Goal: Task Accomplishment & Management: Contribute content

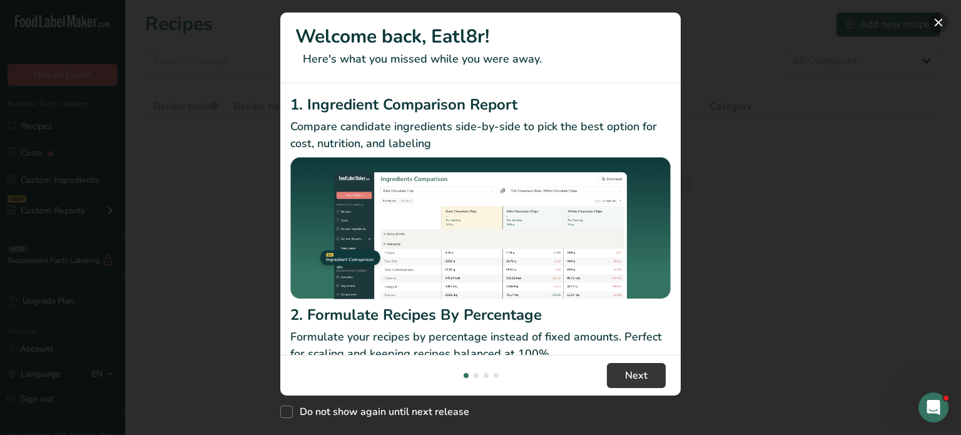
click at [940, 24] on button "New Features" at bounding box center [938, 23] width 20 height 20
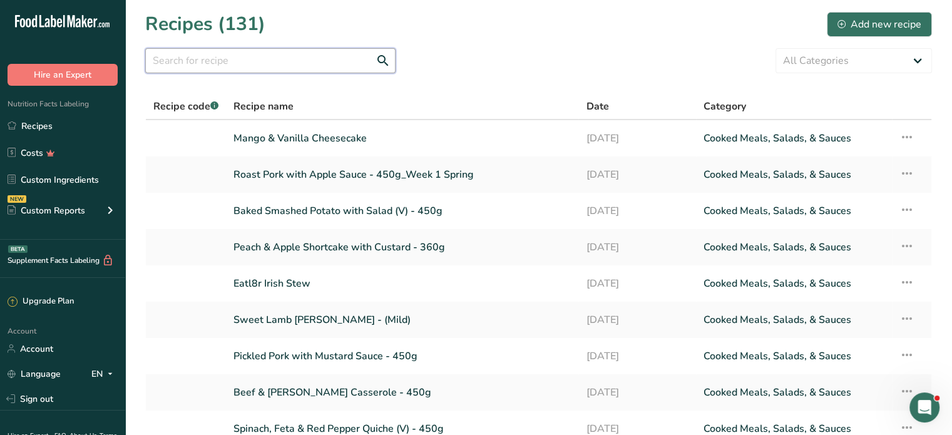
click at [213, 61] on input "text" at bounding box center [270, 60] width 250 height 25
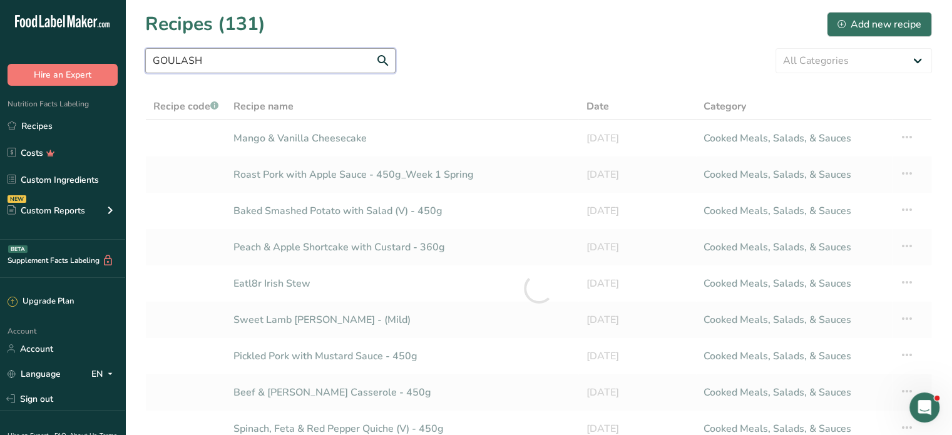
type input "GOULASH"
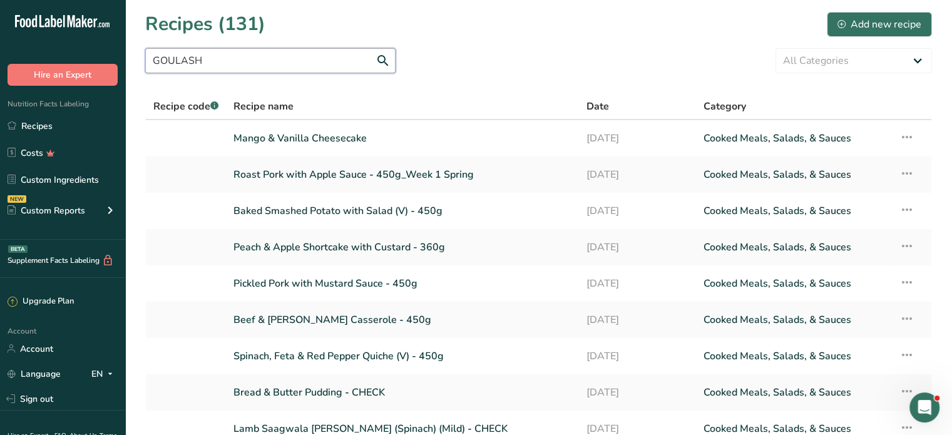
click at [383, 60] on input "GOULASH" at bounding box center [270, 60] width 250 height 25
drag, startPoint x: 246, startPoint y: 62, endPoint x: 118, endPoint y: 57, distance: 129.0
click at [118, 57] on div ".a-20{fill:#fff;} Hire an Expert Nutrition Facts Labeling Recipes Costs Custom …" at bounding box center [476, 292] width 952 height 584
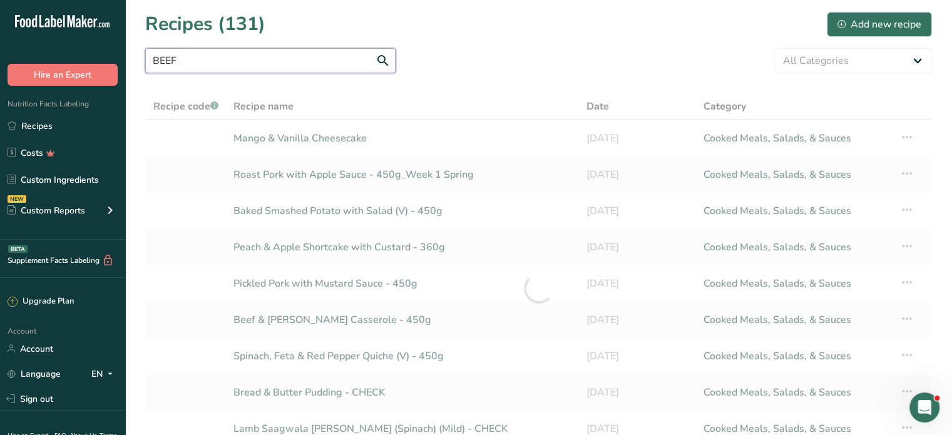
type input "BEEF"
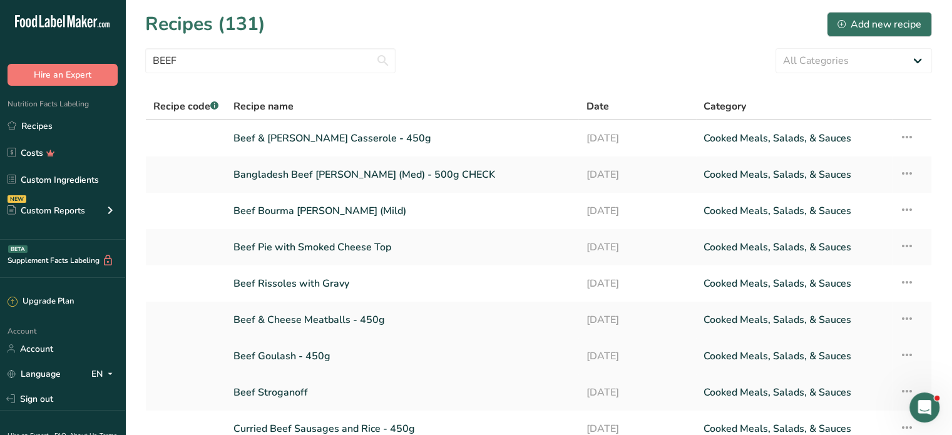
click at [281, 354] on link "Beef Goulash - 450g" at bounding box center [401, 356] width 337 height 26
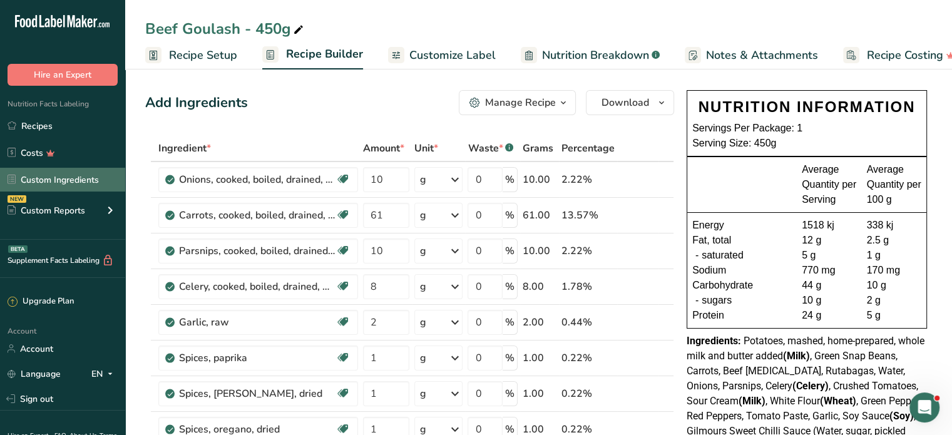
drag, startPoint x: 35, startPoint y: 118, endPoint x: 88, endPoint y: 170, distance: 73.9
click at [35, 118] on link "Recipes" at bounding box center [62, 126] width 125 height 24
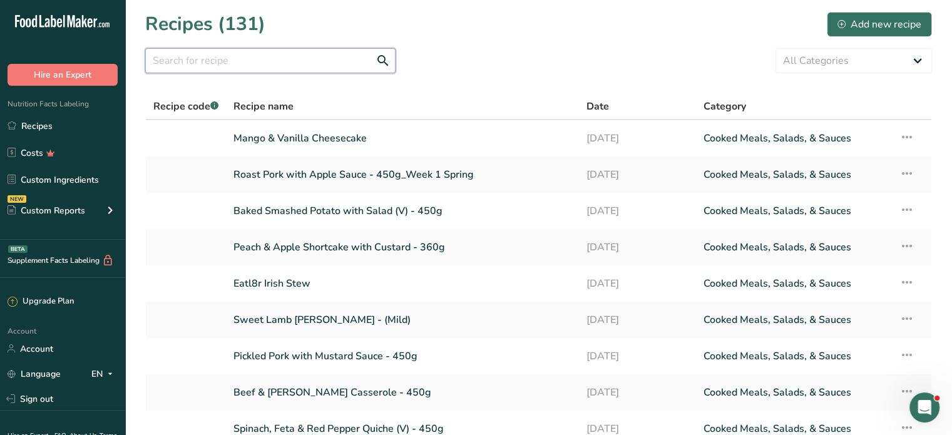
click at [242, 60] on input "text" at bounding box center [270, 60] width 250 height 25
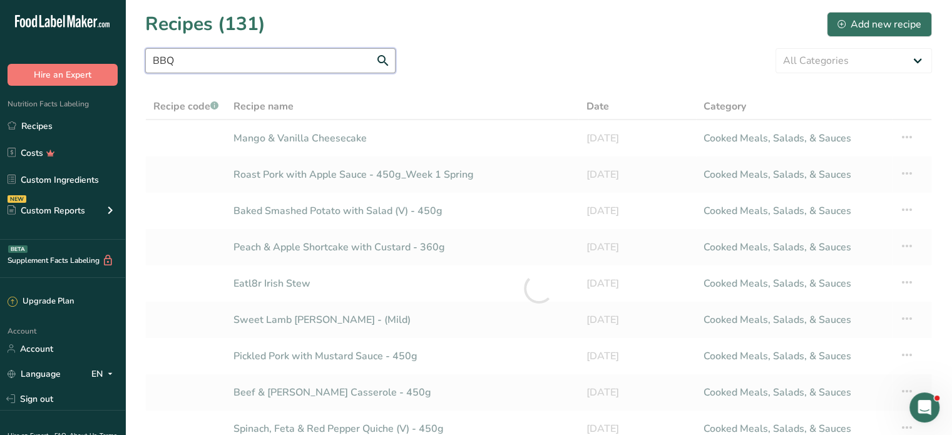
type input "BBQ"
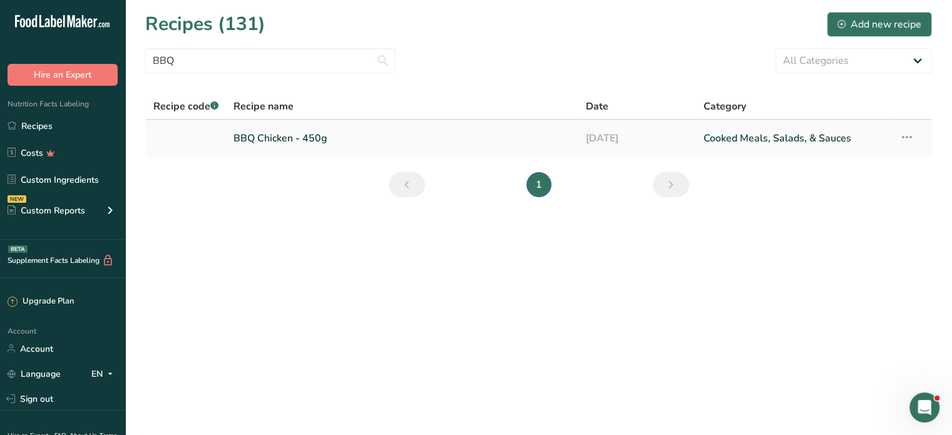
click at [275, 139] on link "BBQ Chicken - 450g" at bounding box center [401, 138] width 337 height 26
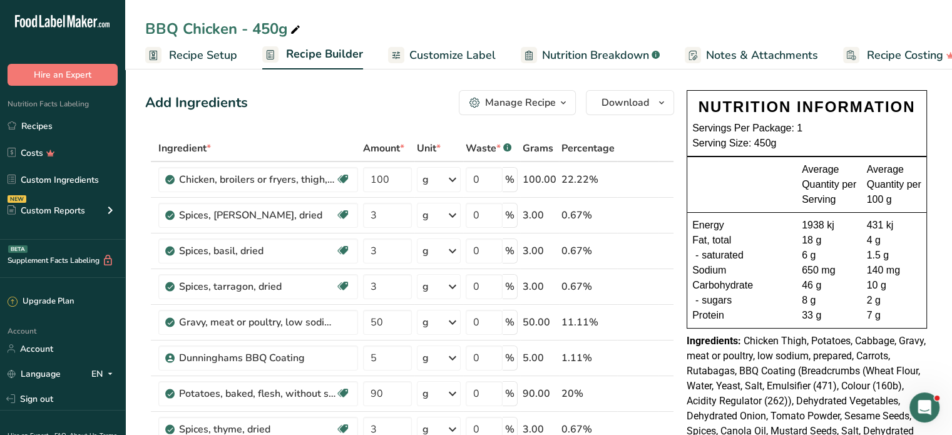
drag, startPoint x: 38, startPoint y: 122, endPoint x: 183, endPoint y: 141, distance: 146.4
click at [38, 122] on link "Recipes" at bounding box center [62, 126] width 125 height 24
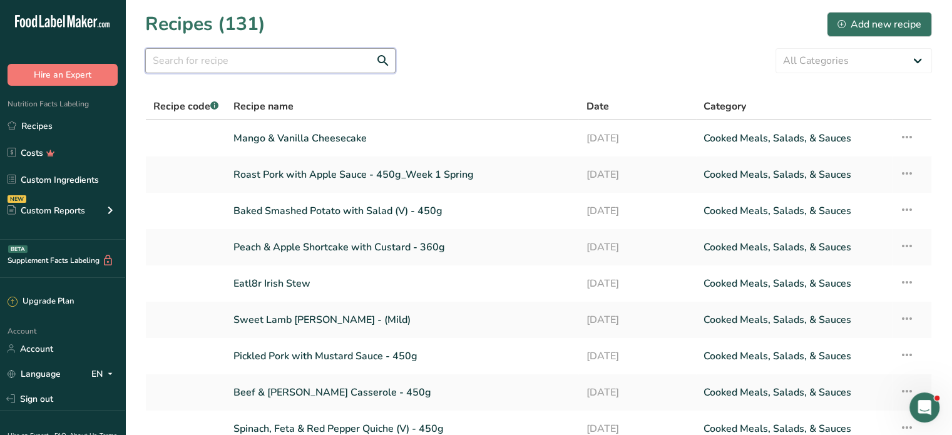
click at [206, 59] on input "text" at bounding box center [270, 60] width 250 height 25
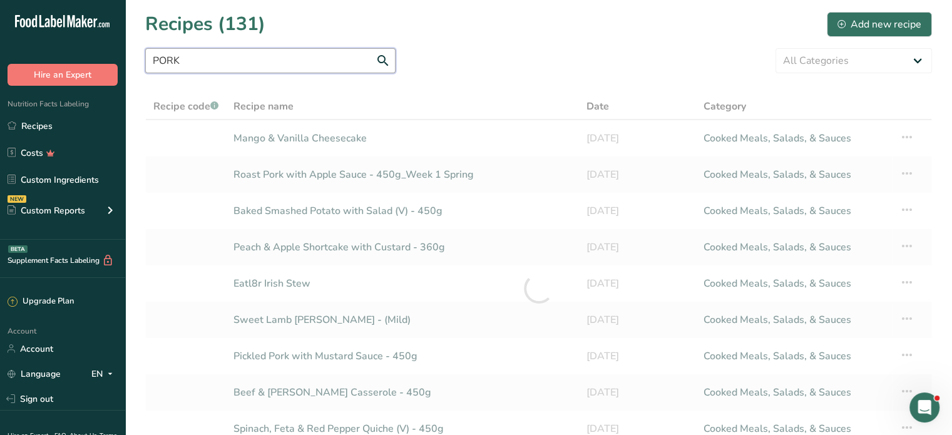
type input "PORK"
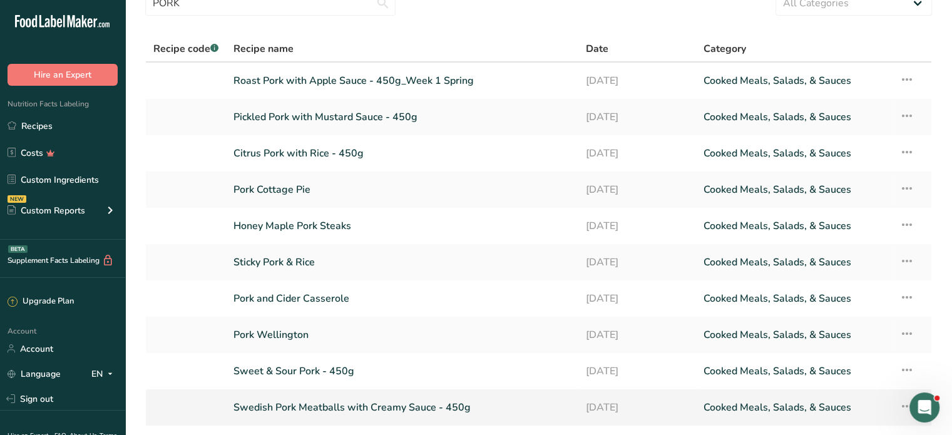
scroll to position [125, 0]
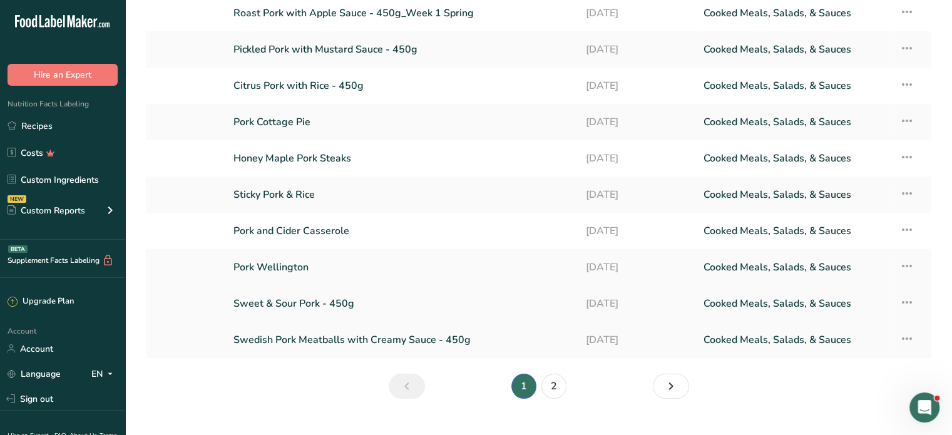
click at [313, 298] on link "Sweet & Sour Pork - 450g" at bounding box center [401, 303] width 337 height 26
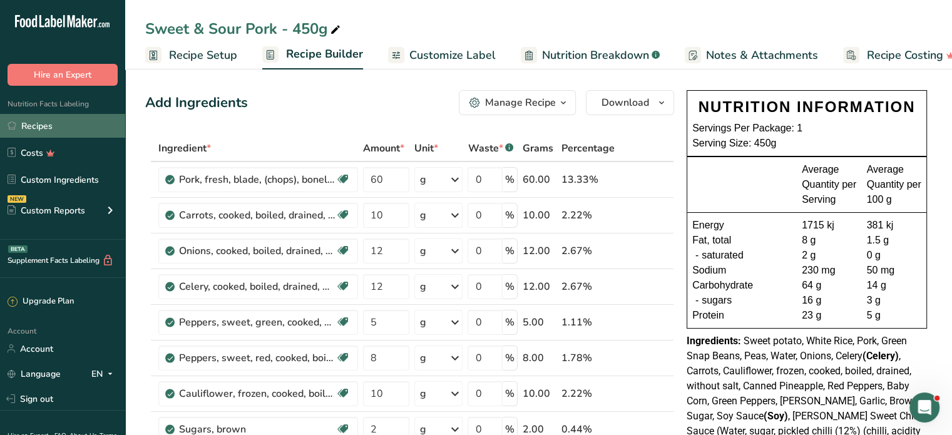
click at [45, 122] on link "Recipes" at bounding box center [62, 126] width 125 height 24
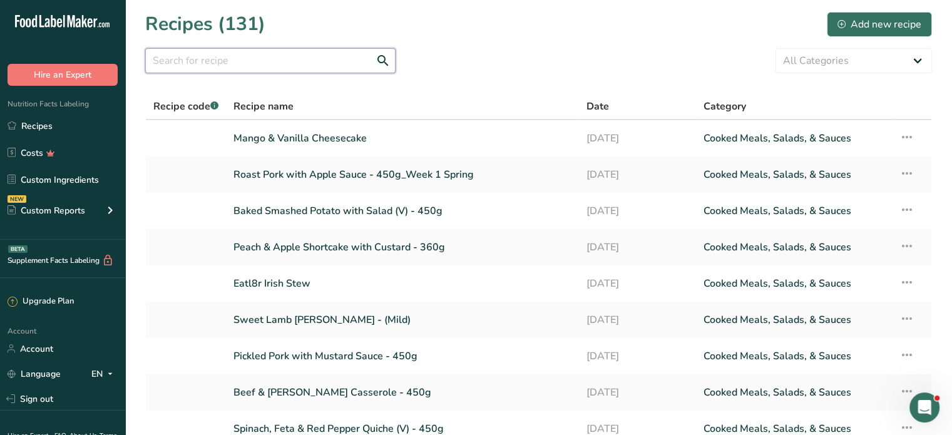
click at [207, 56] on input "text" at bounding box center [270, 60] width 250 height 25
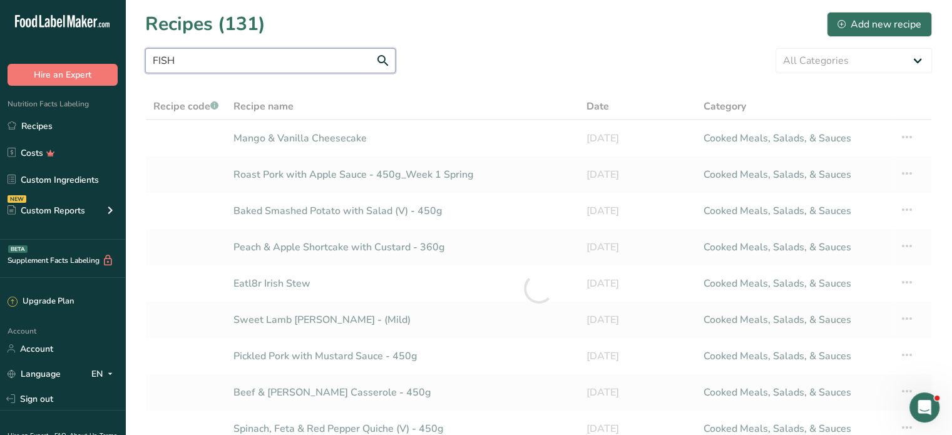
type input "FISH"
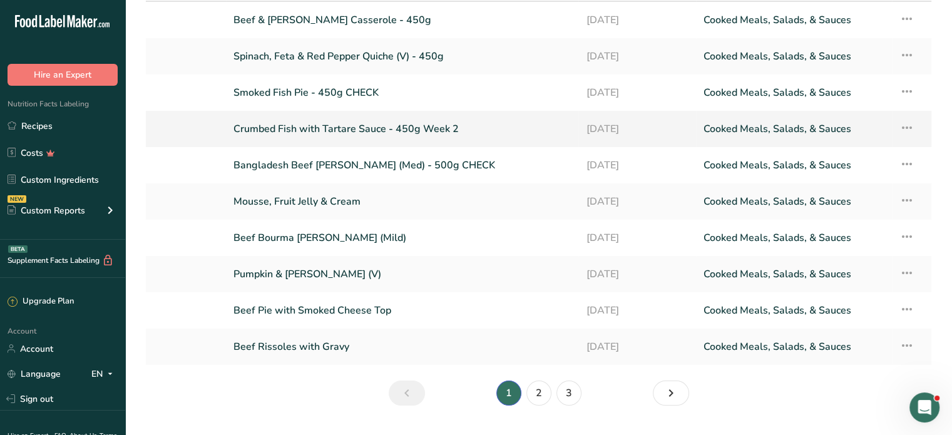
scroll to position [148, 0]
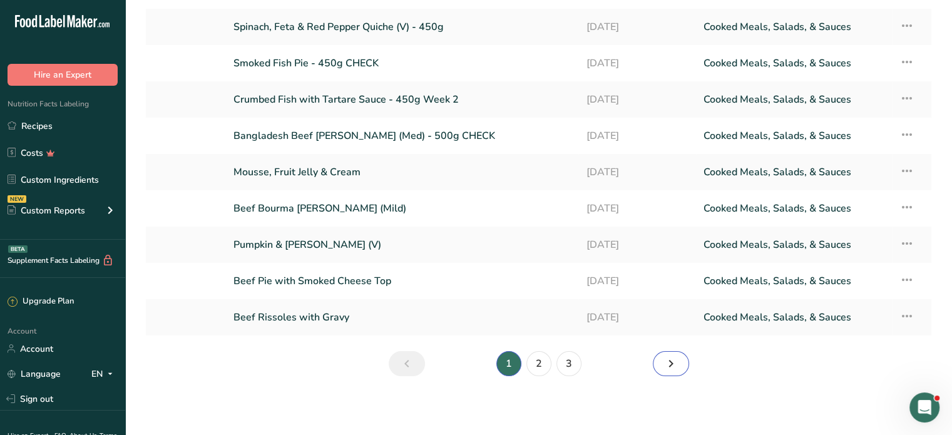
click at [675, 360] on icon "Next page" at bounding box center [670, 363] width 15 height 23
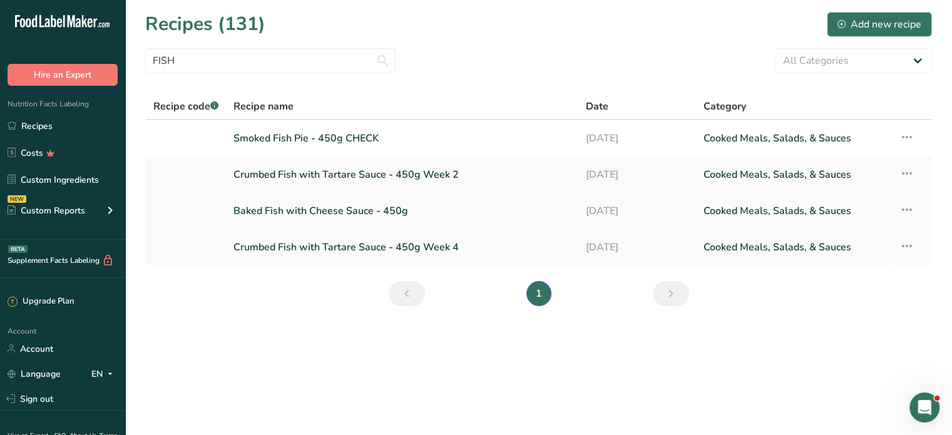
click at [343, 210] on link "Baked Fish with Cheese Sauce - 450g" at bounding box center [401, 211] width 337 height 26
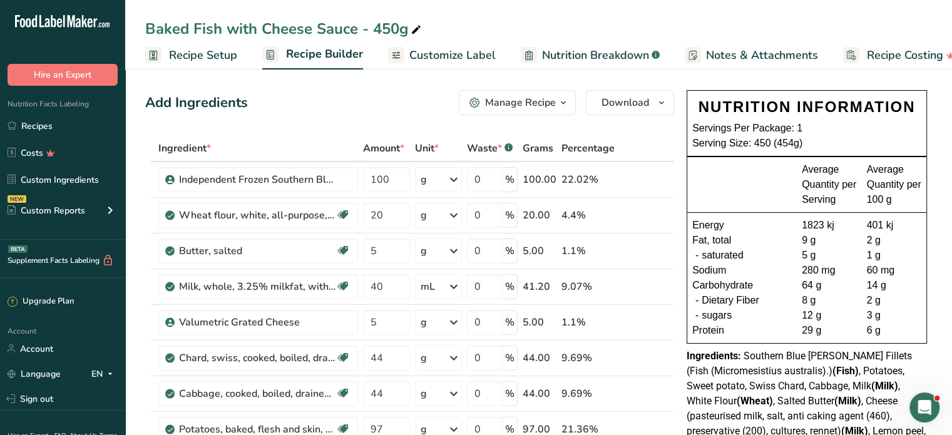
scroll to position [63, 0]
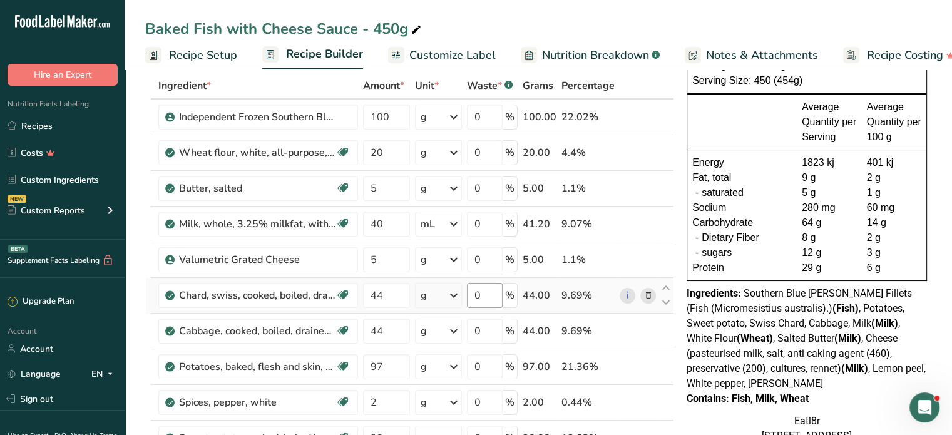
drag, startPoint x: 29, startPoint y: 127, endPoint x: 490, endPoint y: 295, distance: 490.0
click at [29, 127] on link "Recipes" at bounding box center [62, 126] width 125 height 24
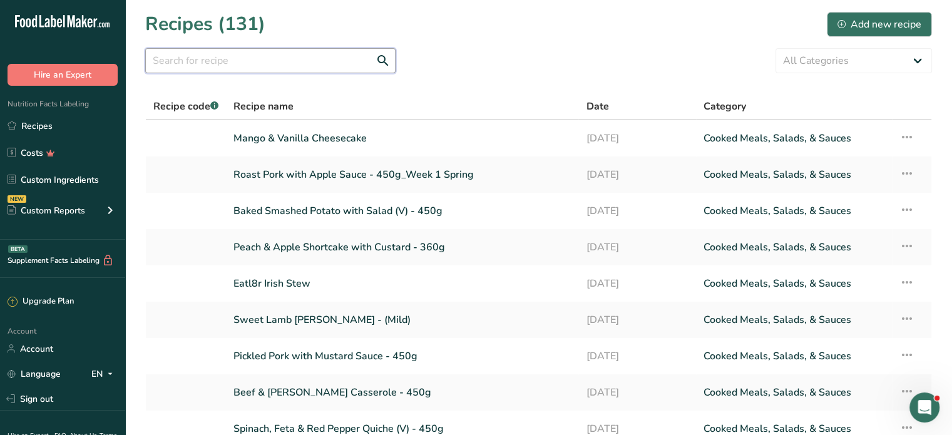
click at [206, 57] on input "text" at bounding box center [270, 60] width 250 height 25
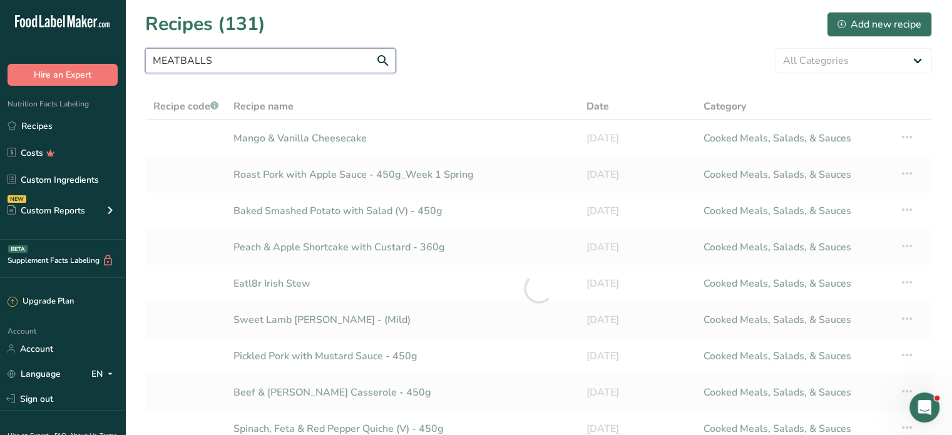
type input "MEATBALLS"
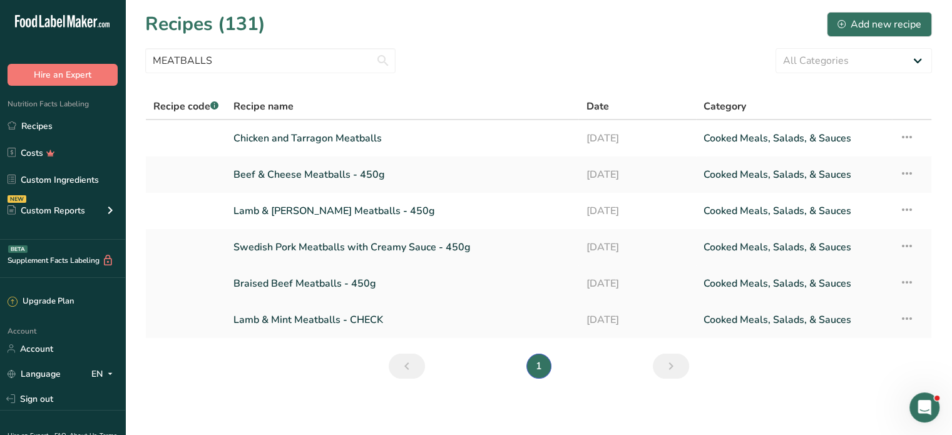
click at [325, 277] on link "Braised Beef Meatballs - 450g" at bounding box center [401, 283] width 337 height 26
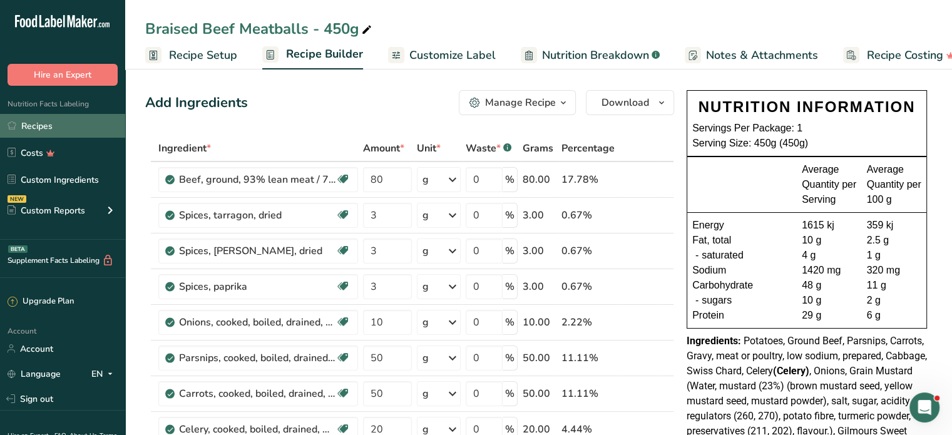
drag, startPoint x: 45, startPoint y: 117, endPoint x: 7, endPoint y: 124, distance: 38.9
click at [45, 117] on link "Recipes" at bounding box center [62, 126] width 125 height 24
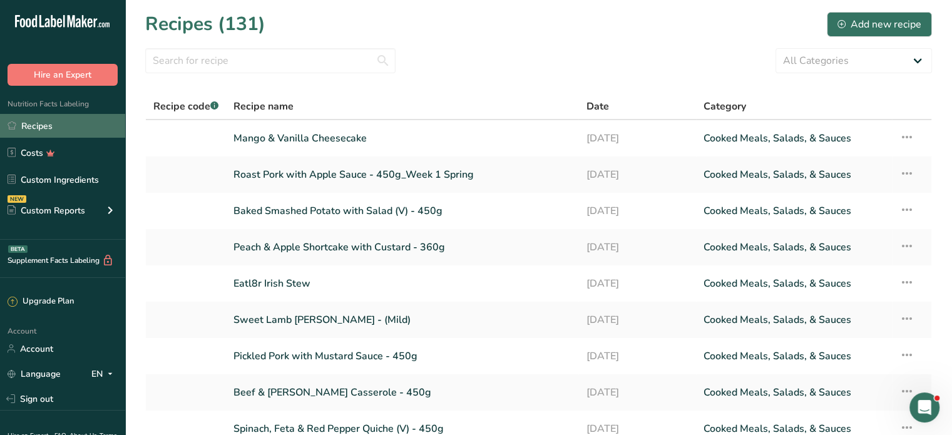
click at [51, 126] on link "Recipes" at bounding box center [62, 126] width 125 height 24
click at [206, 63] on input "text" at bounding box center [270, 60] width 250 height 25
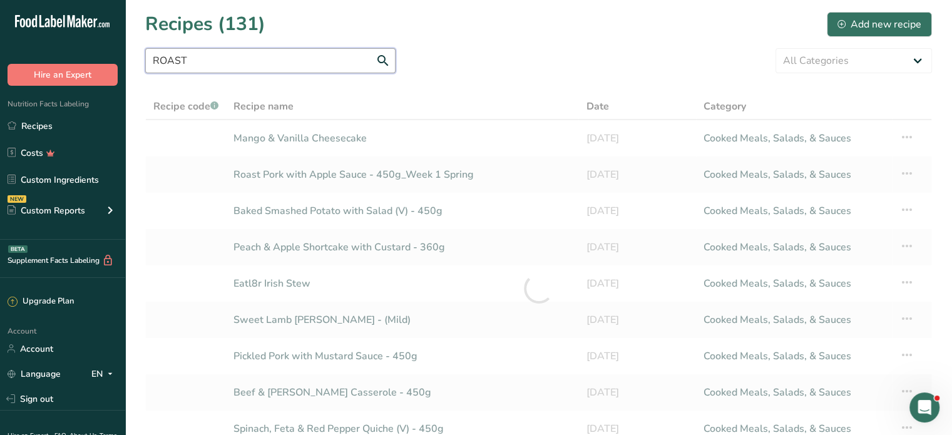
type input "ROAST"
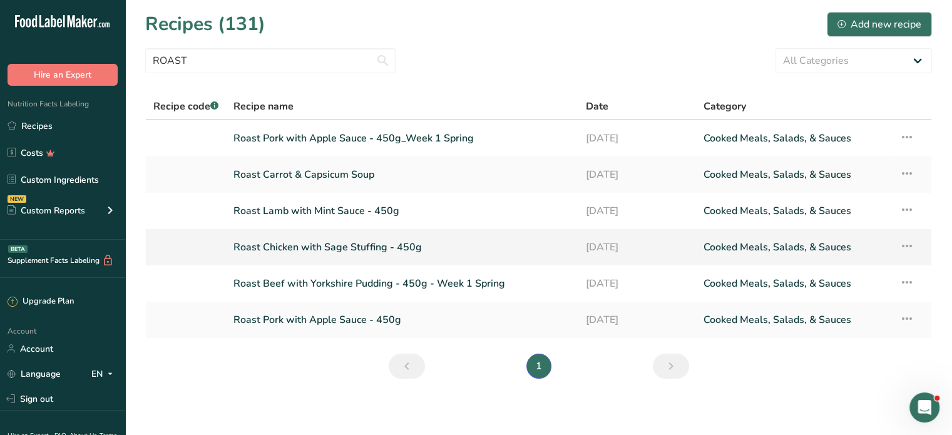
click at [290, 250] on link "Roast Chicken with Sage Stuffing - 450g" at bounding box center [401, 247] width 337 height 26
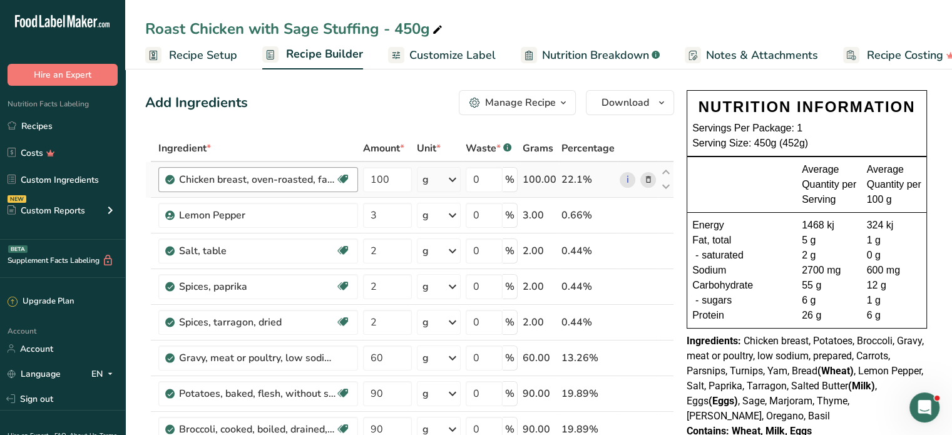
drag, startPoint x: 41, startPoint y: 126, endPoint x: 232, endPoint y: 171, distance: 196.8
click at [41, 126] on link "Recipes" at bounding box center [62, 126] width 125 height 24
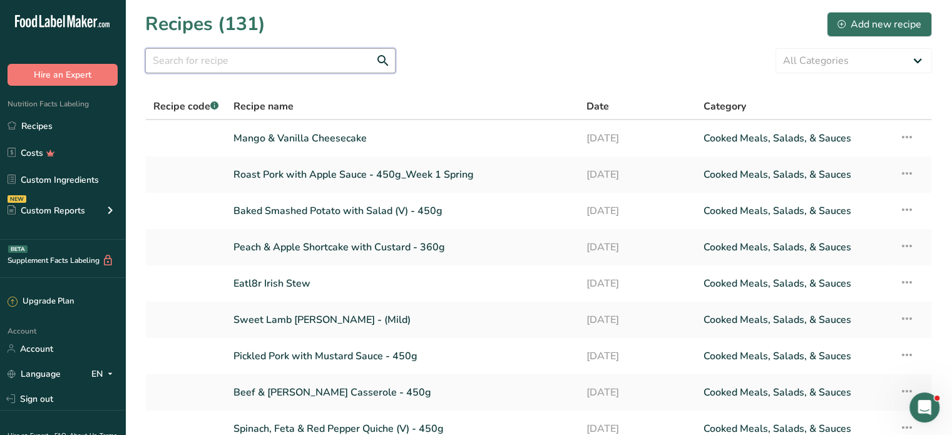
click at [243, 58] on input "text" at bounding box center [270, 60] width 250 height 25
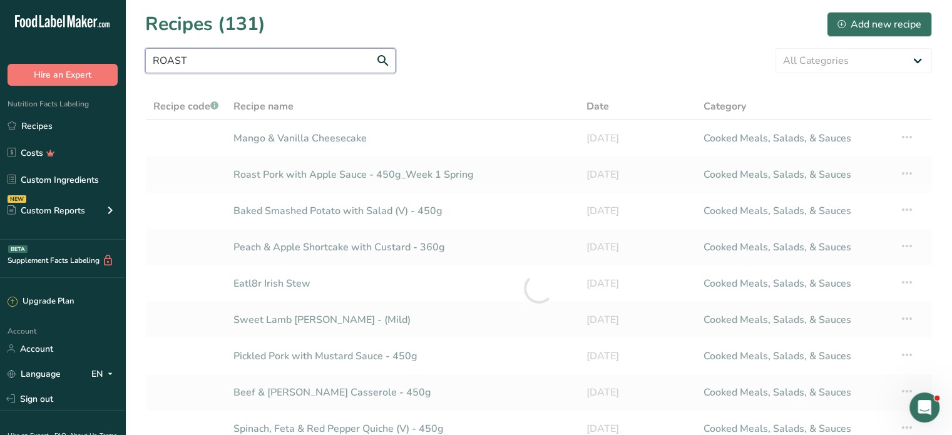
type input "ROAST"
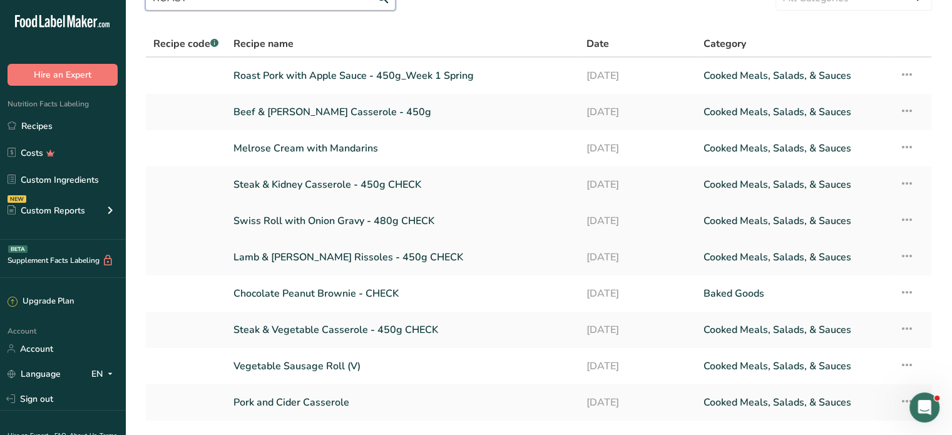
scroll to position [125, 0]
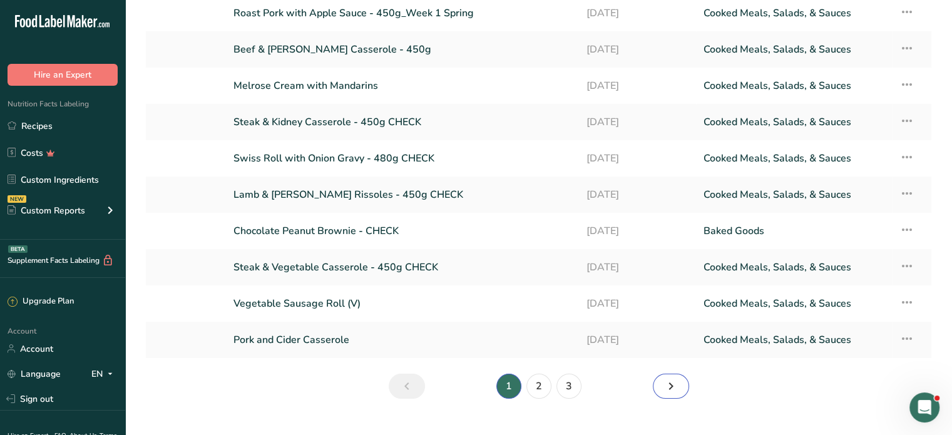
click at [666, 382] on icon "Next page" at bounding box center [670, 386] width 15 height 23
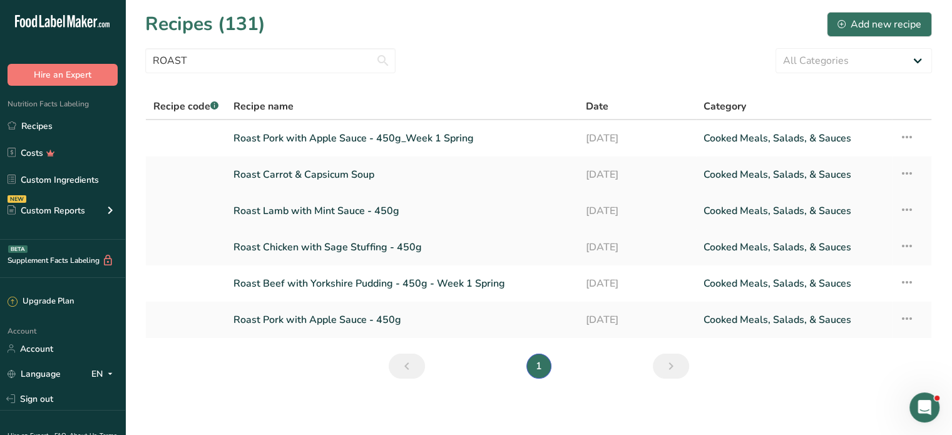
click at [303, 206] on link "Roast Lamb with Mint Sauce - 450g" at bounding box center [401, 211] width 337 height 26
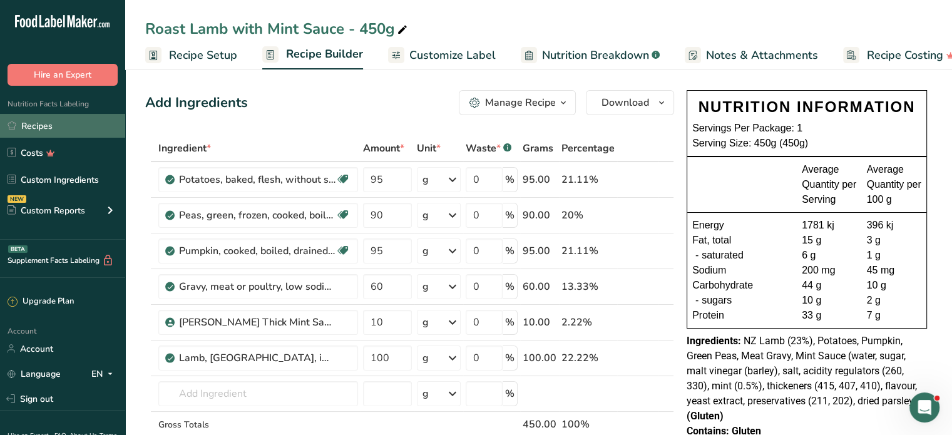
click at [45, 124] on link "Recipes" at bounding box center [62, 126] width 125 height 24
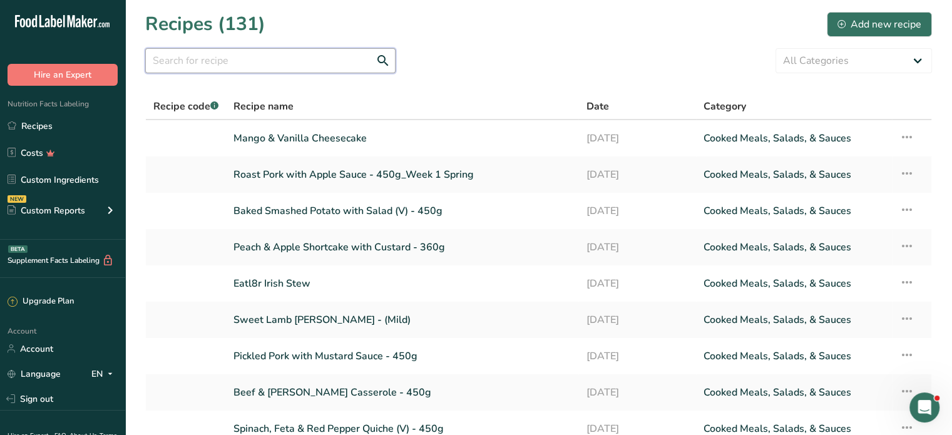
click at [281, 63] on input "text" at bounding box center [270, 60] width 250 height 25
click at [239, 59] on input "text" at bounding box center [270, 60] width 250 height 25
type input "MEATBALLS"
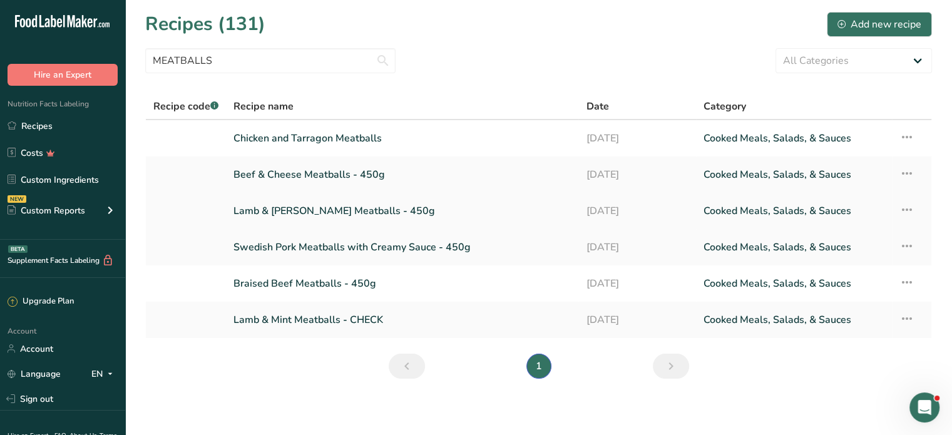
click at [303, 205] on link "Lamb & [PERSON_NAME] Meatballs - 450g" at bounding box center [401, 211] width 337 height 26
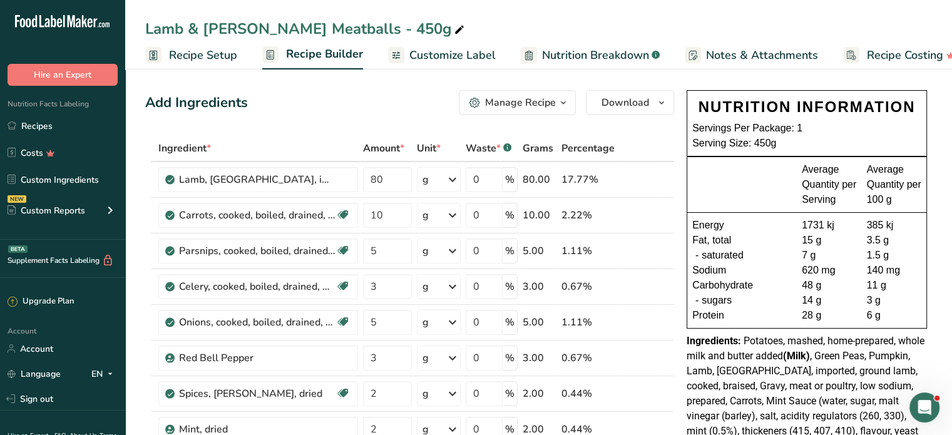
drag, startPoint x: 33, startPoint y: 125, endPoint x: 143, endPoint y: 155, distance: 114.0
click at [33, 125] on link "Recipes" at bounding box center [62, 126] width 125 height 24
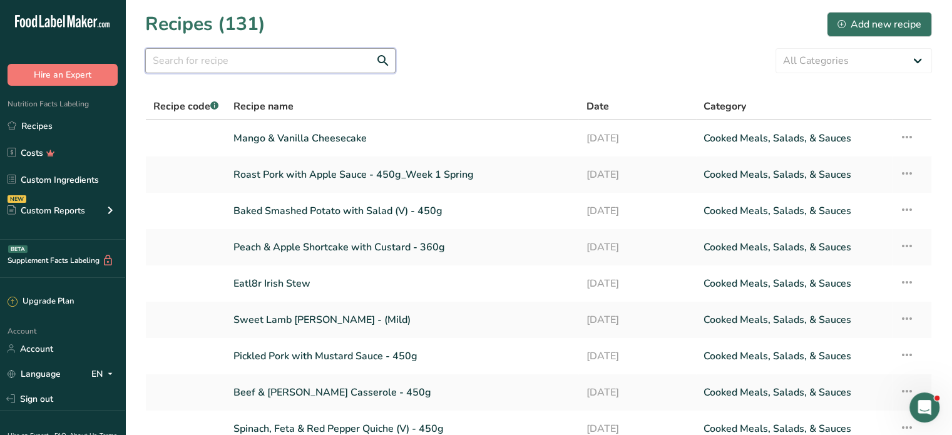
click at [260, 55] on input "text" at bounding box center [270, 60] width 250 height 25
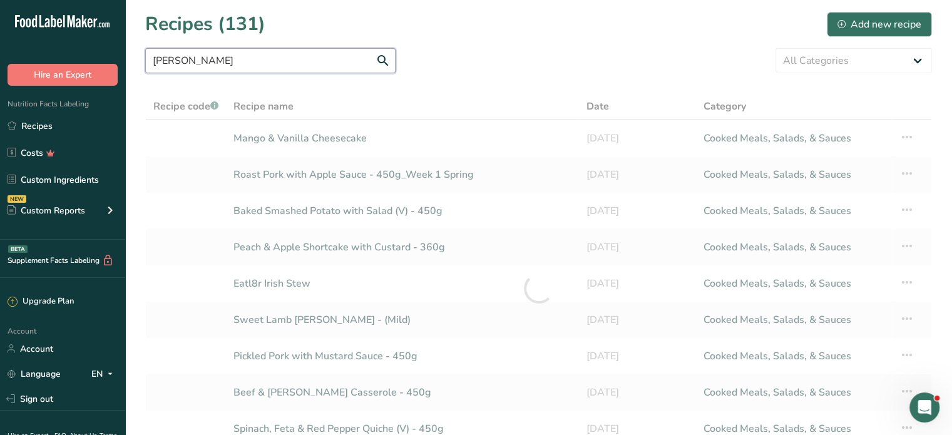
type input "[PERSON_NAME]"
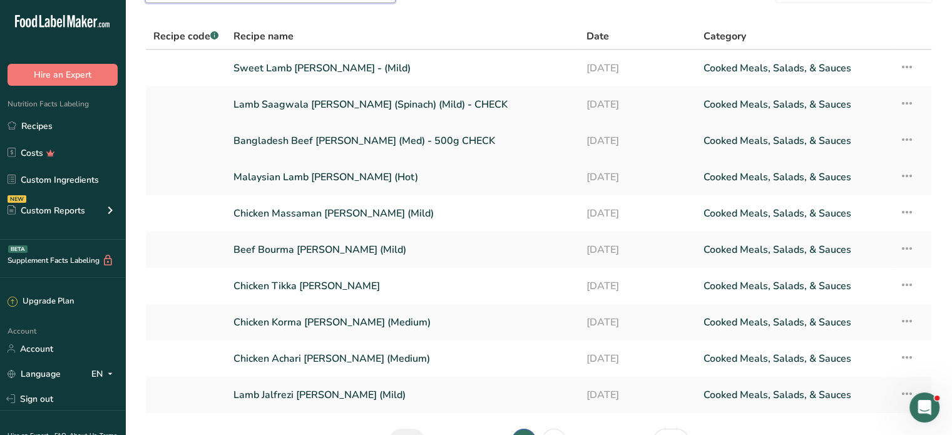
scroll to position [125, 0]
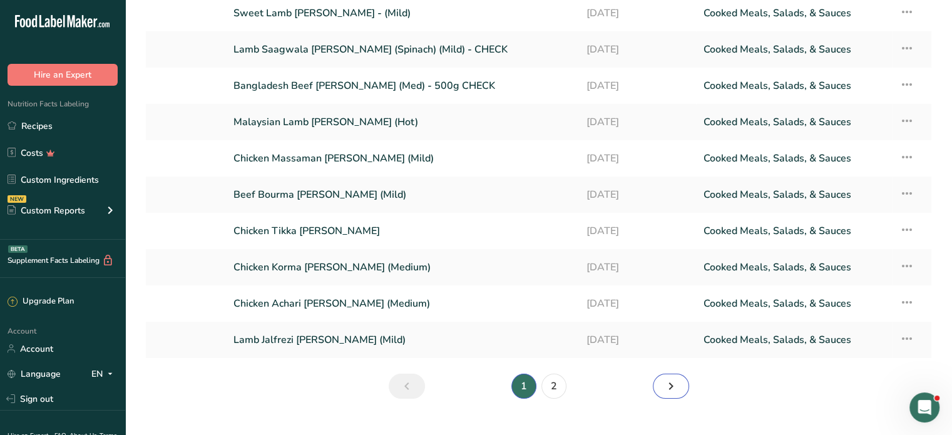
click at [668, 387] on icon "Next page" at bounding box center [670, 386] width 15 height 23
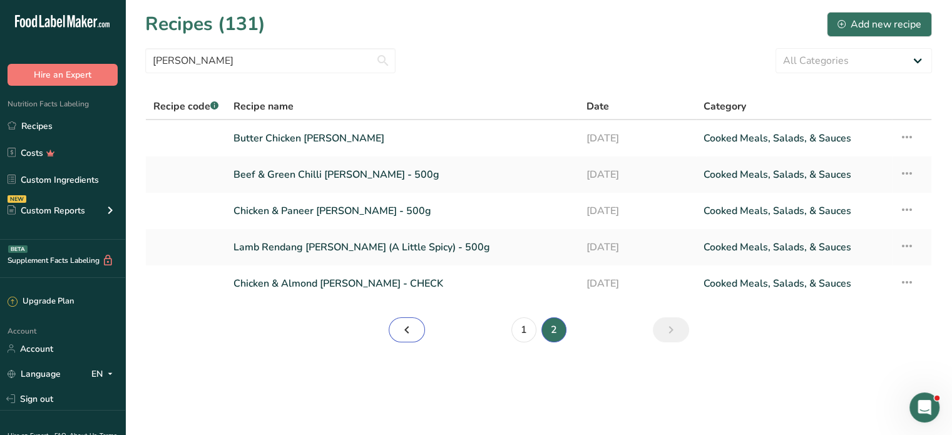
click at [403, 325] on icon "Page 1." at bounding box center [406, 329] width 15 height 23
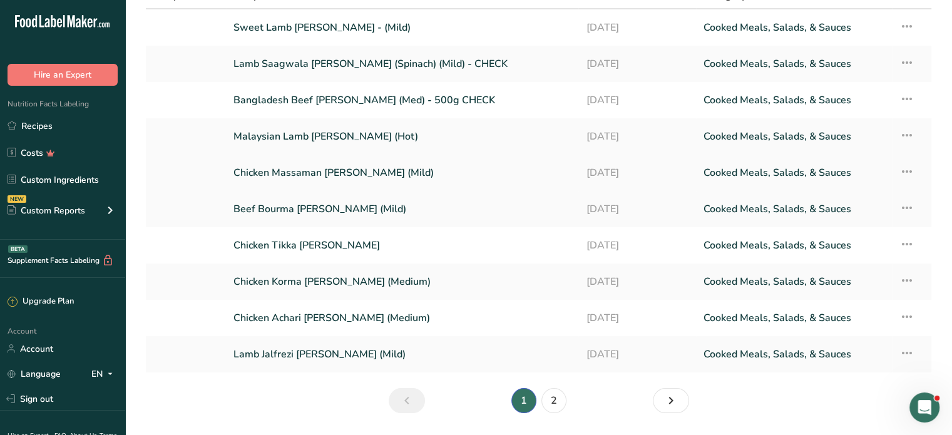
scroll to position [125, 0]
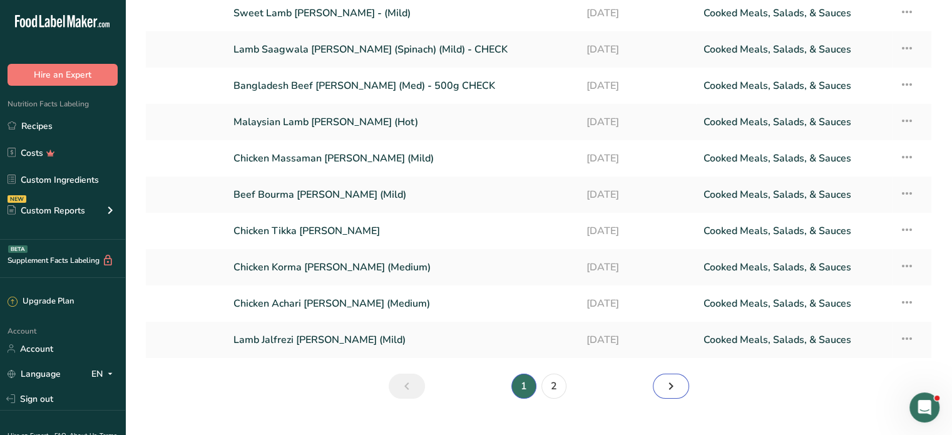
click at [671, 388] on icon "Page 2." at bounding box center [670, 386] width 15 height 23
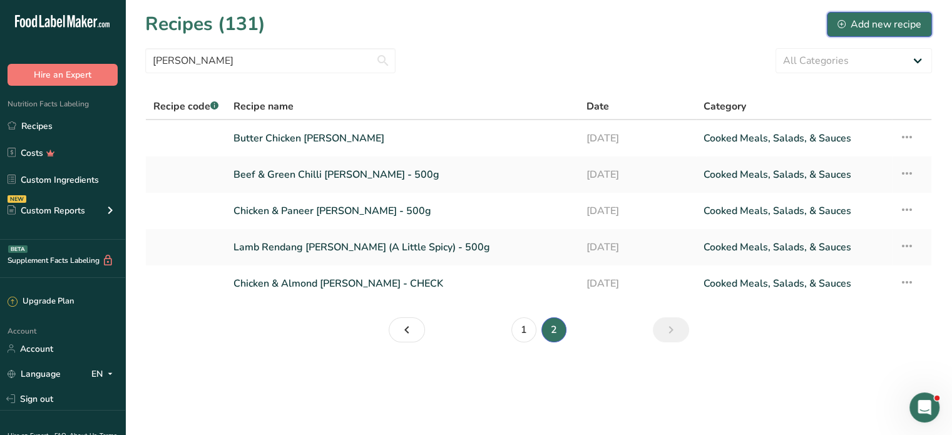
click at [901, 24] on div "Add new recipe" at bounding box center [879, 24] width 84 height 15
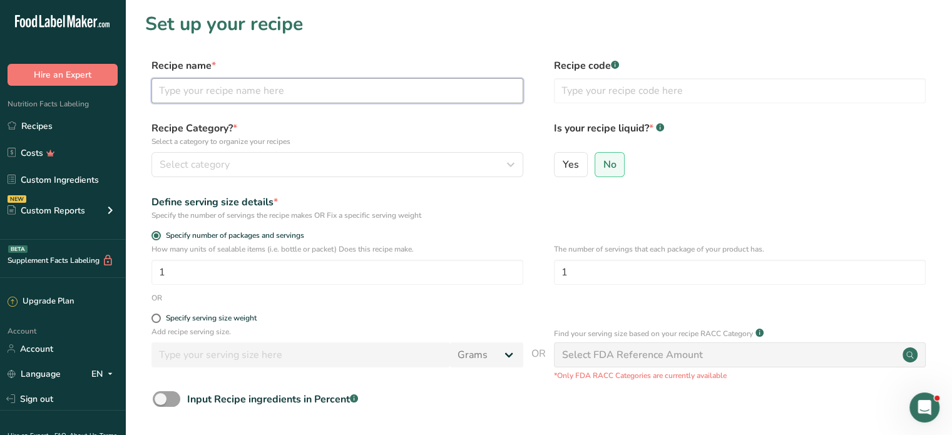
click at [243, 89] on input "text" at bounding box center [337, 90] width 372 height 25
paste input "Coconut Chicken [PERSON_NAME]"
type input "Coconut Chicken [PERSON_NAME]"
click at [780, 176] on div "Yes No" at bounding box center [740, 168] width 372 height 33
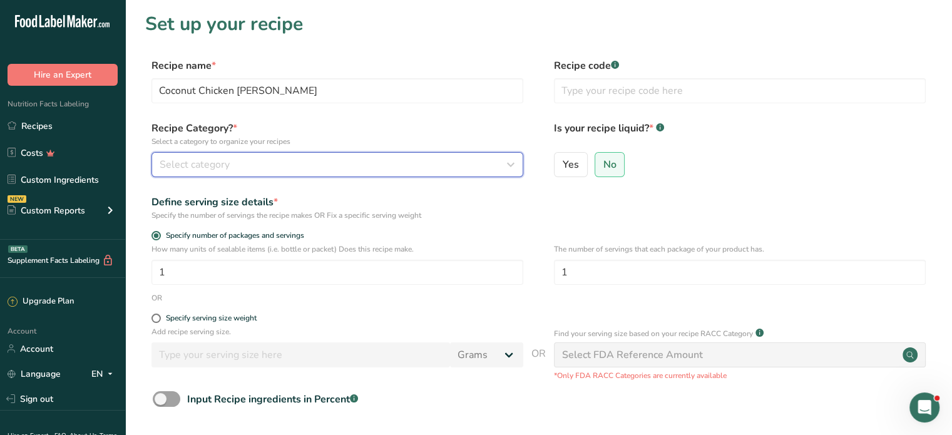
click at [440, 175] on button "Select category" at bounding box center [337, 164] width 372 height 25
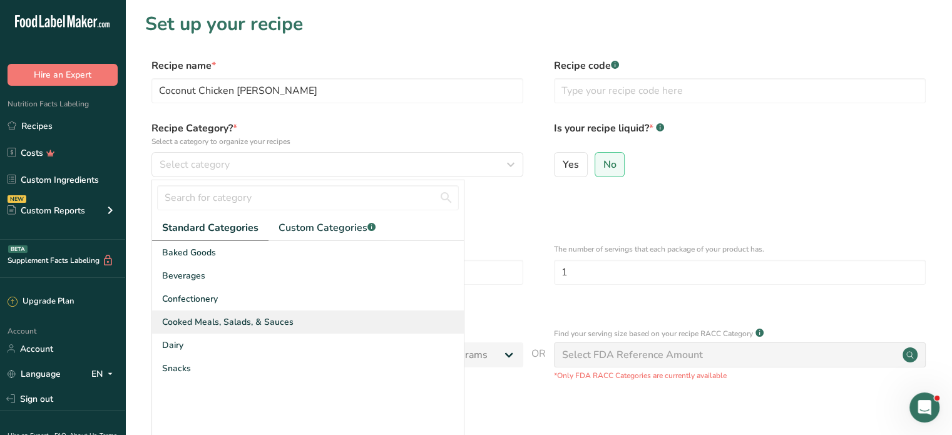
click at [255, 321] on span "Cooked Meals, Salads, & Sauces" at bounding box center [227, 321] width 131 height 13
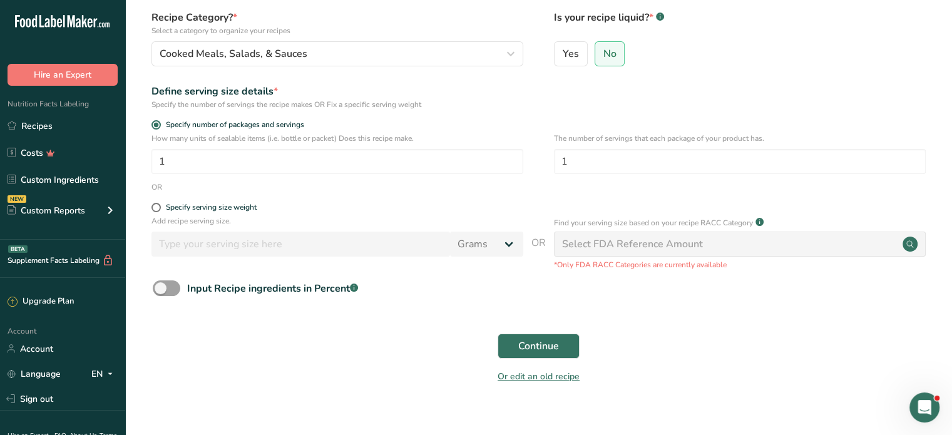
scroll to position [125, 0]
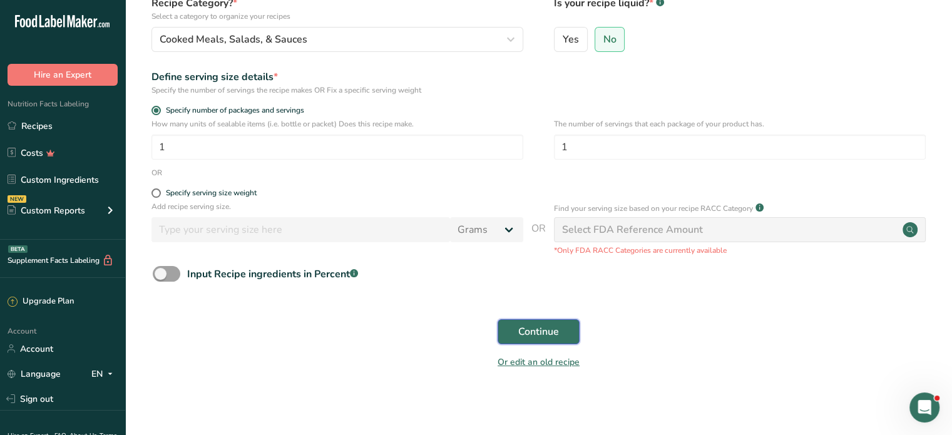
click at [542, 332] on span "Continue" at bounding box center [538, 331] width 41 height 15
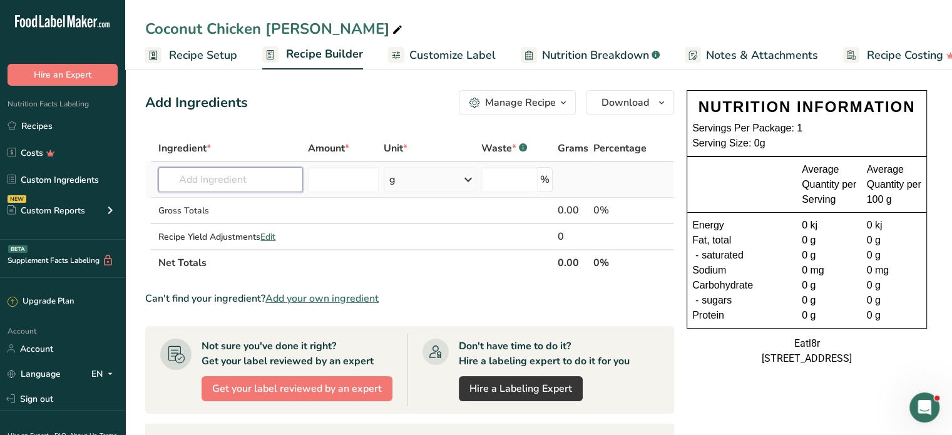
click at [212, 175] on input "text" at bounding box center [230, 179] width 144 height 25
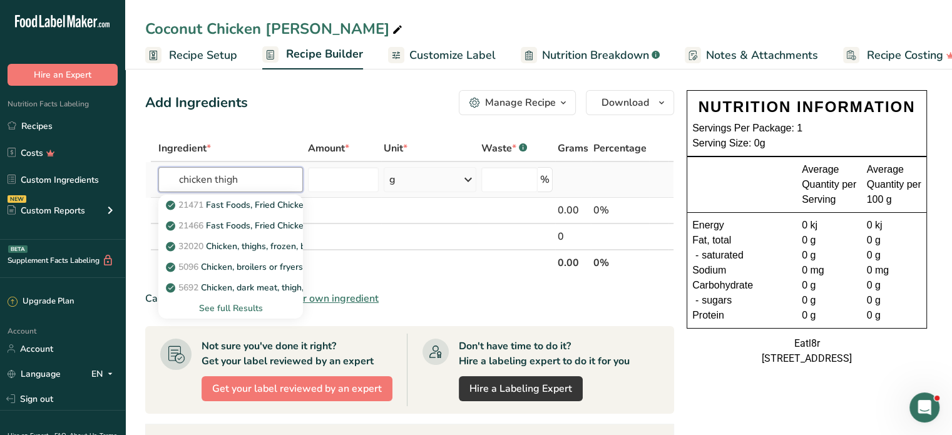
type input "chicken thigh"
click at [225, 307] on div "See full Results" at bounding box center [230, 308] width 124 height 13
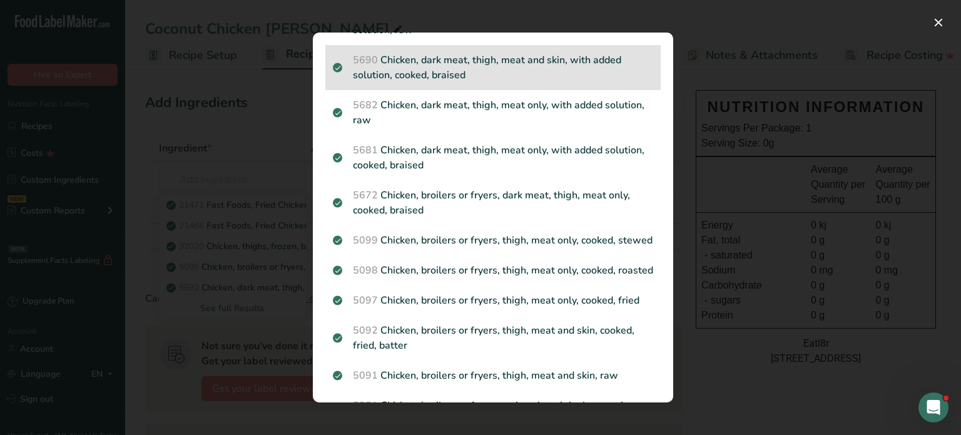
scroll to position [500, 0]
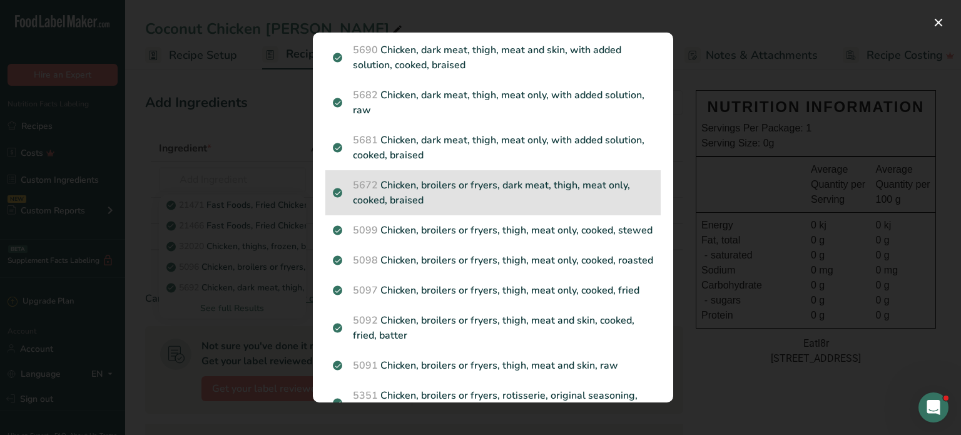
click at [550, 203] on p "5672 Chicken, broilers or fryers, dark meat, thigh, meat only, cooked, braised" at bounding box center [493, 193] width 320 height 30
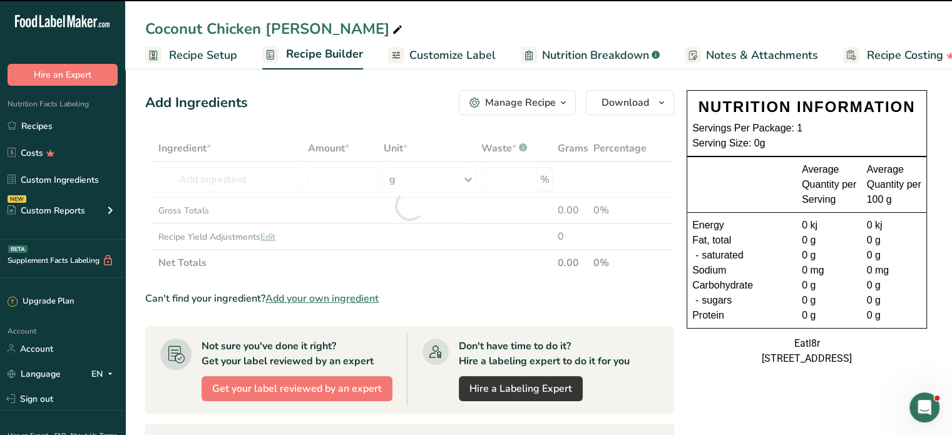
type input "0"
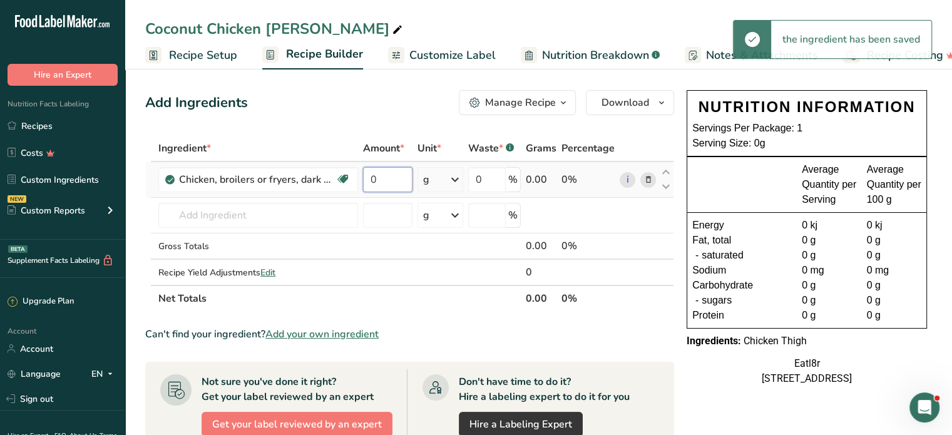
drag, startPoint x: 385, startPoint y: 179, endPoint x: 360, endPoint y: 180, distance: 24.4
click at [360, 180] on td "0" at bounding box center [387, 180] width 54 height 36
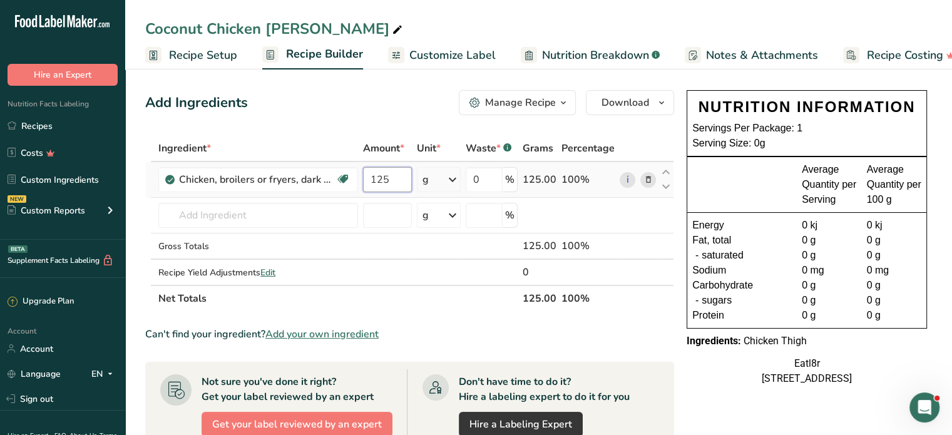
type input "125"
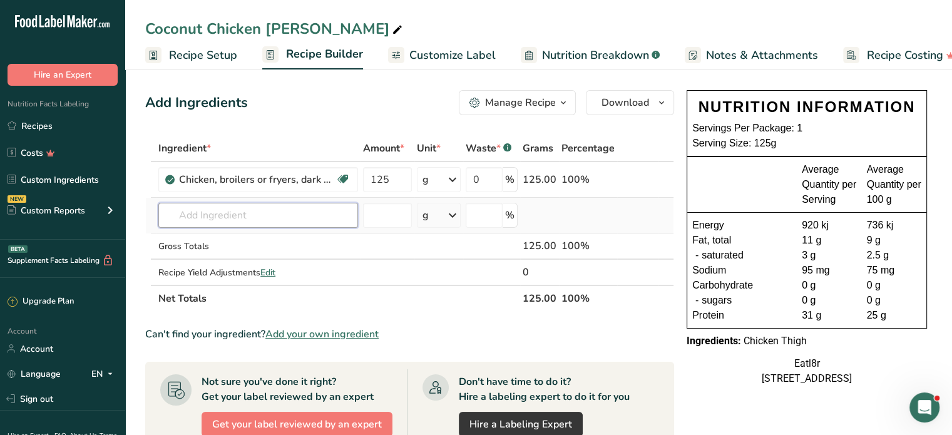
click at [209, 218] on input "text" at bounding box center [258, 215] width 200 height 25
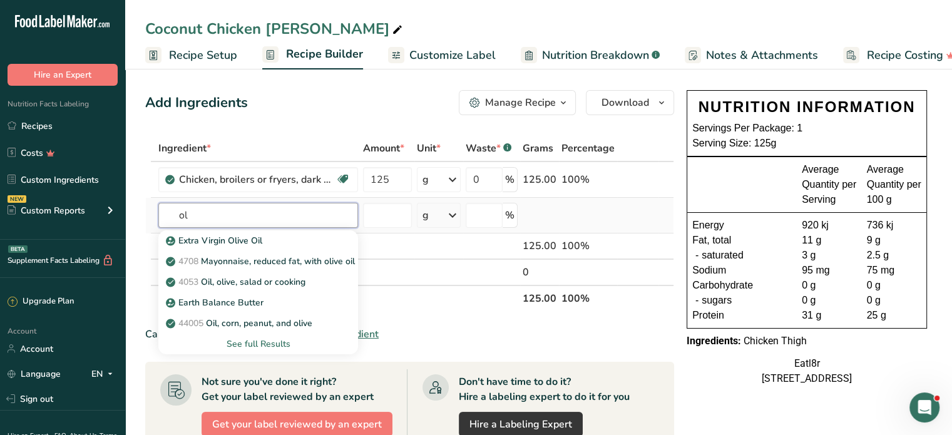
type input "o"
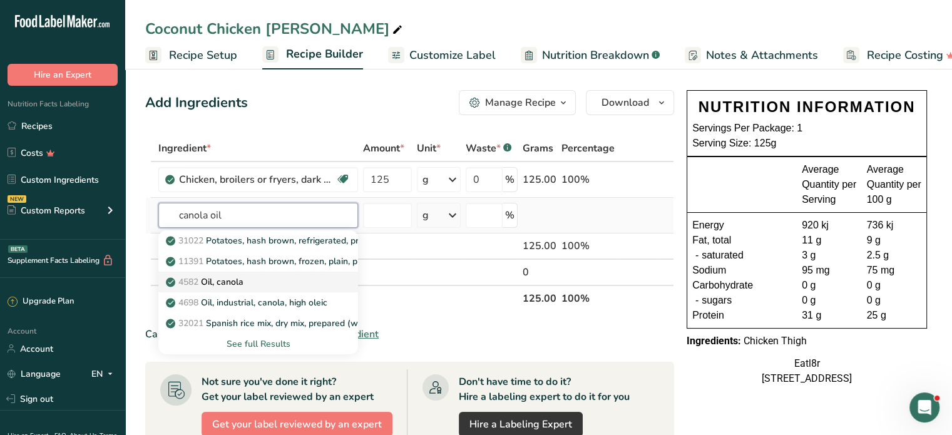
type input "canola oil"
click at [234, 281] on p "4582 Oil, canola" at bounding box center [205, 281] width 75 height 13
type input "Oil, canola"
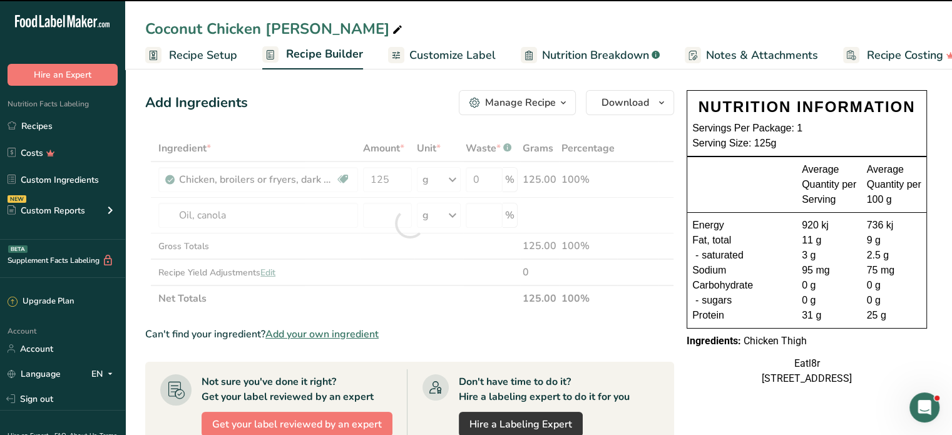
type input "0"
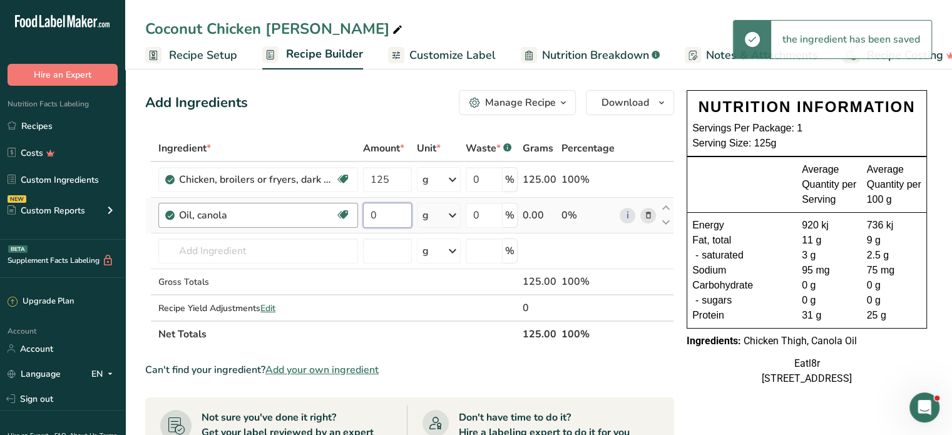
drag, startPoint x: 391, startPoint y: 211, endPoint x: 333, endPoint y: 205, distance: 58.6
click at [333, 205] on tr "Oil, canola Source of Omega 3 Dairy free Gluten free Vegan Vegetarian Soy free …" at bounding box center [409, 216] width 527 height 36
type input "3"
click at [196, 247] on input "text" at bounding box center [258, 250] width 200 height 25
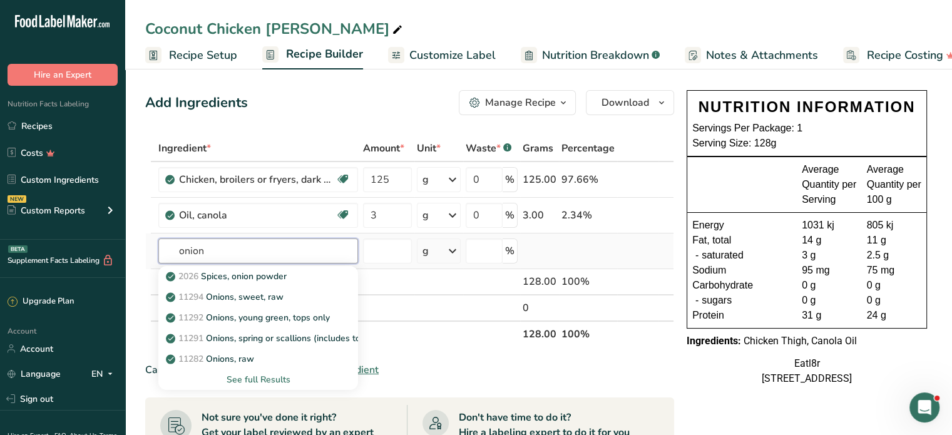
type input "onion"
click at [260, 377] on div "See full Results" at bounding box center [258, 379] width 180 height 13
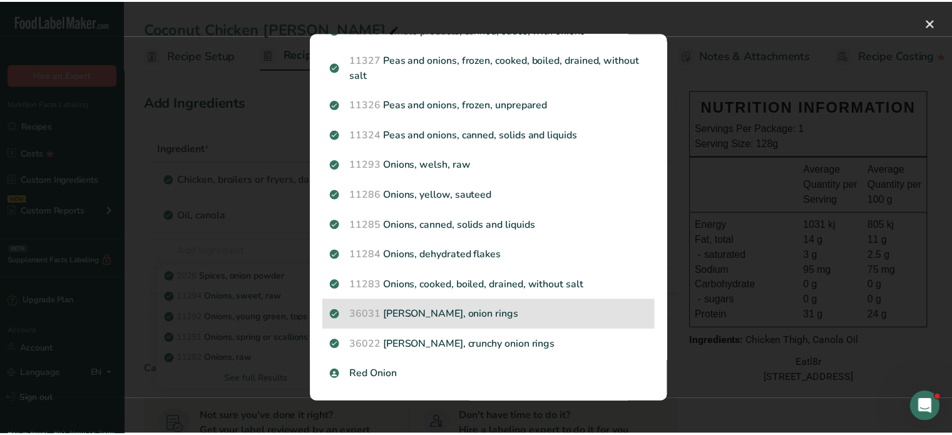
scroll to position [1466, 0]
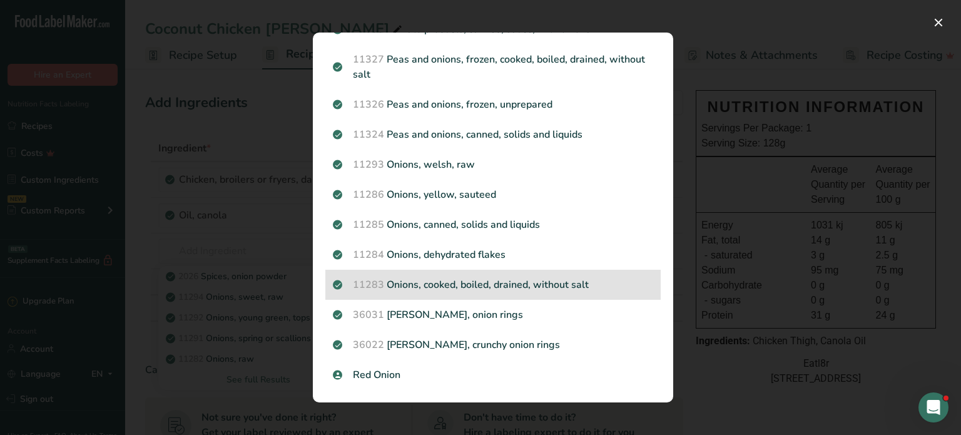
click at [526, 290] on p "11283 Onions, cooked, boiled, drained, without salt" at bounding box center [493, 284] width 320 height 15
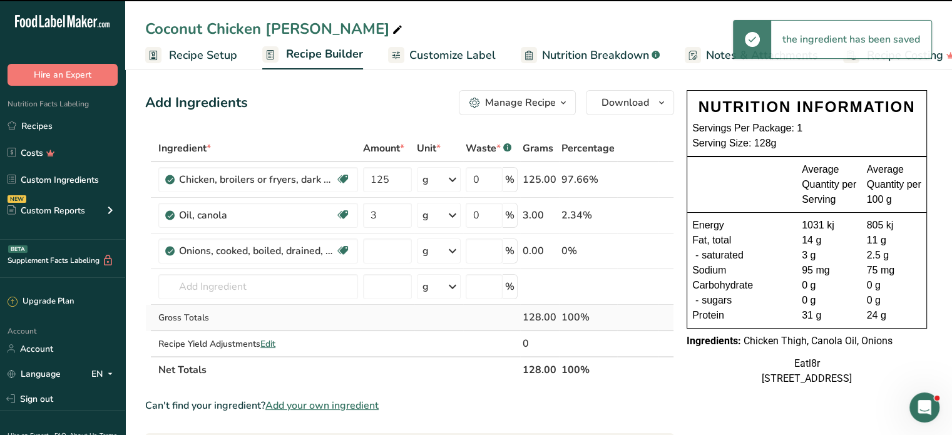
type input "0"
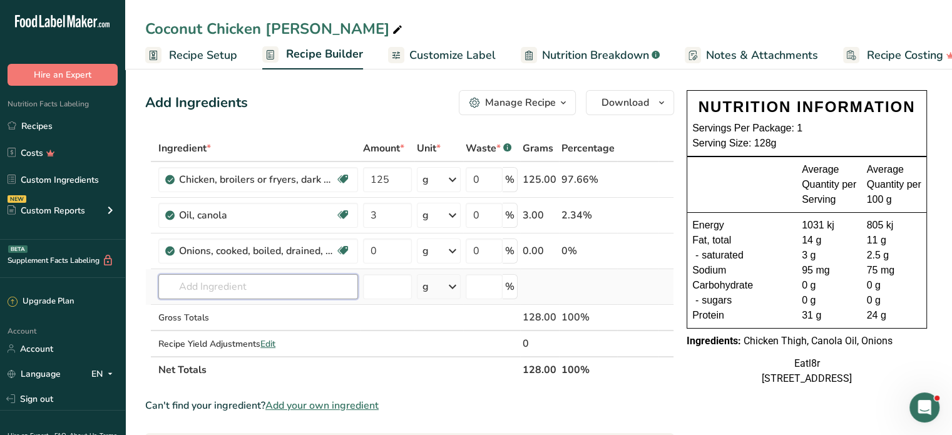
click at [213, 285] on input "text" at bounding box center [258, 286] width 200 height 25
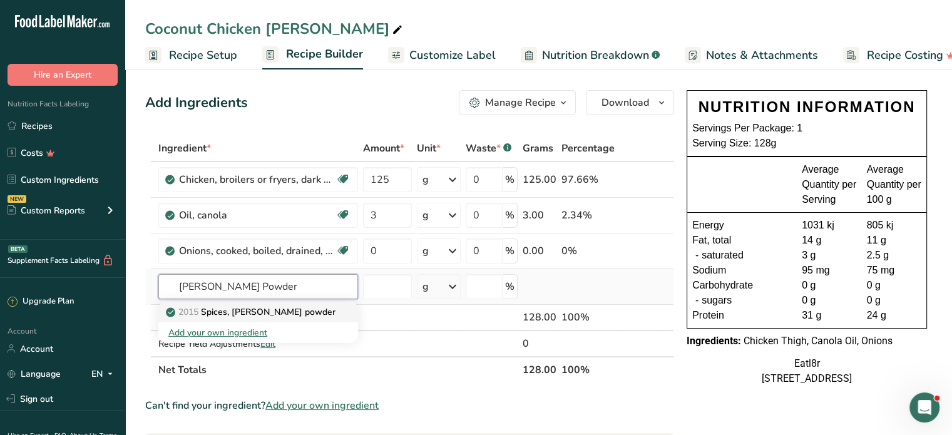
type input "[PERSON_NAME] Powder"
click at [235, 306] on p "2015 Spices, [PERSON_NAME] powder" at bounding box center [251, 311] width 167 height 13
type input "Spices, [PERSON_NAME] powder"
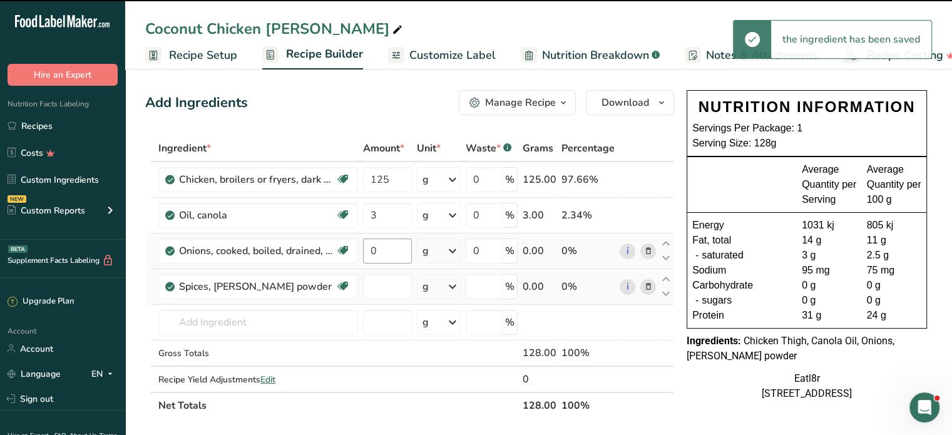
type input "0"
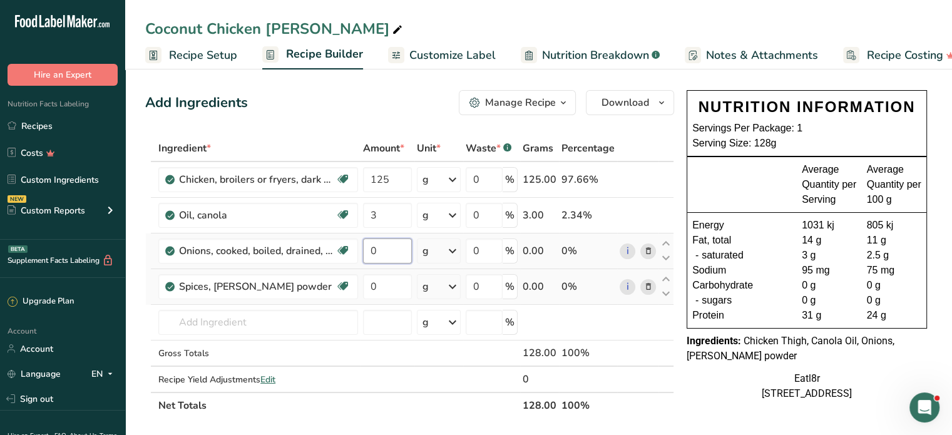
drag, startPoint x: 382, startPoint y: 246, endPoint x: 370, endPoint y: 249, distance: 12.8
click at [370, 249] on input "0" at bounding box center [387, 250] width 49 height 25
type input "21.5"
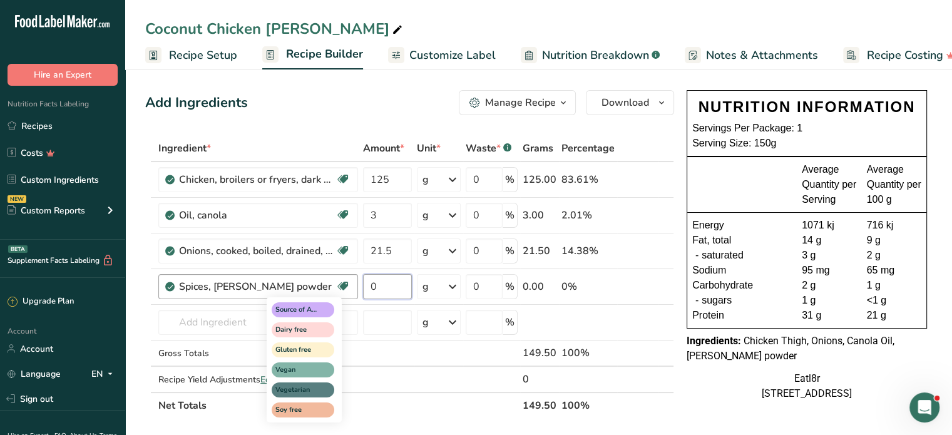
drag, startPoint x: 381, startPoint y: 286, endPoint x: 349, endPoint y: 285, distance: 31.9
click at [349, 285] on tr "Spices, [PERSON_NAME] powder Source of Antioxidants Dairy free Gluten free Vega…" at bounding box center [409, 287] width 527 height 36
type input "3"
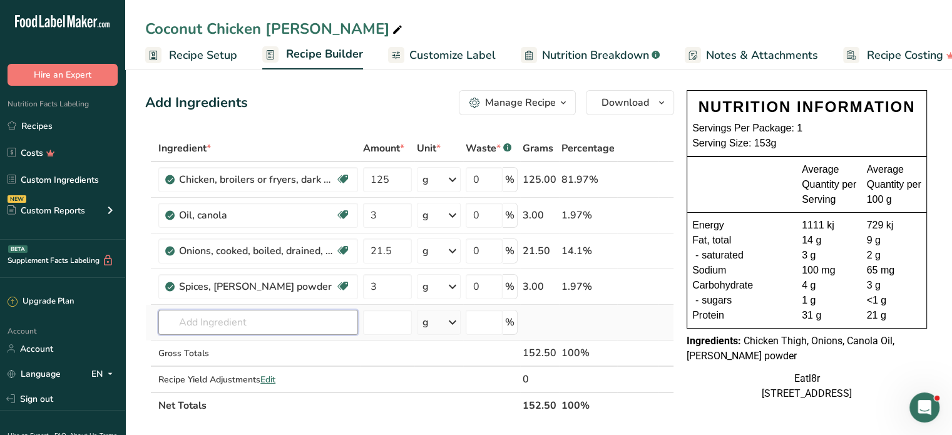
click at [247, 320] on input "text" at bounding box center [258, 322] width 200 height 25
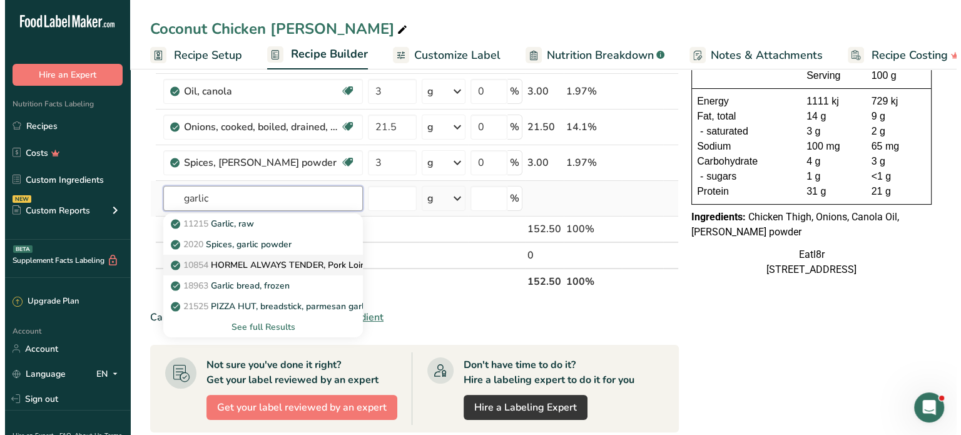
scroll to position [125, 0]
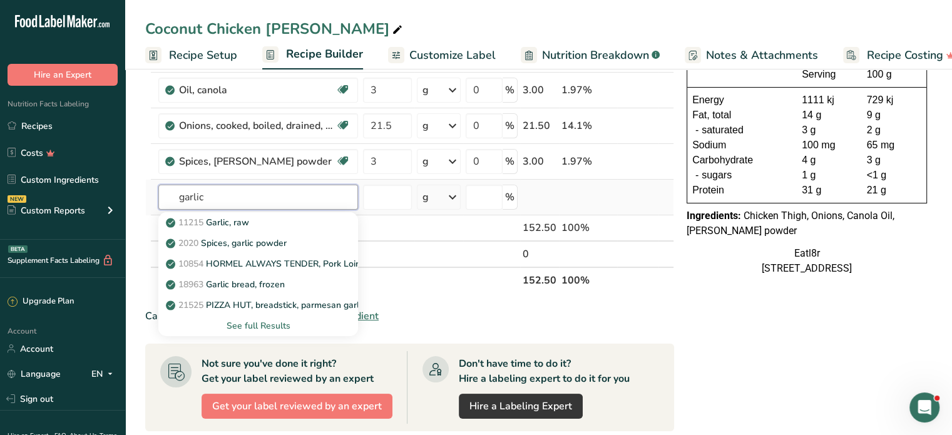
type input "garlic"
click at [273, 326] on div "See full Results" at bounding box center [258, 325] width 180 height 13
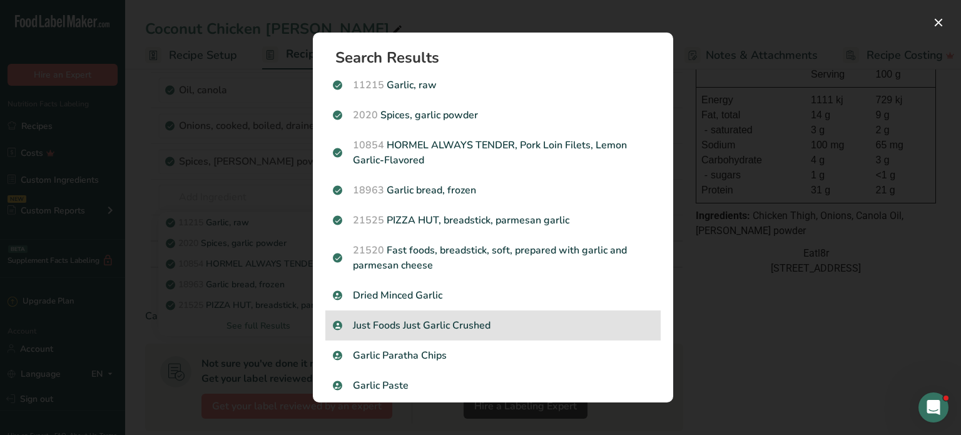
click at [447, 322] on p "Just Foods Just Garlic Crushed" at bounding box center [493, 325] width 320 height 15
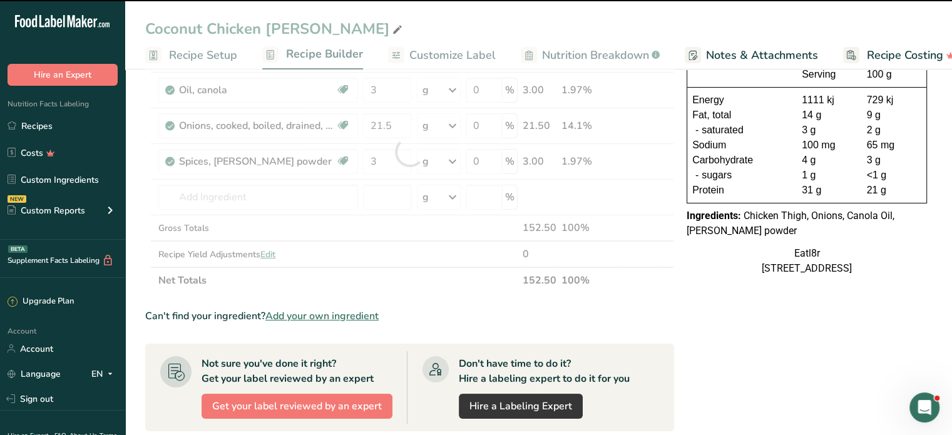
type input "0"
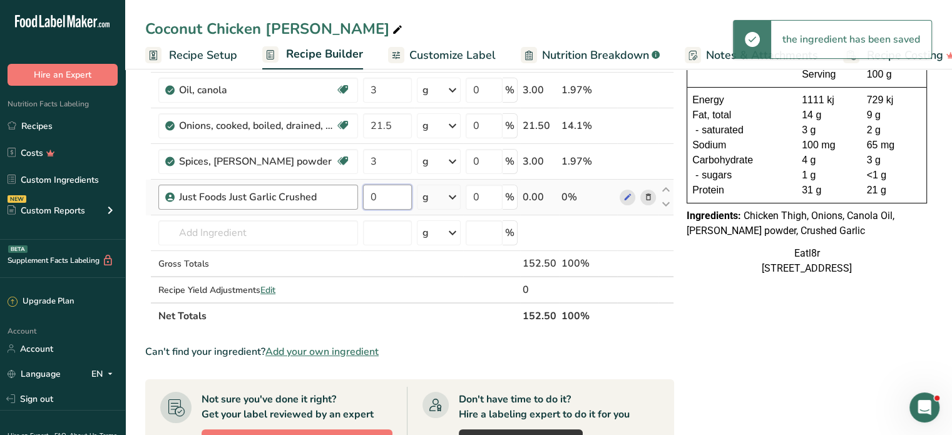
drag, startPoint x: 382, startPoint y: 192, endPoint x: 355, endPoint y: 197, distance: 27.4
click at [355, 197] on tr "Just Foods Just Garlic Crushed 0 g Weight Units g kg mg See more Volume Units l…" at bounding box center [409, 198] width 527 height 36
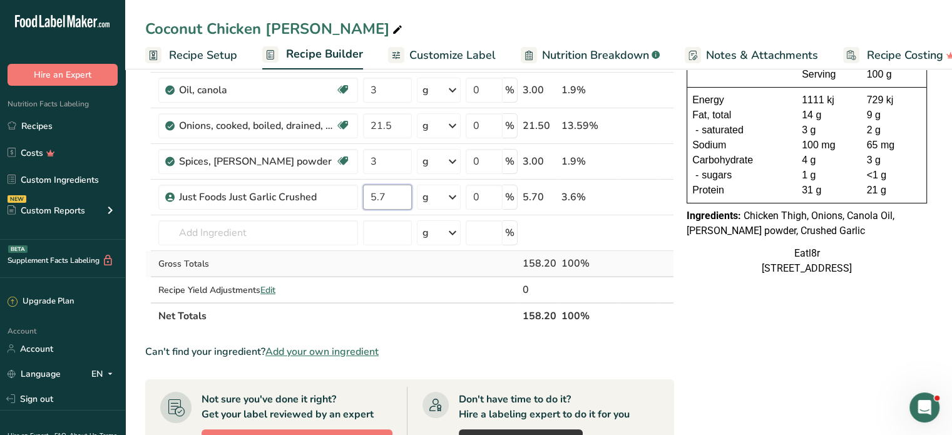
type input "5.7"
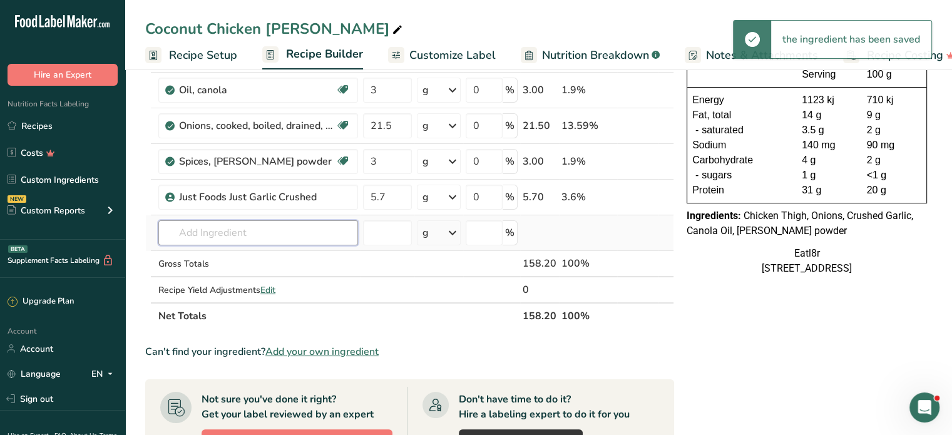
click at [220, 232] on input "text" at bounding box center [258, 232] width 200 height 25
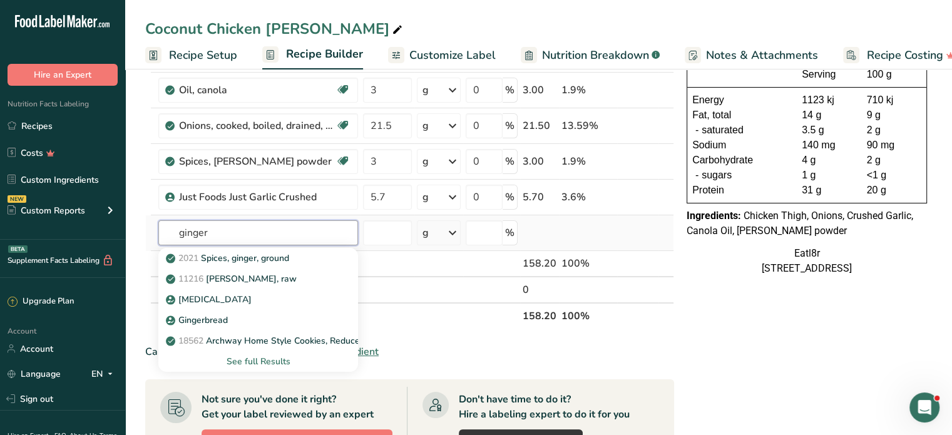
type input "ginger"
click at [268, 357] on div "See full Results" at bounding box center [258, 361] width 180 height 13
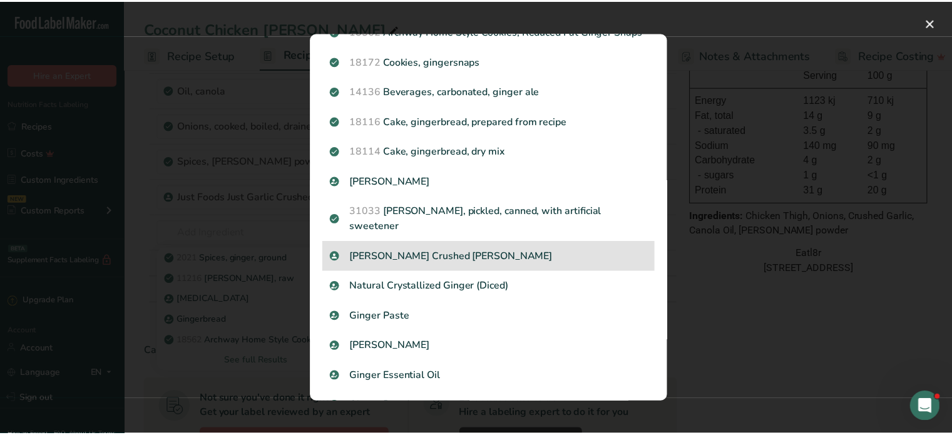
scroll to position [188, 0]
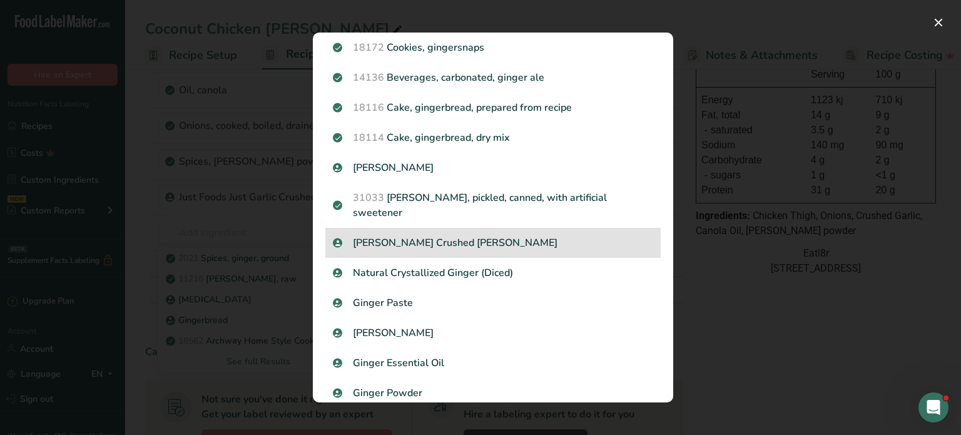
click at [444, 242] on p "[PERSON_NAME] Crushed [PERSON_NAME]" at bounding box center [493, 242] width 320 height 15
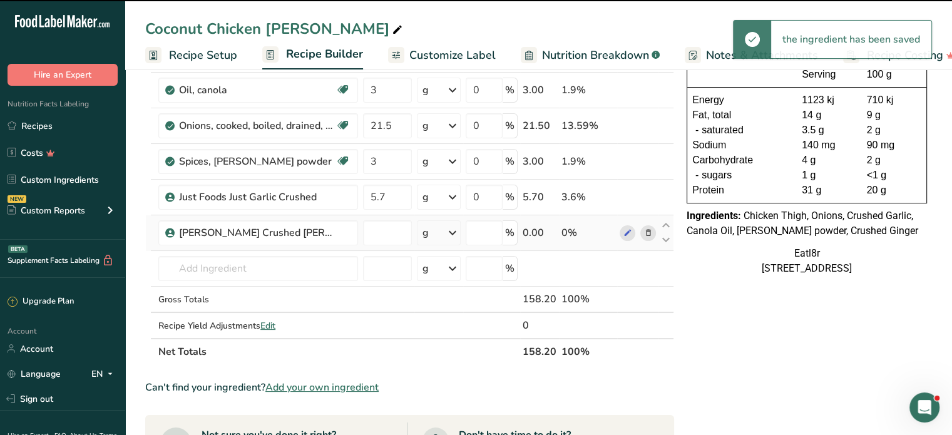
type input "0"
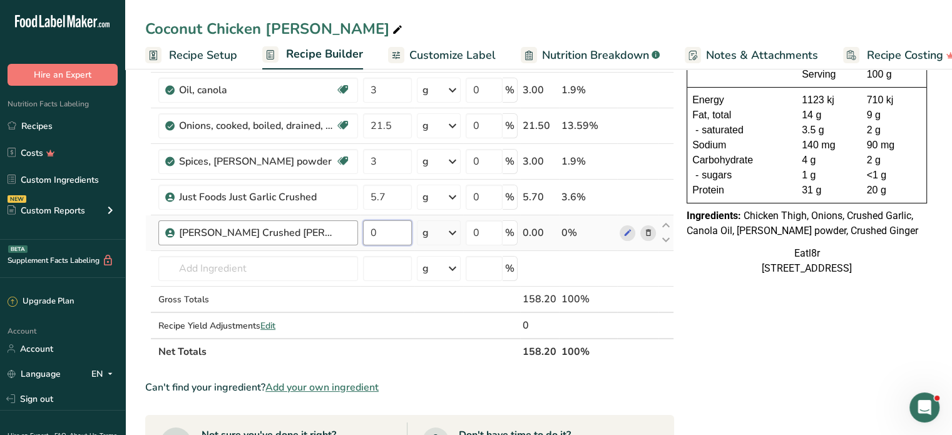
drag, startPoint x: 388, startPoint y: 229, endPoint x: 331, endPoint y: 227, distance: 57.0
click at [331, 227] on tr "[PERSON_NAME] Crushed Ginger 0 g Weight Units g kg mg See more Volume Units l V…" at bounding box center [409, 233] width 527 height 36
type input "5.7"
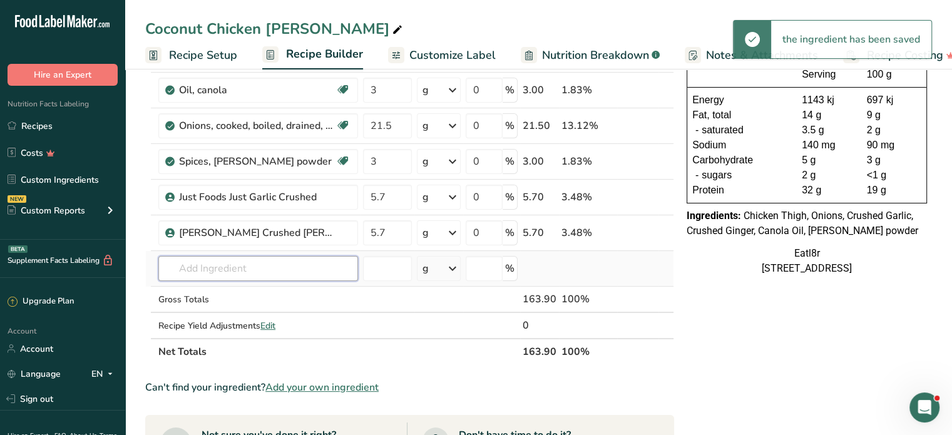
click at [248, 270] on input "text" at bounding box center [258, 268] width 200 height 25
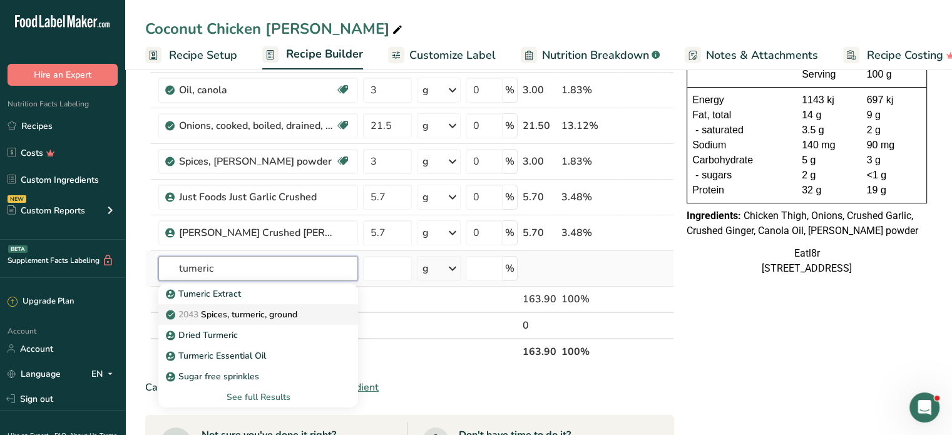
type input "tumeric"
click at [253, 310] on p "2043 Spices, turmeric, ground" at bounding box center [232, 314] width 129 height 13
type input "Spices, turmeric, ground"
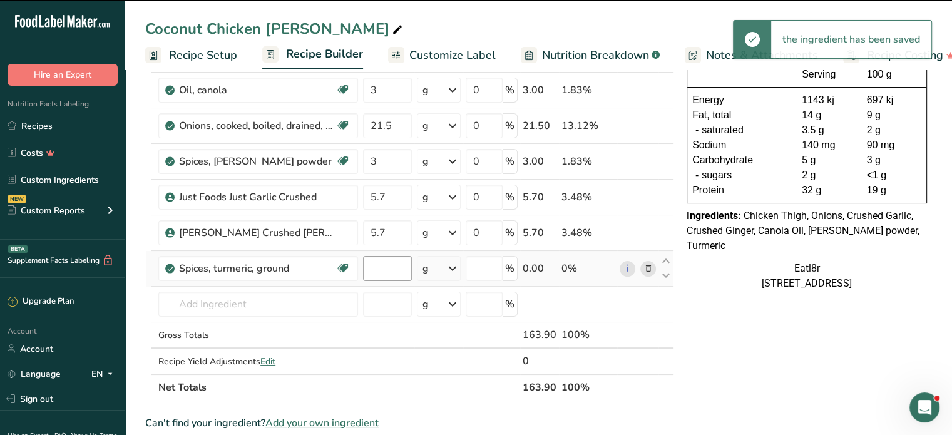
type input "0"
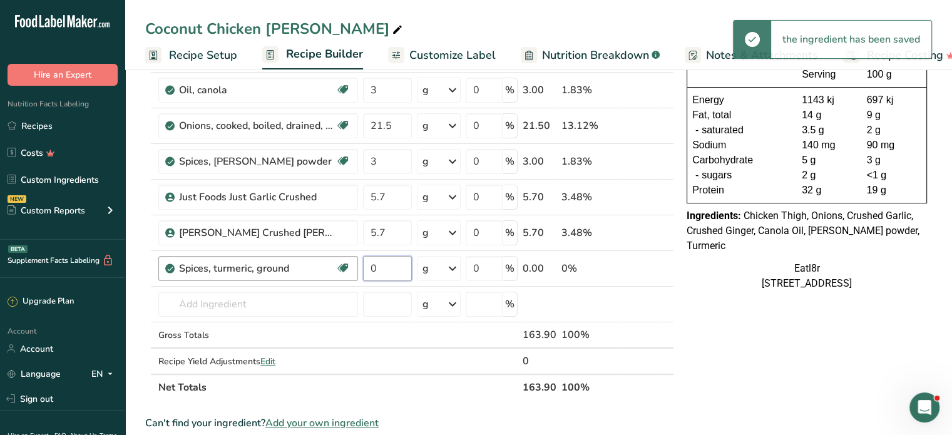
drag, startPoint x: 387, startPoint y: 269, endPoint x: 348, endPoint y: 260, distance: 39.9
click at [347, 260] on tr "Spices, turmeric, ground Source of Antioxidants Dairy free Gluten free Vegan Ve…" at bounding box center [409, 269] width 527 height 36
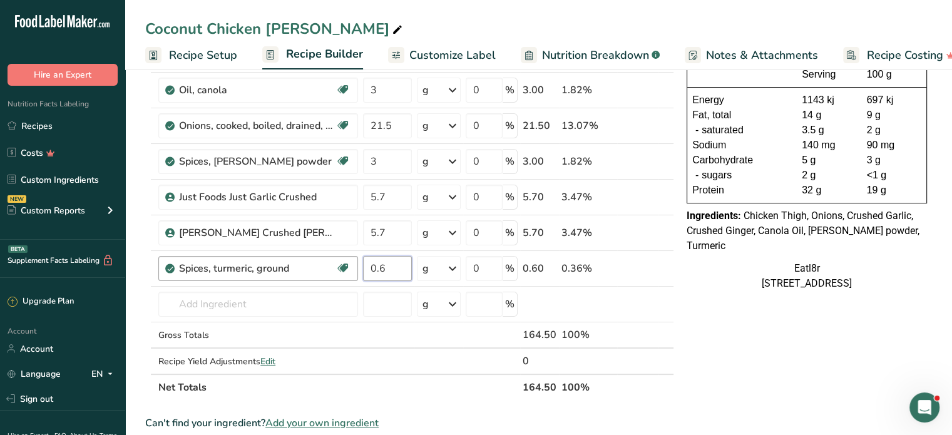
type input "0.6"
click at [235, 303] on input "text" at bounding box center [258, 304] width 200 height 25
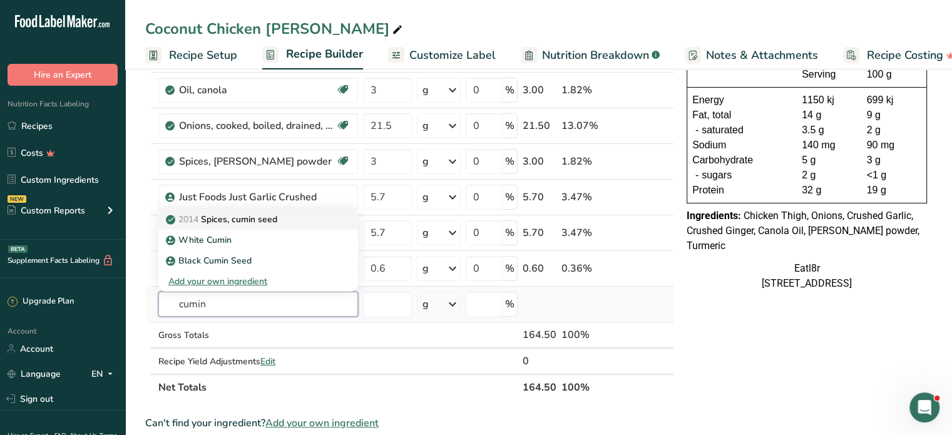
type input "cumin"
click at [245, 220] on p "2014 Spices, cumin seed" at bounding box center [222, 219] width 109 height 13
type input "Spices, cumin seed"
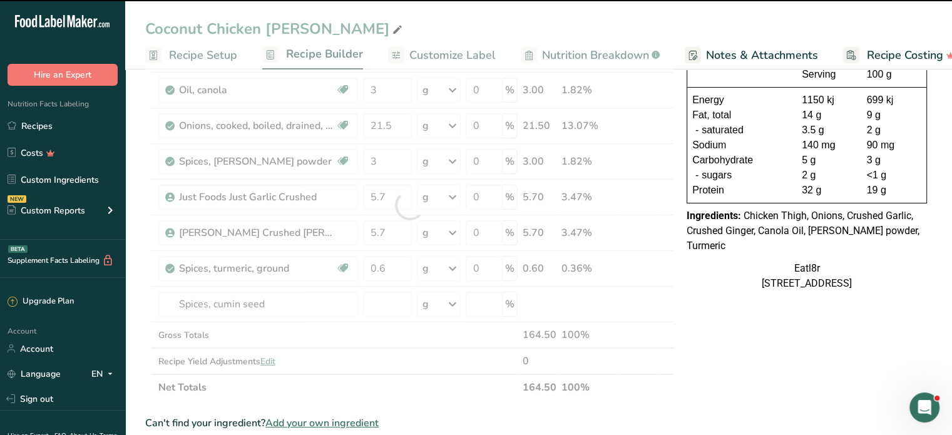
type input "0"
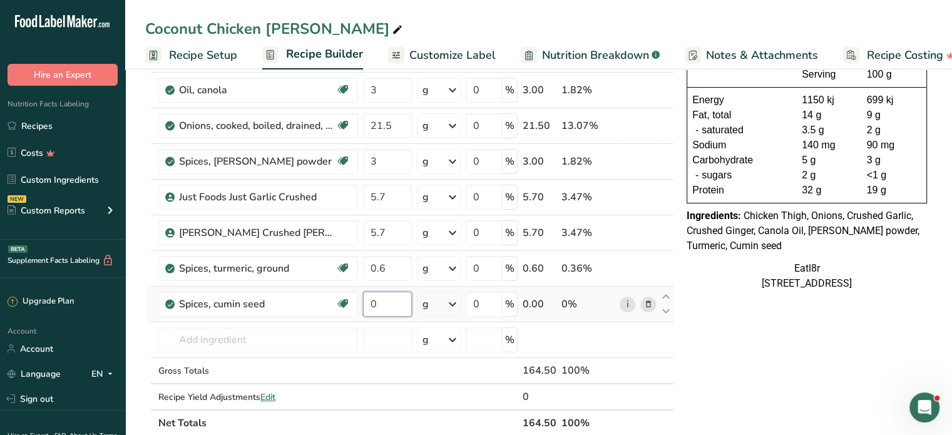
drag, startPoint x: 389, startPoint y: 301, endPoint x: 370, endPoint y: 302, distance: 19.4
click at [370, 302] on input "0" at bounding box center [387, 304] width 49 height 25
type input "0.6"
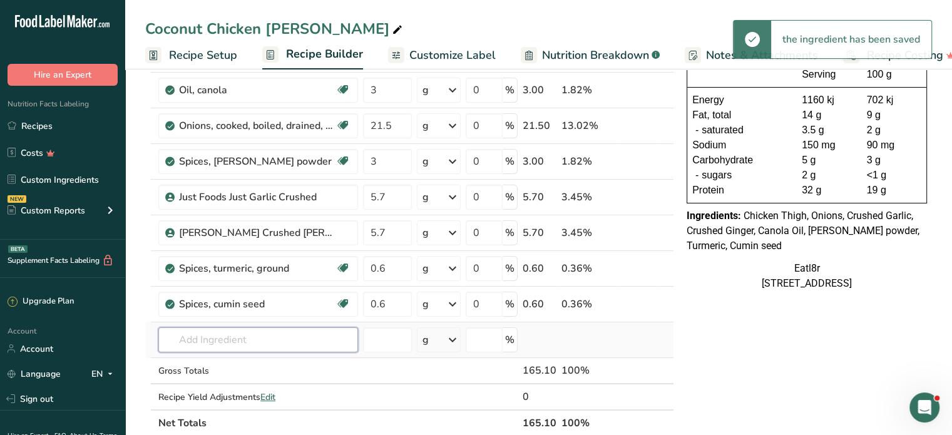
click at [223, 338] on input "text" at bounding box center [258, 339] width 200 height 25
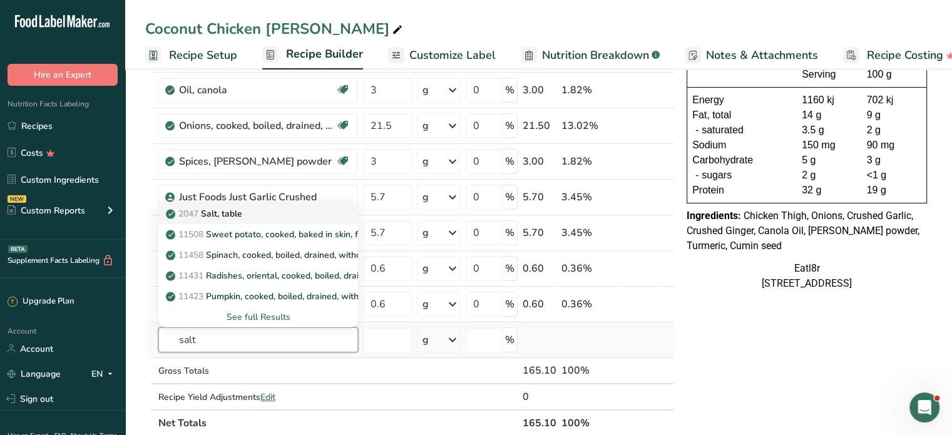
type input "salt"
click at [228, 208] on p "2047 Salt, table" at bounding box center [205, 213] width 74 height 13
type input "Salt, table"
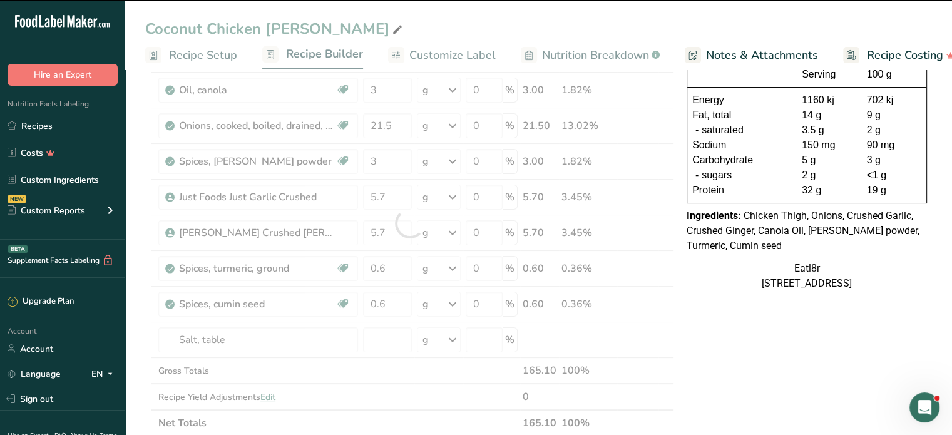
type input "0"
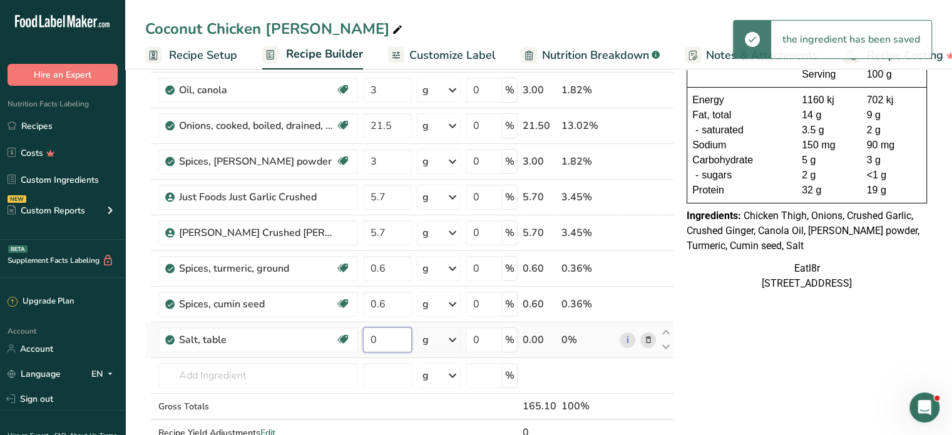
drag, startPoint x: 386, startPoint y: 337, endPoint x: 360, endPoint y: 342, distance: 26.1
click at [360, 342] on td "0" at bounding box center [387, 340] width 54 height 36
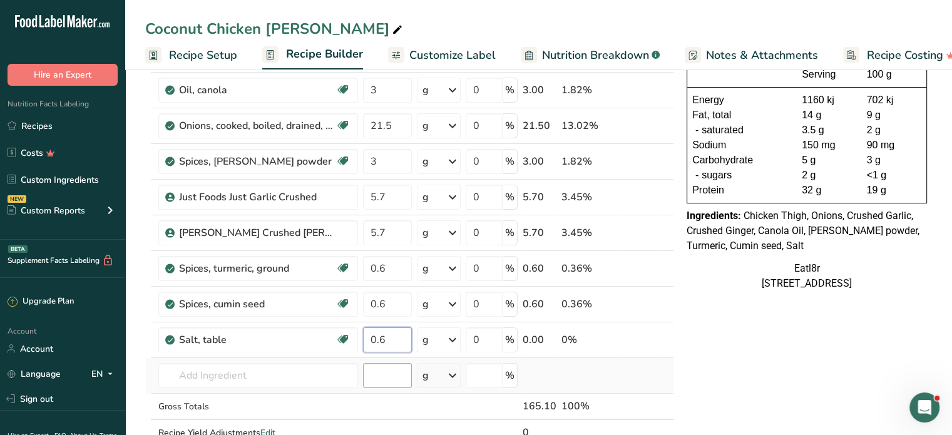
type input "0.6"
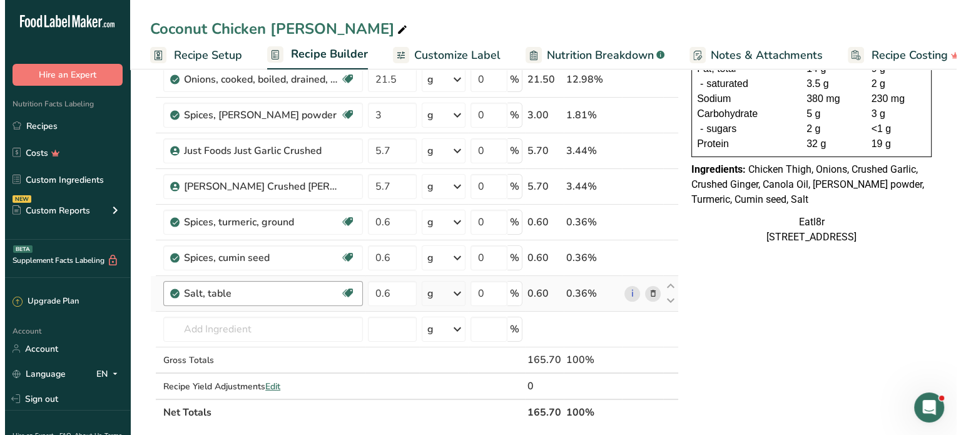
scroll to position [250, 0]
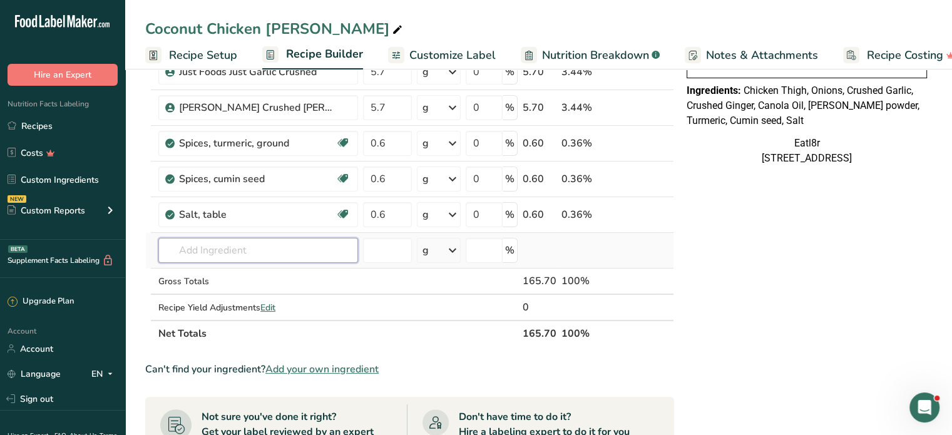
click at [204, 248] on input "text" at bounding box center [258, 250] width 200 height 25
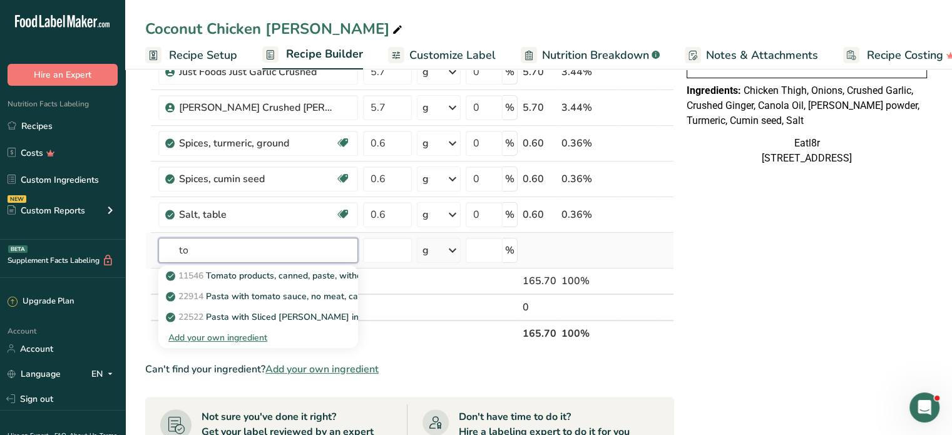
type input "t"
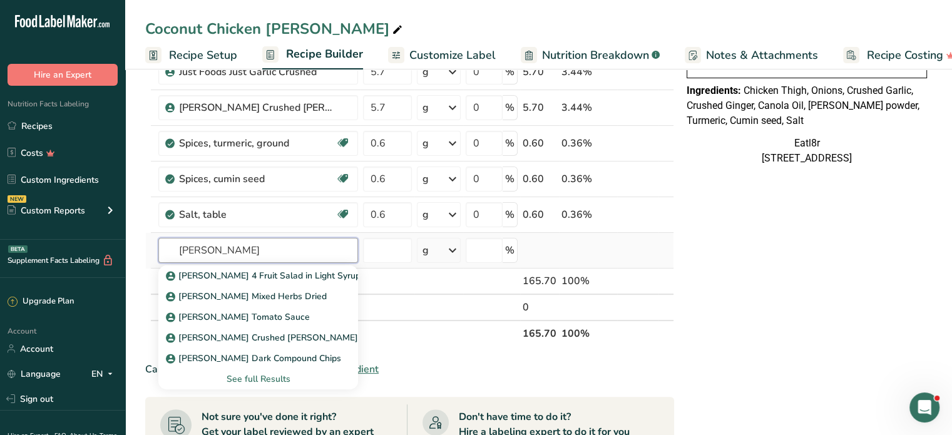
type input "[PERSON_NAME]"
click at [258, 378] on div "See full Results" at bounding box center [258, 378] width 180 height 13
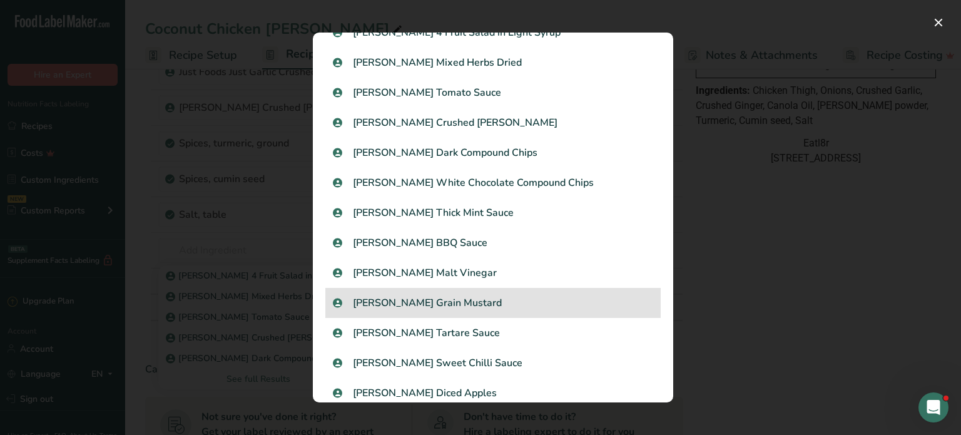
scroll to position [0, 0]
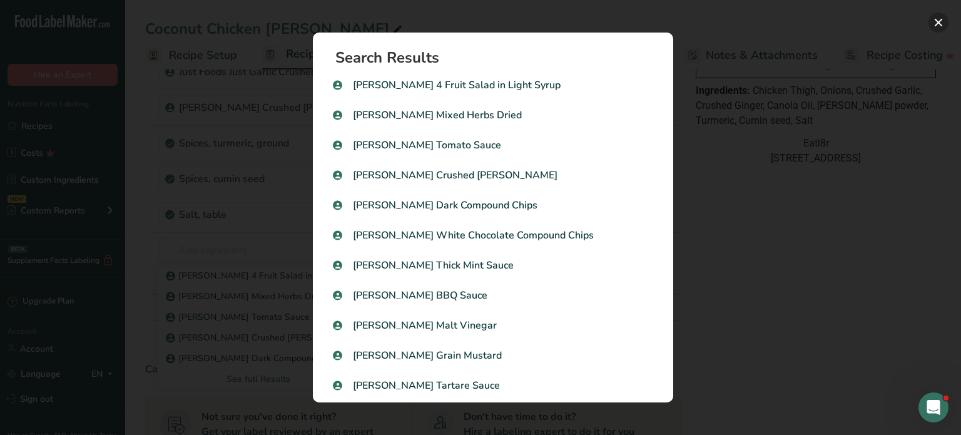
click at [938, 22] on button "Search results modal" at bounding box center [938, 23] width 20 height 20
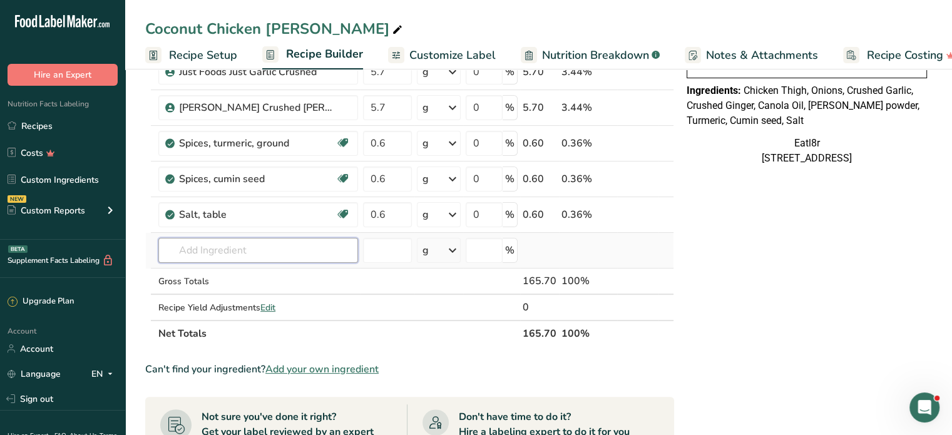
click at [238, 240] on input "text" at bounding box center [258, 250] width 200 height 25
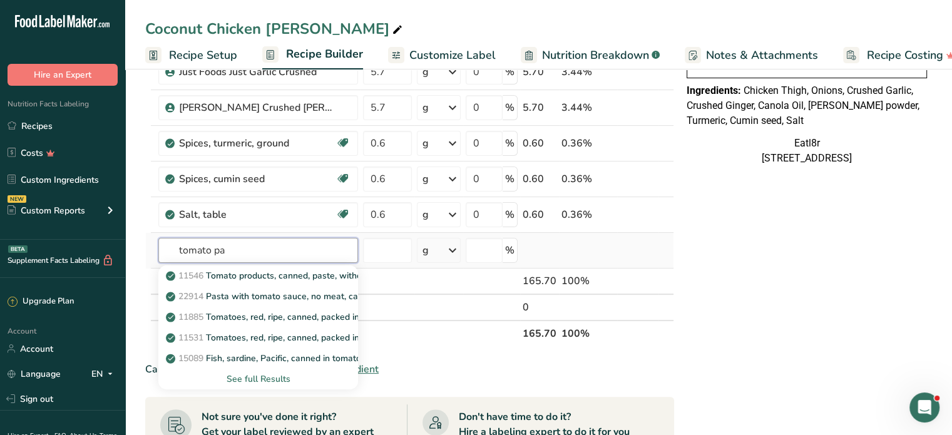
type input "tomato pa"
click at [251, 377] on div "See full Results" at bounding box center [258, 378] width 180 height 13
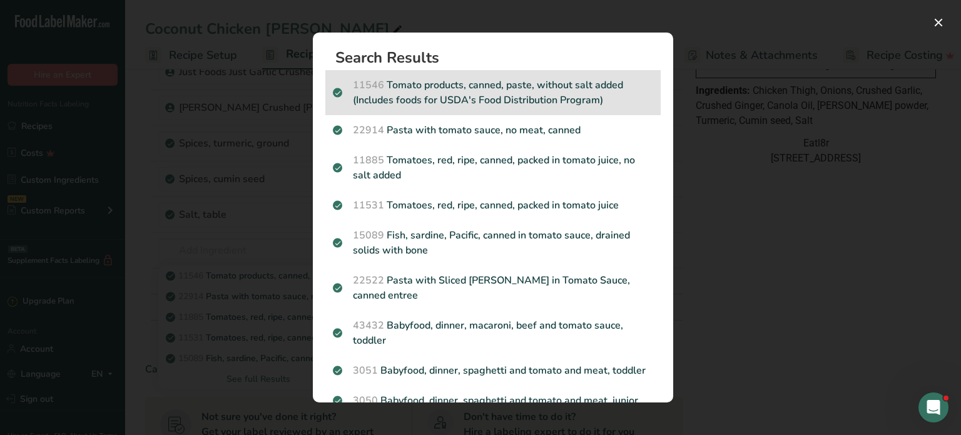
click at [513, 95] on p "11546 Tomato products, canned, paste, without salt added (Includes foods for US…" at bounding box center [493, 93] width 320 height 30
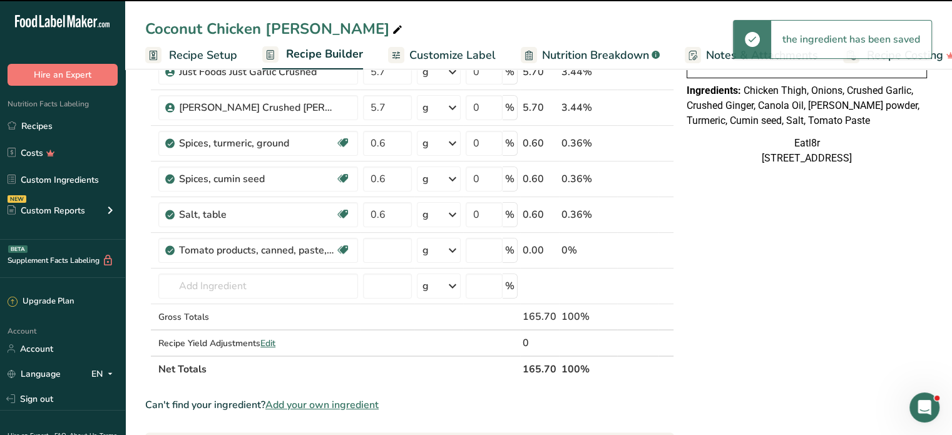
type input "0"
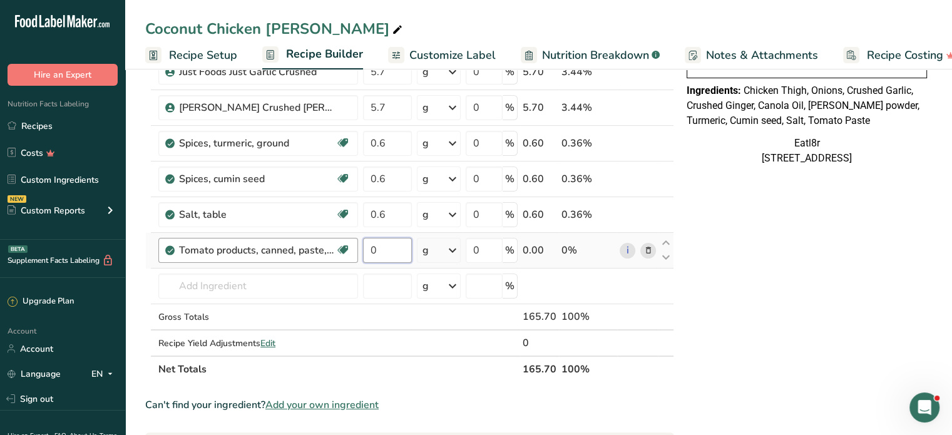
drag, startPoint x: 391, startPoint y: 250, endPoint x: 352, endPoint y: 251, distance: 38.8
click at [352, 251] on tr "Tomato products, canned, paste, without salt added (Includes foods for USDA's F…" at bounding box center [409, 251] width 527 height 36
type input "17.9"
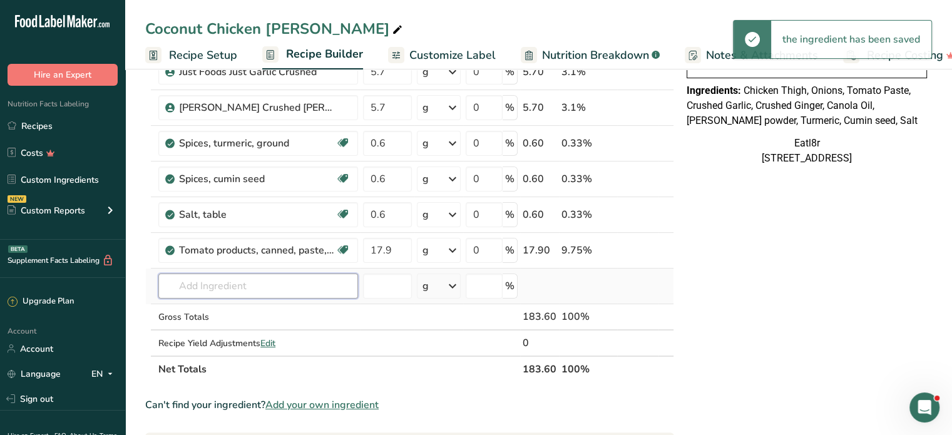
click at [210, 289] on input "text" at bounding box center [258, 285] width 200 height 25
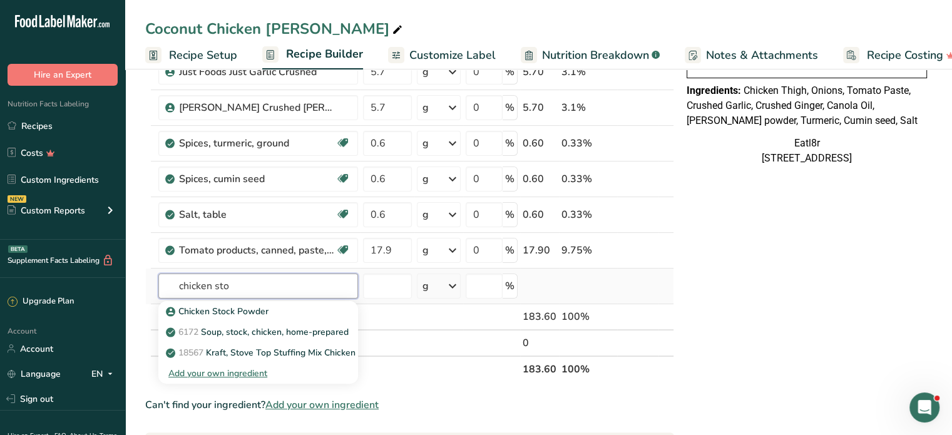
drag, startPoint x: 250, startPoint y: 283, endPoint x: 170, endPoint y: 272, distance: 80.2
click at [170, 273] on input "chicken sto" at bounding box center [258, 285] width 200 height 25
type input "chicken sto"
click at [223, 310] on p "Chicken Stock Powder" at bounding box center [218, 311] width 100 height 13
type input "Chicken Stock Powder"
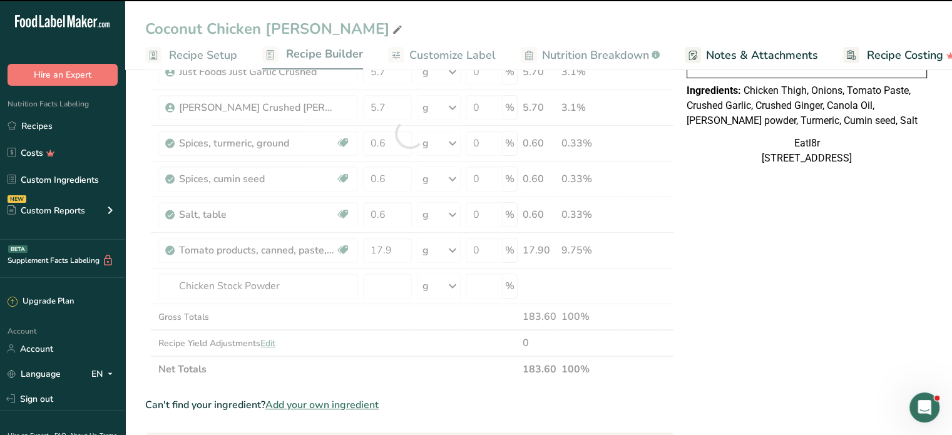
type input "0"
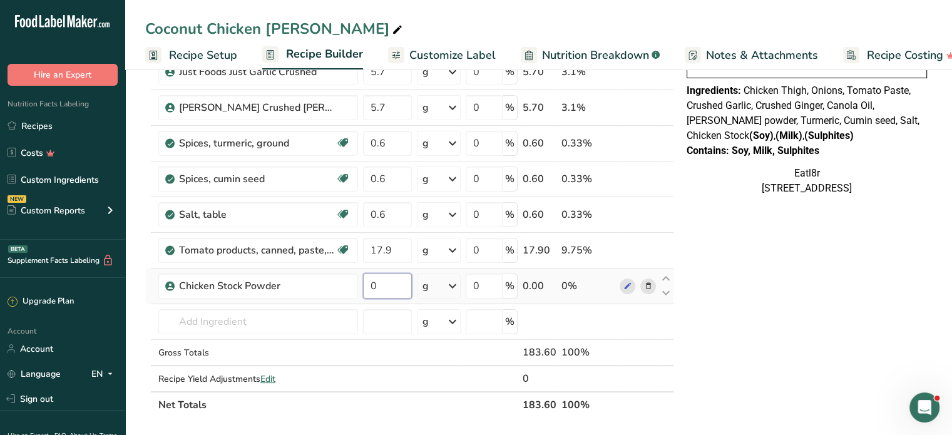
drag, startPoint x: 387, startPoint y: 285, endPoint x: 364, endPoint y: 288, distance: 22.7
click at [366, 288] on input "0" at bounding box center [387, 285] width 49 height 25
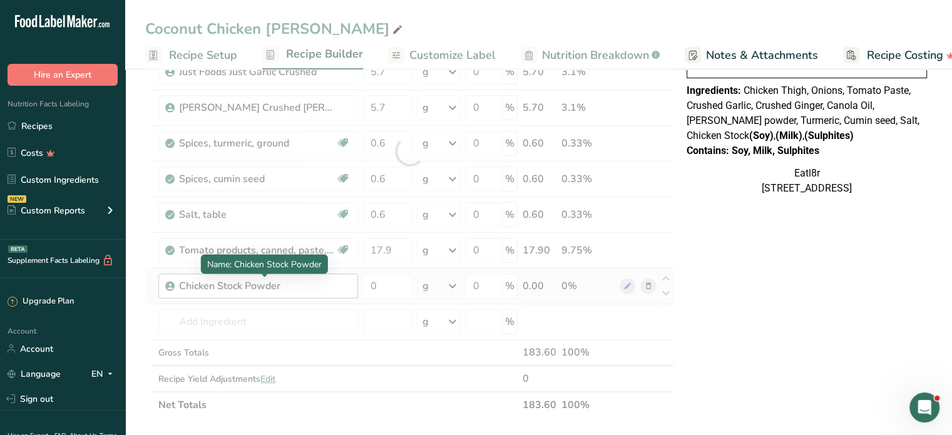
click at [290, 282] on div "Ingredient * Amount * Unit * Waste * .a-a{fill:#347362;}.b-a{fill:#fff;} Grams …" at bounding box center [409, 151] width 529 height 533
click at [290, 282] on div at bounding box center [409, 151] width 529 height 533
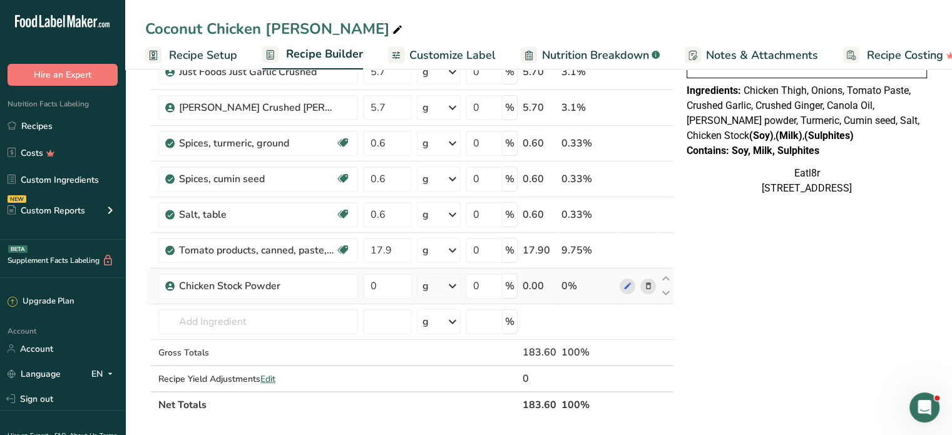
click at [645, 286] on icon at bounding box center [647, 286] width 9 height 13
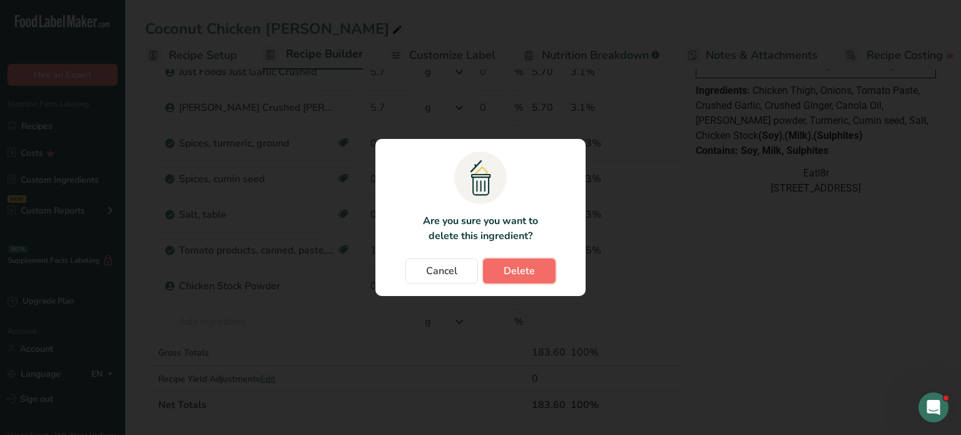
click at [530, 264] on span "Delete" at bounding box center [519, 270] width 31 height 15
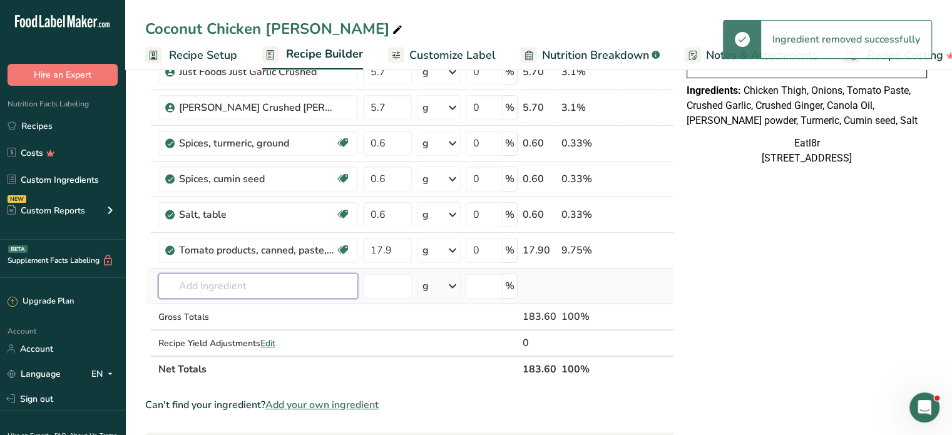
click at [225, 285] on input "text" at bounding box center [258, 285] width 200 height 25
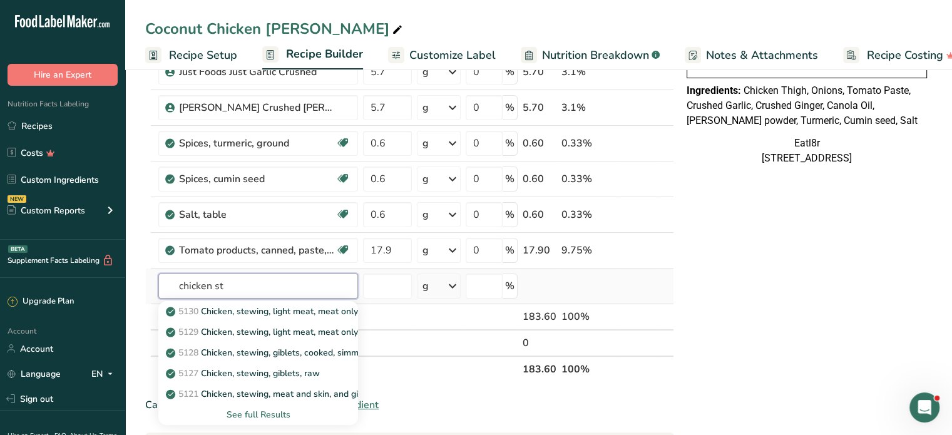
type input "chicken st"
click at [261, 410] on div "See full Results" at bounding box center [258, 414] width 180 height 13
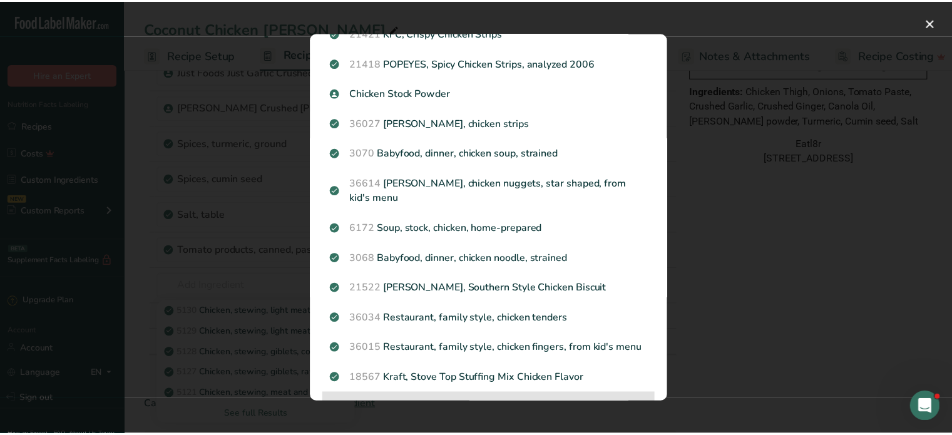
scroll to position [623, 0]
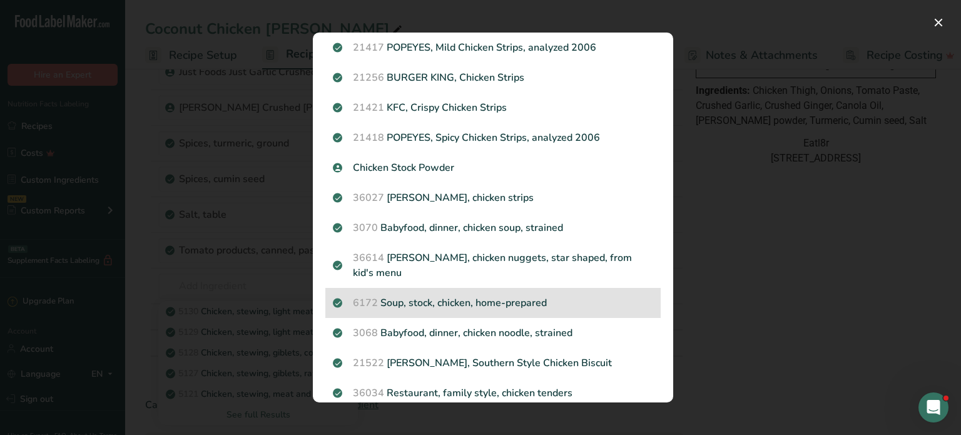
click at [454, 310] on p "6172 Soup, stock, chicken, home-prepared" at bounding box center [493, 302] width 320 height 15
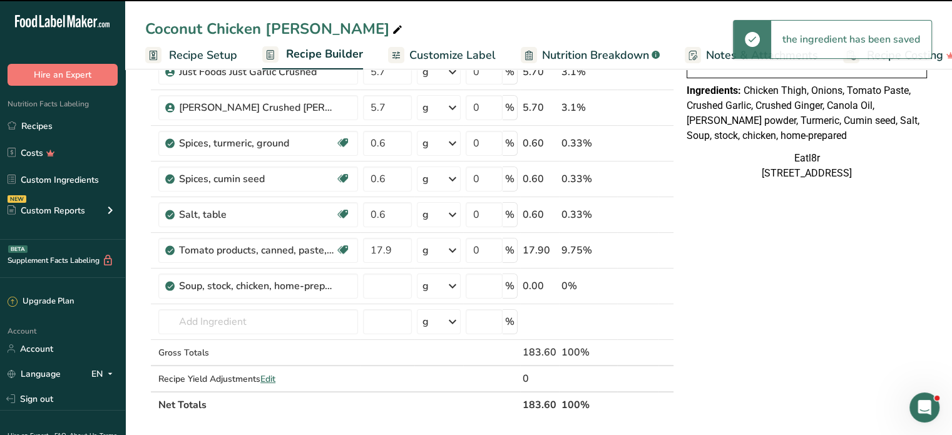
type input "0"
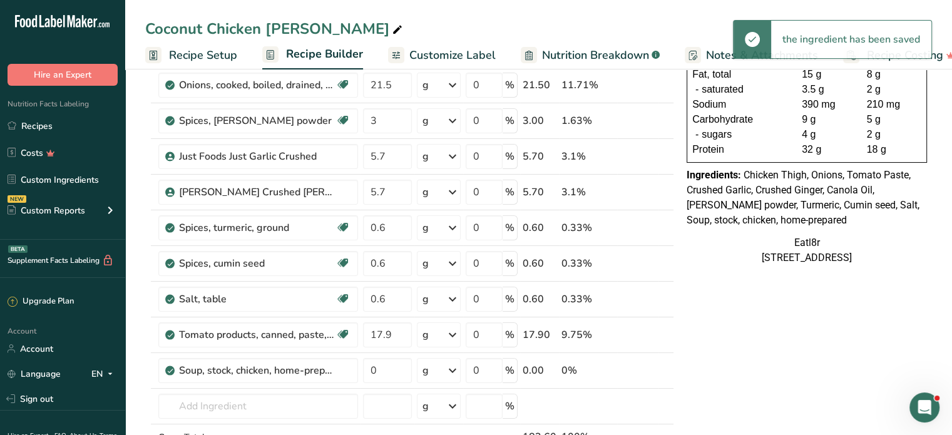
scroll to position [188, 0]
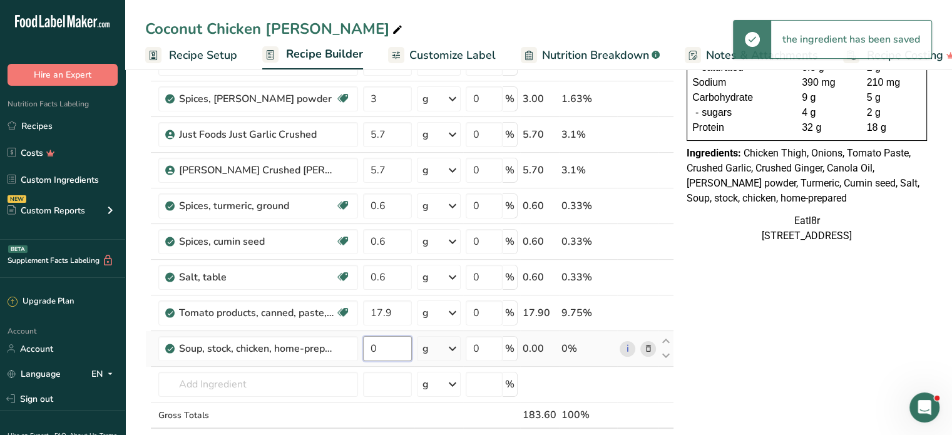
drag, startPoint x: 385, startPoint y: 348, endPoint x: 366, endPoint y: 350, distance: 19.4
click at [360, 346] on td "0" at bounding box center [387, 349] width 54 height 36
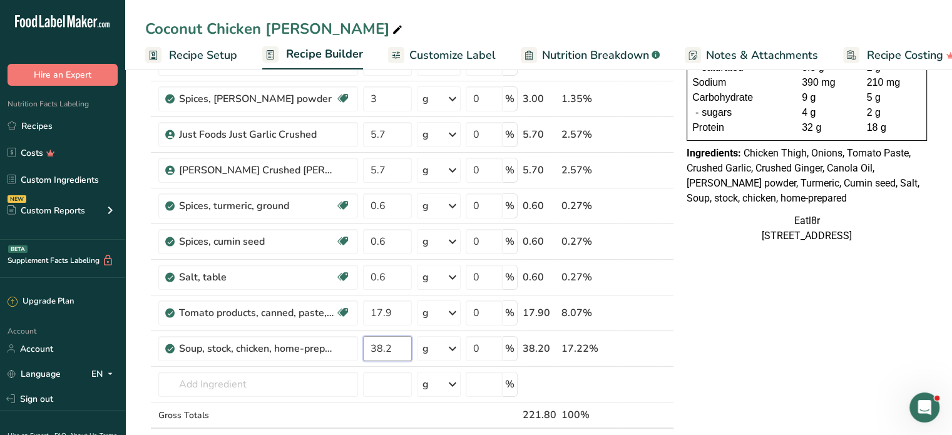
type input "38.2"
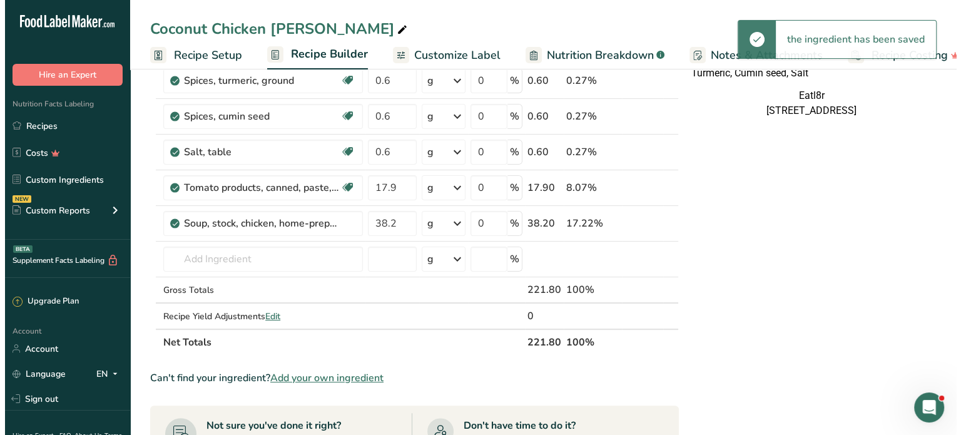
scroll to position [250, 0]
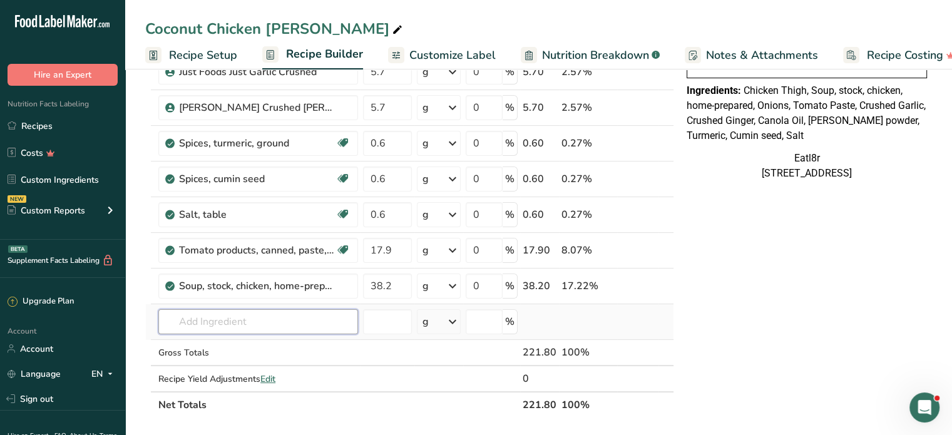
click at [226, 328] on input "text" at bounding box center [258, 321] width 200 height 25
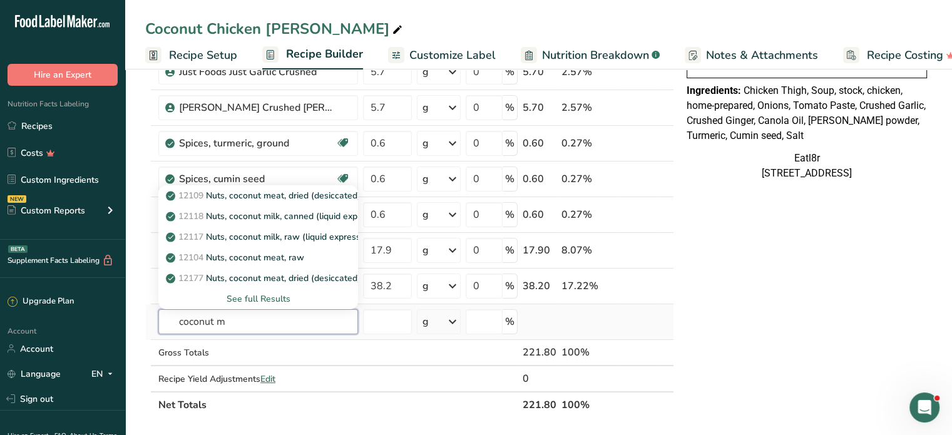
type input "coconut m"
click at [264, 292] on div "See full Results" at bounding box center [258, 298] width 180 height 13
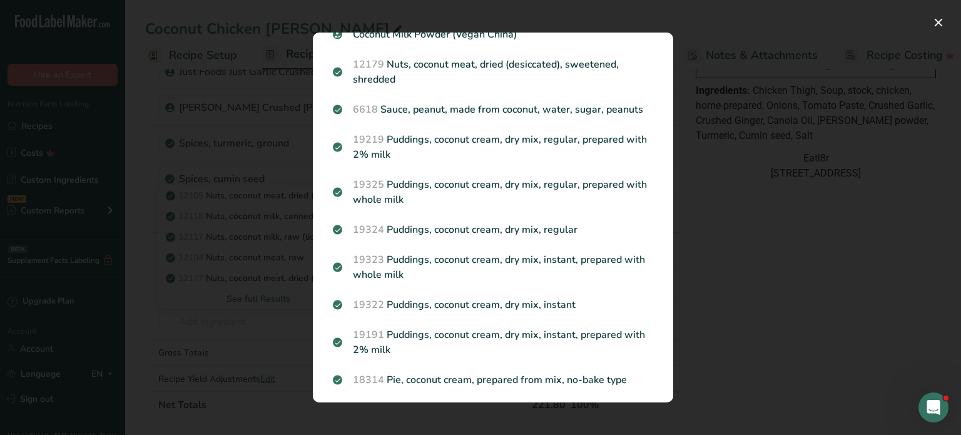
scroll to position [468, 0]
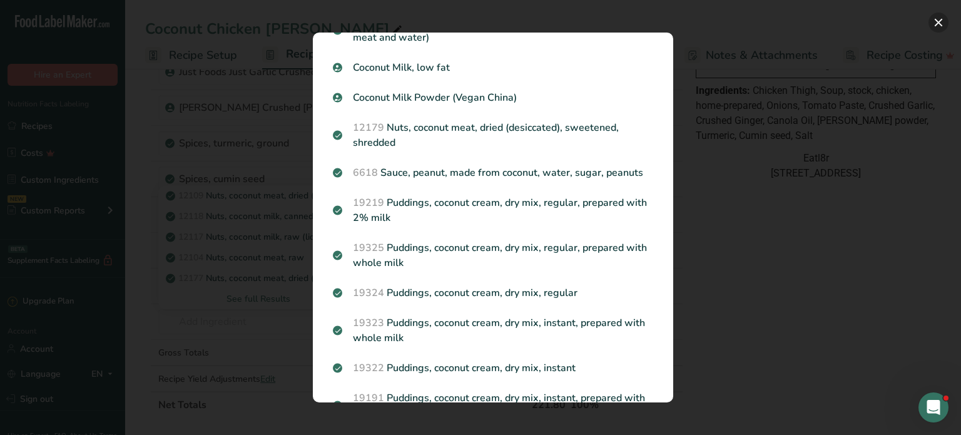
drag, startPoint x: 942, startPoint y: 24, endPoint x: 933, endPoint y: 22, distance: 9.0
click at [940, 25] on button "Search results modal" at bounding box center [938, 23] width 20 height 20
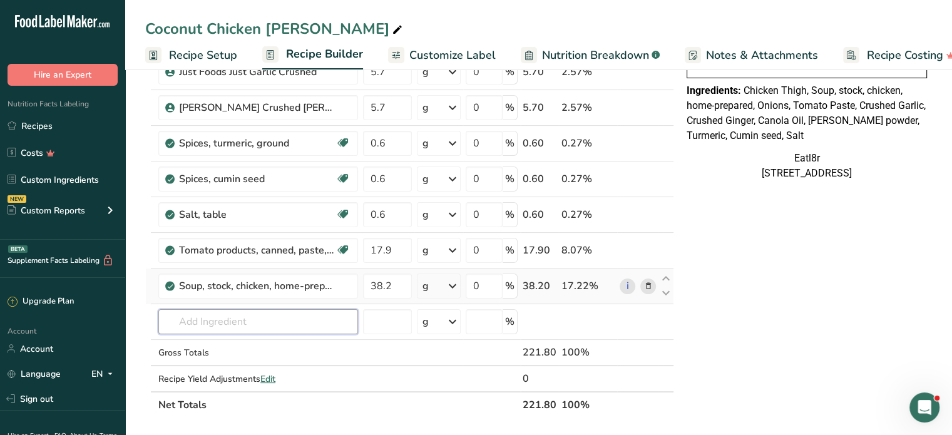
drag, startPoint x: 224, startPoint y: 315, endPoint x: 253, endPoint y: 300, distance: 32.5
click at [225, 314] on input "text" at bounding box center [258, 321] width 200 height 25
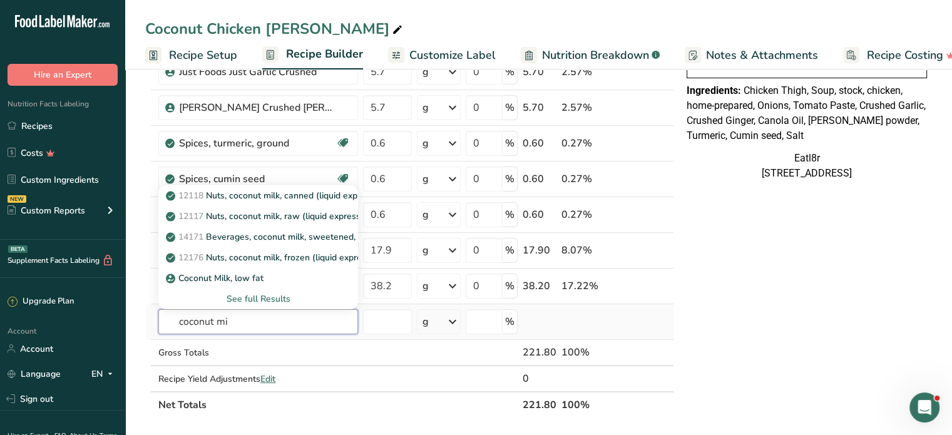
type input "coconut mi"
click at [249, 297] on div "See full Results" at bounding box center [258, 298] width 180 height 13
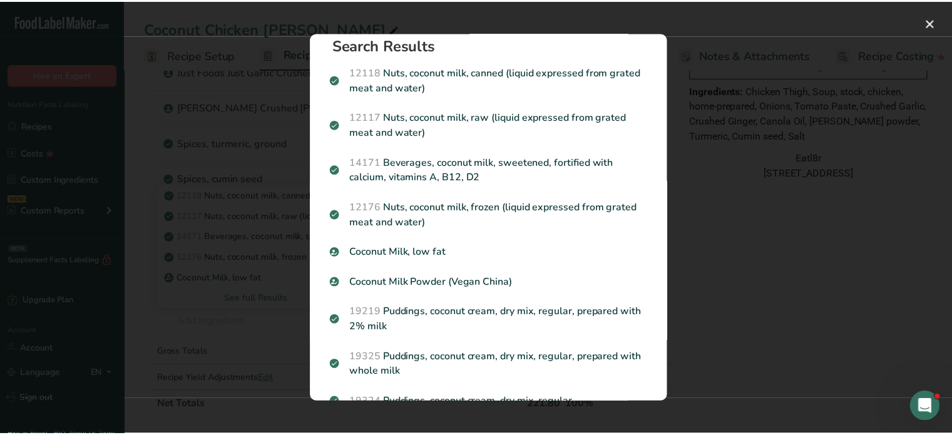
scroll to position [3, 0]
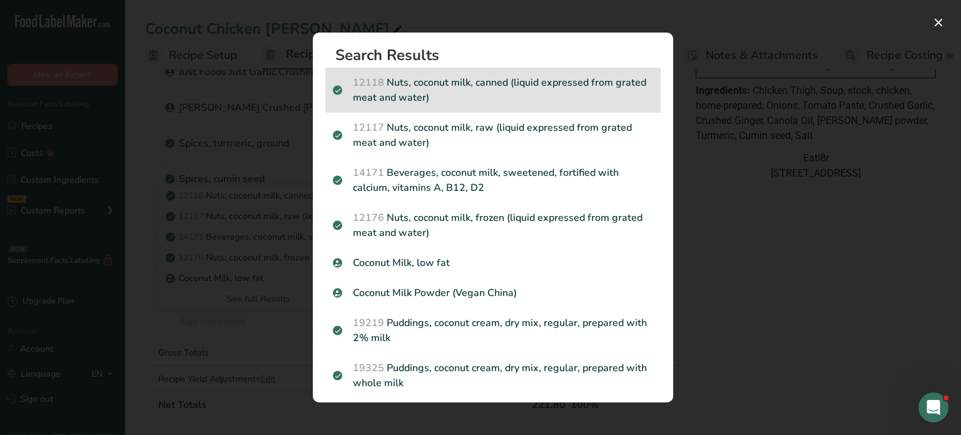
click at [534, 87] on p "12118 Nuts, coconut milk, canned (liquid expressed from grated meat and water)" at bounding box center [493, 90] width 320 height 30
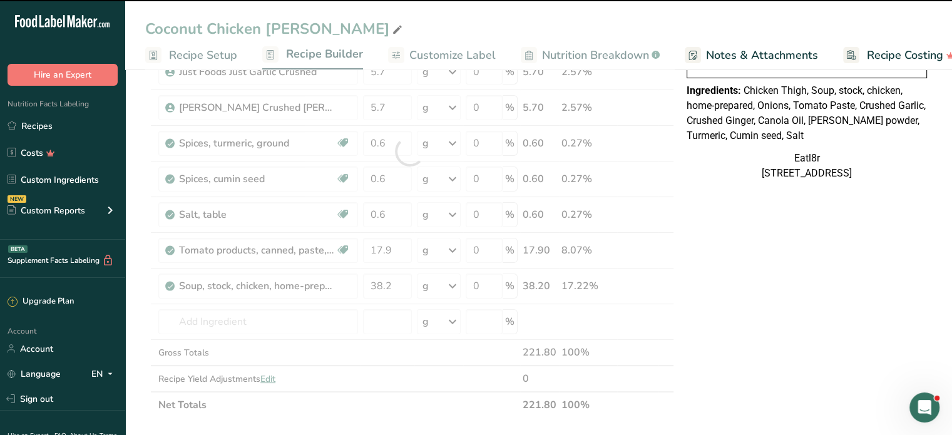
type input "0"
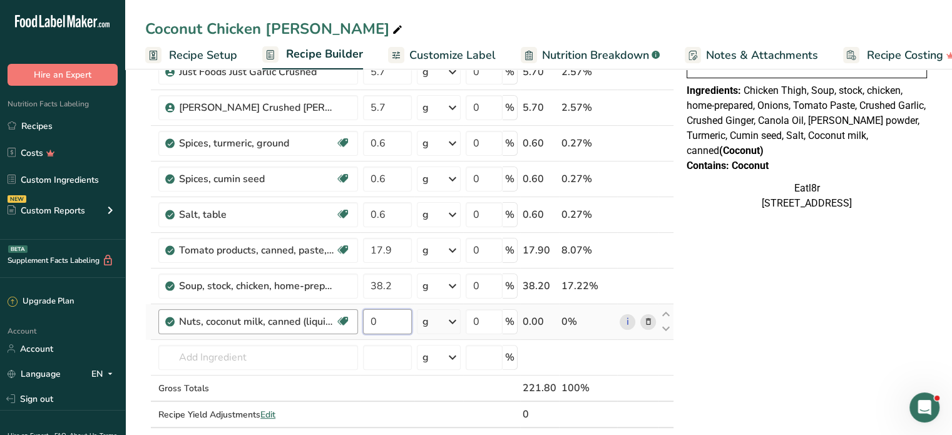
drag, startPoint x: 388, startPoint y: 320, endPoint x: 337, endPoint y: 320, distance: 50.7
click at [345, 323] on tr "Nuts, coconut milk, canned (liquid expressed from grated meat and water) Dairy …" at bounding box center [409, 322] width 527 height 36
type input "64.5"
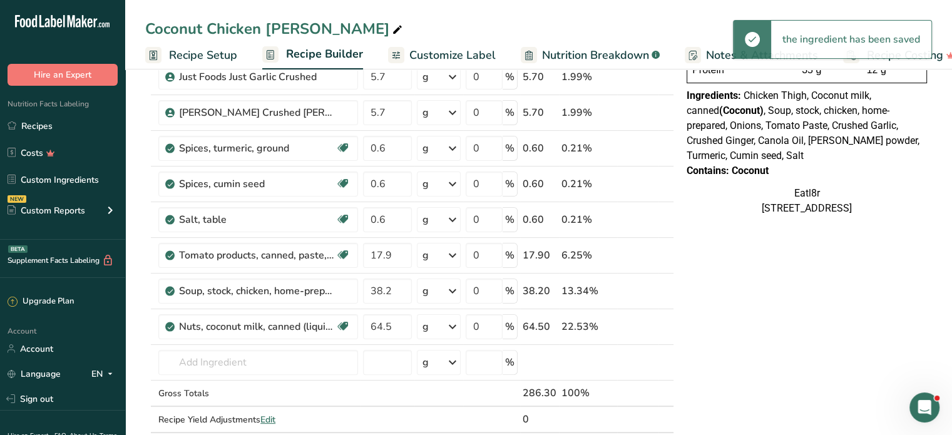
scroll to position [250, 0]
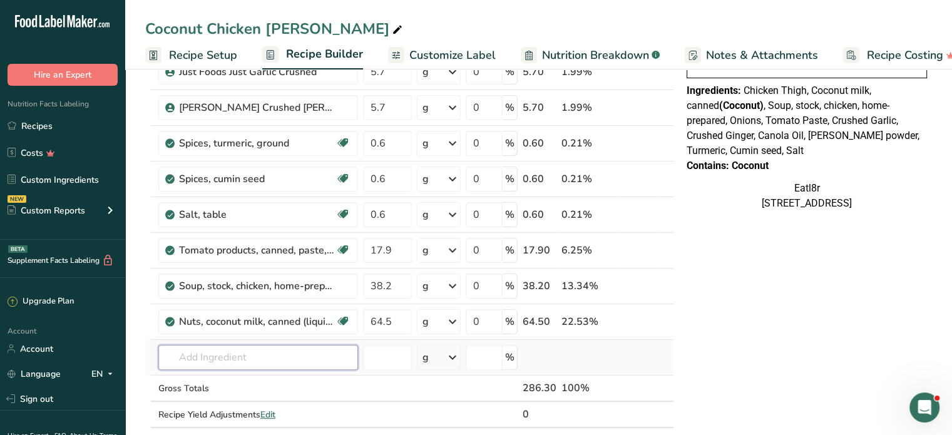
click at [201, 354] on input "text" at bounding box center [258, 357] width 200 height 25
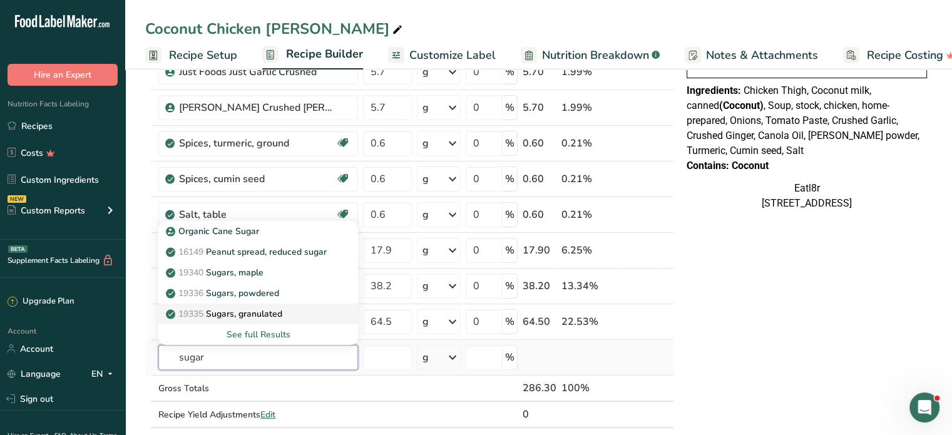
type input "sugar"
click at [228, 310] on p "19335 [GEOGRAPHIC_DATA], granulated" at bounding box center [225, 313] width 114 height 13
type input "Sugars, granulated"
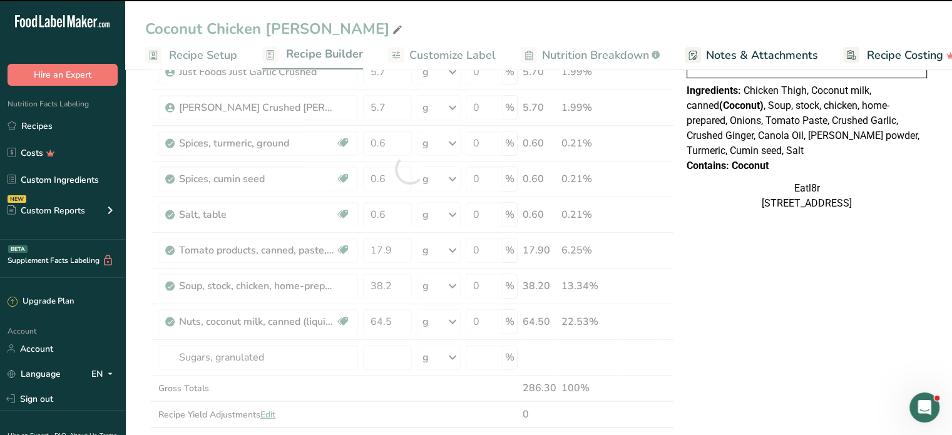
type input "0"
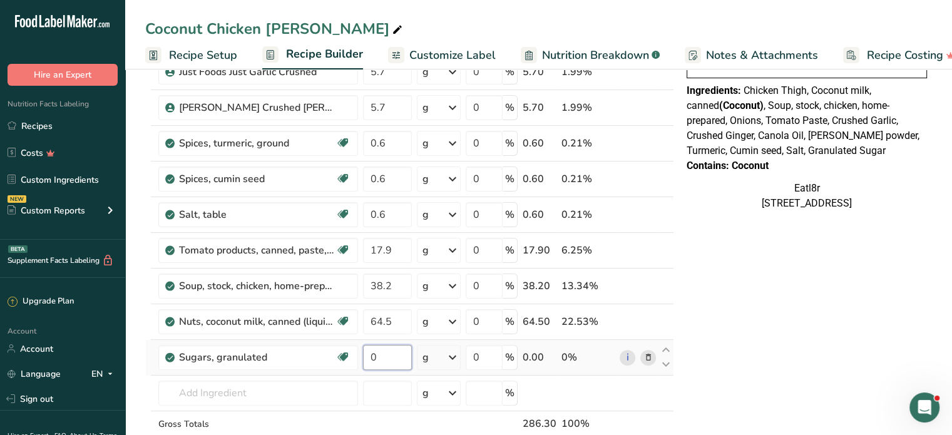
drag, startPoint x: 391, startPoint y: 355, endPoint x: 364, endPoint y: 360, distance: 27.5
click at [364, 360] on input "0" at bounding box center [387, 357] width 49 height 25
type input "0.6"
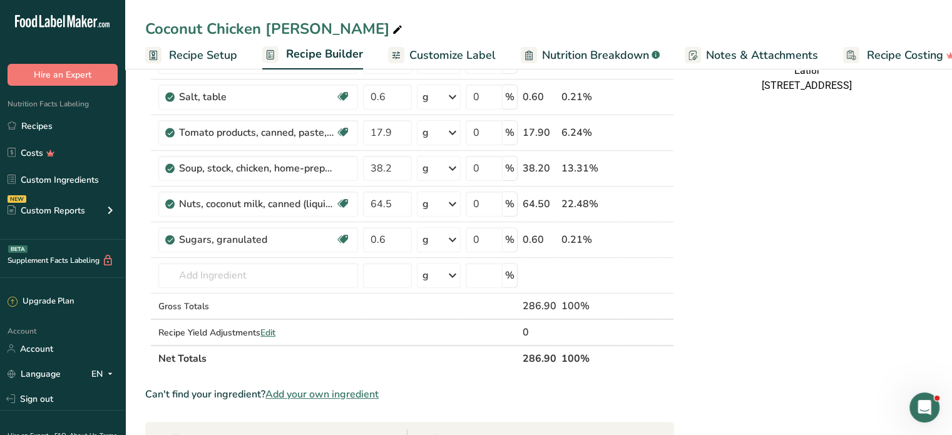
scroll to position [375, 0]
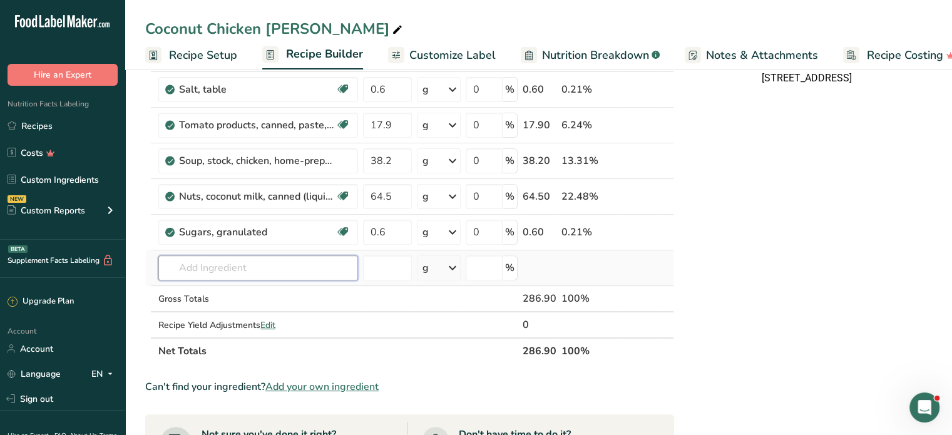
click at [243, 271] on input "text" at bounding box center [258, 267] width 200 height 25
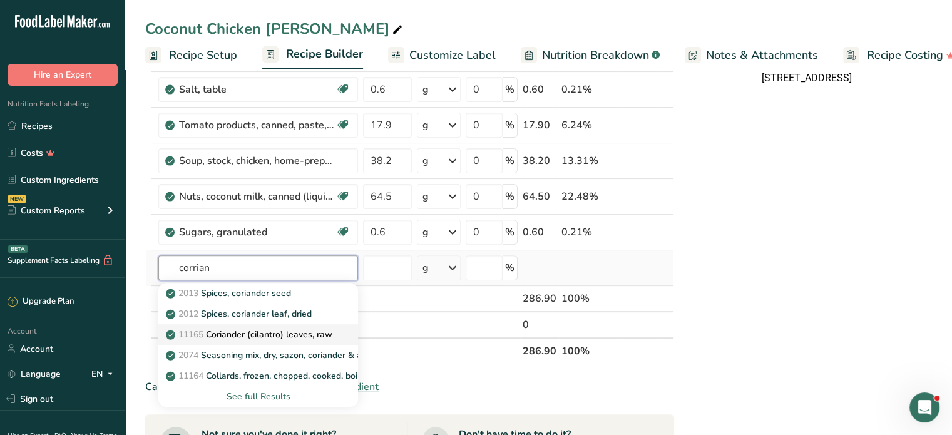
type input "corrian"
click at [231, 330] on p "11165 Coriander (cilantro) leaves, raw" at bounding box center [250, 334] width 164 height 13
type input "Coriander (cilantro) leaves, raw"
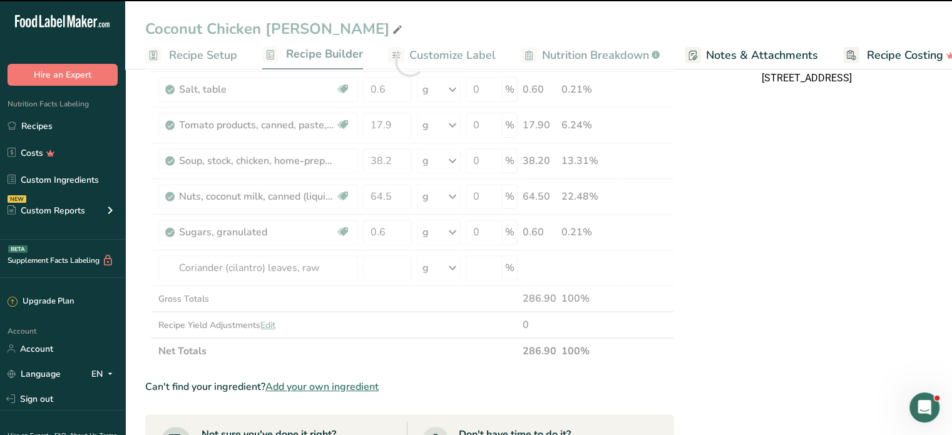
type input "0"
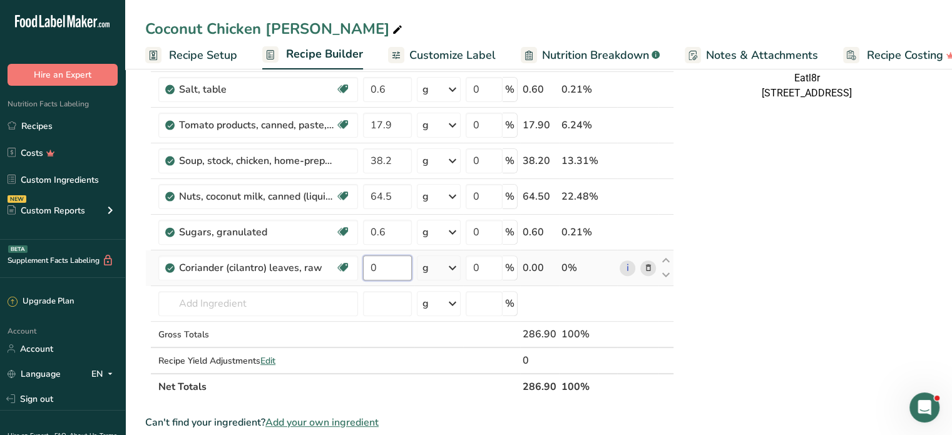
drag, startPoint x: 378, startPoint y: 262, endPoint x: 369, endPoint y: 268, distance: 11.3
click at [369, 268] on input "0" at bounding box center [387, 267] width 49 height 25
type input "2.1"
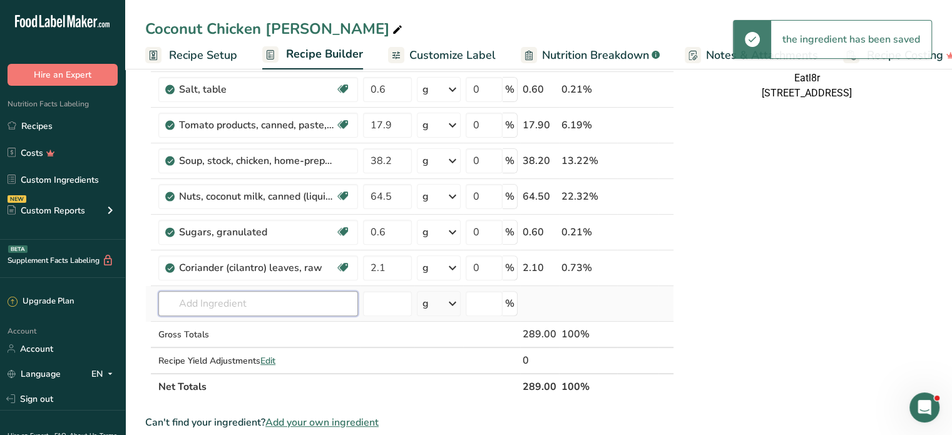
click at [235, 300] on input "text" at bounding box center [258, 303] width 200 height 25
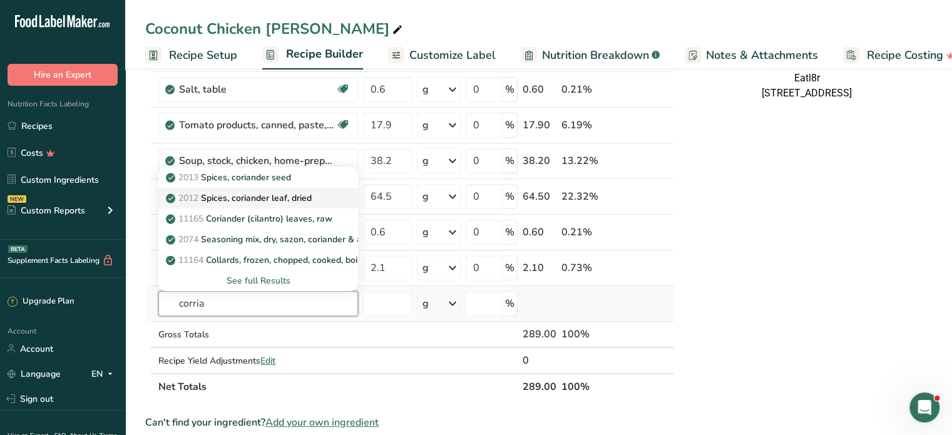
type input "corria"
click at [261, 191] on p "2012 Spices, coriander leaf, dried" at bounding box center [239, 197] width 143 height 13
type input "Spices, coriander leaf, dried"
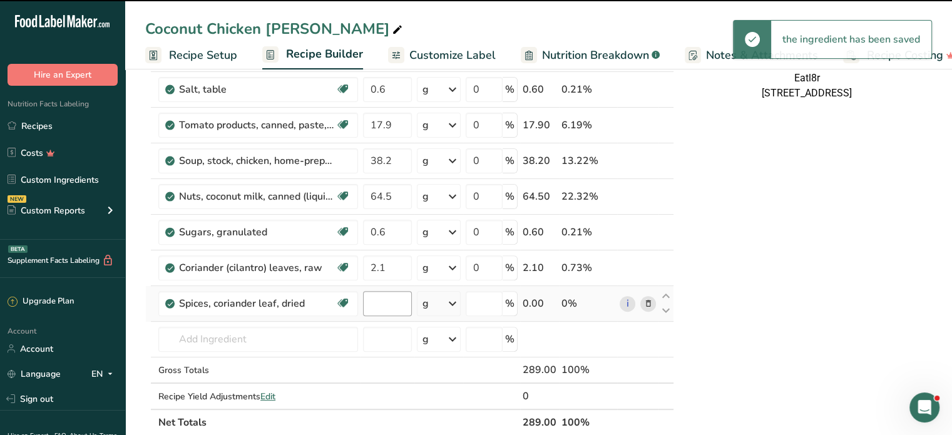
type input "0"
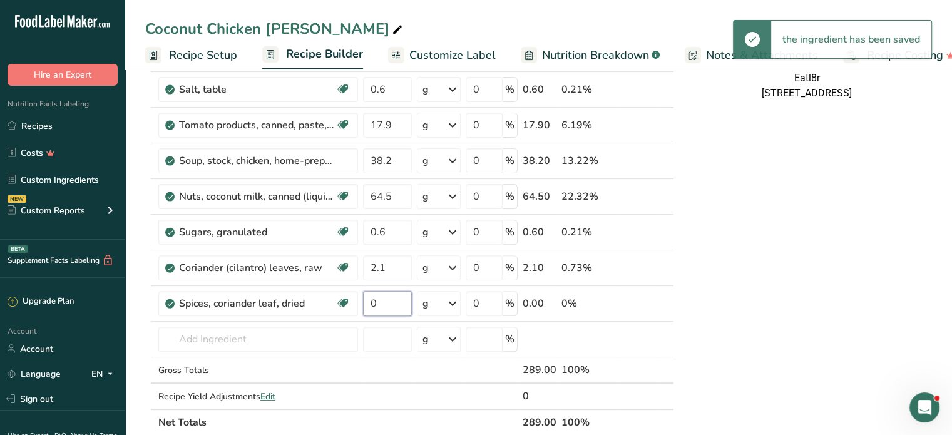
drag, startPoint x: 390, startPoint y: 295, endPoint x: 358, endPoint y: 295, distance: 31.9
click at [358, 295] on tr "Spices, coriander leaf, dried Source of Antioxidants Dairy free Gluten free Veg…" at bounding box center [409, 304] width 527 height 36
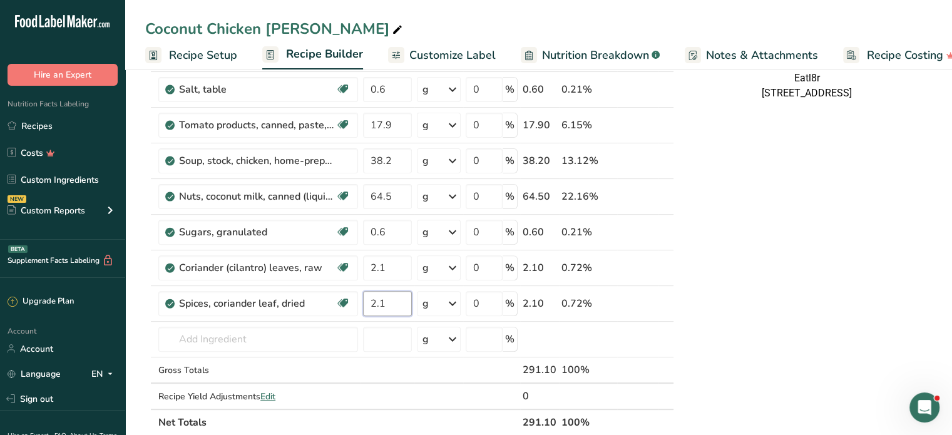
type input "2.1"
click at [258, 339] on input "text" at bounding box center [258, 339] width 200 height 25
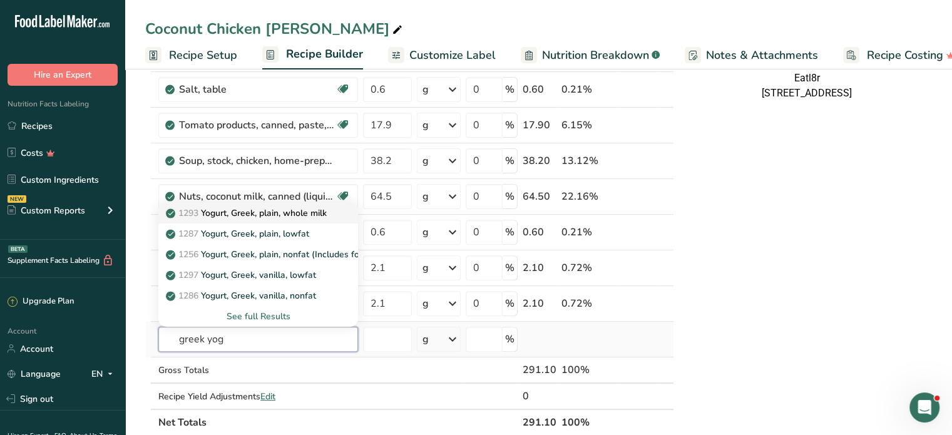
type input "greek yog"
click at [278, 212] on p "1293 Yogurt, Greek, plain, whole milk" at bounding box center [247, 212] width 158 height 13
type input "Yogurt, Greek, plain, whole milk"
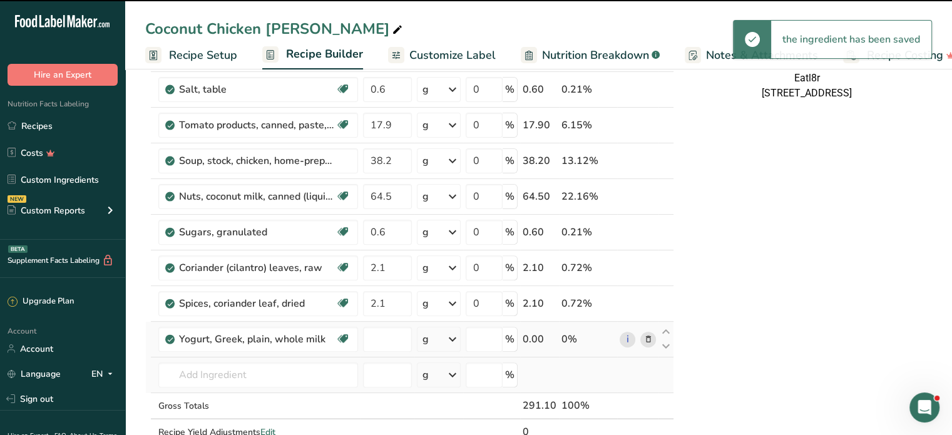
type input "0"
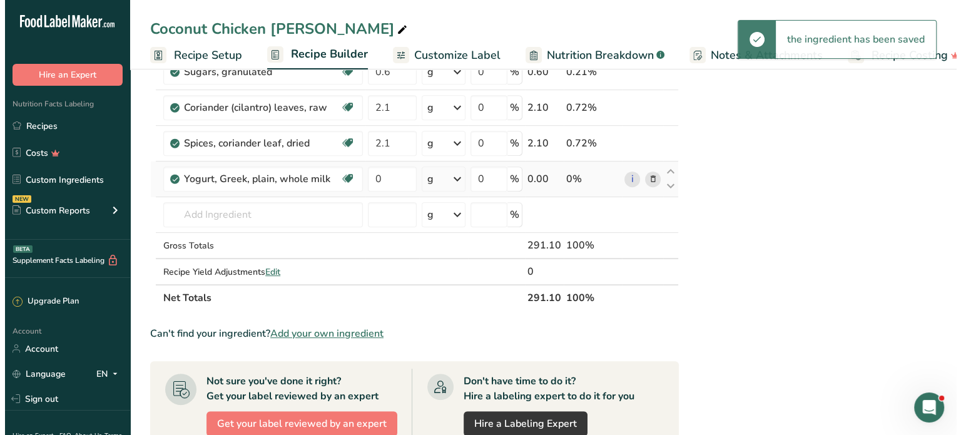
scroll to position [563, 0]
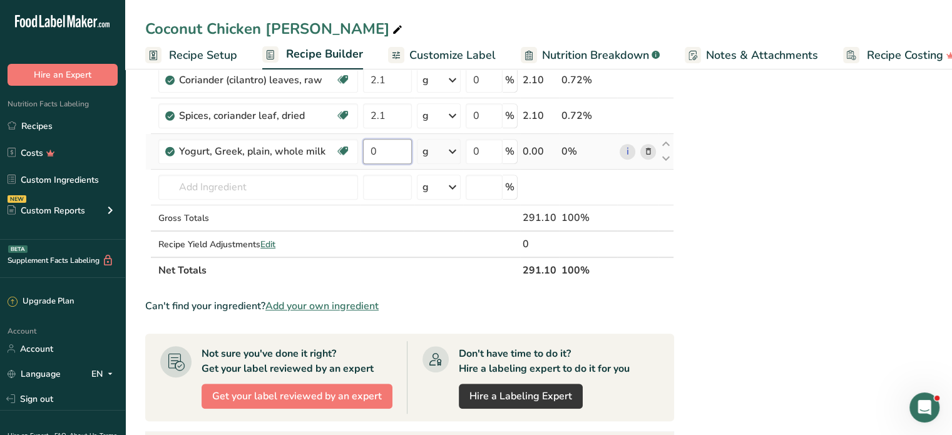
drag, startPoint x: 388, startPoint y: 143, endPoint x: 367, endPoint y: 142, distance: 20.7
click at [367, 142] on input "0" at bounding box center [387, 151] width 49 height 25
type input "10.7"
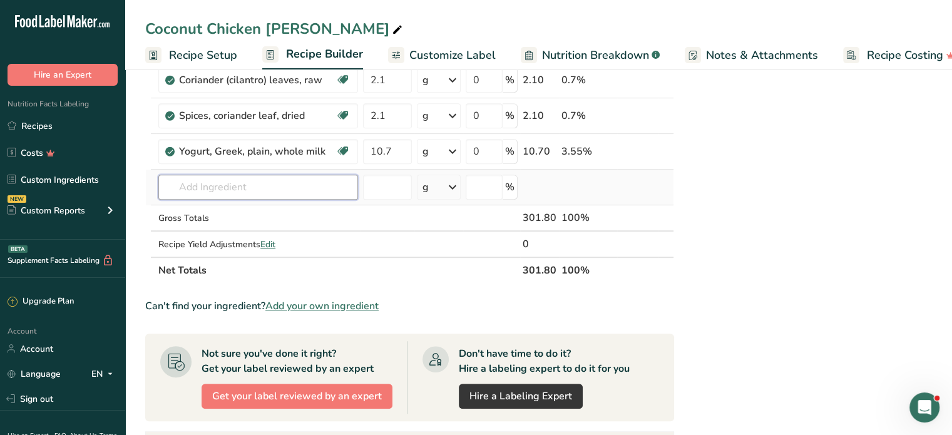
click at [220, 178] on input "text" at bounding box center [258, 187] width 200 height 25
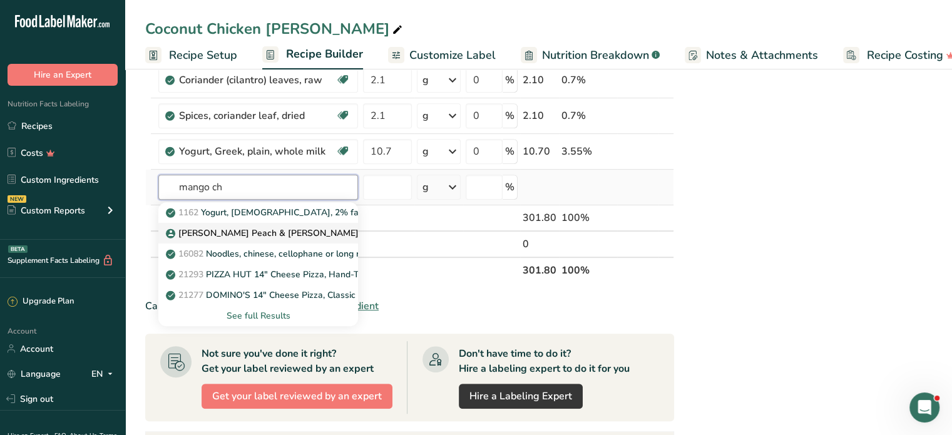
type input "mango ch"
click at [226, 228] on p "[PERSON_NAME] Peach & [PERSON_NAME]" at bounding box center [263, 232] width 190 height 13
type input "[PERSON_NAME] Peach & [PERSON_NAME]"
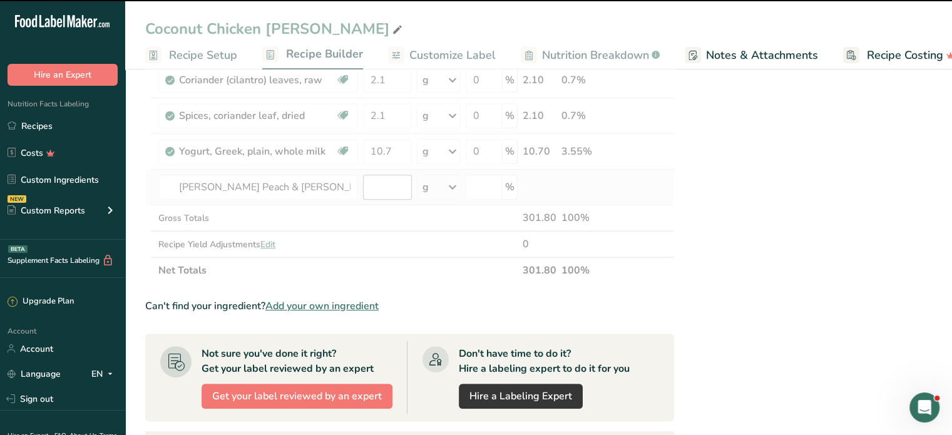
type input "0"
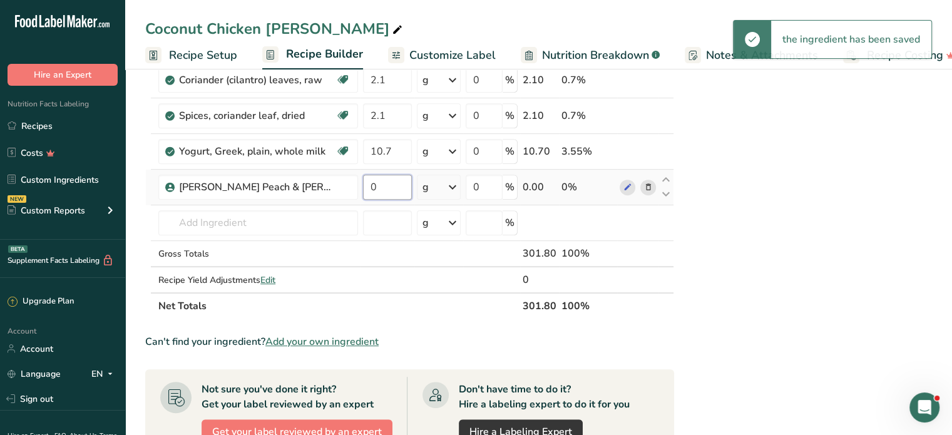
drag, startPoint x: 385, startPoint y: 186, endPoint x: 365, endPoint y: 190, distance: 19.8
click at [365, 190] on input "0" at bounding box center [387, 187] width 49 height 25
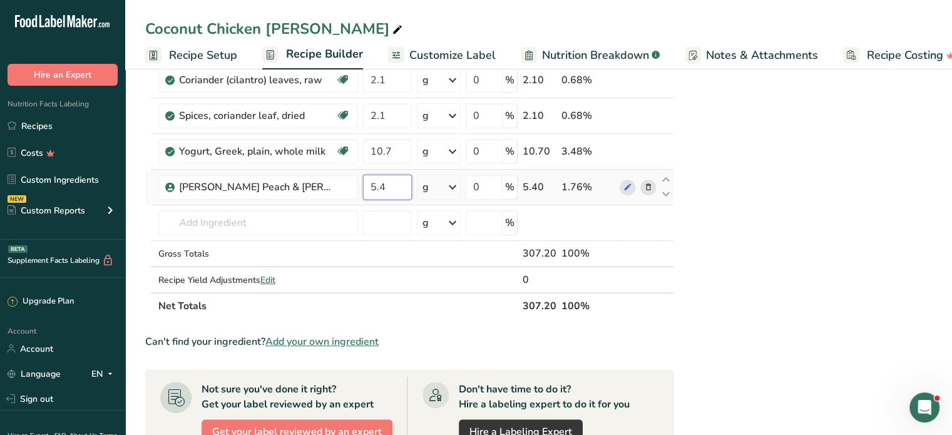
type input "5.4"
click at [258, 220] on input "text" at bounding box center [258, 222] width 200 height 25
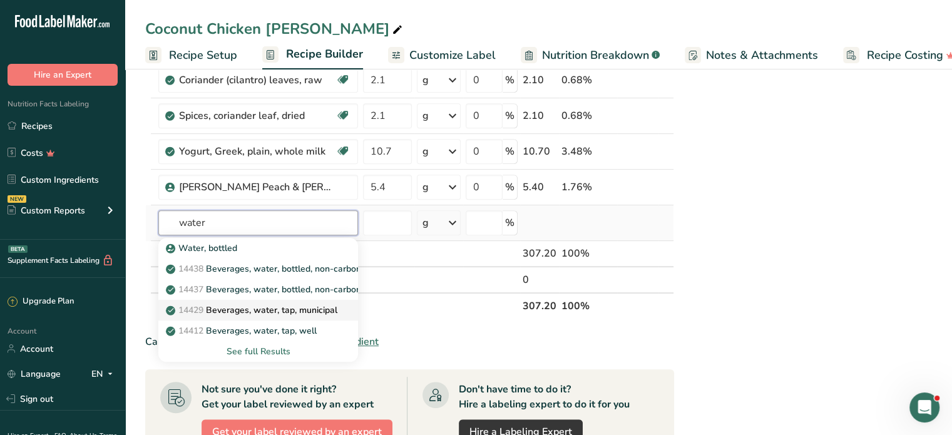
type input "water"
click at [247, 305] on p "14429 [GEOGRAPHIC_DATA], water, tap, municipal" at bounding box center [252, 309] width 169 height 13
type input "Beverages, water, tap, municipal"
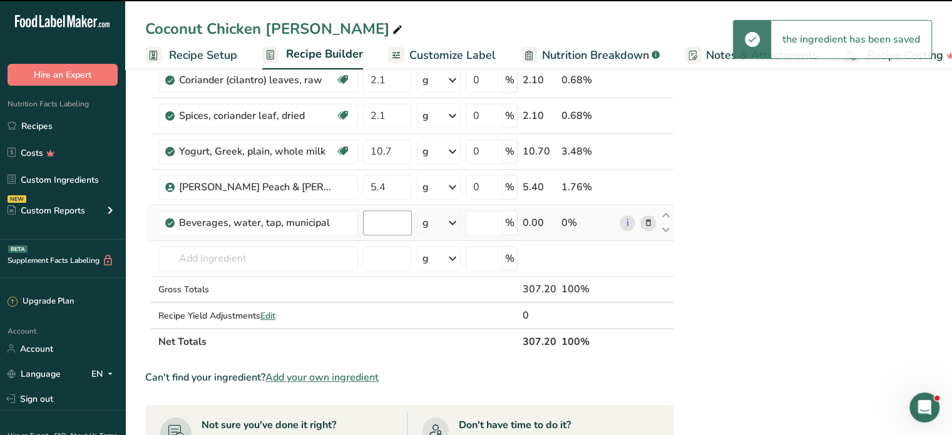
type input "0"
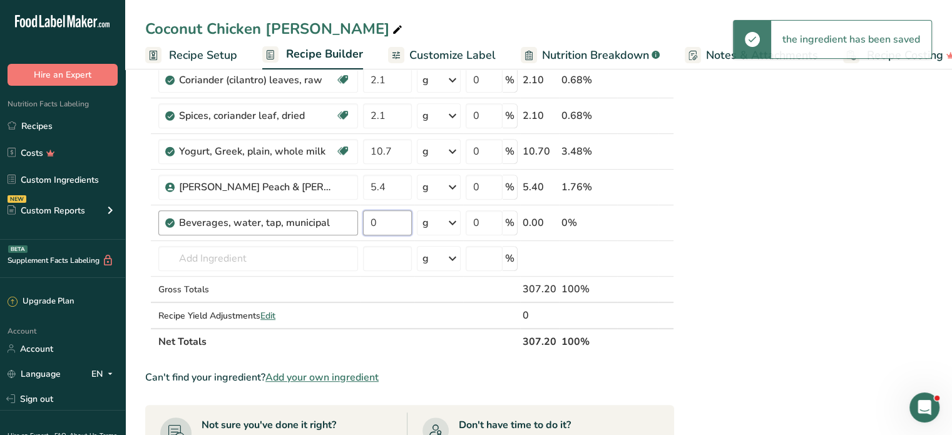
drag, startPoint x: 393, startPoint y: 221, endPoint x: 352, endPoint y: 223, distance: 41.4
click at [351, 223] on tr "Beverages, water, tap, municipal 0 g Portions 1 fl oz 1 bottle 8 fl oz 1 liter …" at bounding box center [409, 223] width 527 height 36
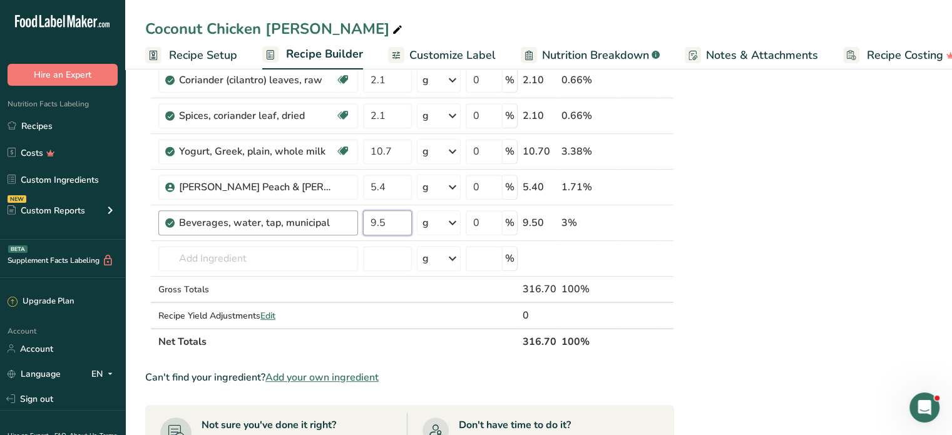
type input "9.5"
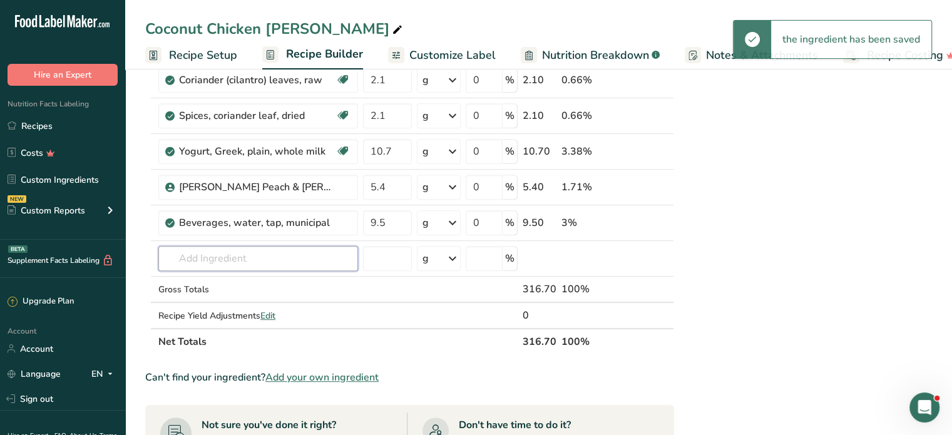
click at [231, 255] on input "text" at bounding box center [258, 258] width 200 height 25
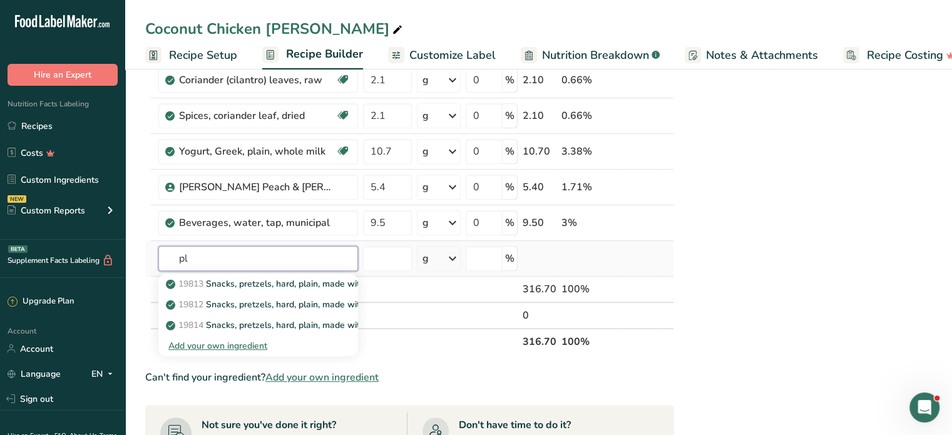
type input "p"
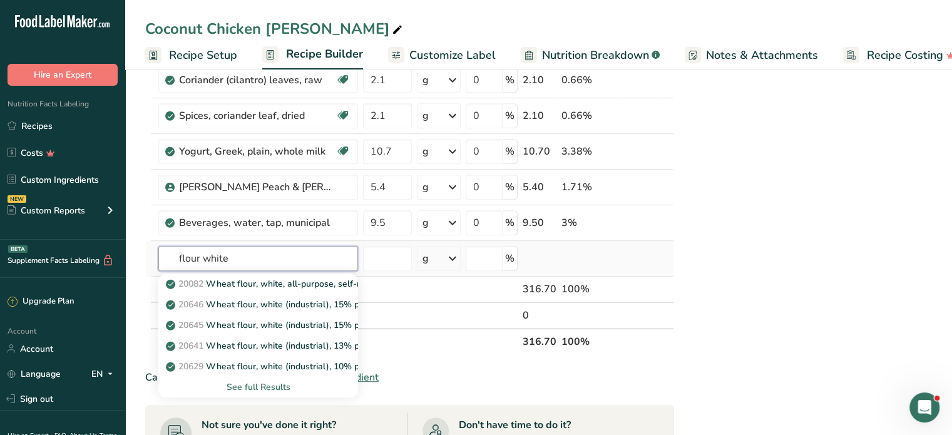
type input "flour white"
click at [263, 383] on div "See full Results" at bounding box center [258, 386] width 180 height 13
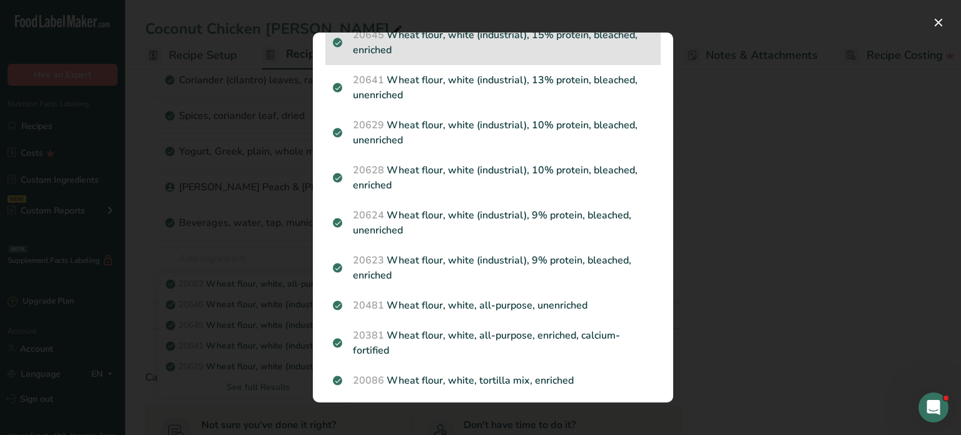
scroll to position [188, 0]
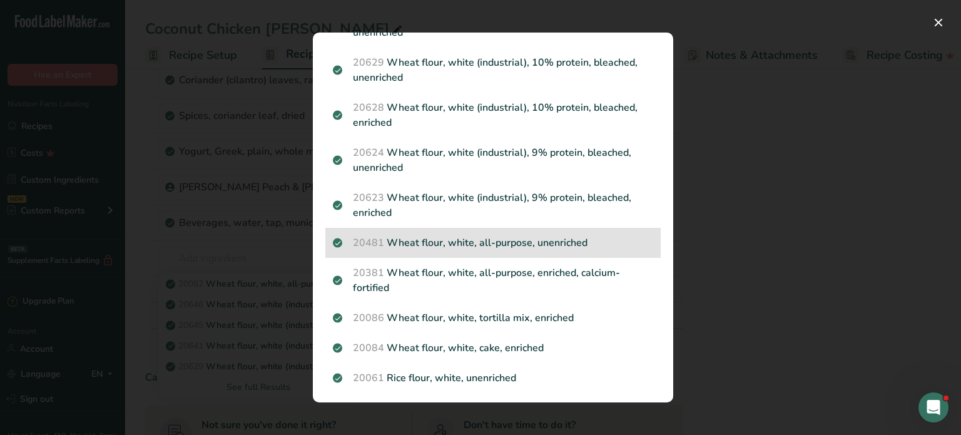
click at [466, 240] on p "20481 Wheat flour, white, all-purpose, unenriched" at bounding box center [493, 242] width 320 height 15
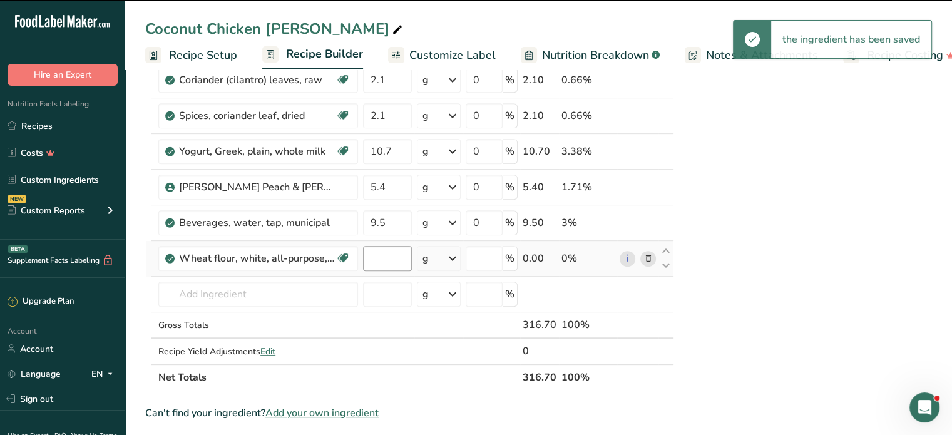
type input "0"
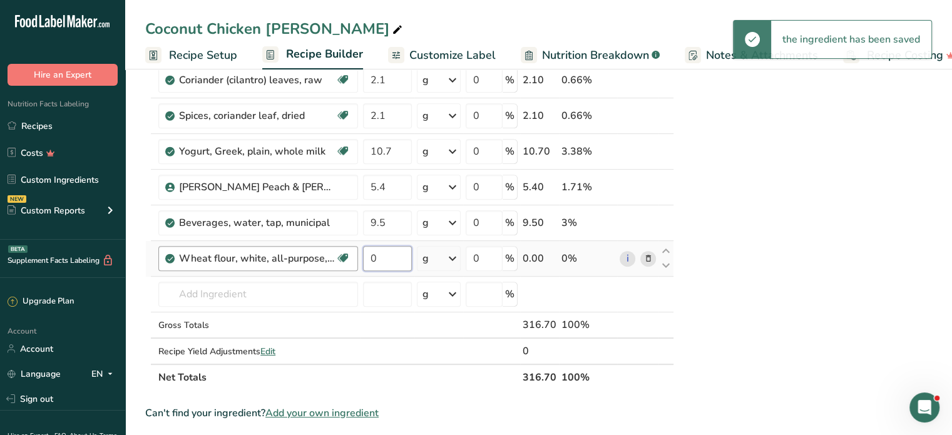
drag, startPoint x: 391, startPoint y: 258, endPoint x: 355, endPoint y: 253, distance: 36.6
click at [355, 253] on tr "Wheat flour, white, all-purpose, unenriched Dairy free Vegan Vegetarian Soy fre…" at bounding box center [409, 259] width 527 height 36
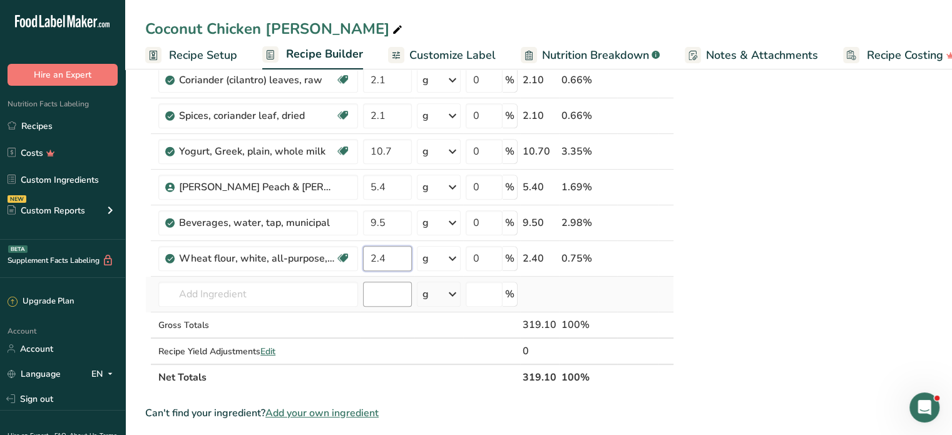
type input "2.4"
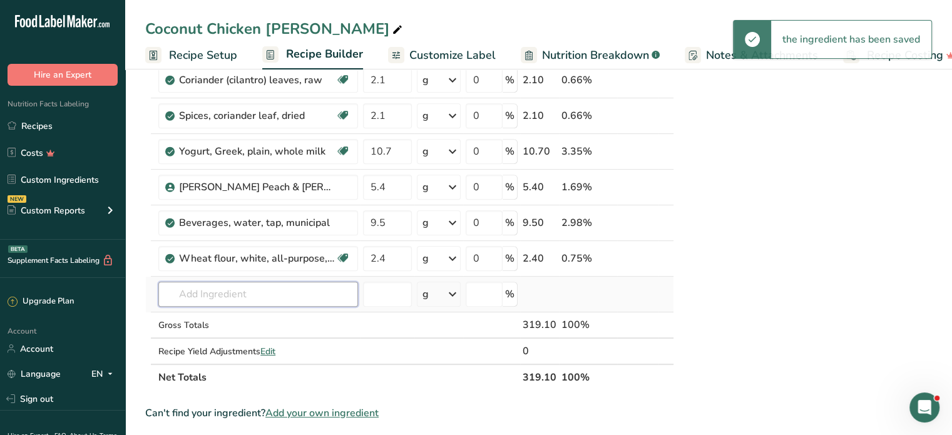
click at [216, 291] on input "text" at bounding box center [258, 294] width 200 height 25
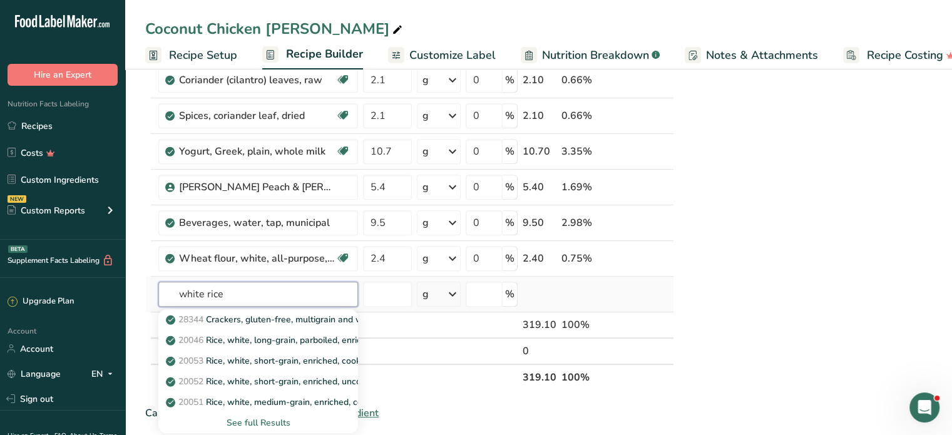
type input "white rice"
click at [263, 421] on div "See full Results" at bounding box center [258, 422] width 180 height 13
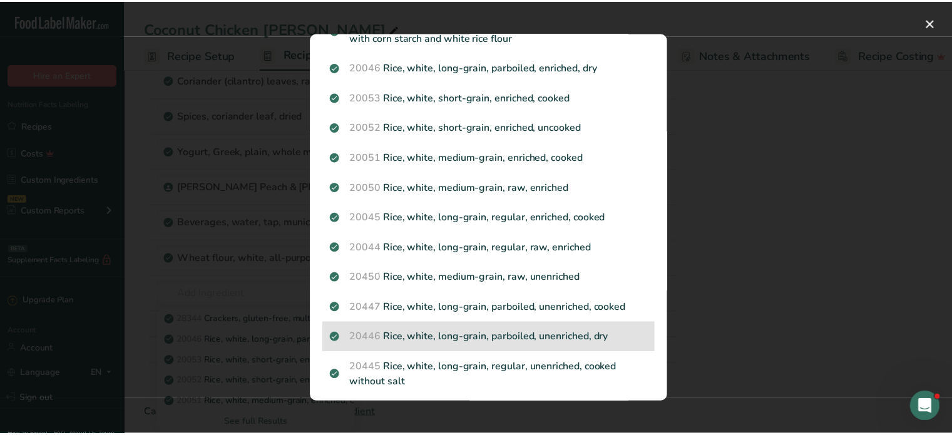
scroll to position [125, 0]
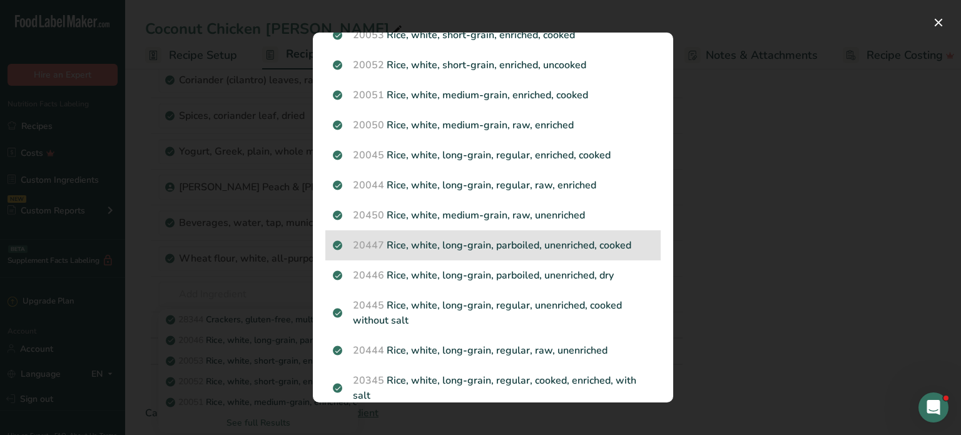
click at [495, 245] on p "20447 Rice, white, long-grain, parboiled, unenriched, cooked" at bounding box center [493, 245] width 320 height 15
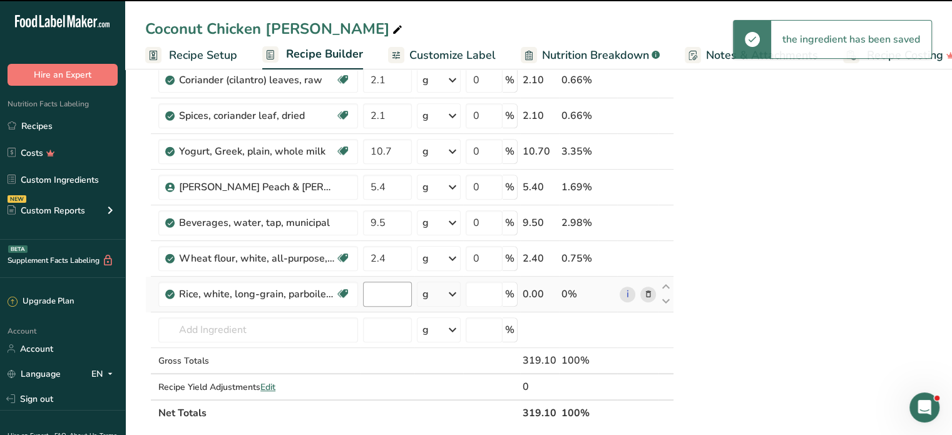
type input "0"
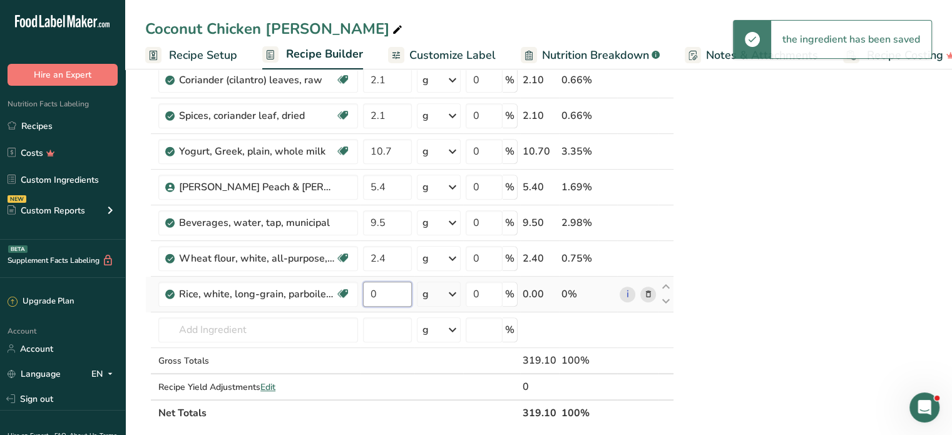
drag, startPoint x: 383, startPoint y: 285, endPoint x: 375, endPoint y: 292, distance: 11.1
click at [375, 292] on input "0" at bounding box center [387, 294] width 49 height 25
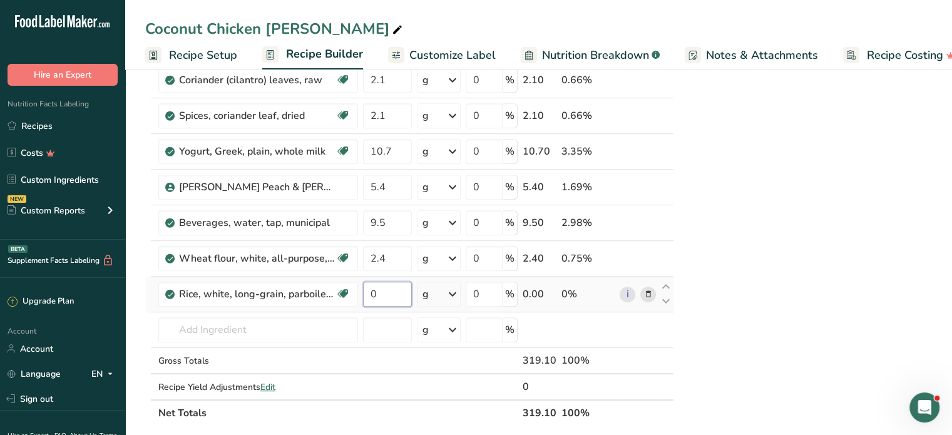
drag, startPoint x: 375, startPoint y: 292, endPoint x: 361, endPoint y: 297, distance: 14.6
click at [361, 297] on td "0" at bounding box center [387, 295] width 54 height 36
type input "250"
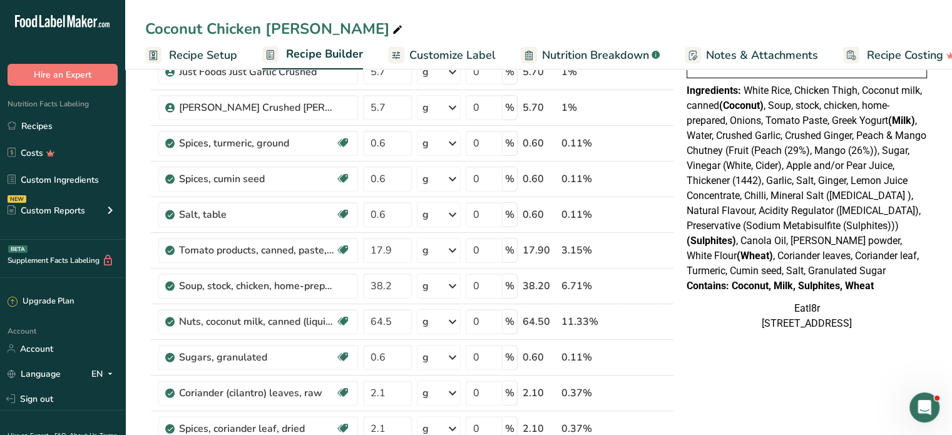
scroll to position [500, 0]
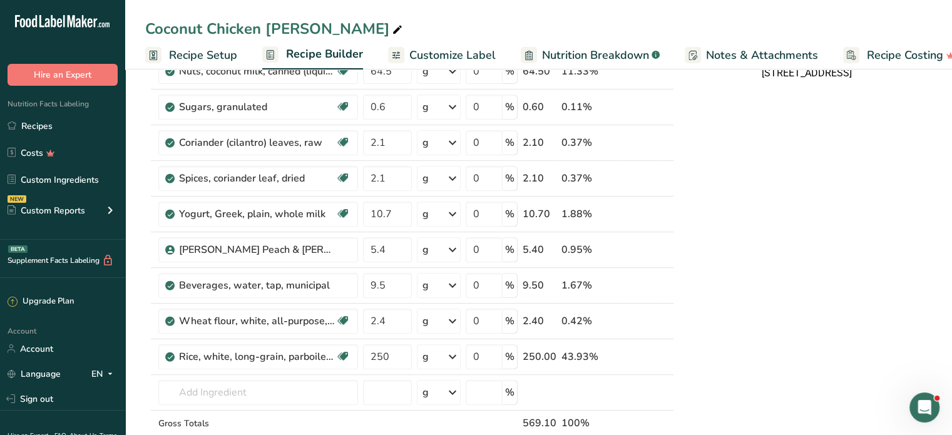
click at [736, 351] on div "NUTRITION INFORMATION Servings Per Package: 1 Serving Size: 569g Average Quanti…" at bounding box center [806, 304] width 250 height 1439
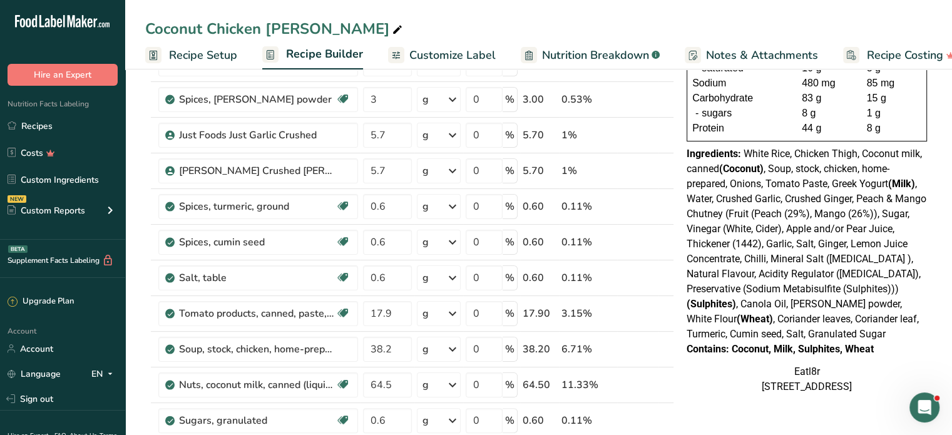
scroll to position [188, 0]
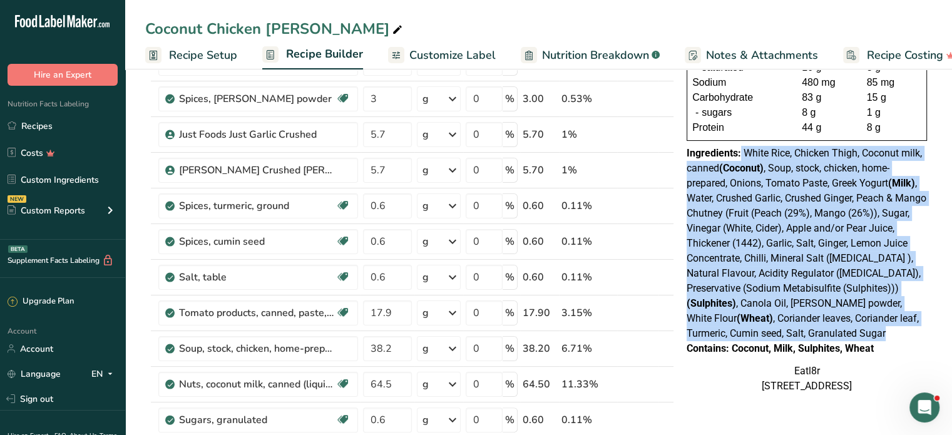
drag, startPoint x: 741, startPoint y: 148, endPoint x: 861, endPoint y: 331, distance: 219.0
click at [861, 331] on div "Ingredients: White Rice, Chicken Thigh, Coconut milk, canned (Coconut) , Soup, …" at bounding box center [806, 243] width 240 height 195
copy div "White Rice, Chicken Thigh, Coconut milk, canned (Coconut) , Soup, stock, chicke…"
drag, startPoint x: 732, startPoint y: 350, endPoint x: 900, endPoint y: 347, distance: 167.7
click at [900, 347] on div "Contains: Coconut, Milk, Sulphites, Wheat" at bounding box center [806, 348] width 240 height 15
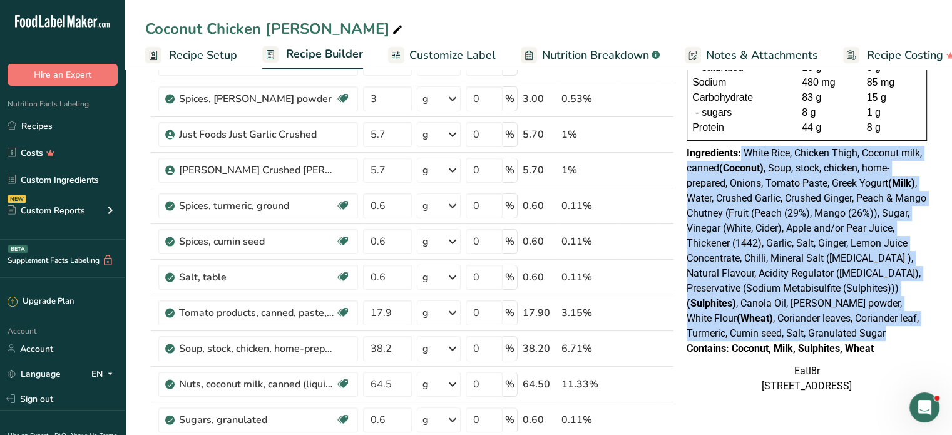
copy div "Coconut, Milk, Sulphites, Wheat"
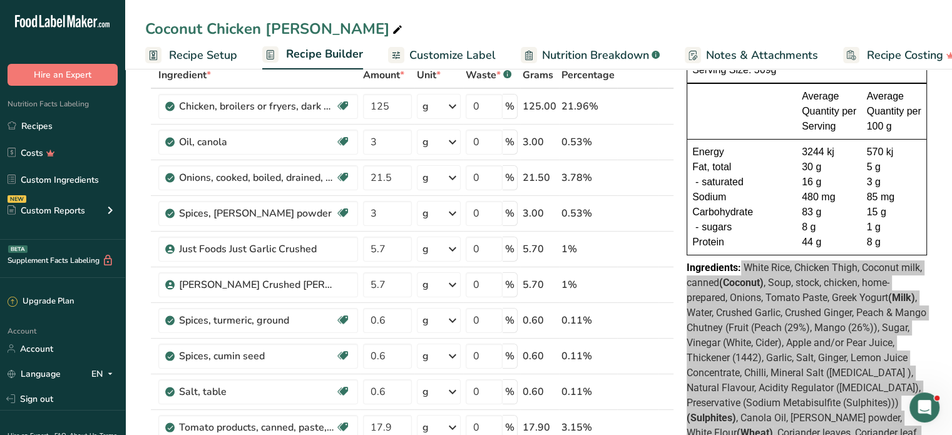
scroll to position [0, 0]
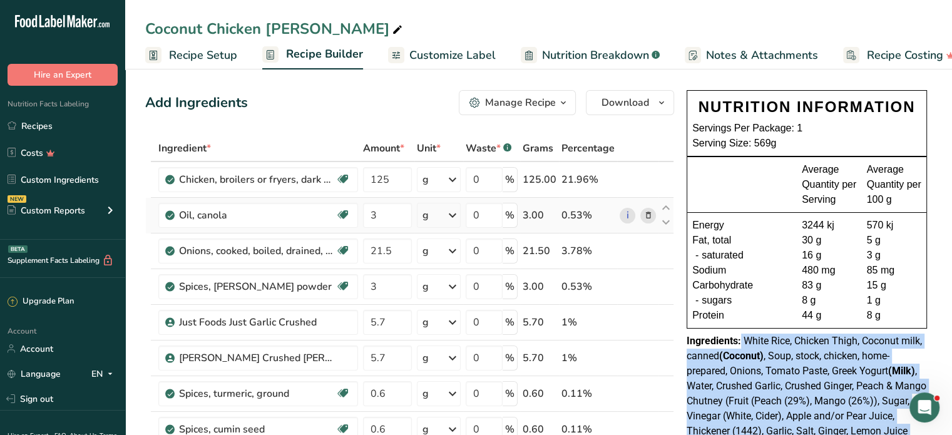
drag, startPoint x: 41, startPoint y: 122, endPoint x: 429, endPoint y: 213, distance: 397.9
click at [41, 122] on link "Recipes" at bounding box center [62, 126] width 125 height 24
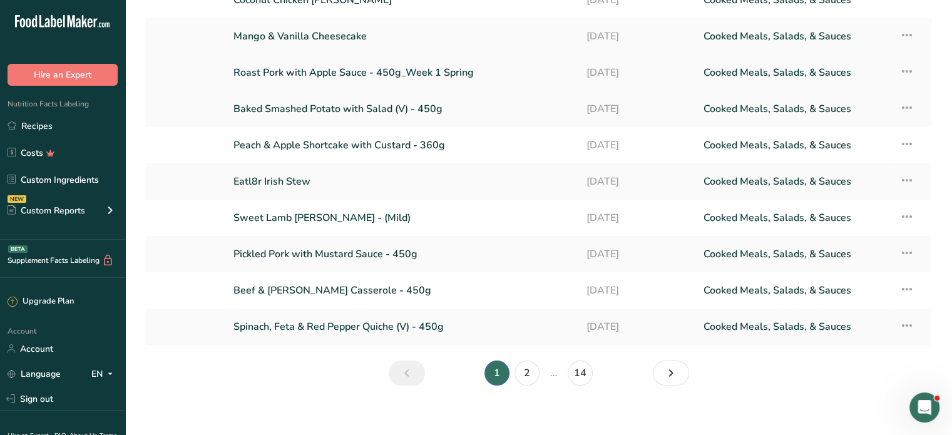
scroll to position [148, 0]
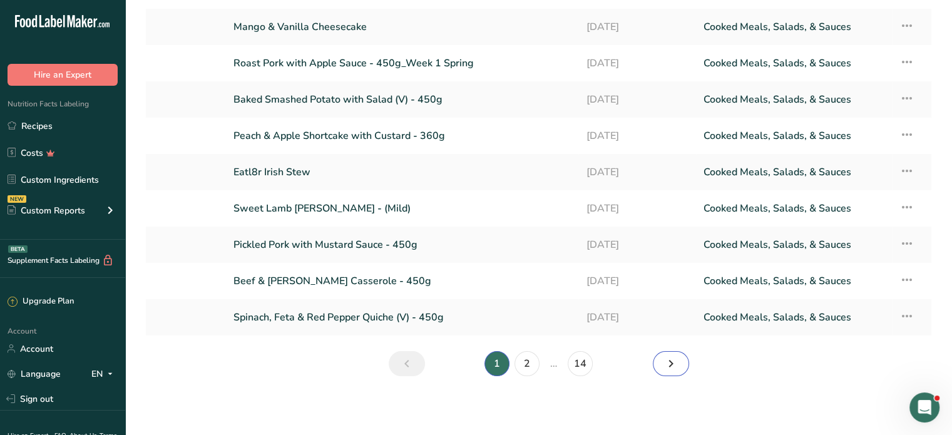
click at [668, 360] on icon "Next page" at bounding box center [670, 363] width 15 height 23
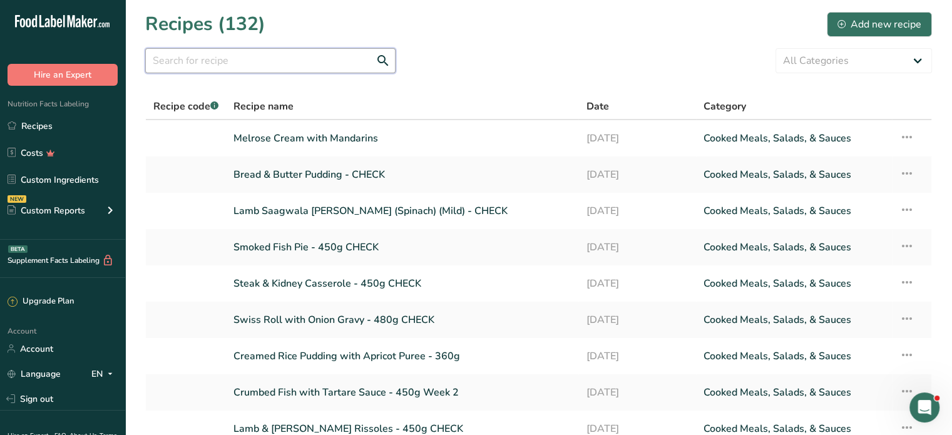
click at [228, 63] on input "text" at bounding box center [270, 60] width 250 height 25
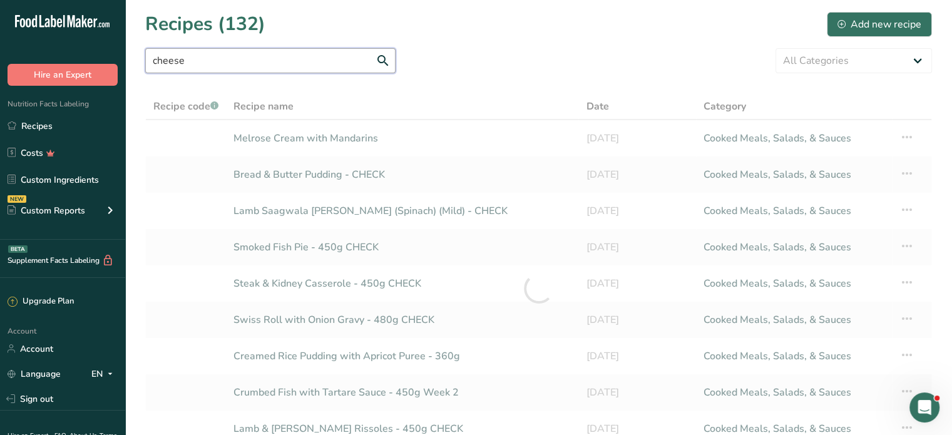
type input "cheese"
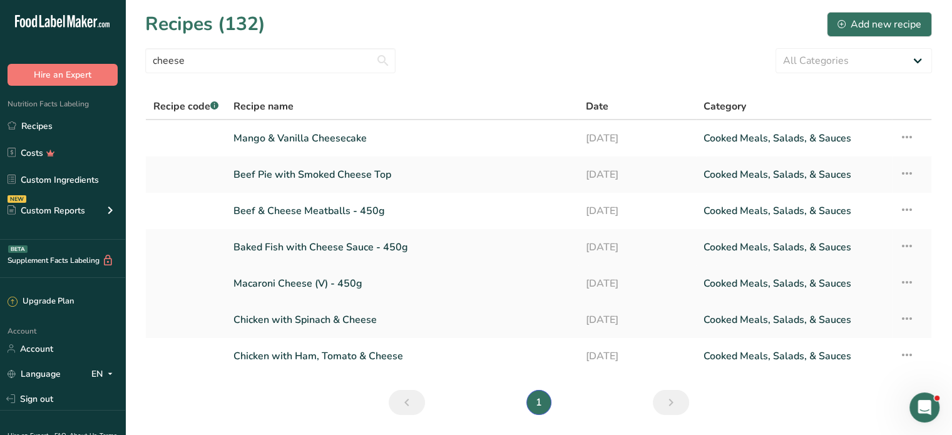
click at [255, 273] on link "Macaroni Cheese (V) - 450g" at bounding box center [401, 283] width 337 height 26
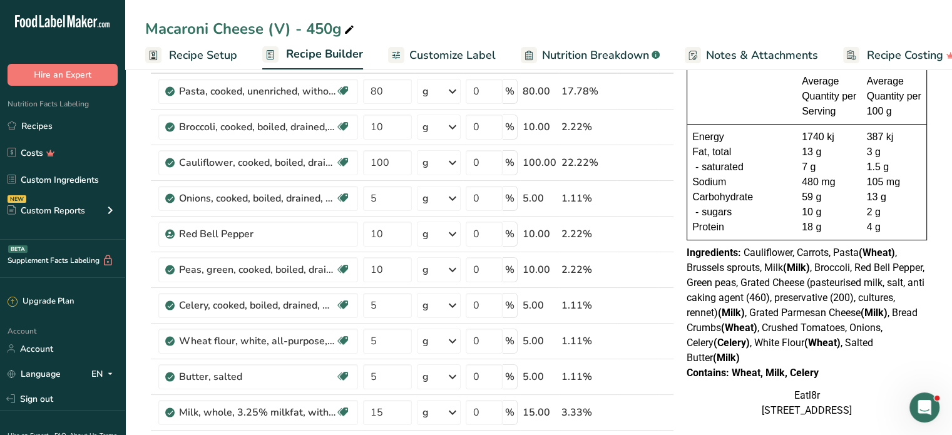
scroll to position [63, 0]
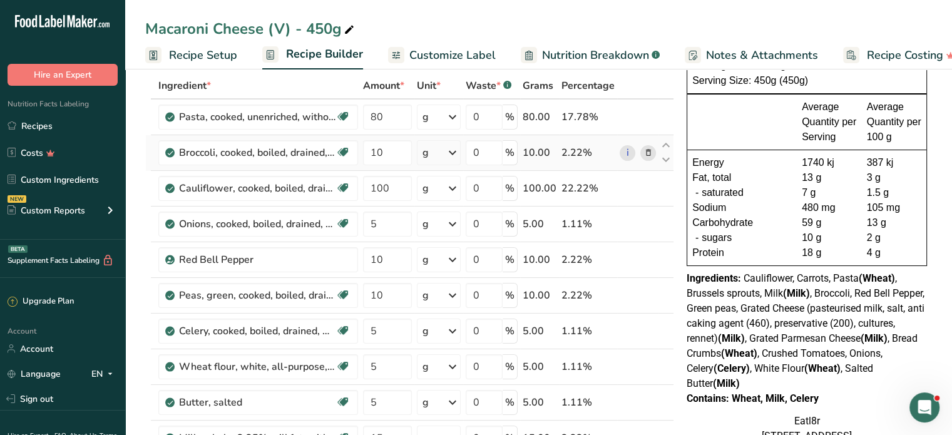
click at [646, 148] on icon at bounding box center [647, 152] width 9 height 13
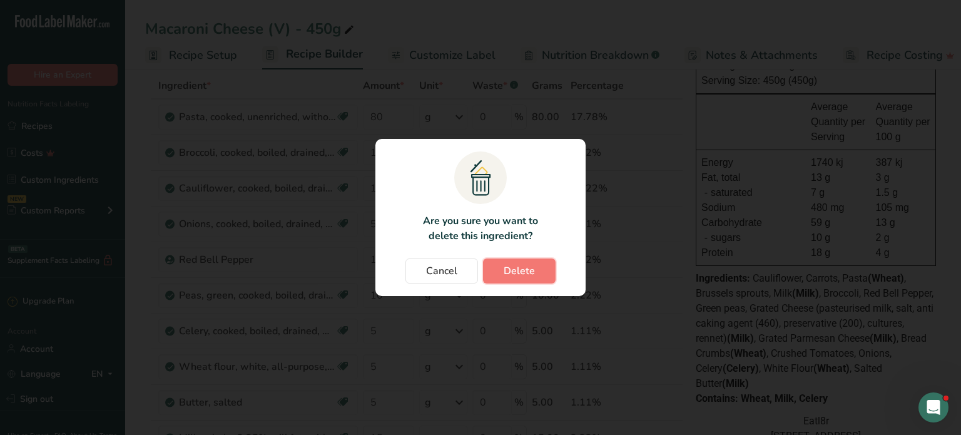
drag, startPoint x: 517, startPoint y: 268, endPoint x: 518, endPoint y: 258, distance: 9.5
click at [517, 263] on span "Delete" at bounding box center [519, 270] width 31 height 15
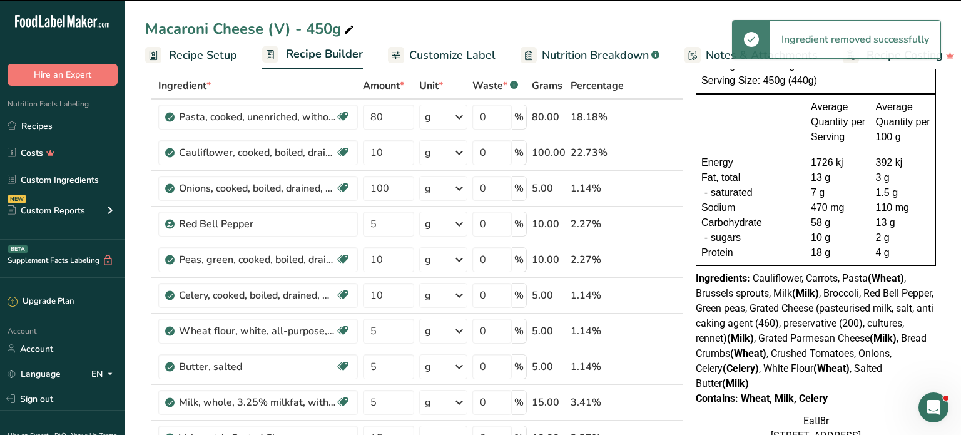
type input "100"
type input "5"
type input "10"
type input "5"
type input "15"
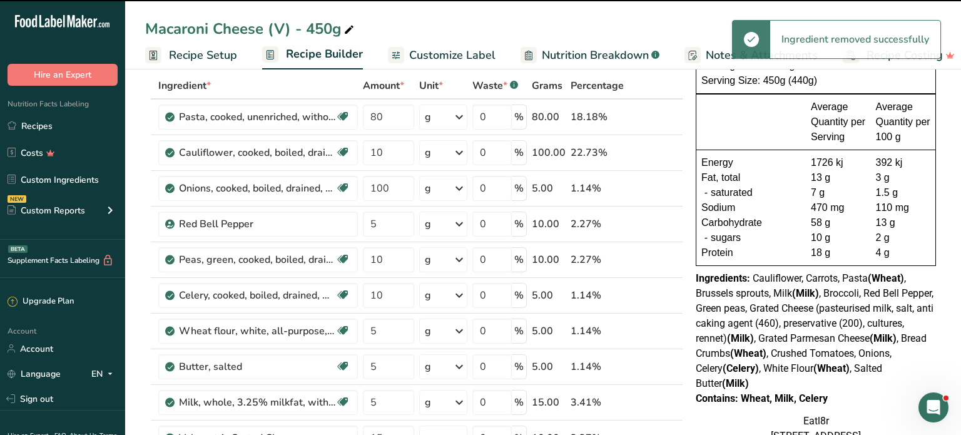
type input "10"
type input "90"
type input "75"
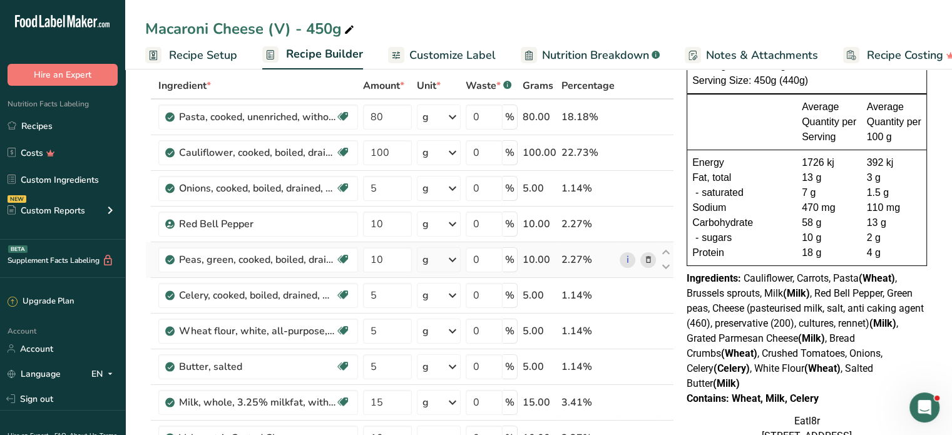
scroll to position [125, 0]
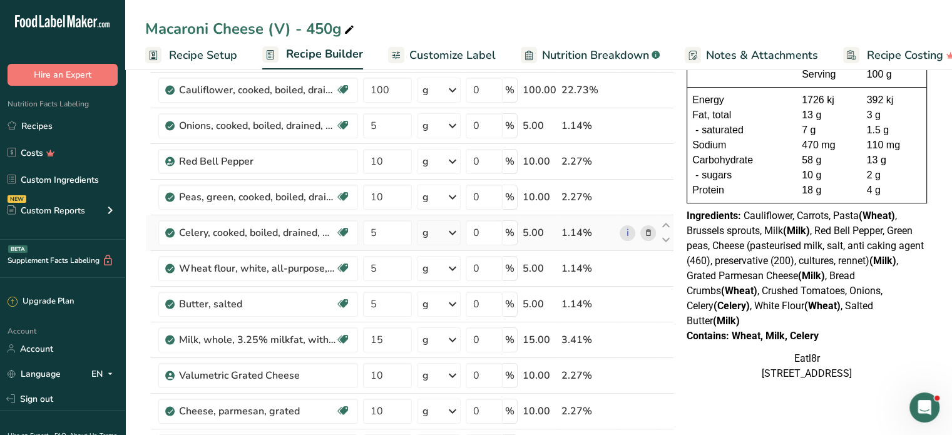
click at [648, 228] on icon at bounding box center [647, 232] width 9 height 13
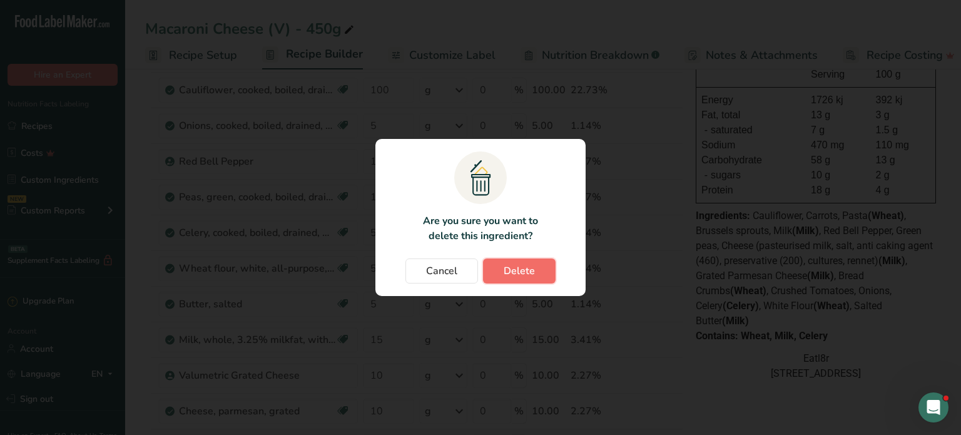
click at [536, 272] on button "Delete" at bounding box center [519, 270] width 73 height 25
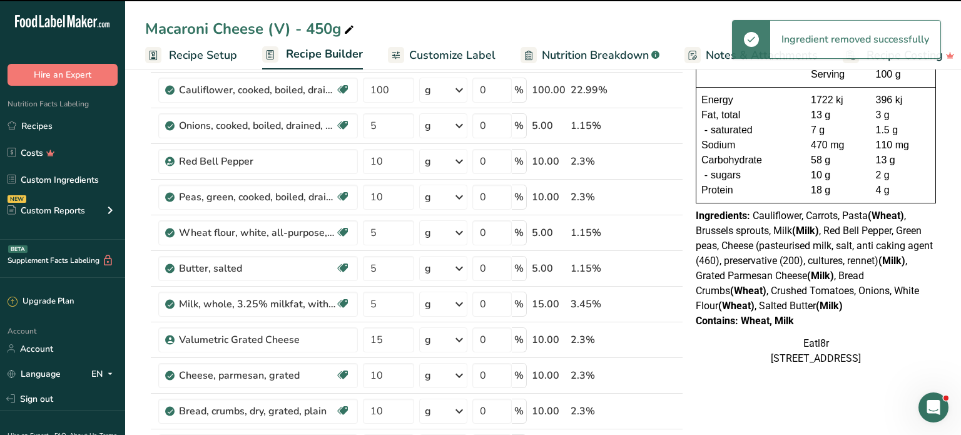
type input "15"
type input "10"
type input "90"
type input "75"
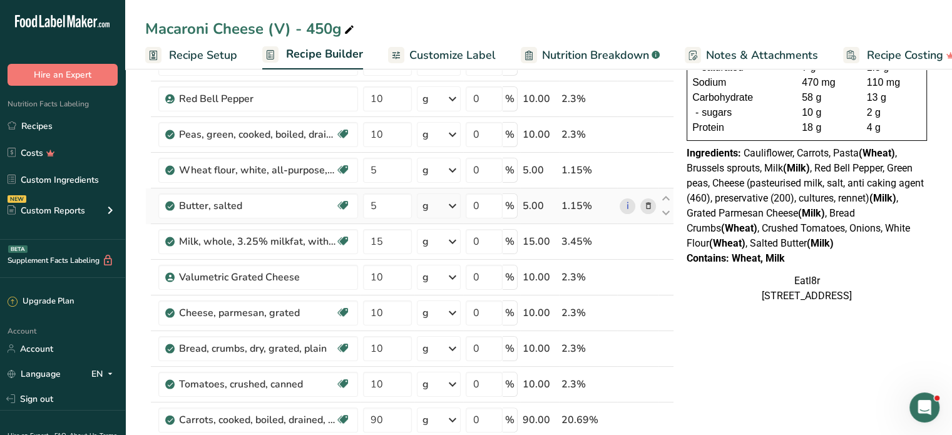
scroll to position [250, 0]
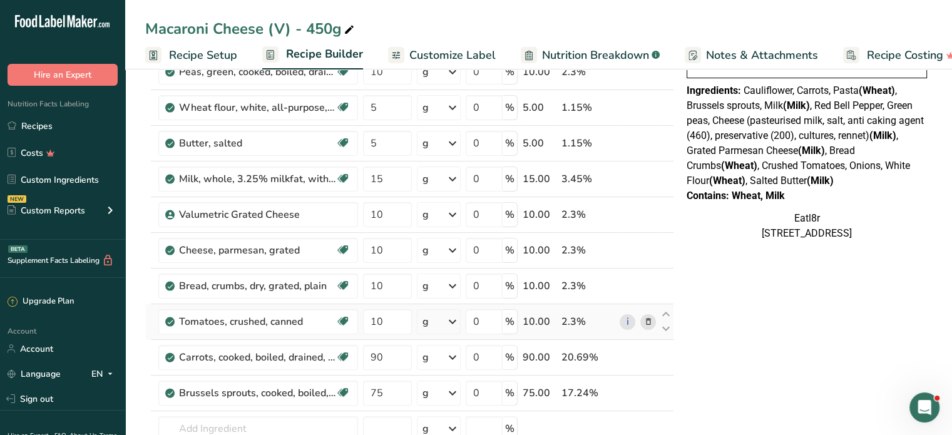
click at [649, 321] on icon at bounding box center [647, 321] width 9 height 13
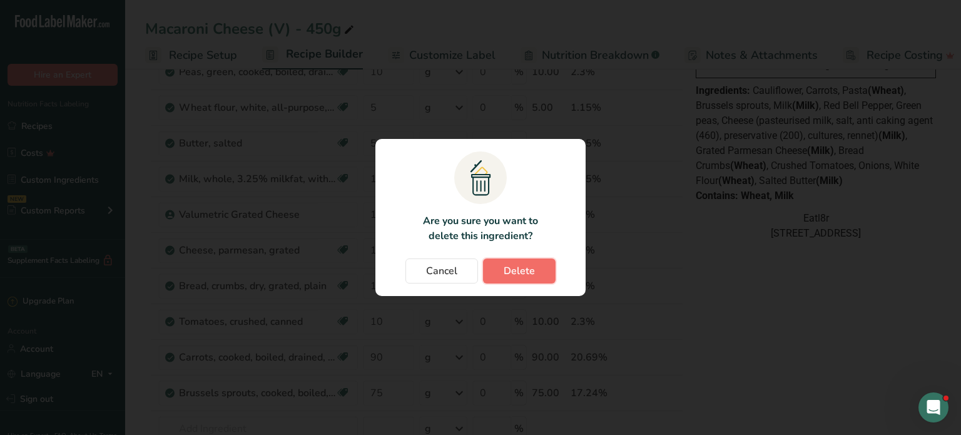
click at [527, 270] on span "Delete" at bounding box center [519, 270] width 31 height 15
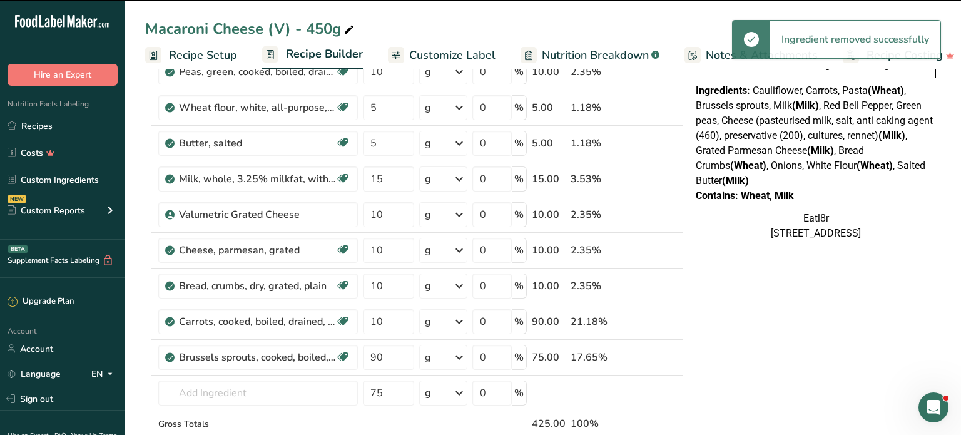
type input "90"
type input "75"
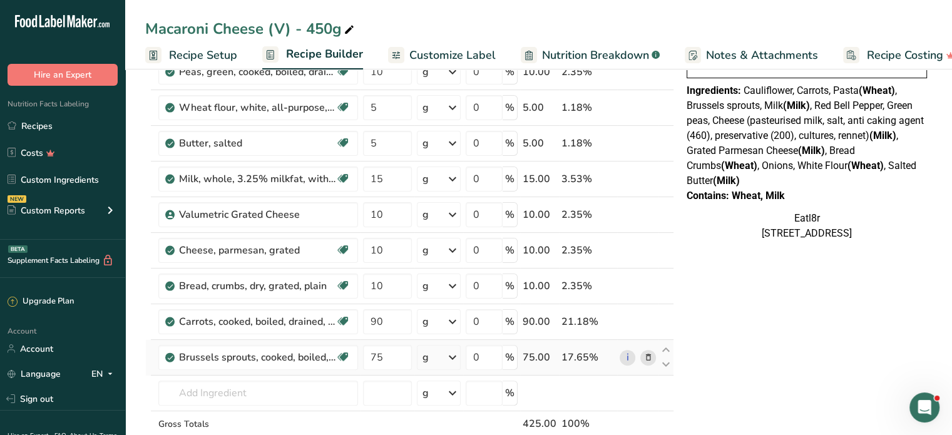
click at [649, 355] on icon at bounding box center [647, 357] width 9 height 13
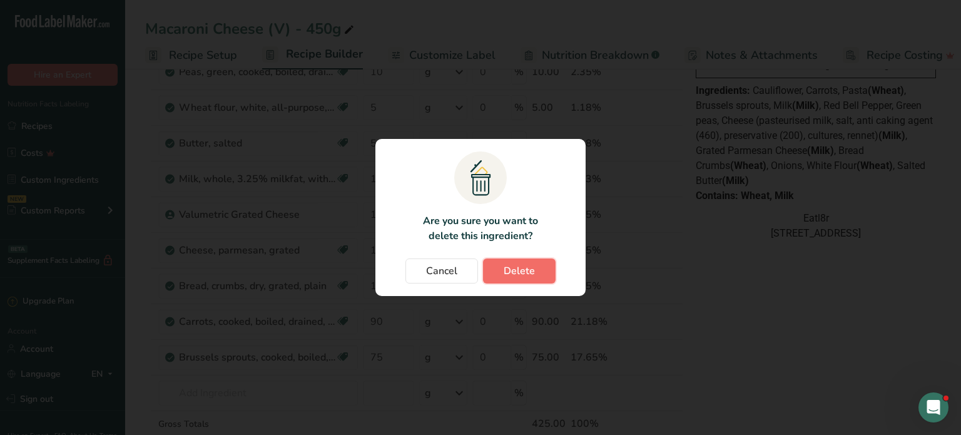
click at [536, 269] on button "Delete" at bounding box center [519, 270] width 73 height 25
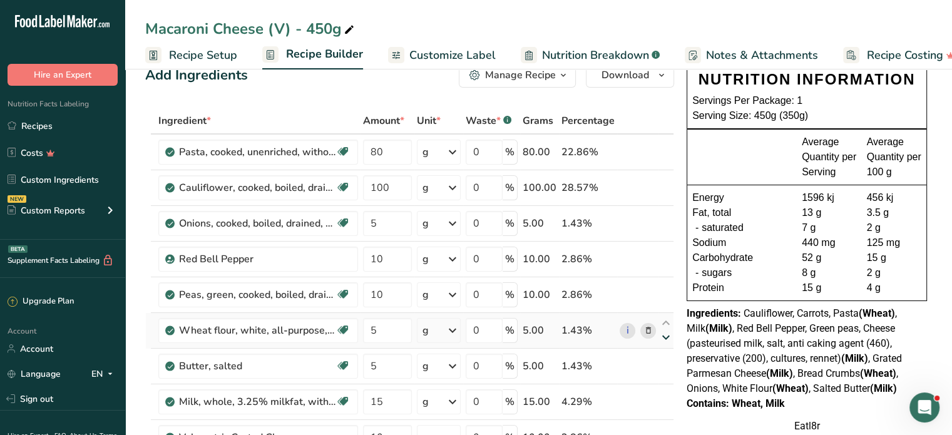
scroll to position [0, 0]
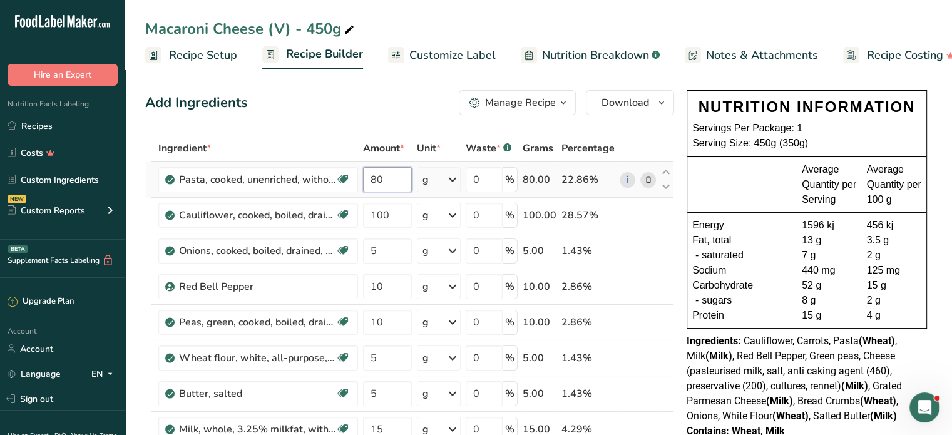
drag, startPoint x: 393, startPoint y: 180, endPoint x: 360, endPoint y: 180, distance: 32.5
click at [360, 180] on td "80" at bounding box center [387, 180] width 54 height 36
type input "65.17"
click at [647, 212] on icon at bounding box center [647, 215] width 9 height 13
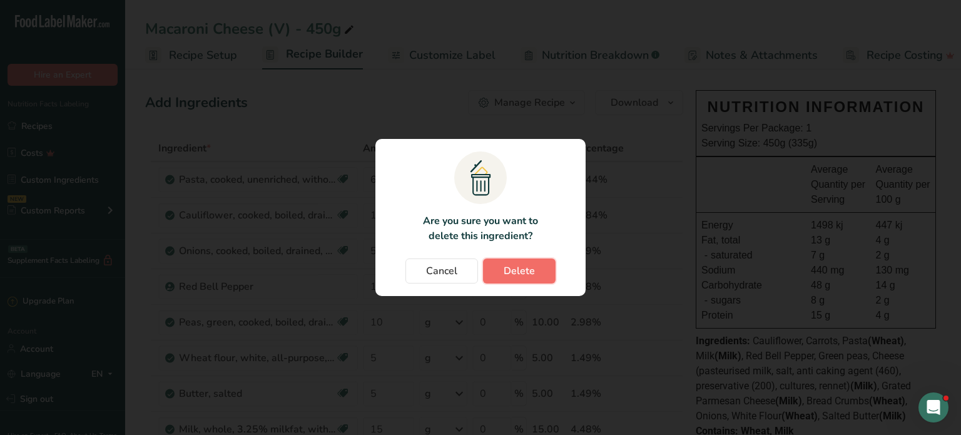
click at [517, 266] on span "Delete" at bounding box center [519, 270] width 31 height 15
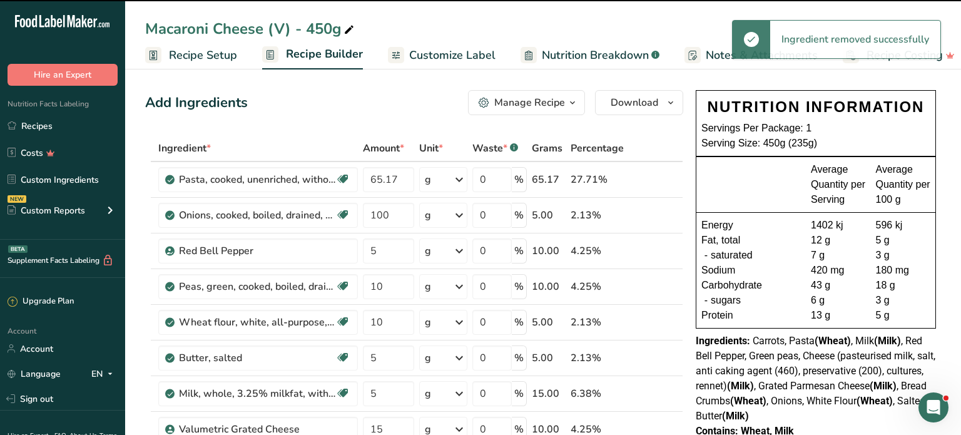
type input "5"
type input "10"
type input "5"
type input "15"
type input "10"
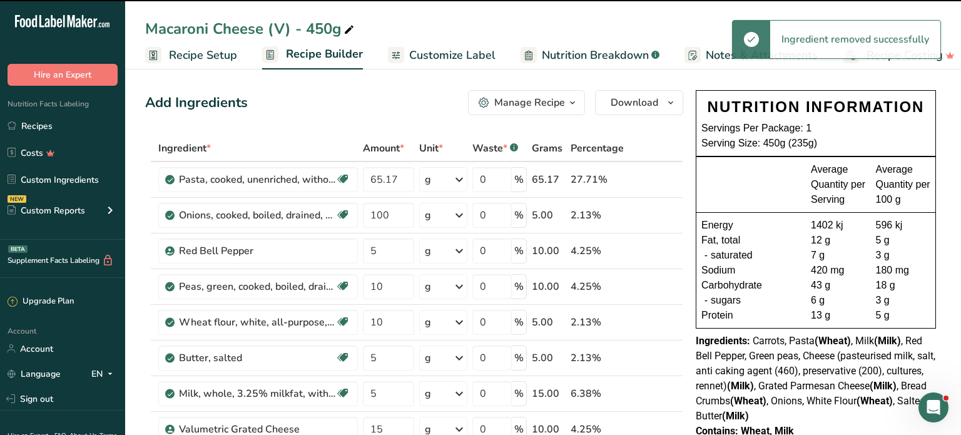
type input "90"
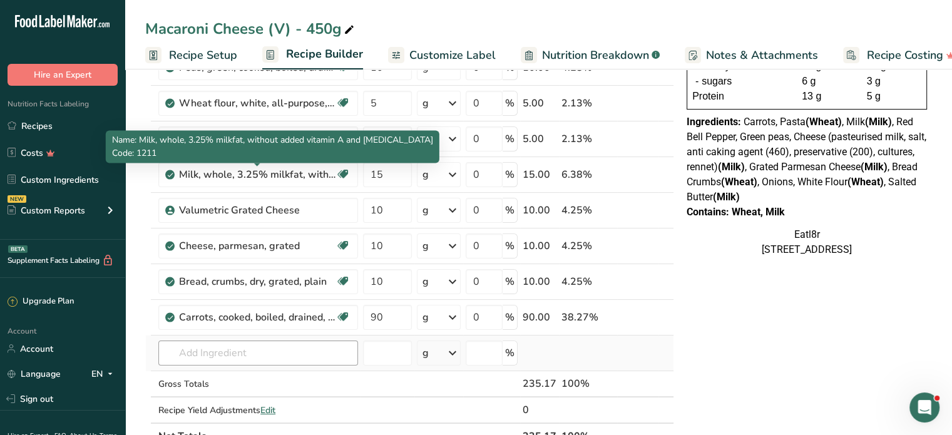
scroll to position [250, 0]
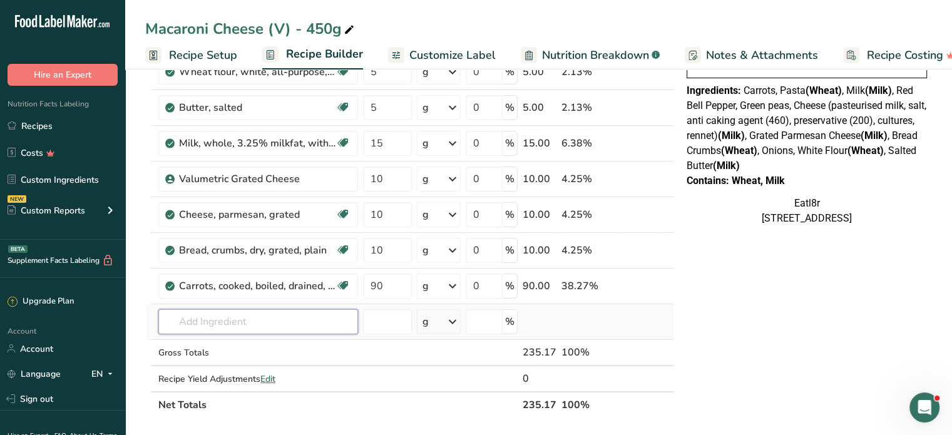
click at [258, 315] on input "text" at bounding box center [258, 321] width 200 height 25
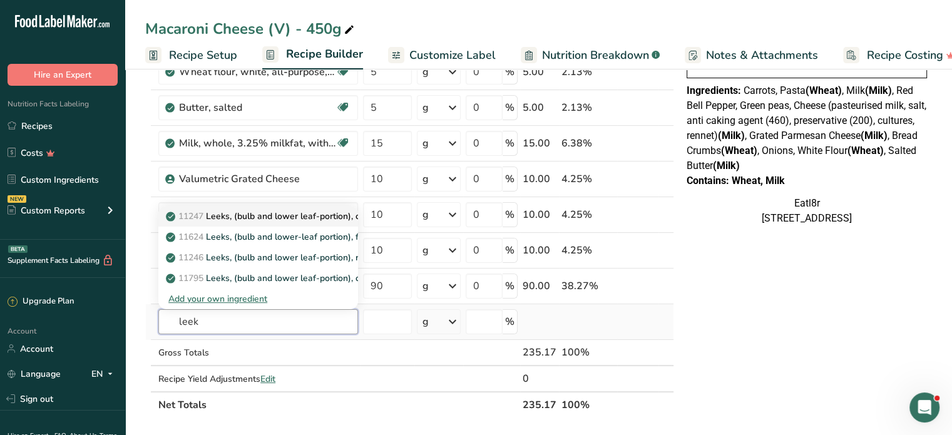
type input "leek"
click at [246, 215] on p "11247 Leeks, (bulb and lower leaf-portion), cooked, boiled, drained, without sa…" at bounding box center [334, 216] width 332 height 13
type input "Leeks, (bulb and lower leaf-portion), cooked, boiled, drained, without salt"
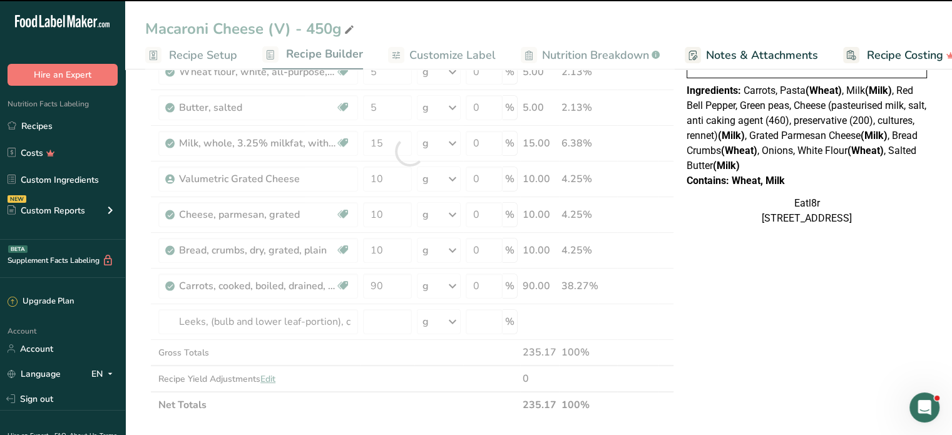
type input "0"
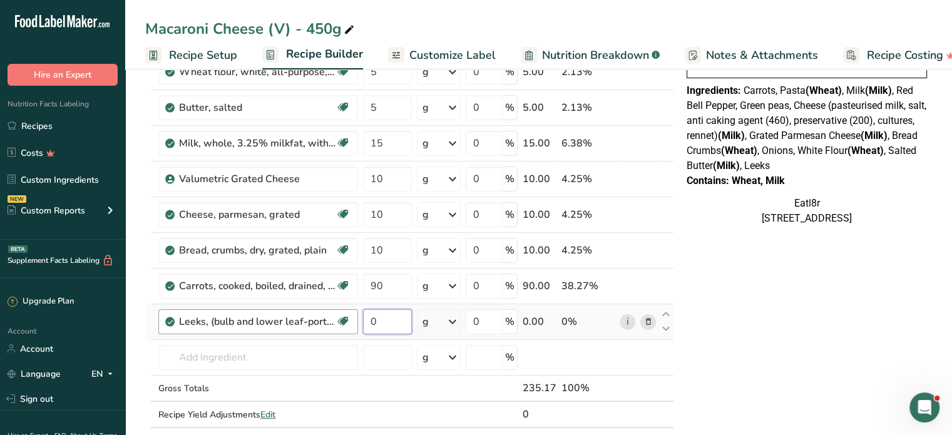
drag, startPoint x: 386, startPoint y: 320, endPoint x: 353, endPoint y: 320, distance: 33.2
click at [353, 320] on tr "Leeks, (bulb and lower leaf-portion), cooked, boiled, drained, without salt Dai…" at bounding box center [409, 322] width 527 height 36
type input "8.15"
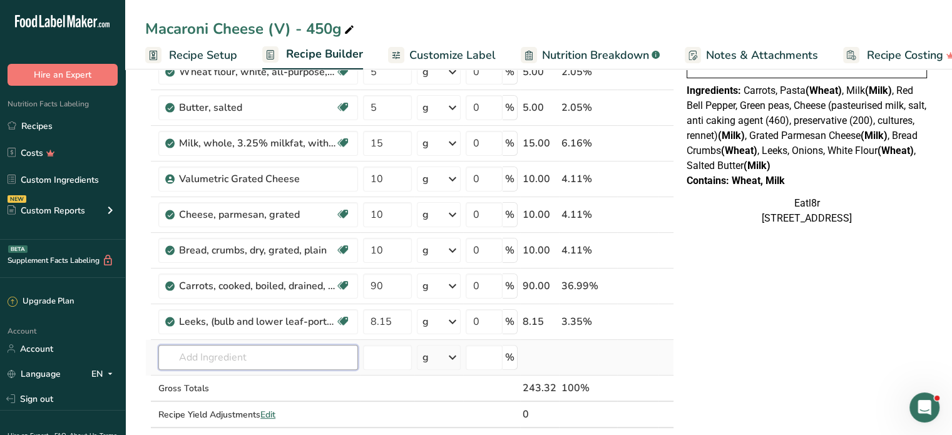
click at [248, 353] on input "text" at bounding box center [258, 357] width 200 height 25
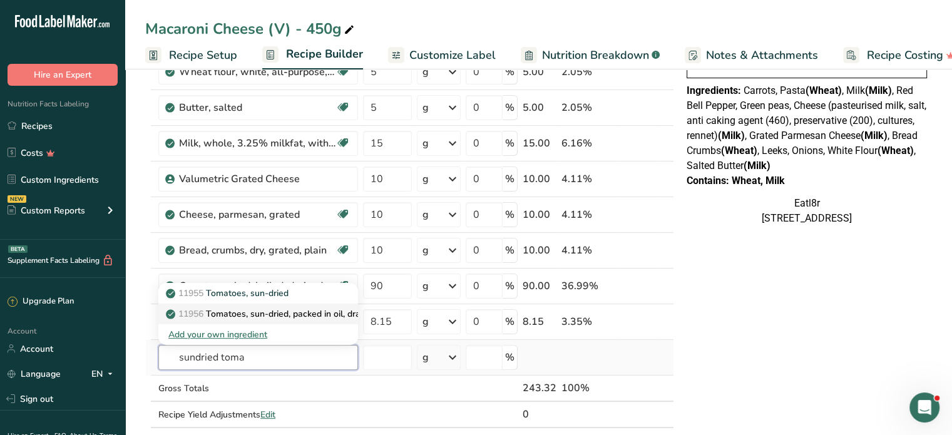
type input "sundried toma"
click at [272, 309] on p "11956 Tomatoes, sun-dried, packed in oil, drained" at bounding box center [272, 313] width 209 height 13
type input "Tomatoes, sun-dried, packed in oil, drained"
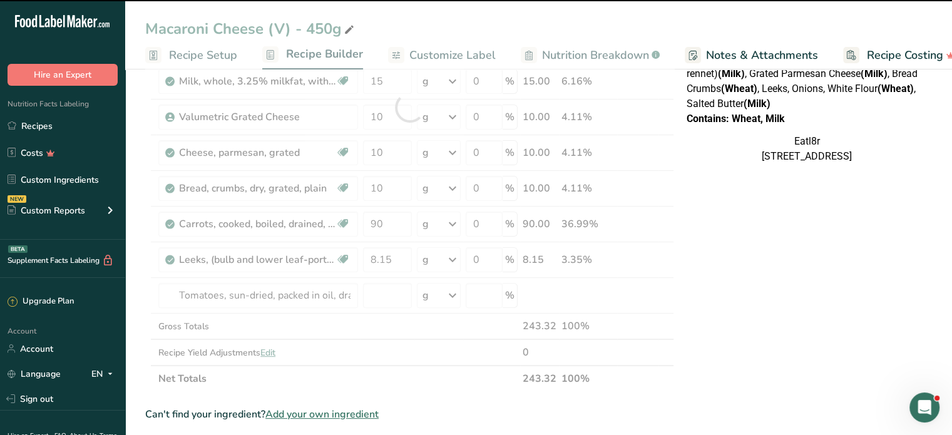
scroll to position [313, 0]
type input "0"
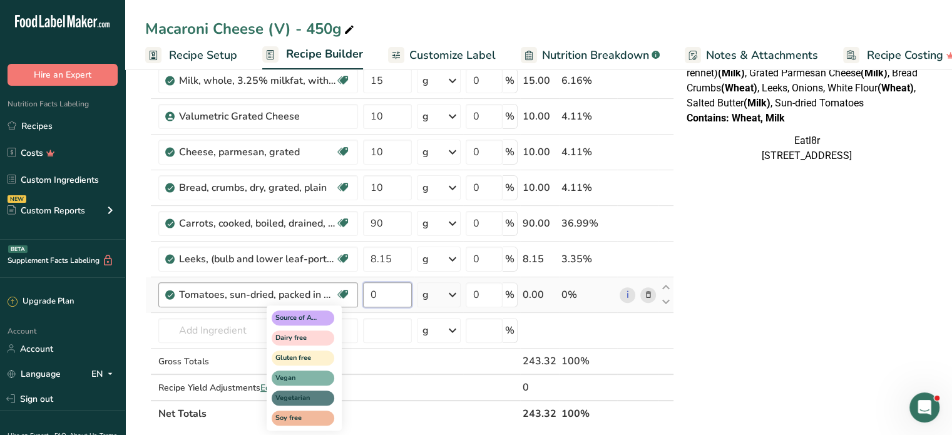
drag, startPoint x: 383, startPoint y: 291, endPoint x: 342, endPoint y: 287, distance: 40.8
click at [341, 287] on tr "Tomatoes, sun-dried, packed in oil, drained Source of Antioxidants Dairy free G…" at bounding box center [409, 295] width 527 height 36
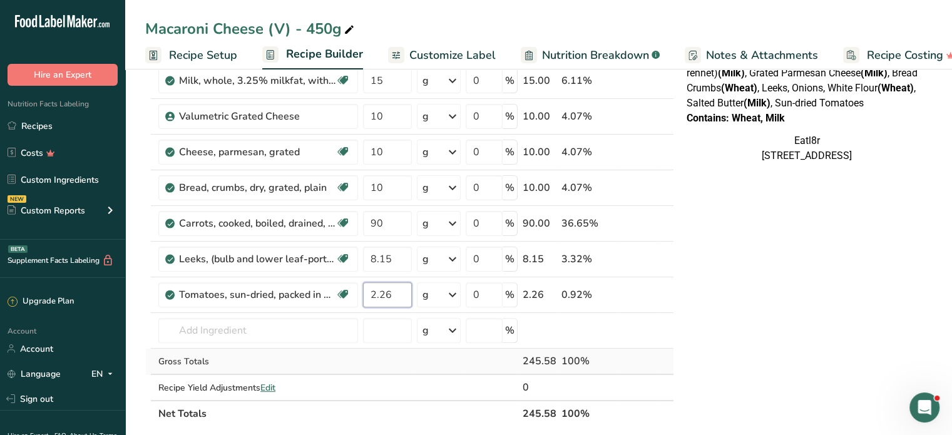
type input "2.26"
click at [217, 323] on input "text" at bounding box center [258, 330] width 200 height 25
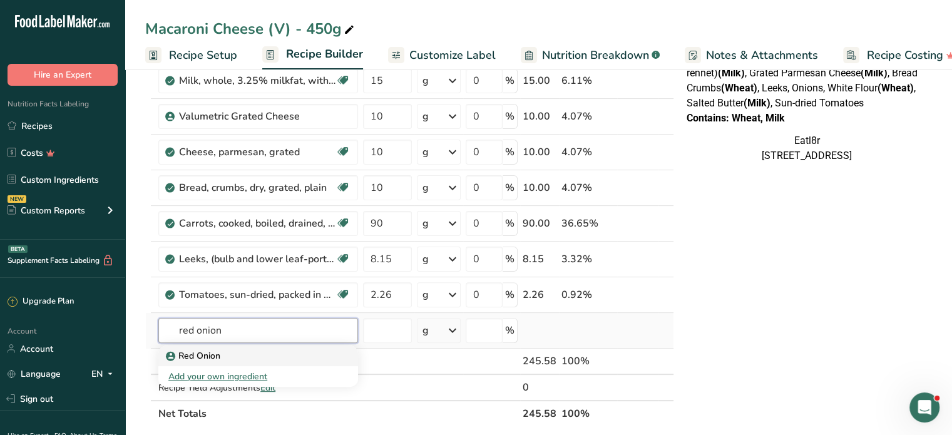
type input "red onion"
click at [204, 355] on p "Red Onion" at bounding box center [194, 355] width 52 height 13
type input "Red Onion"
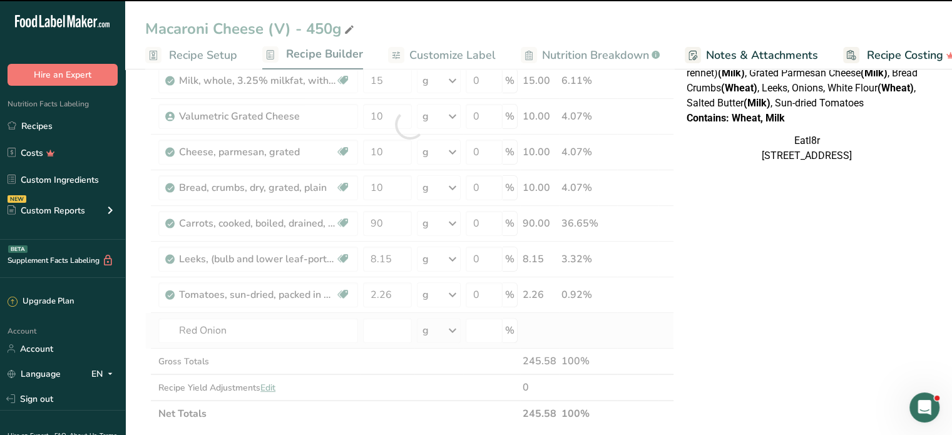
type input "0"
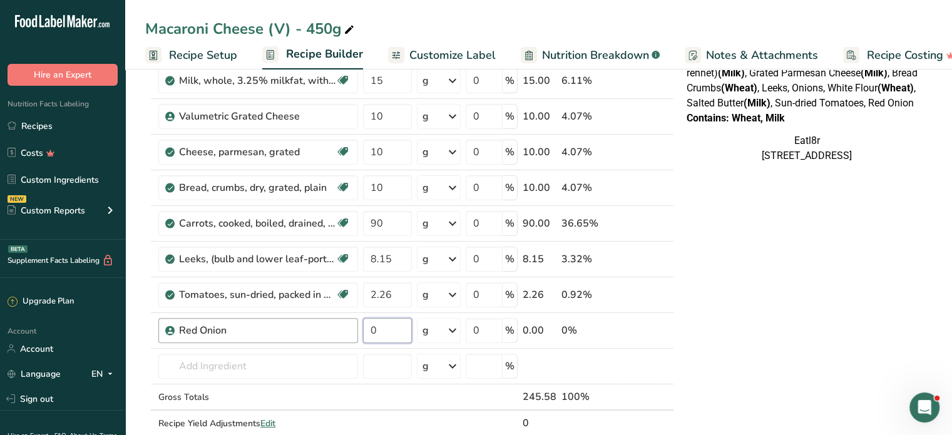
drag, startPoint x: 388, startPoint y: 333, endPoint x: 352, endPoint y: 332, distance: 36.3
click at [352, 332] on tr "Red Onion 0 g Weight Units g kg mg See more Volume Units l Volume units require…" at bounding box center [409, 331] width 527 height 36
type input "1.63"
click at [210, 364] on input "text" at bounding box center [258, 365] width 200 height 25
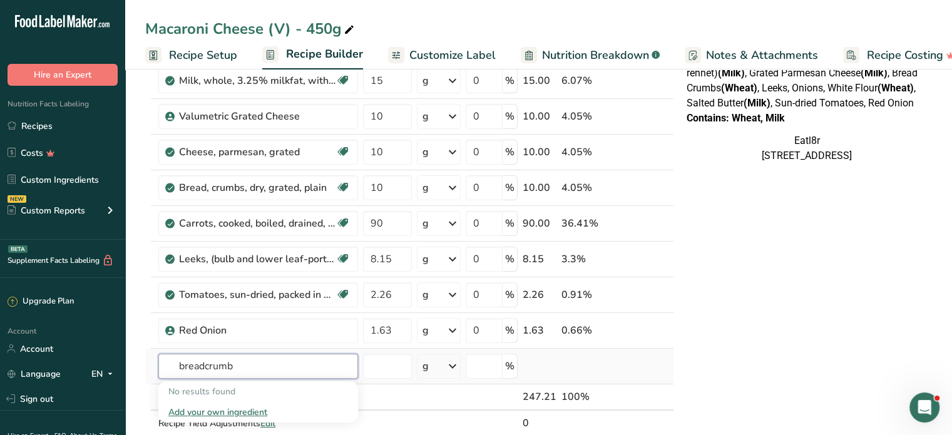
click at [206, 367] on input "breadcrumb" at bounding box center [258, 365] width 200 height 25
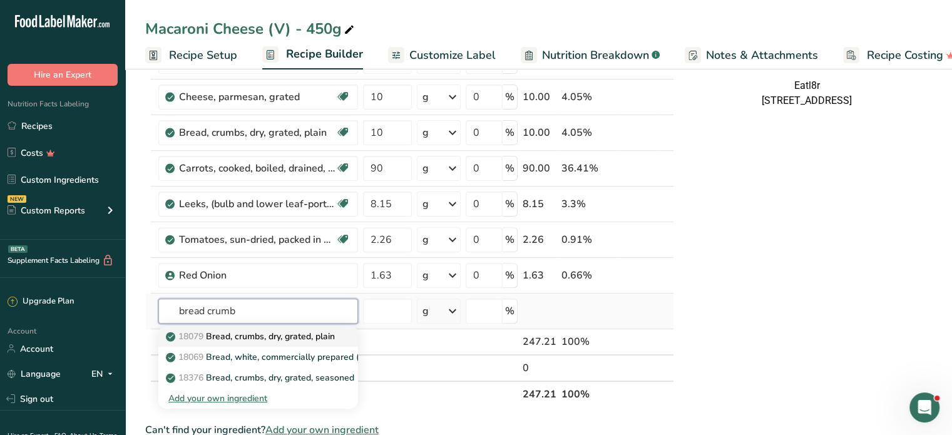
scroll to position [375, 0]
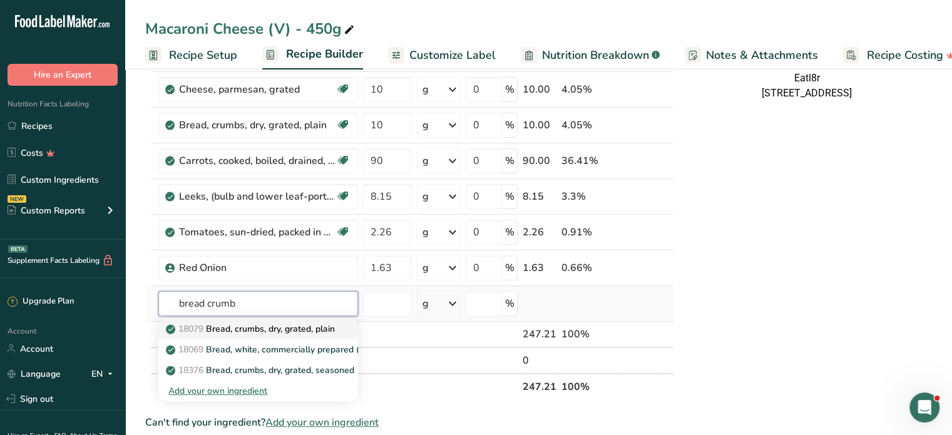
type input "bread crumb"
click at [260, 326] on p "18079 Bread, crumbs, dry, grated, plain" at bounding box center [251, 328] width 166 height 13
type input "Bread, crumbs, dry, grated, plain"
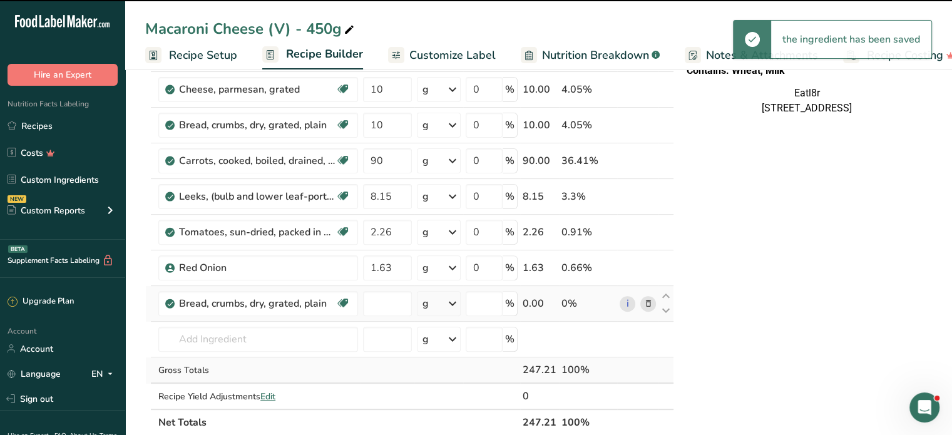
type input "0"
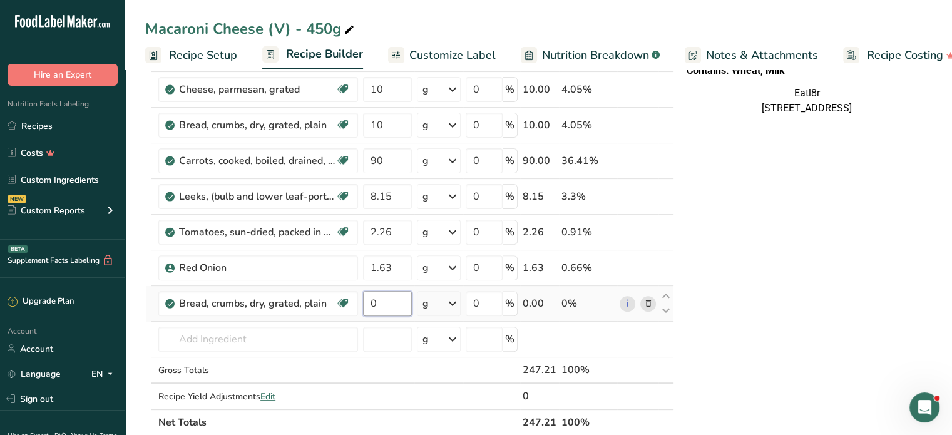
drag, startPoint x: 380, startPoint y: 298, endPoint x: 367, endPoint y: 300, distance: 14.0
click at [367, 300] on input "0" at bounding box center [387, 303] width 49 height 25
type input "9.06"
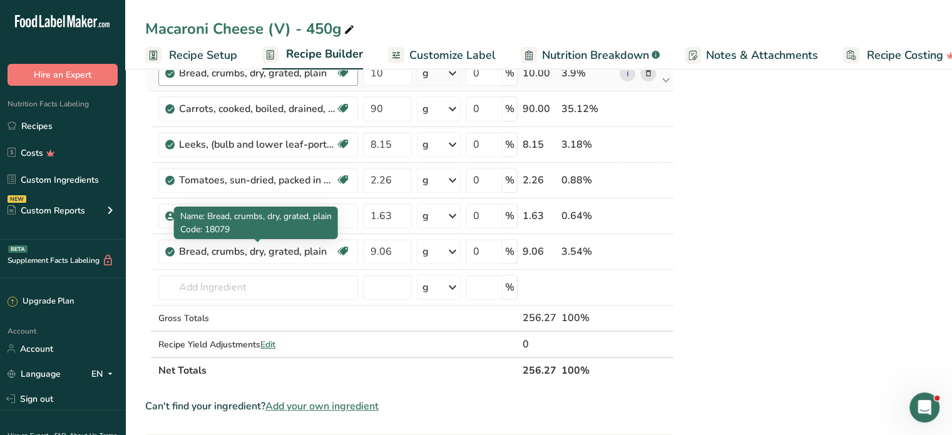
scroll to position [438, 0]
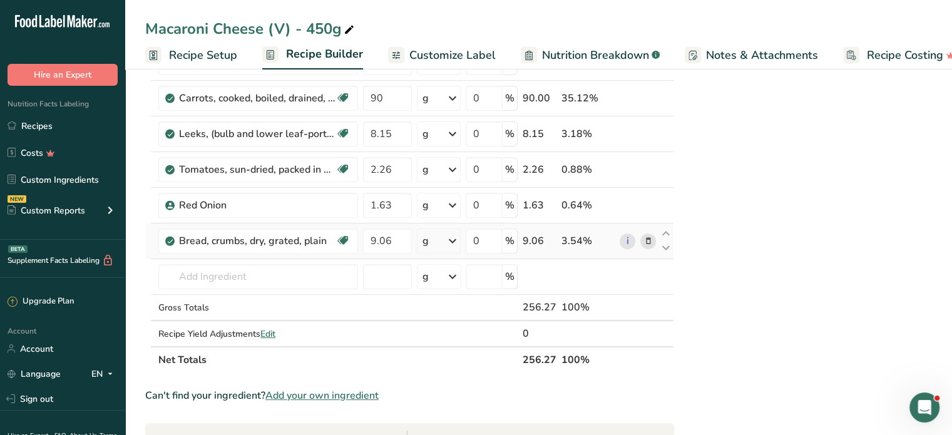
click at [645, 238] on icon at bounding box center [647, 241] width 9 height 13
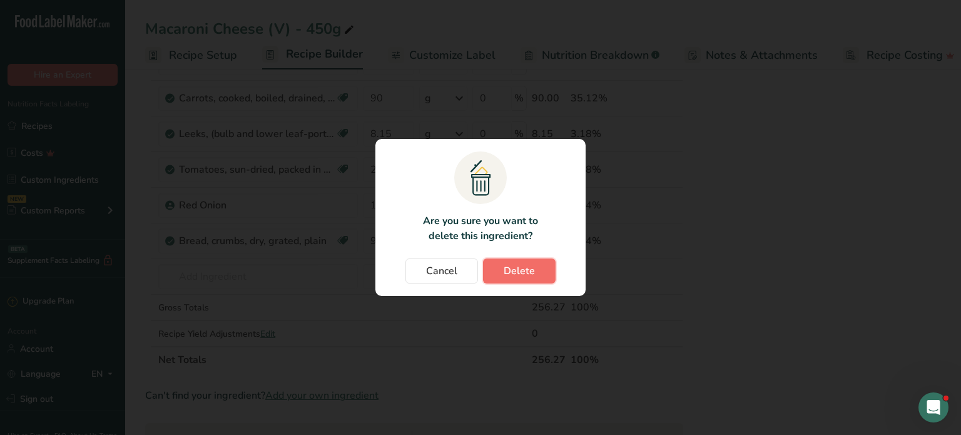
click at [525, 258] on button "Delete" at bounding box center [519, 270] width 73 height 25
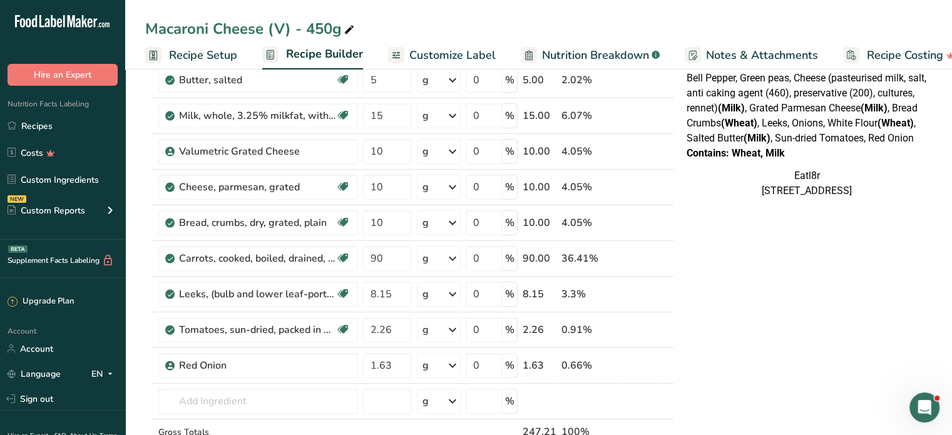
scroll to position [250, 0]
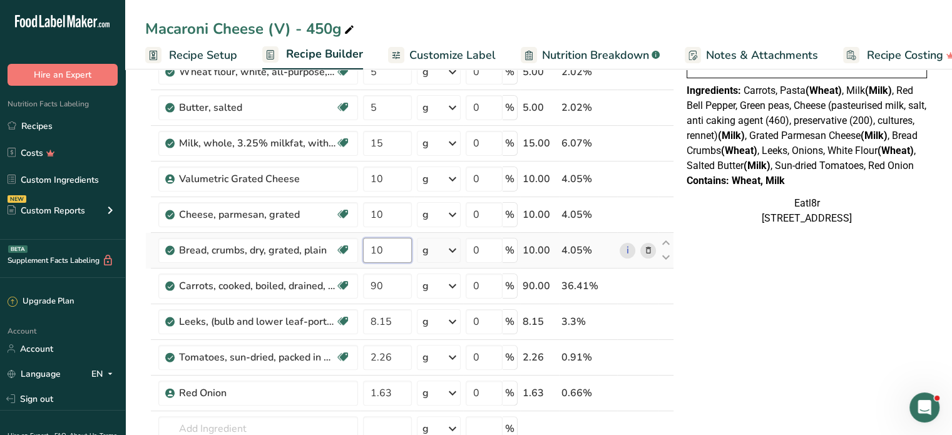
drag, startPoint x: 395, startPoint y: 249, endPoint x: 375, endPoint y: 253, distance: 20.4
click at [365, 248] on input "10" at bounding box center [387, 250] width 49 height 25
type input "9.06"
drag, startPoint x: 388, startPoint y: 213, endPoint x: 355, endPoint y: 211, distance: 32.6
click at [355, 211] on tr "Cheese, parmesan, grated Gluten free Vegetarian Soy free 10 g Portions 1 cup 1 …" at bounding box center [409, 215] width 527 height 36
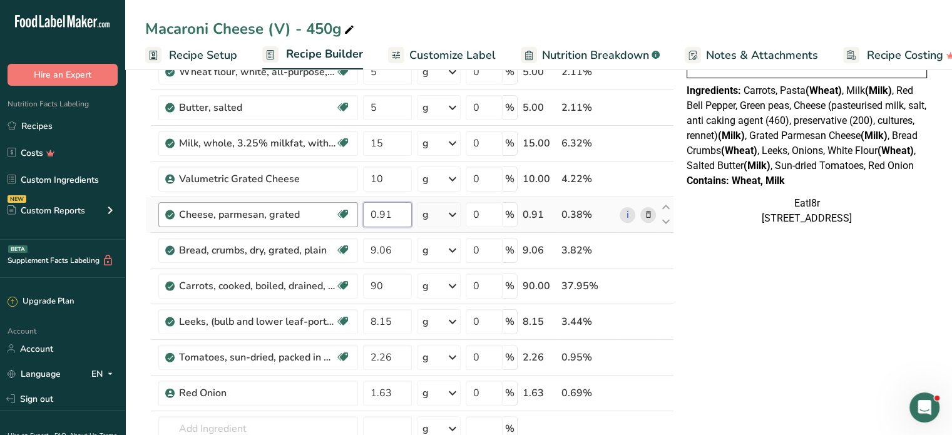
type input "0.91"
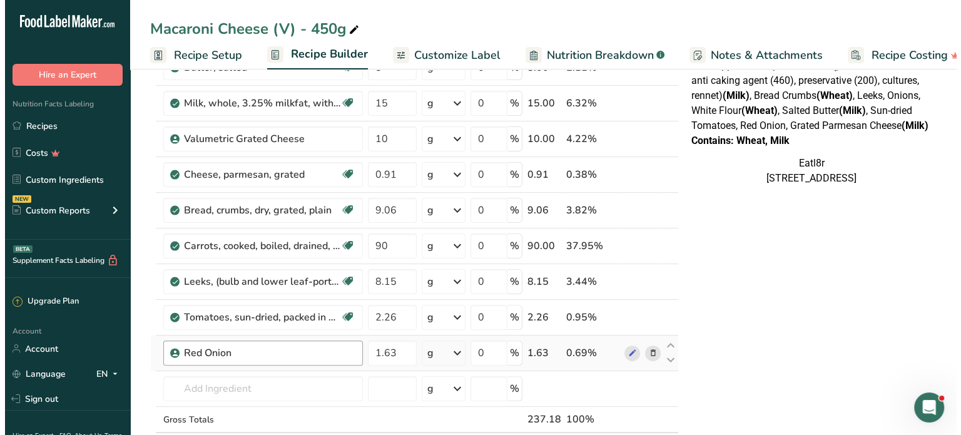
scroll to position [313, 0]
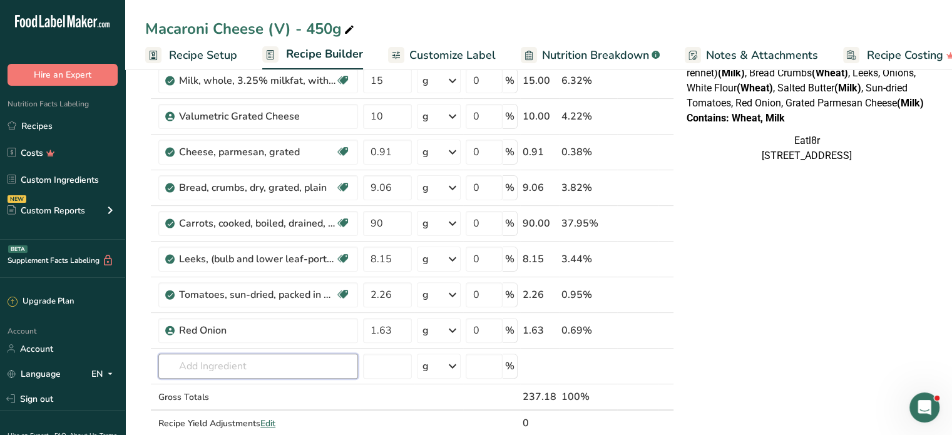
click at [226, 366] on input "text" at bounding box center [258, 365] width 200 height 25
type input "t"
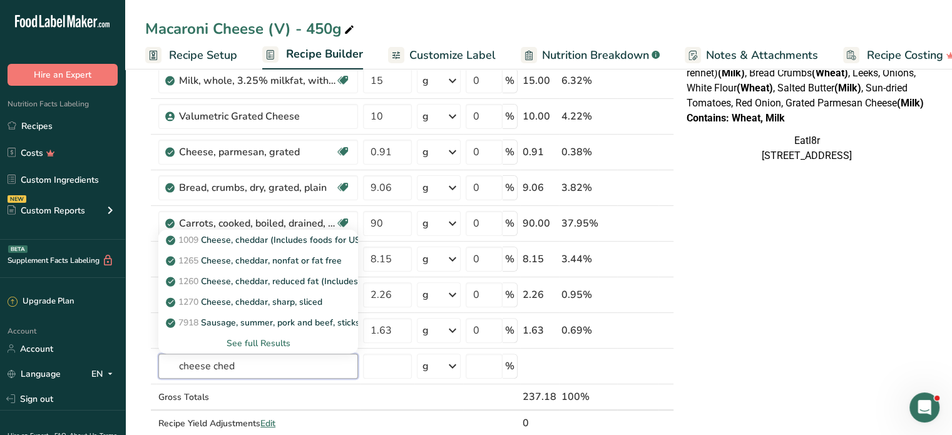
type input "cheese ched"
click at [272, 337] on div "See full Results" at bounding box center [258, 343] width 180 height 13
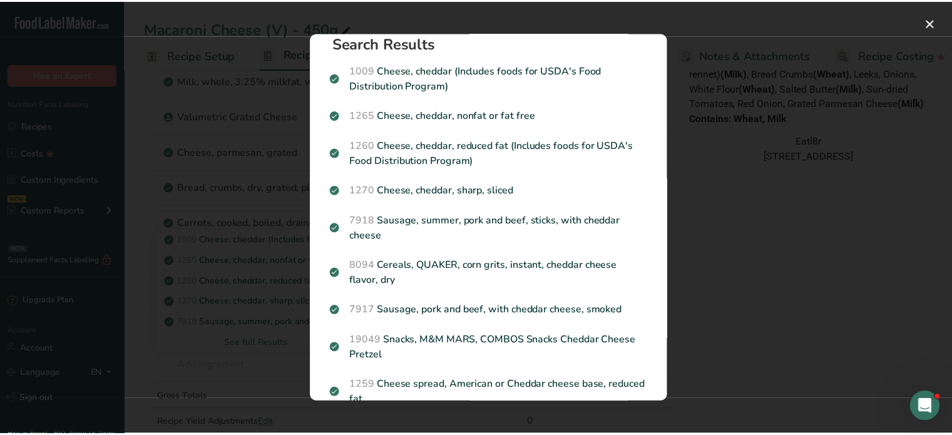
scroll to position [0, 0]
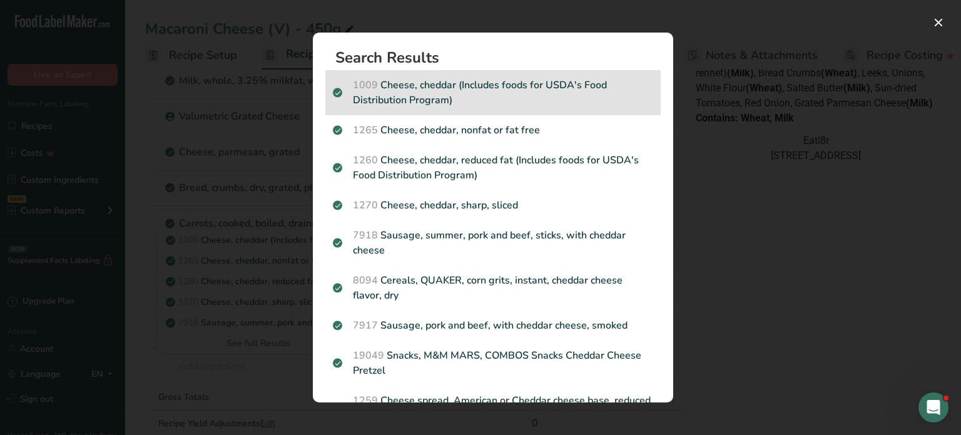
click at [490, 87] on p "1009 Cheese, cheddar (Includes foods for USDA's Food Distribution Program)" at bounding box center [493, 93] width 320 height 30
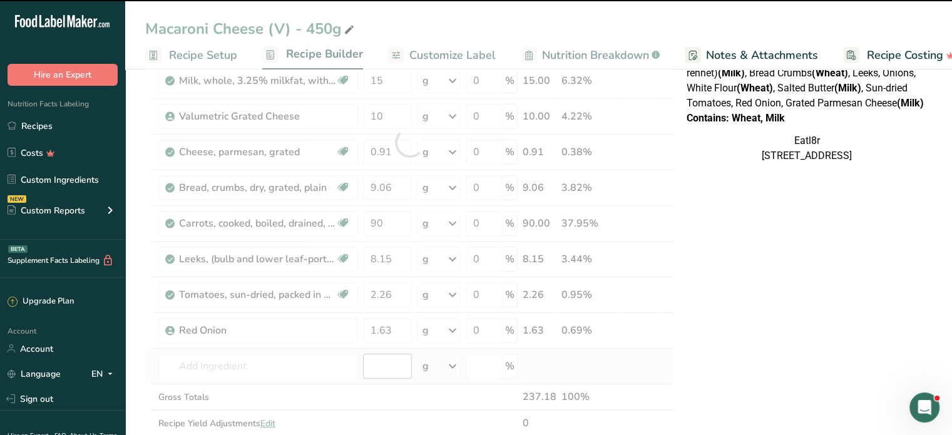
type input "0"
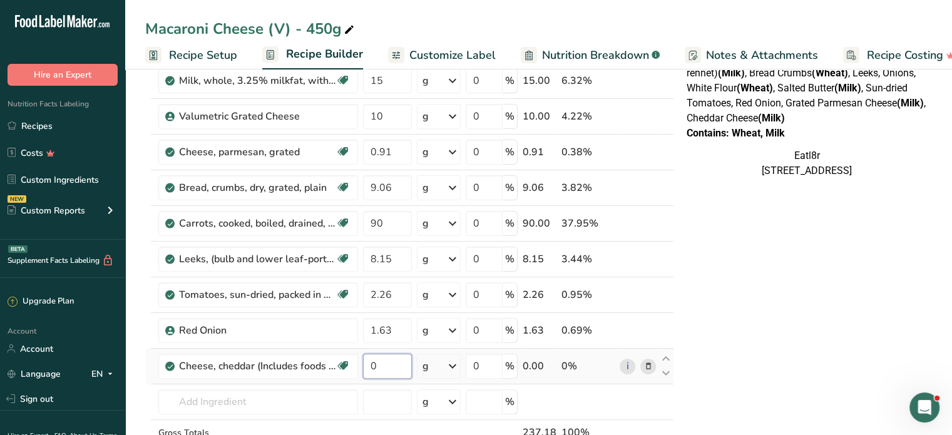
drag, startPoint x: 383, startPoint y: 361, endPoint x: 364, endPoint y: 366, distance: 19.4
click at [364, 366] on input "0" at bounding box center [387, 365] width 49 height 25
click at [648, 365] on div "Ingredient * Amount * Unit * Waste * .a-a{fill:#347362;}.b-a{fill:#fff;} Grams …" at bounding box center [409, 160] width 529 height 676
drag, startPoint x: 402, startPoint y: 116, endPoint x: 358, endPoint y: 109, distance: 44.2
click at [358, 109] on tr "Valumetric Grated Cheese 10 g Weight Units g kg mg See more Volume Units l Volu…" at bounding box center [409, 117] width 527 height 36
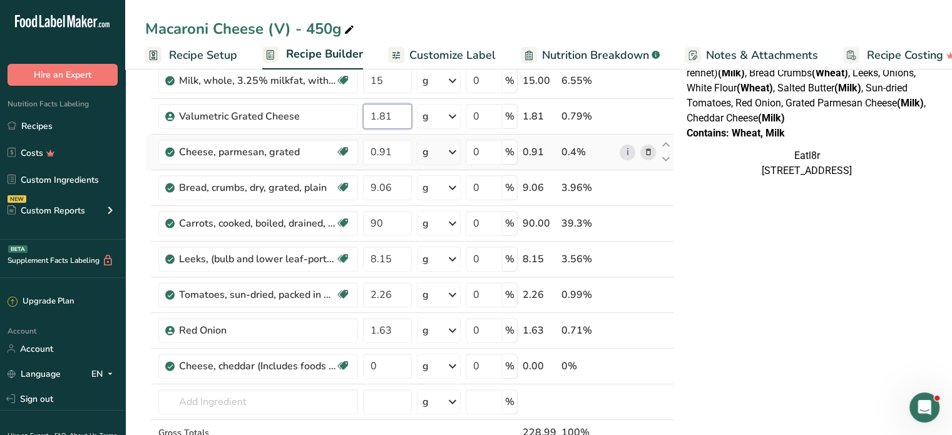
type input "1.81"
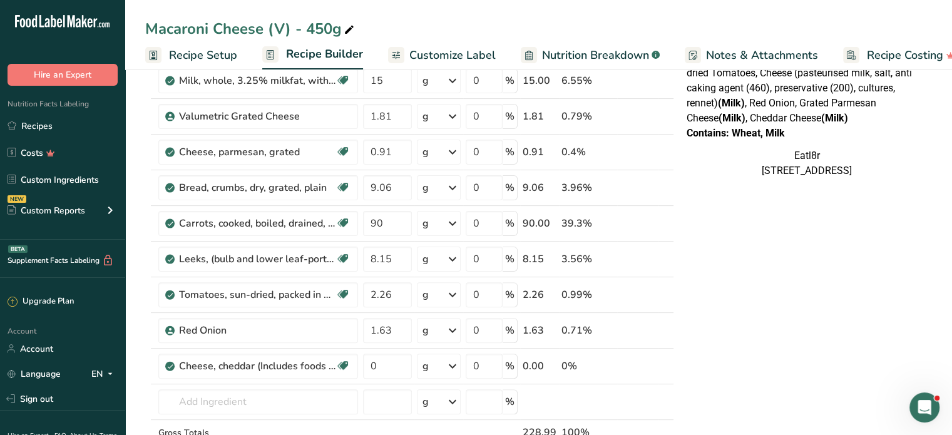
scroll to position [375, 0]
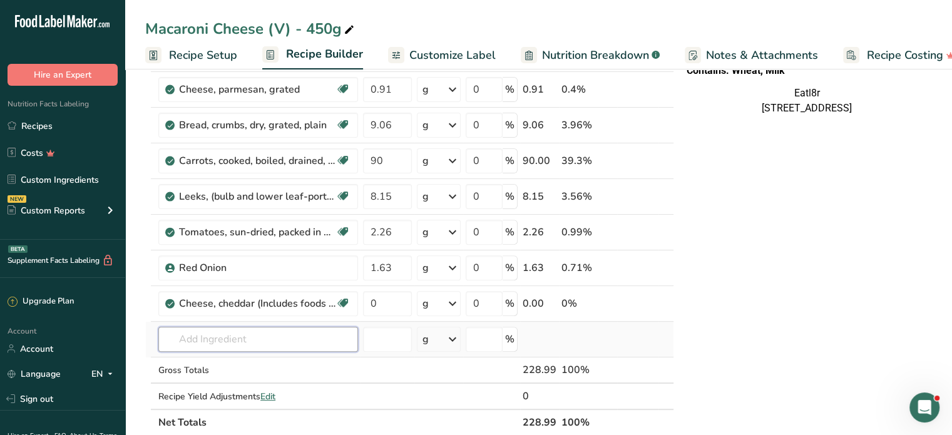
click at [226, 342] on input "text" at bounding box center [258, 339] width 200 height 25
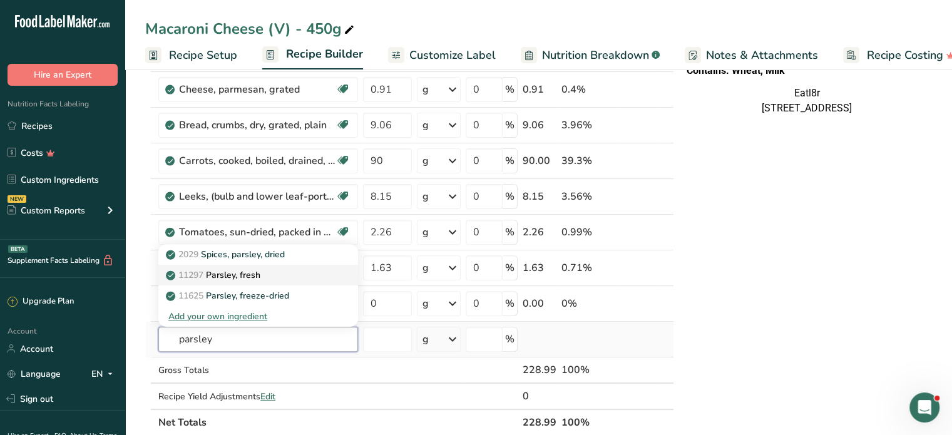
type input "parsley"
click at [248, 272] on p "11297 [GEOGRAPHIC_DATA], fresh" at bounding box center [214, 274] width 92 height 13
type input "Parsley, fresh"
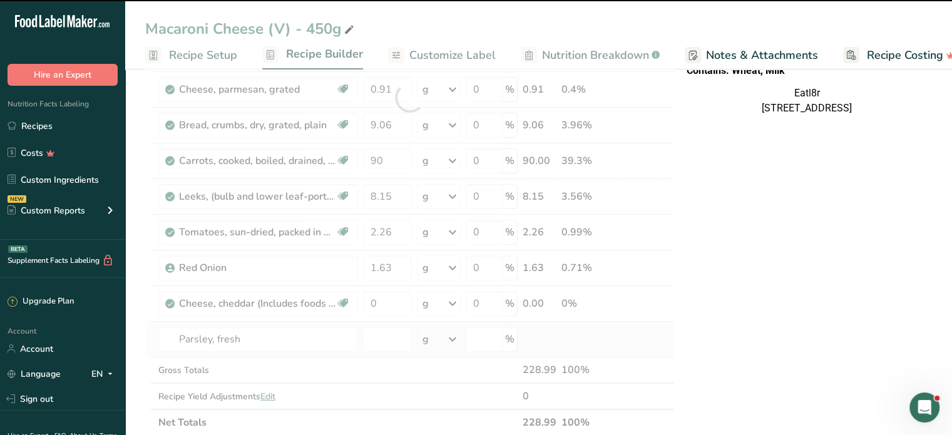
type input "0"
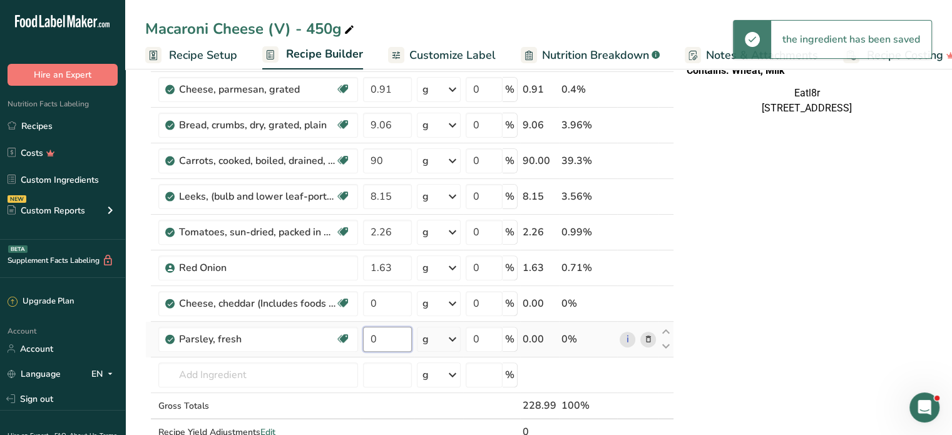
drag, startPoint x: 388, startPoint y: 335, endPoint x: 358, endPoint y: 335, distance: 29.4
click at [358, 335] on tr "Parsley, fresh Source of Antioxidants Dairy free Gluten free Vegan Vegetarian S…" at bounding box center [409, 340] width 527 height 36
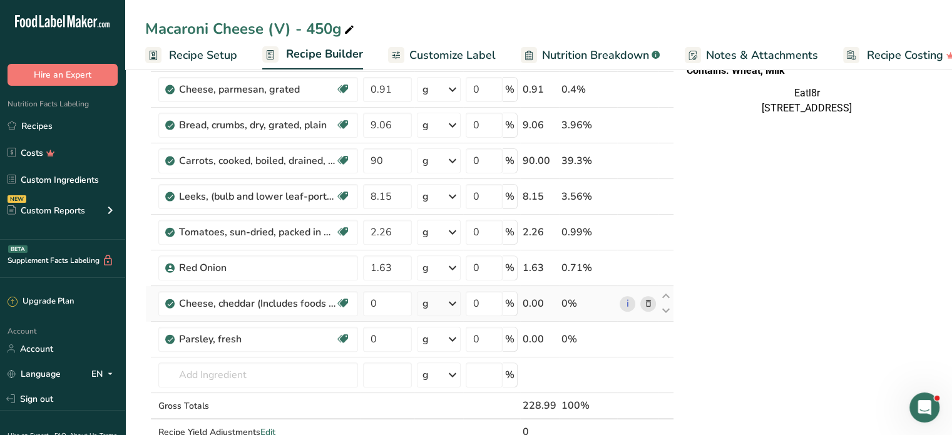
click at [648, 293] on div "Ingredient * Amount * Unit * Waste * .a-a{fill:#347362;}.b-a{fill:#fff;} Grams …" at bounding box center [409, 115] width 529 height 711
click at [644, 302] on icon at bounding box center [647, 303] width 9 height 13
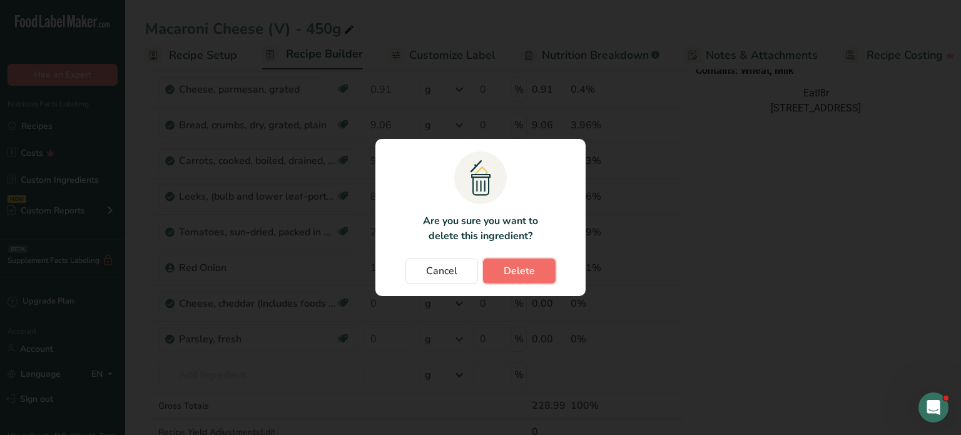
click at [530, 273] on span "Delete" at bounding box center [519, 270] width 31 height 15
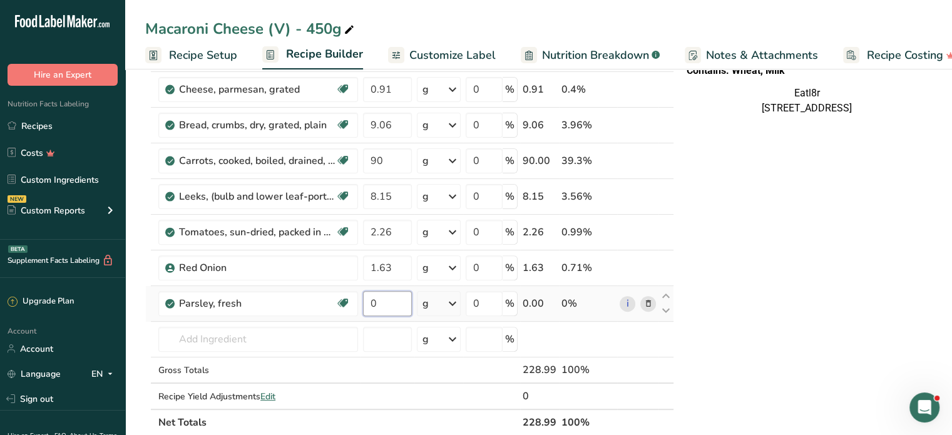
drag, startPoint x: 382, startPoint y: 305, endPoint x: 370, endPoint y: 300, distance: 12.9
click at [370, 300] on input "0" at bounding box center [387, 303] width 49 height 25
type input "0.45"
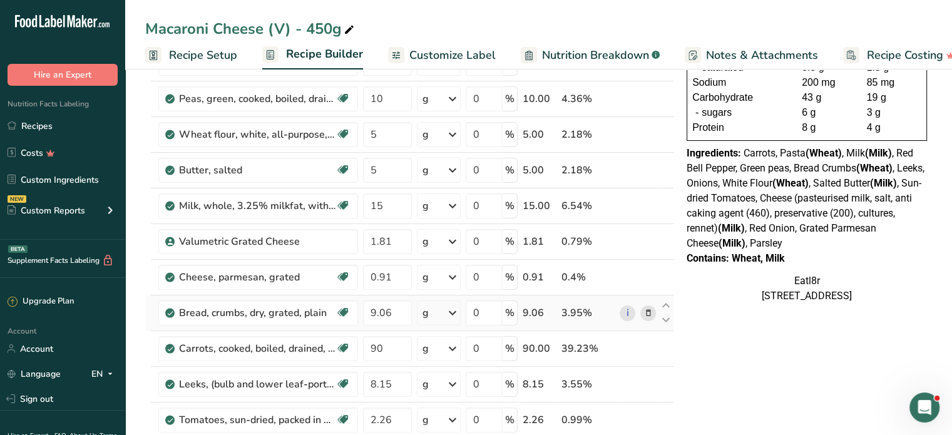
scroll to position [125, 0]
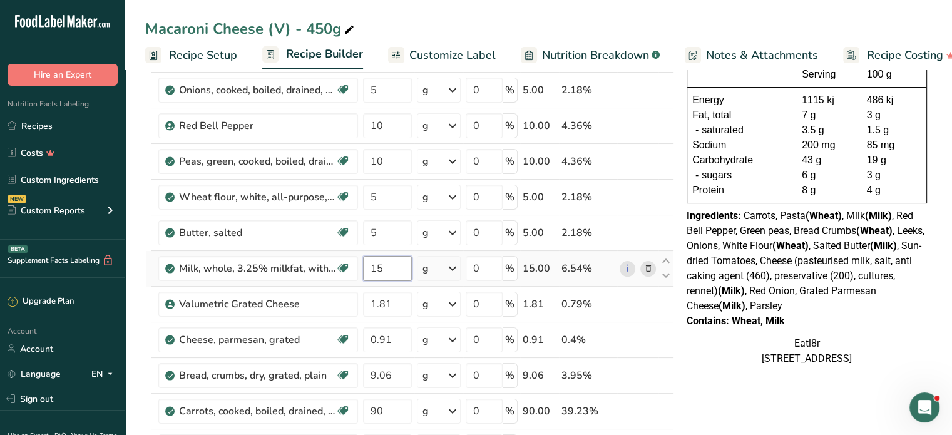
drag, startPoint x: 389, startPoint y: 271, endPoint x: 362, endPoint y: 270, distance: 26.9
click at [363, 270] on input "15" at bounding box center [387, 268] width 49 height 25
type input "73.54"
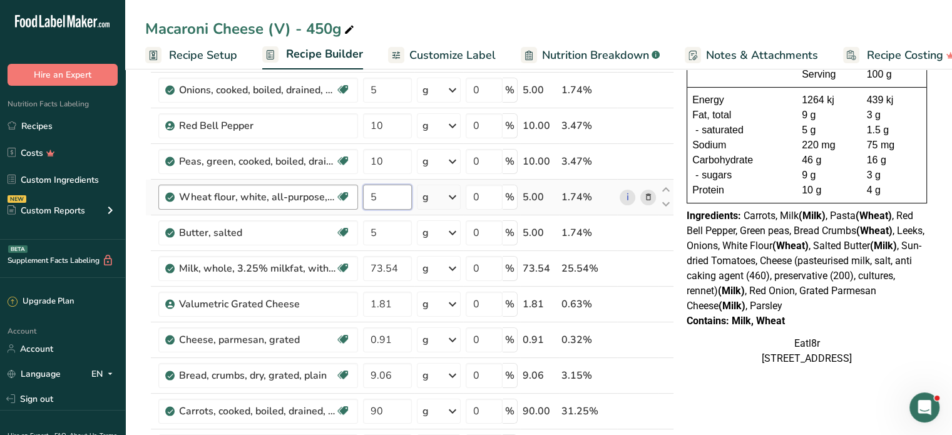
drag, startPoint x: 390, startPoint y: 196, endPoint x: 338, endPoint y: 197, distance: 52.6
click at [338, 197] on tr "Wheat flour, white, all-purpose, unenriched Dairy free Vegan Vegetarian Soy fre…" at bounding box center [409, 198] width 527 height 36
type input "9.19"
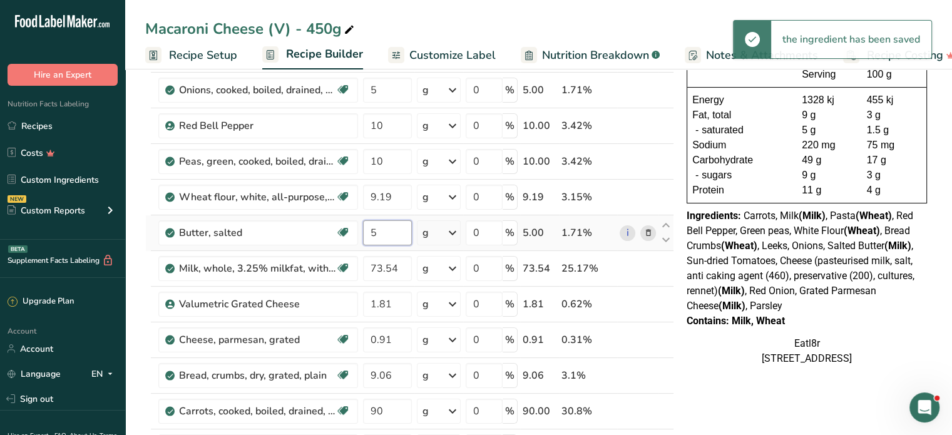
drag, startPoint x: 388, startPoint y: 235, endPoint x: 360, endPoint y: 235, distance: 27.5
click at [360, 235] on td "5" at bounding box center [387, 233] width 54 height 36
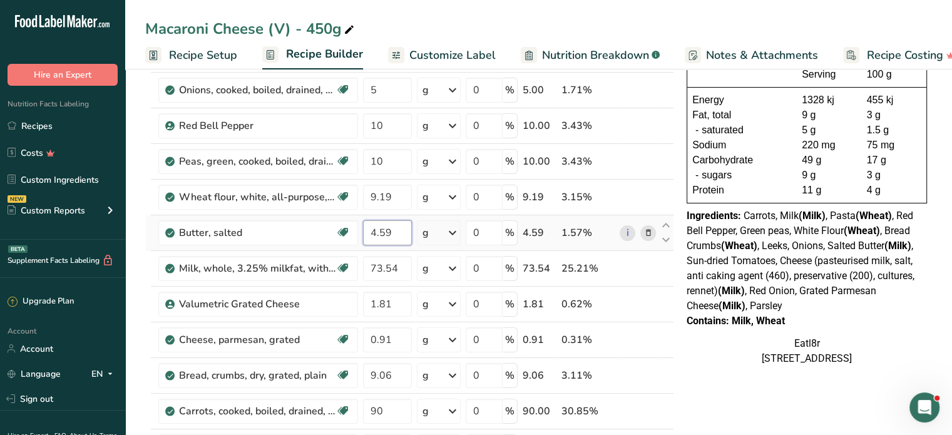
type input "4.59"
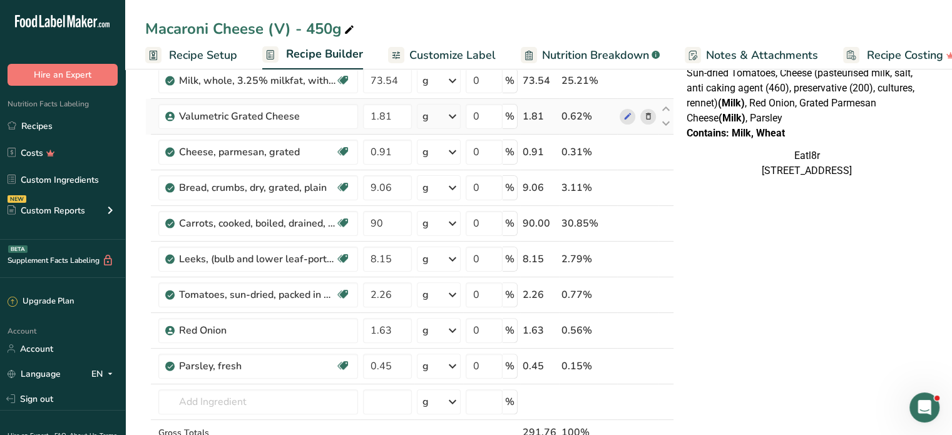
scroll to position [375, 0]
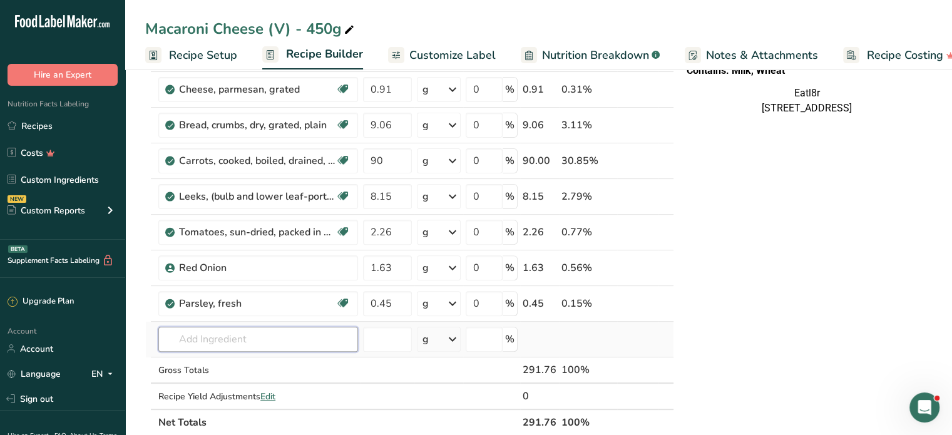
click at [272, 330] on input "text" at bounding box center [258, 339] width 200 height 25
drag, startPoint x: 272, startPoint y: 330, endPoint x: 155, endPoint y: 317, distance: 117.7
click at [155, 317] on tbody "Pasta, cooked, unenriched, without added salt Dairy free Vegan Vegetarian Soy f…" at bounding box center [409, 98] width 527 height 622
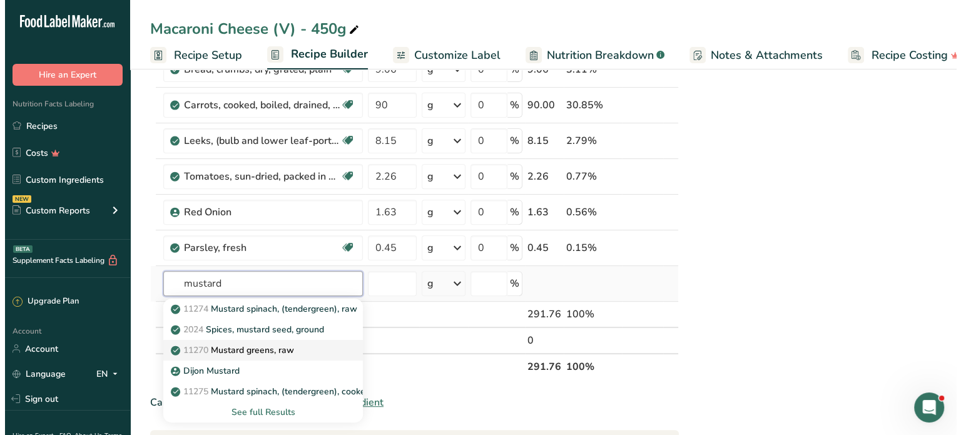
scroll to position [438, 0]
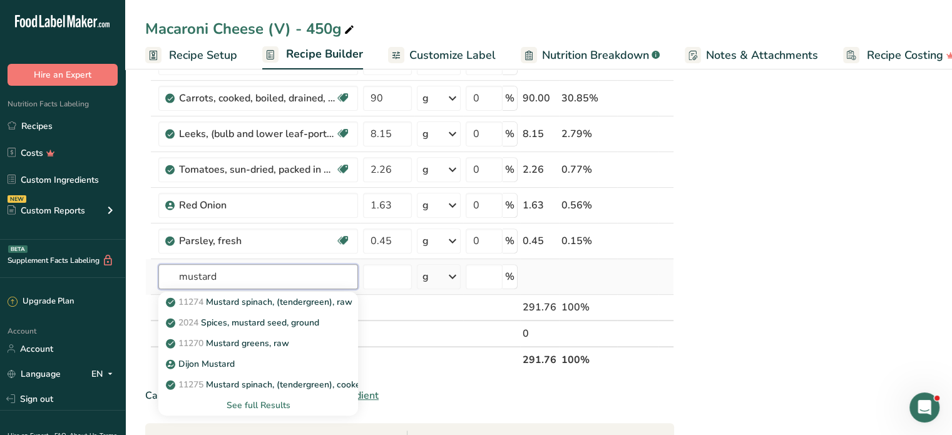
type input "mustard"
click at [268, 400] on div "See full Results" at bounding box center [258, 405] width 180 height 13
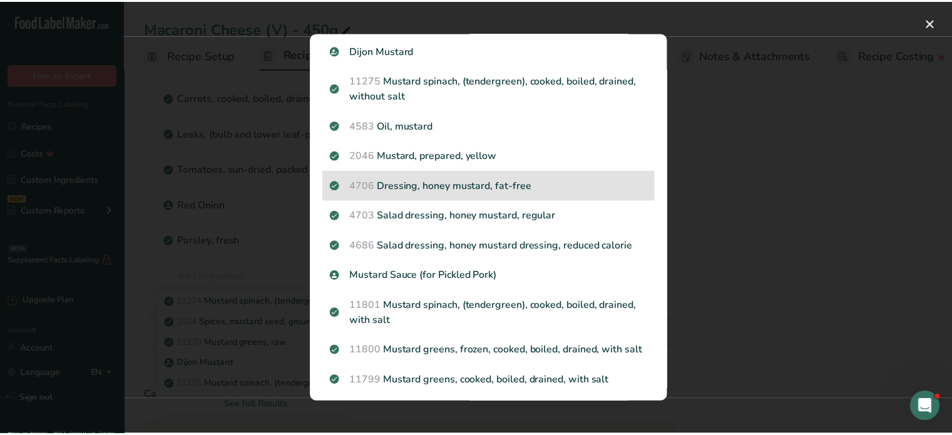
scroll to position [125, 0]
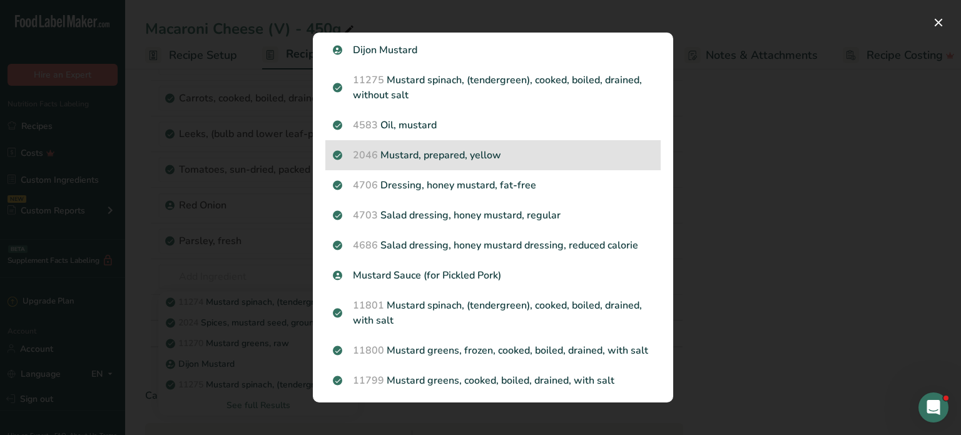
click at [452, 152] on p "2046 [PERSON_NAME], prepared, yellow" at bounding box center [493, 155] width 320 height 15
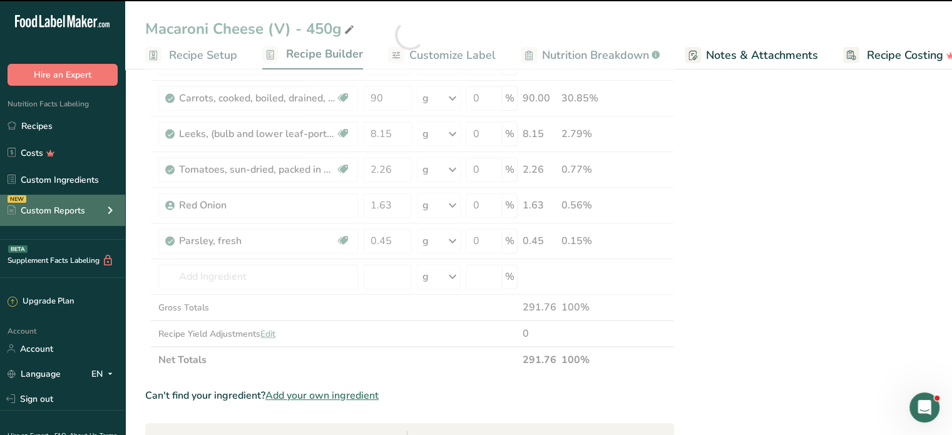
type input "0"
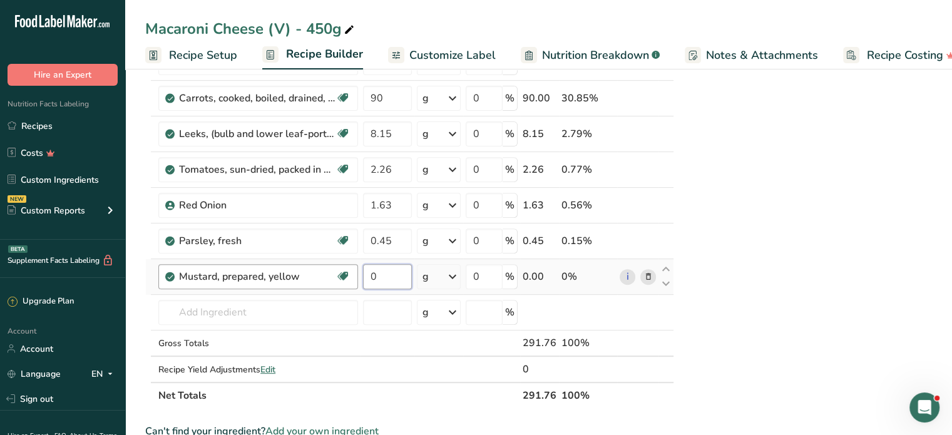
drag, startPoint x: 395, startPoint y: 272, endPoint x: 337, endPoint y: 267, distance: 59.0
click at [337, 267] on tr "Mustard, prepared, yellow Dairy free Gluten free Vegan Vegetarian Soy free 0 g …" at bounding box center [409, 277] width 527 height 36
type input "0.92"
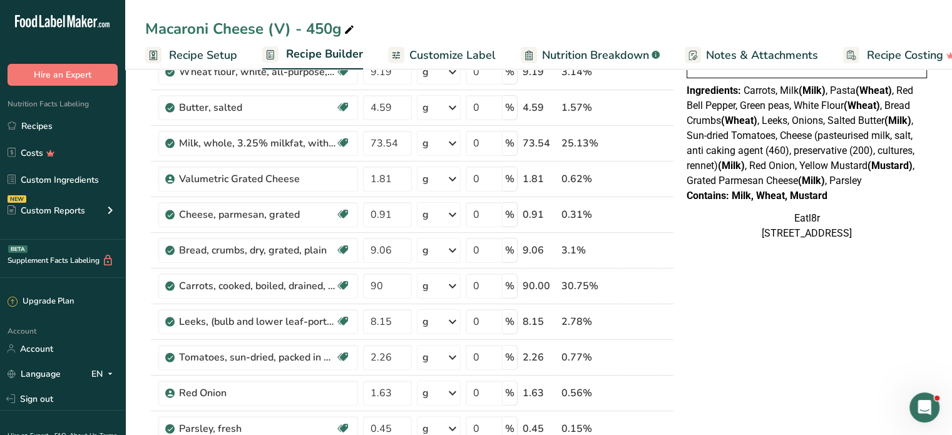
scroll to position [438, 0]
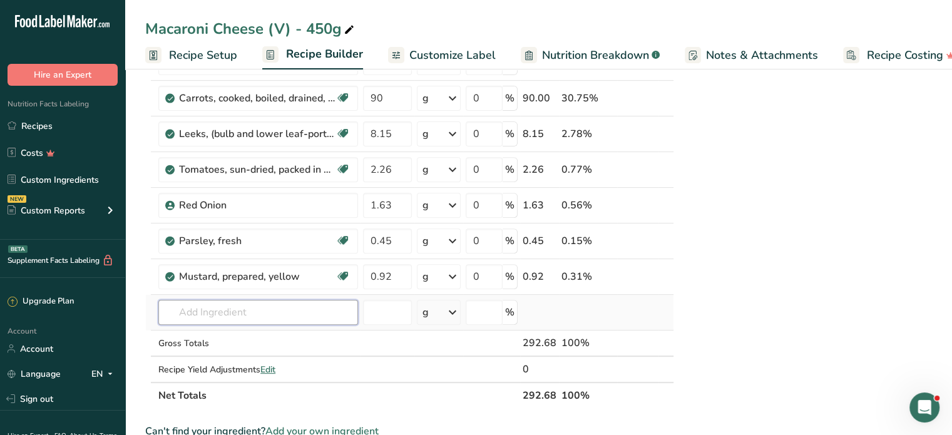
click at [259, 313] on input "text" at bounding box center [258, 312] width 200 height 25
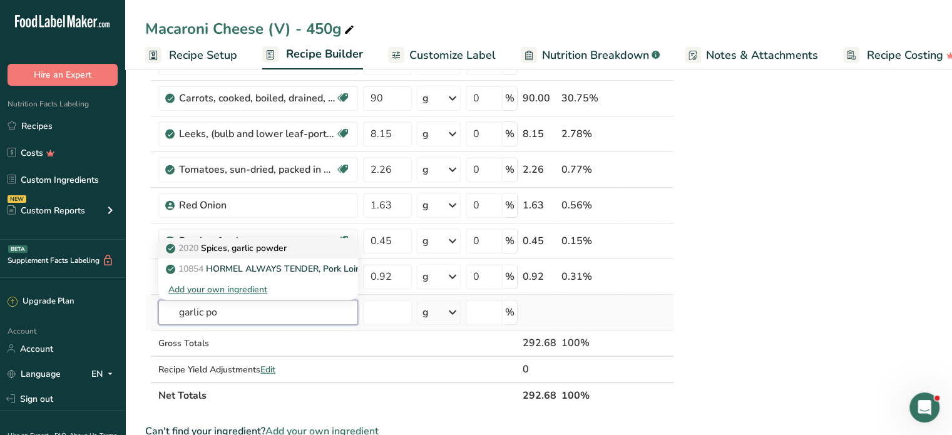
type input "garlic po"
click at [250, 241] on p "2020 Spices, garlic powder" at bounding box center [227, 247] width 118 height 13
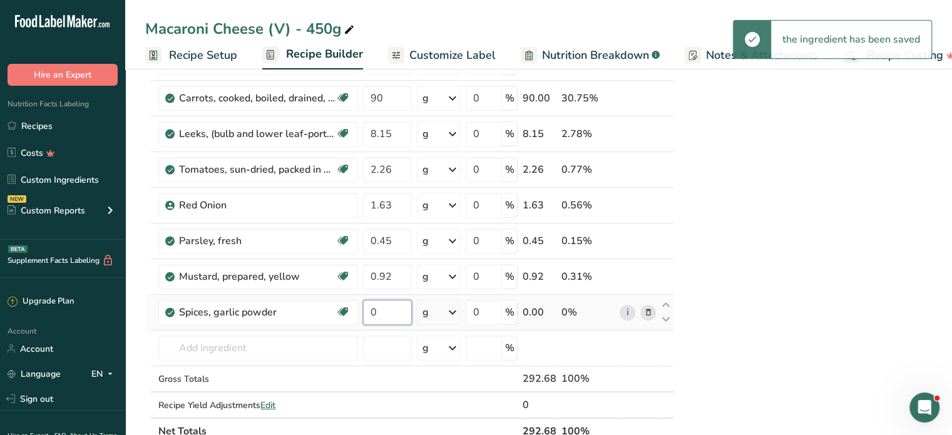
drag, startPoint x: 390, startPoint y: 313, endPoint x: 363, endPoint y: 294, distance: 32.8
click at [343, 289] on tbody "Pasta, cooked, unenriched, without added salt Dairy free Vegan Vegetarian Soy f…" at bounding box center [409, 70] width 527 height 693
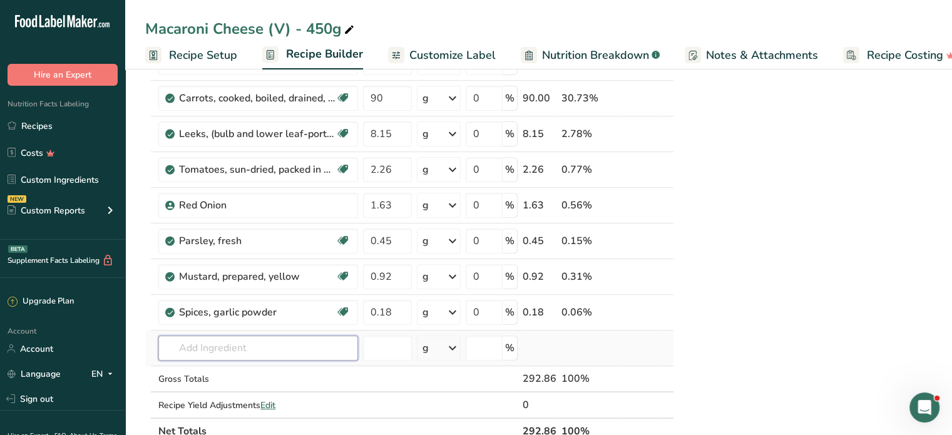
click at [199, 342] on input "text" at bounding box center [258, 347] width 200 height 25
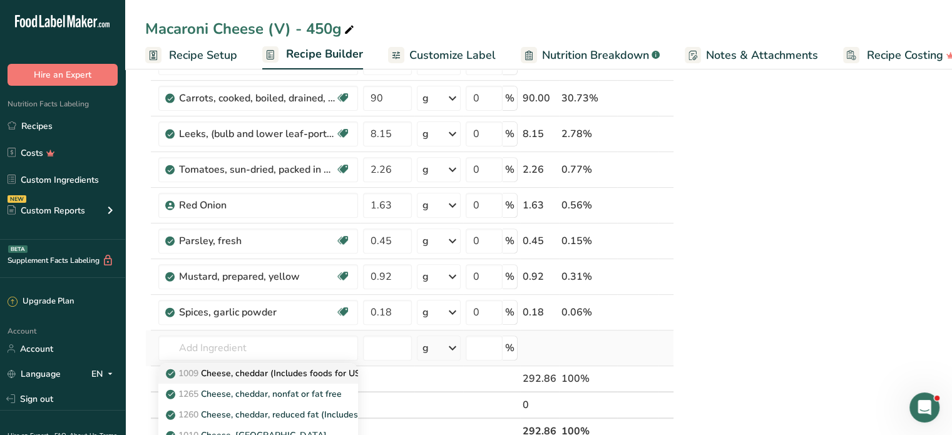
click at [246, 370] on p "1009 Cheese, cheddar (Includes foods for USDA's Food Distribution Program)" at bounding box center [329, 373] width 323 height 13
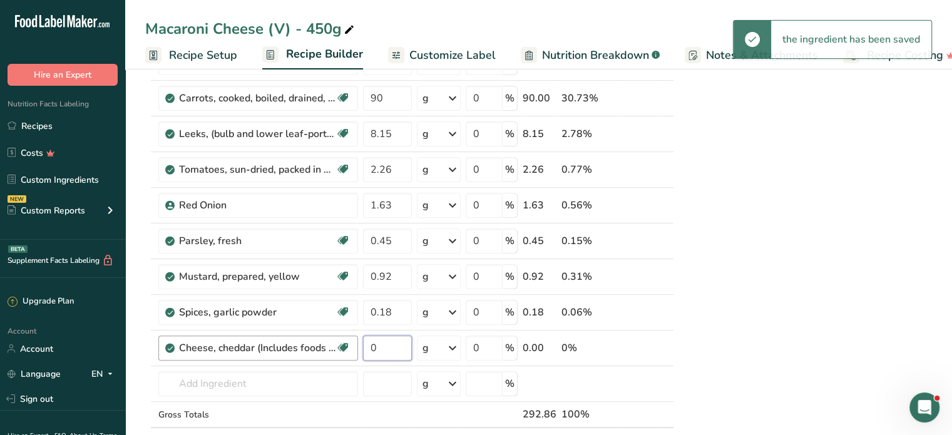
drag, startPoint x: 390, startPoint y: 350, endPoint x: 354, endPoint y: 341, distance: 36.7
click at [354, 341] on tr "Cheese, cheddar (Includes foods for USDA's Food Distribution Program) Gluten fr…" at bounding box center [409, 348] width 527 height 36
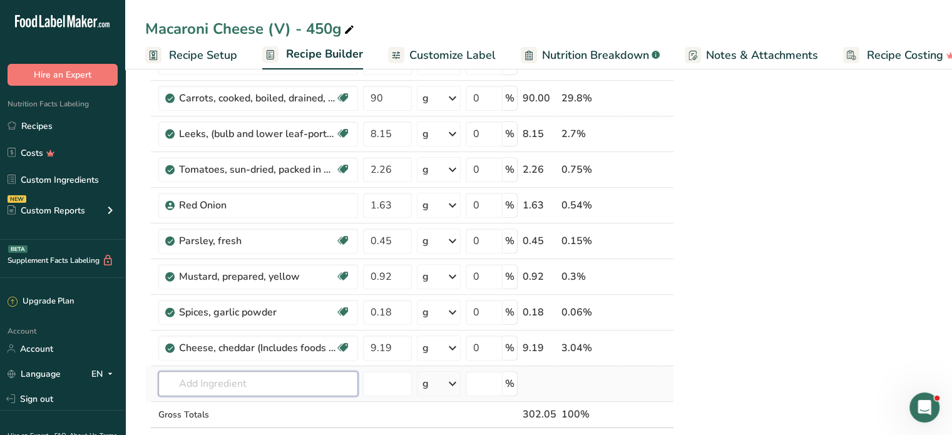
click at [275, 375] on input "text" at bounding box center [258, 383] width 200 height 25
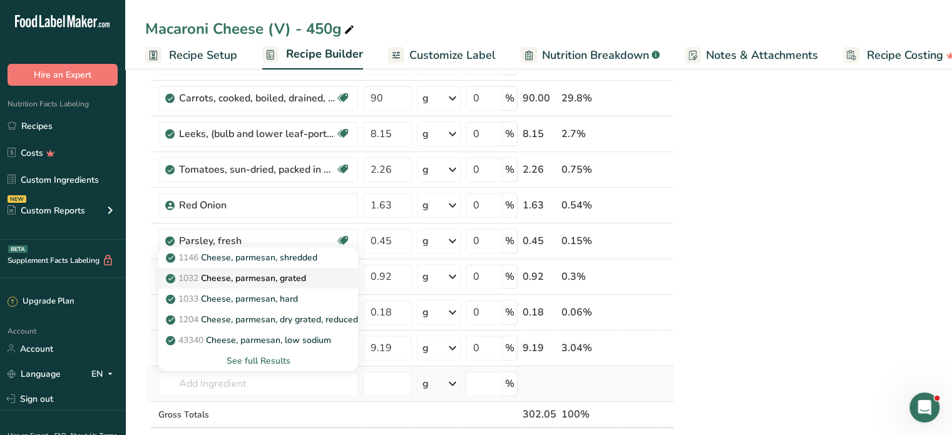
click at [280, 272] on p "1032 Cheese, parmesan, grated" at bounding box center [237, 278] width 138 height 13
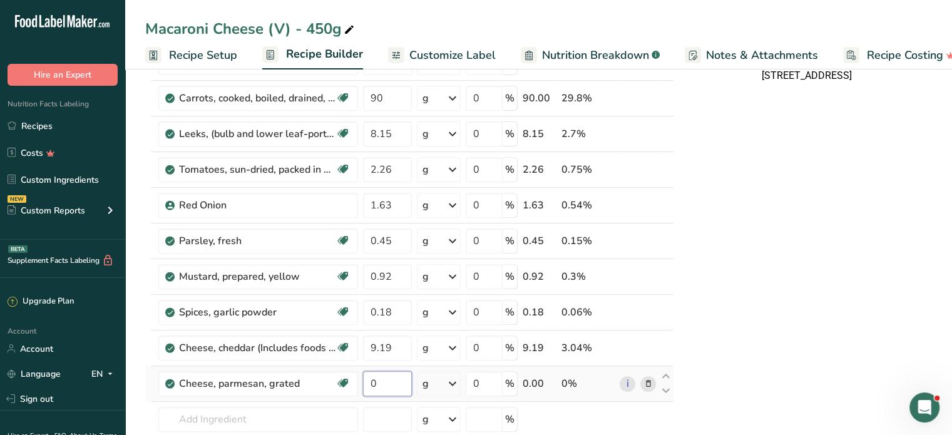
drag, startPoint x: 387, startPoint y: 378, endPoint x: 360, endPoint y: 373, distance: 27.4
click at [360, 373] on td "0" at bounding box center [387, 384] width 54 height 36
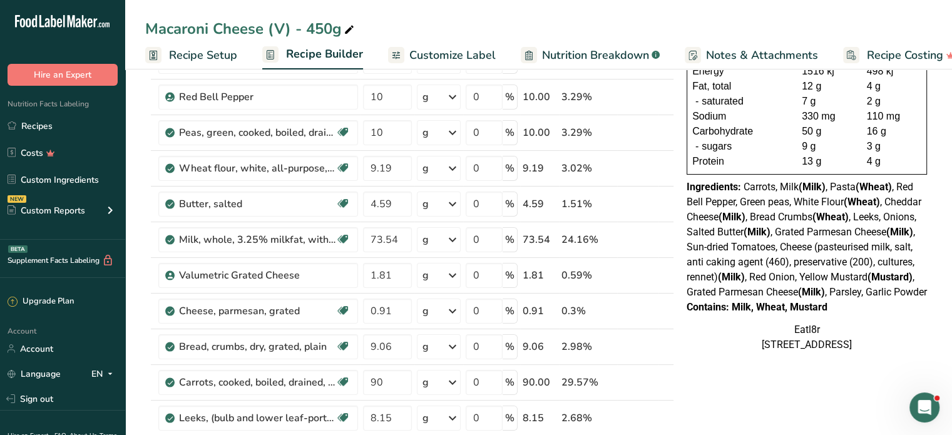
scroll to position [125, 0]
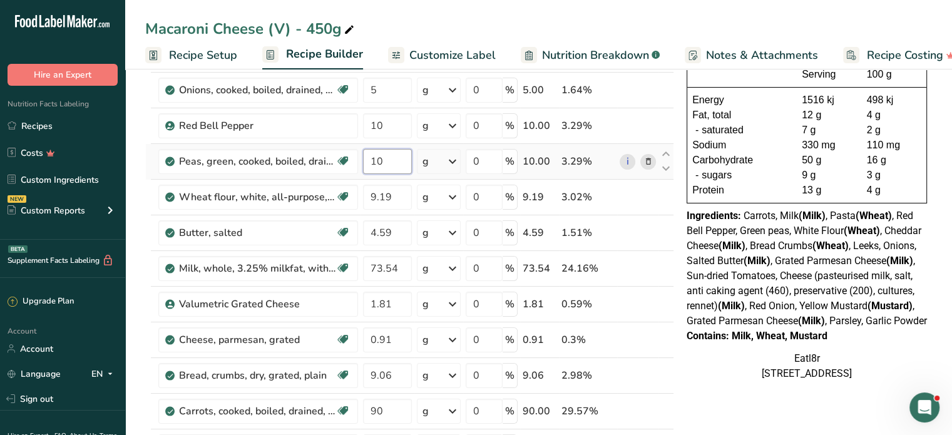
drag, startPoint x: 395, startPoint y: 156, endPoint x: 360, endPoint y: 156, distance: 35.0
click at [360, 156] on td "10" at bounding box center [387, 162] width 54 height 36
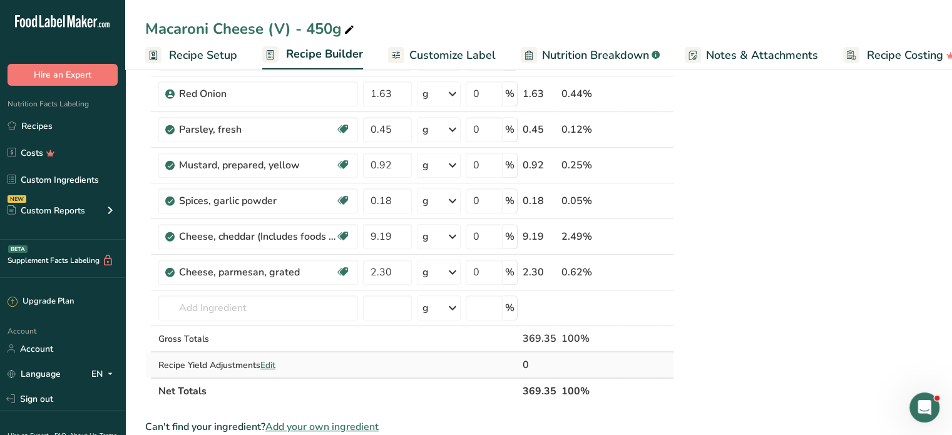
scroll to position [626, 0]
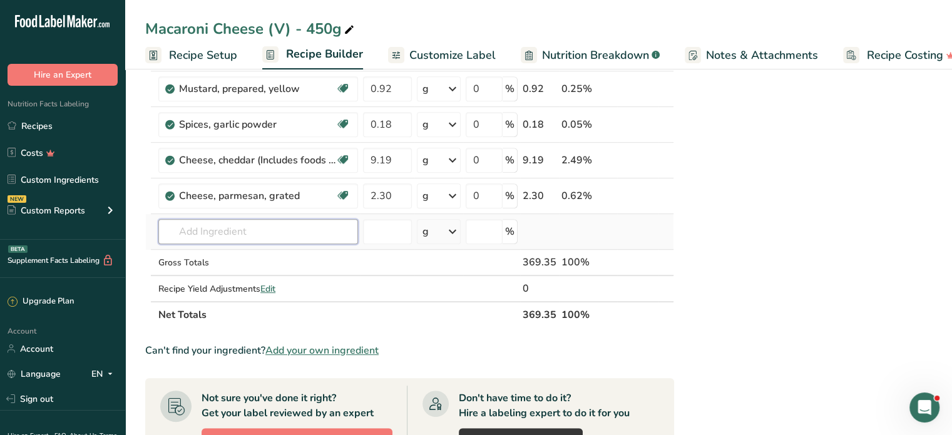
click at [235, 233] on input "text" at bounding box center [258, 231] width 200 height 25
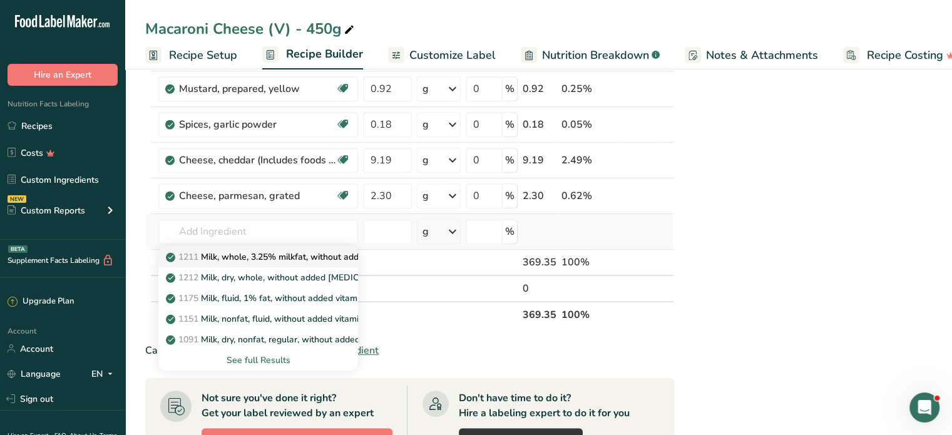
click at [246, 252] on p "1211 Milk, whole, 3.25% milkfat, without added vitamin A and [MEDICAL_DATA]" at bounding box center [334, 256] width 333 height 13
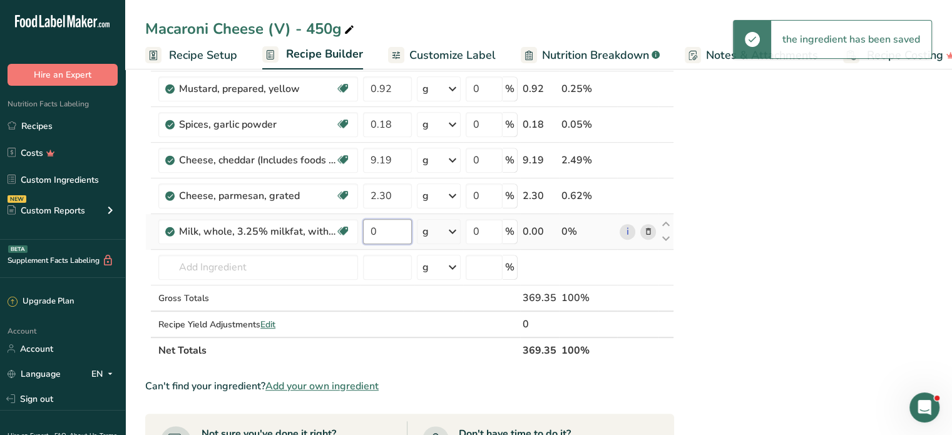
drag, startPoint x: 392, startPoint y: 232, endPoint x: 360, endPoint y: 230, distance: 32.0
click at [360, 230] on td "0" at bounding box center [387, 232] width 54 height 36
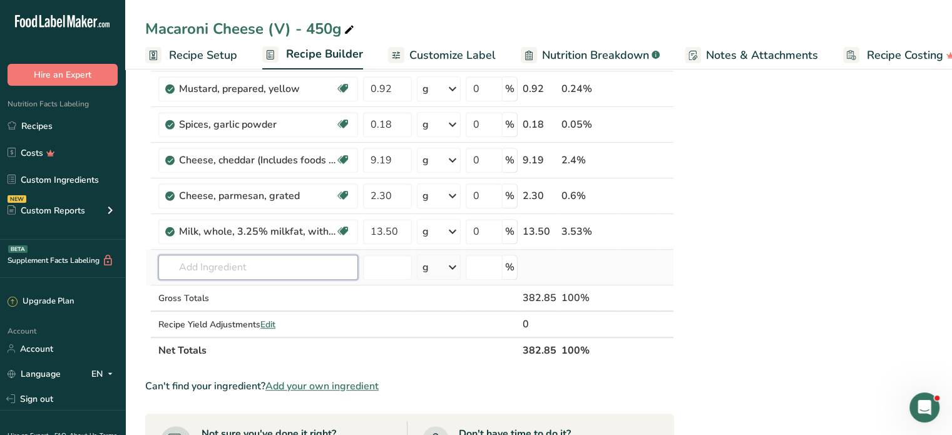
click at [245, 267] on input "text" at bounding box center [258, 267] width 200 height 25
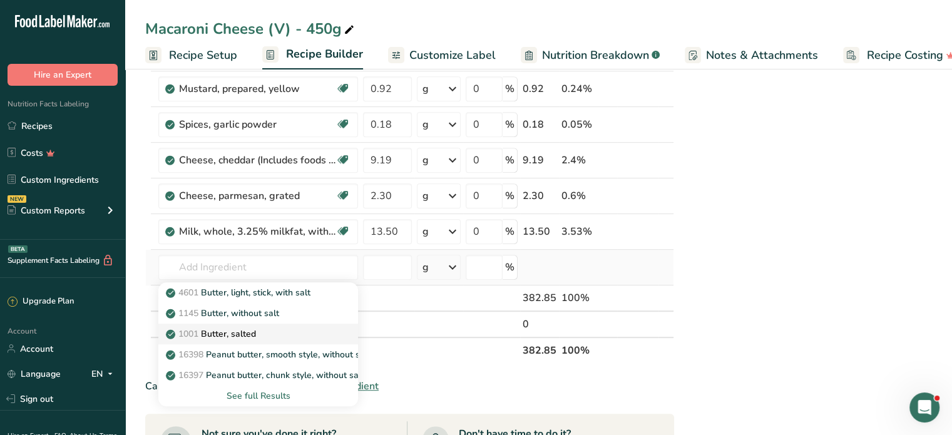
click at [241, 327] on p "1001 Butter, salted" at bounding box center [212, 333] width 88 height 13
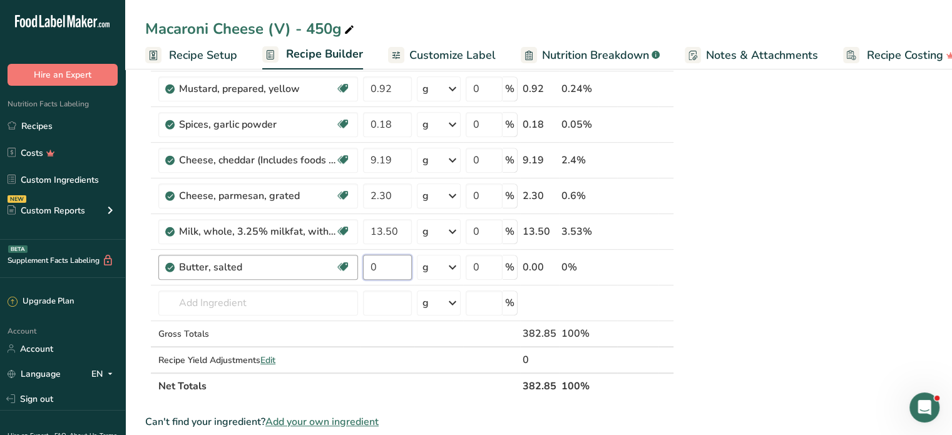
drag, startPoint x: 388, startPoint y: 269, endPoint x: 354, endPoint y: 269, distance: 34.4
click at [354, 269] on tr "Butter, salted Gluten free Vegetarian Soy free 0 g Portions 1 pat (1" sq, 1/3" …" at bounding box center [409, 268] width 527 height 36
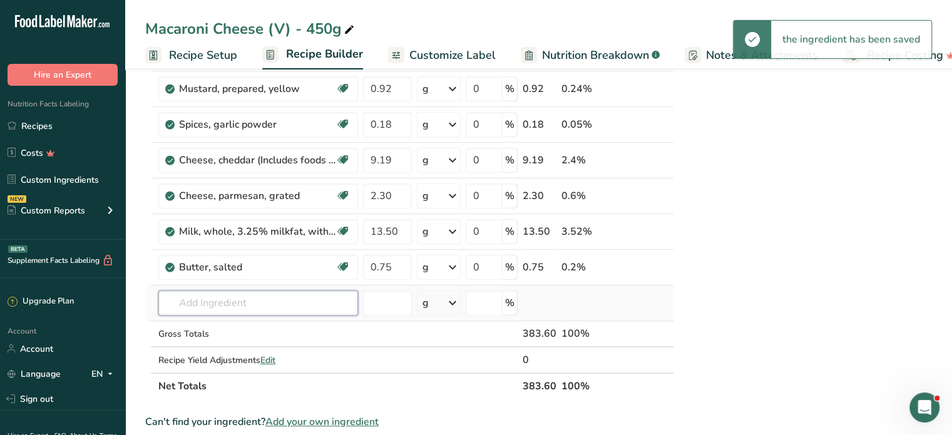
click at [205, 295] on input "text" at bounding box center [258, 302] width 200 height 25
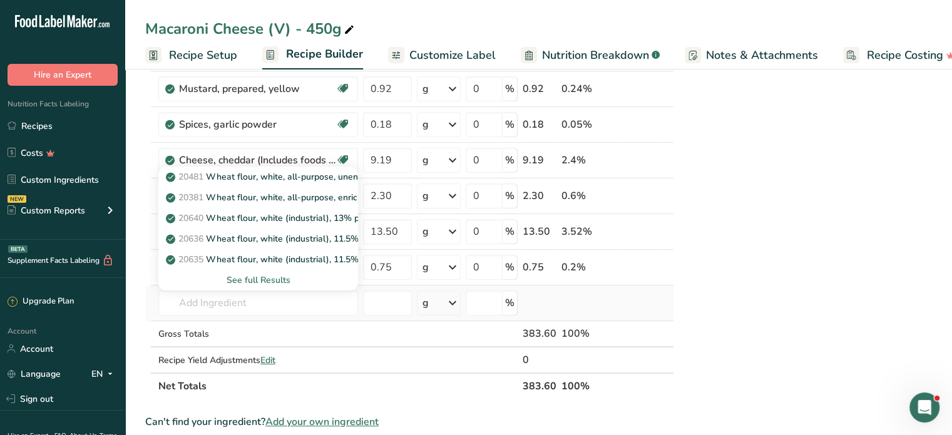
click at [261, 278] on div "See full Results" at bounding box center [258, 279] width 180 height 13
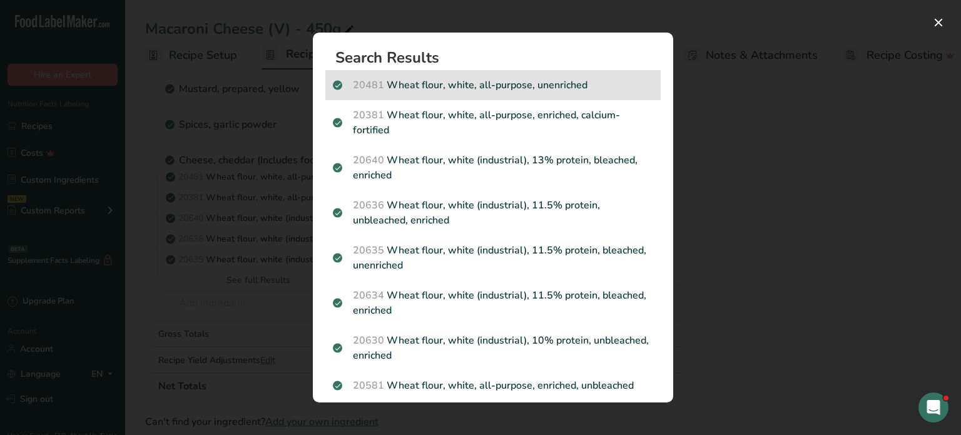
click at [498, 85] on p "20481 Wheat flour, white, all-purpose, unenriched" at bounding box center [493, 85] width 320 height 15
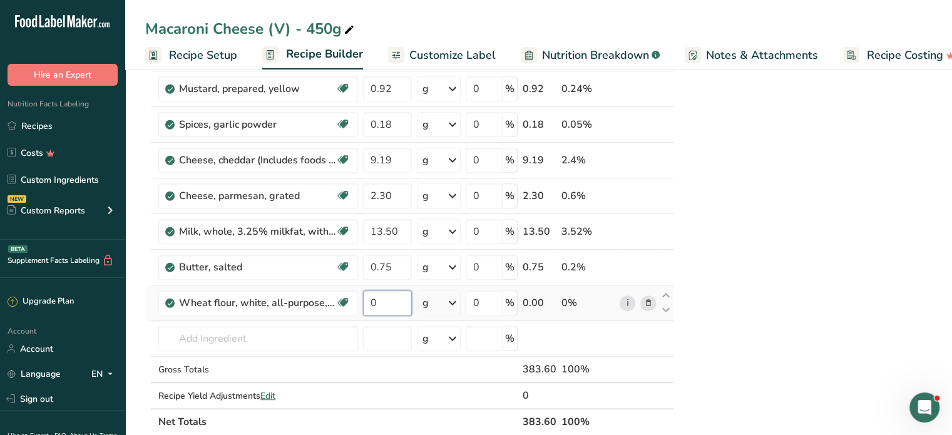
drag, startPoint x: 388, startPoint y: 300, endPoint x: 360, endPoint y: 299, distance: 28.2
click at [360, 299] on td "0" at bounding box center [387, 303] width 54 height 36
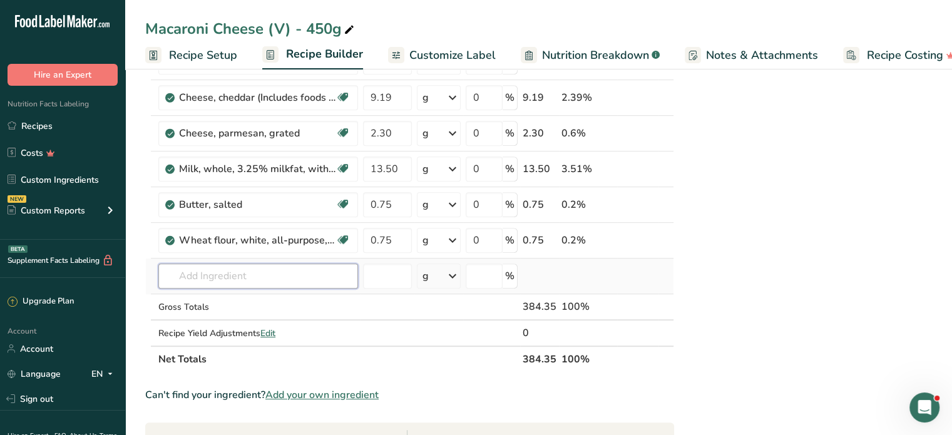
click at [228, 277] on input "text" at bounding box center [258, 275] width 200 height 25
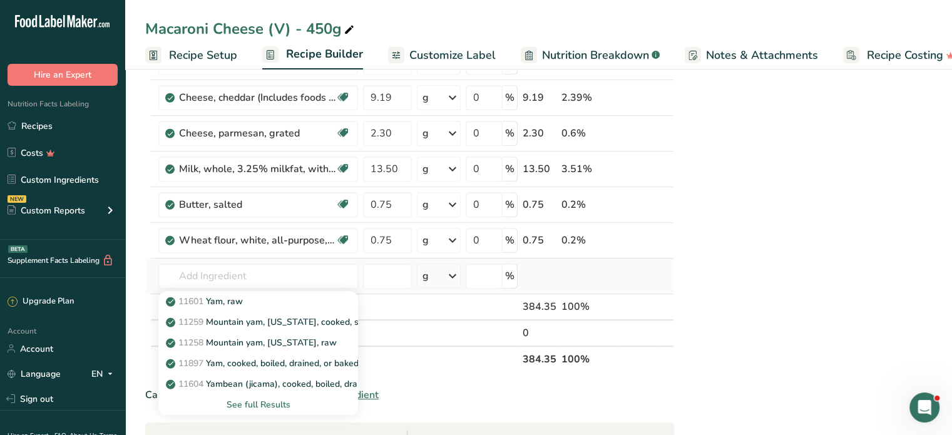
click at [266, 401] on div "See full Results" at bounding box center [258, 404] width 180 height 13
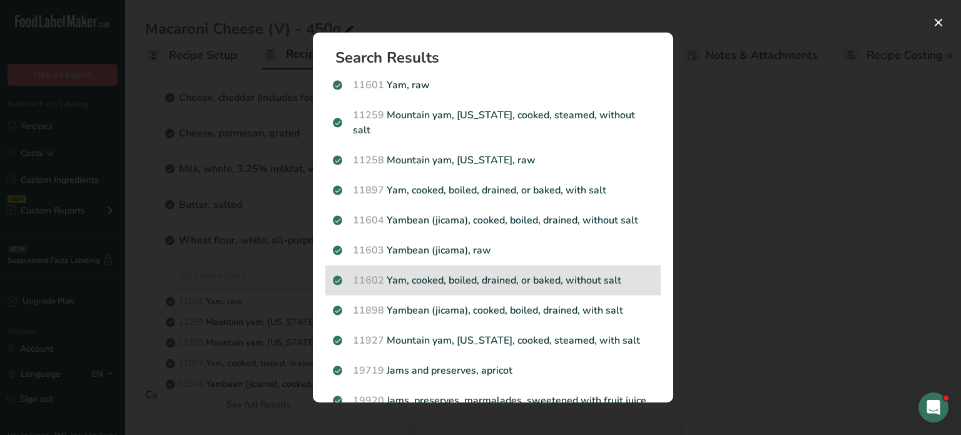
click at [482, 273] on p "11602 Yam, cooked, boiled, drained, or baked, without salt" at bounding box center [493, 280] width 320 height 15
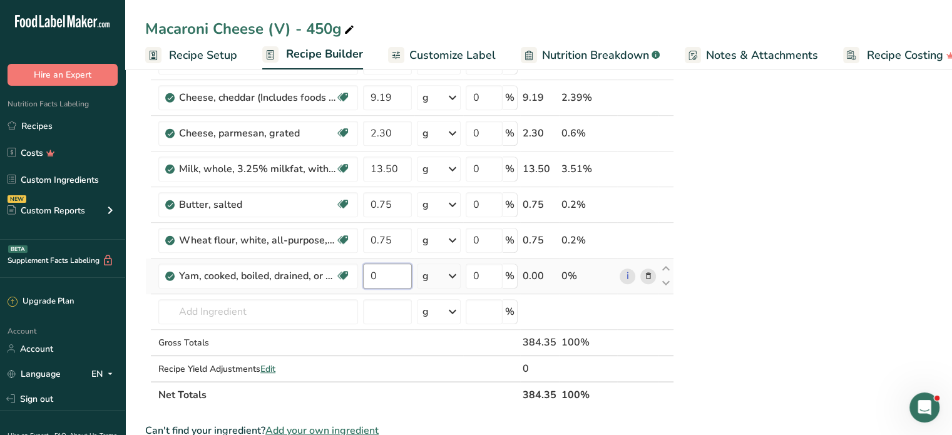
drag, startPoint x: 380, startPoint y: 270, endPoint x: 370, endPoint y: 276, distance: 11.5
click at [370, 276] on input "0" at bounding box center [387, 275] width 49 height 25
click at [253, 307] on input "text" at bounding box center [258, 311] width 200 height 25
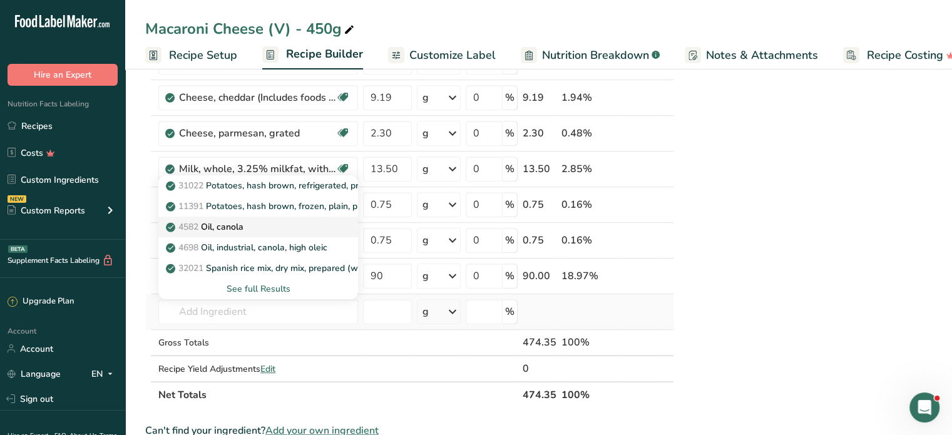
click at [220, 224] on p "4582 Oil, canola" at bounding box center [205, 226] width 75 height 13
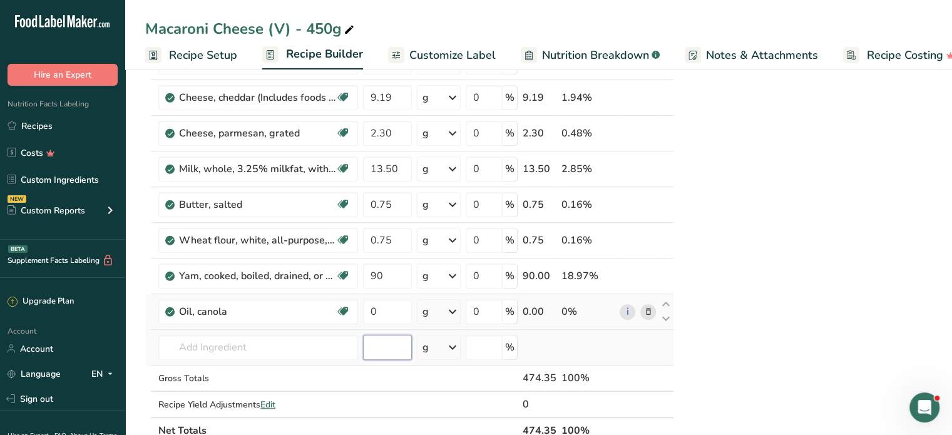
click at [378, 345] on input "number" at bounding box center [387, 347] width 49 height 25
drag, startPoint x: 395, startPoint y: 307, endPoint x: 358, endPoint y: 300, distance: 38.2
click at [358, 300] on tr "Oil, canola Source of Omega 3 Dairy free Gluten free Vegan Vegetarian Soy free …" at bounding box center [409, 312] width 527 height 36
click at [380, 342] on input "number" at bounding box center [387, 347] width 49 height 25
click at [763, 343] on div "NUTRITION INFORMATION Servings Per Package: 1 Serving Size: 450g (475g) Average…" at bounding box center [806, 187] width 250 height 1581
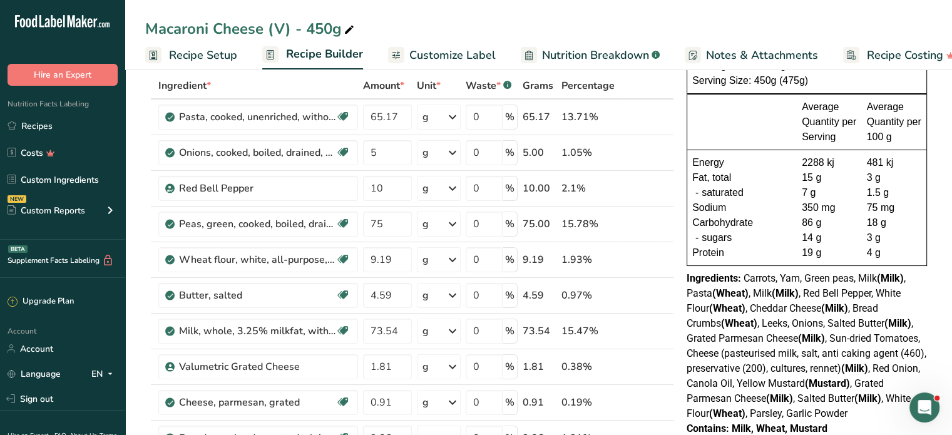
scroll to position [0, 0]
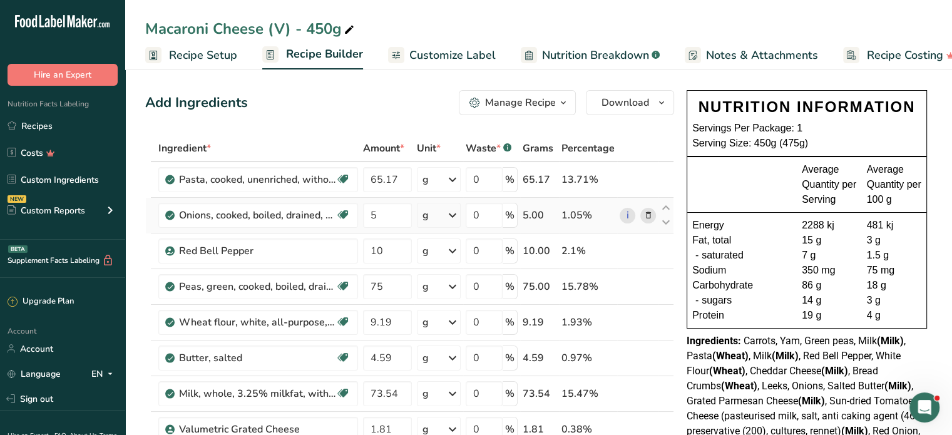
click at [647, 209] on icon at bounding box center [647, 215] width 9 height 13
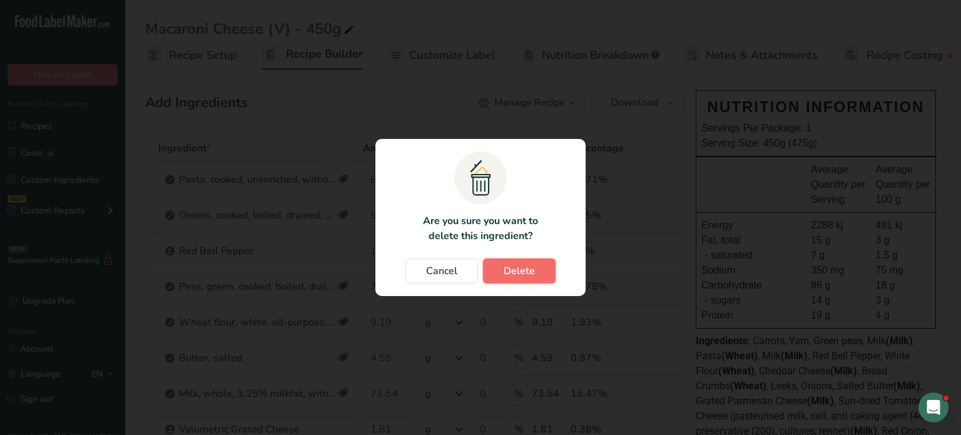
click at [514, 262] on button "Delete" at bounding box center [519, 270] width 73 height 25
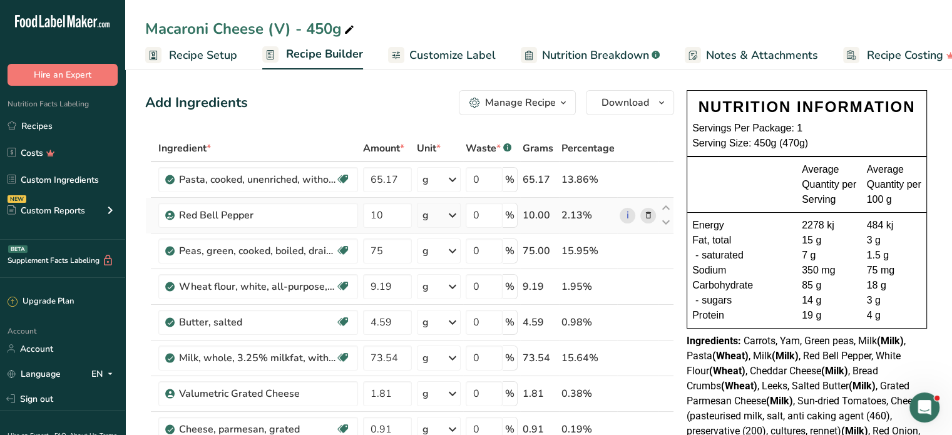
click at [649, 212] on icon at bounding box center [647, 215] width 9 height 13
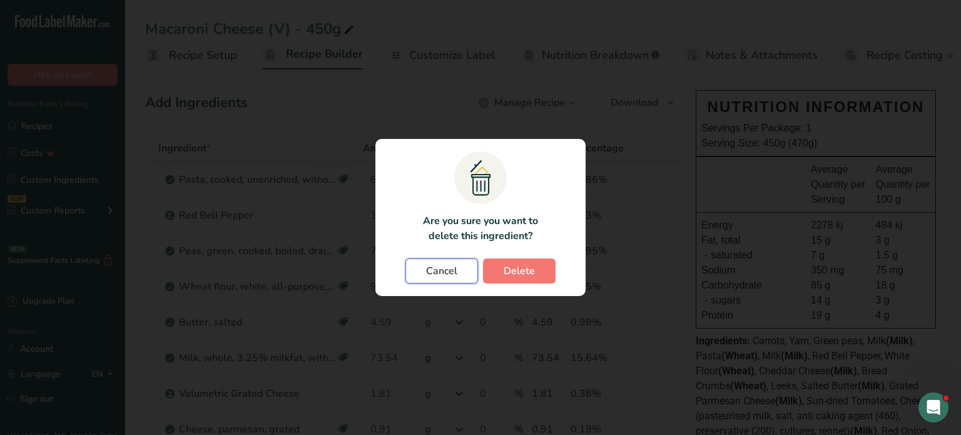
click at [447, 260] on button "Cancel" at bounding box center [441, 270] width 73 height 25
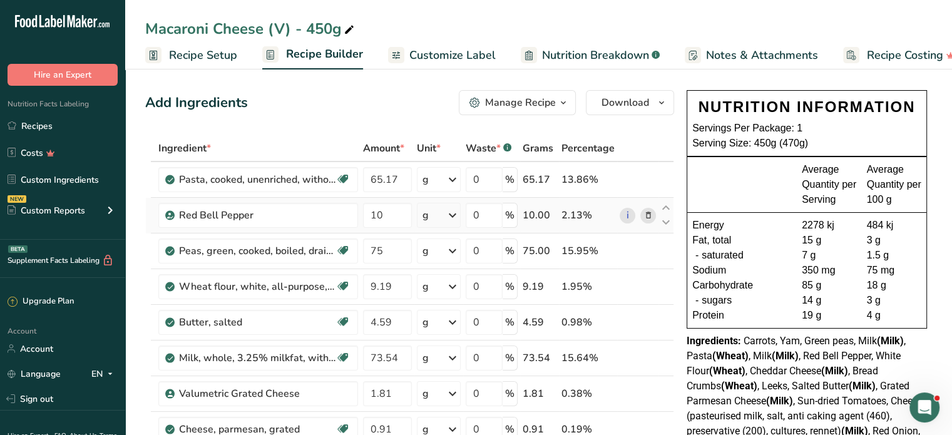
click at [651, 213] on icon at bounding box center [647, 215] width 9 height 13
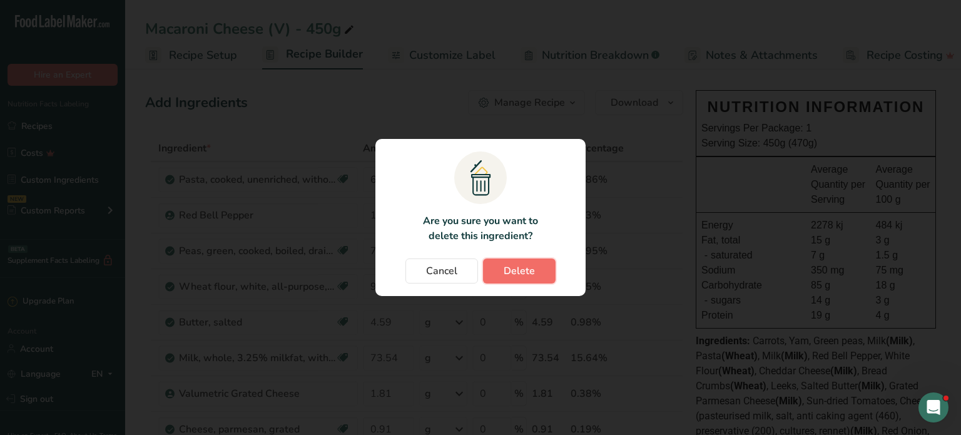
click at [526, 269] on span "Delete" at bounding box center [519, 270] width 31 height 15
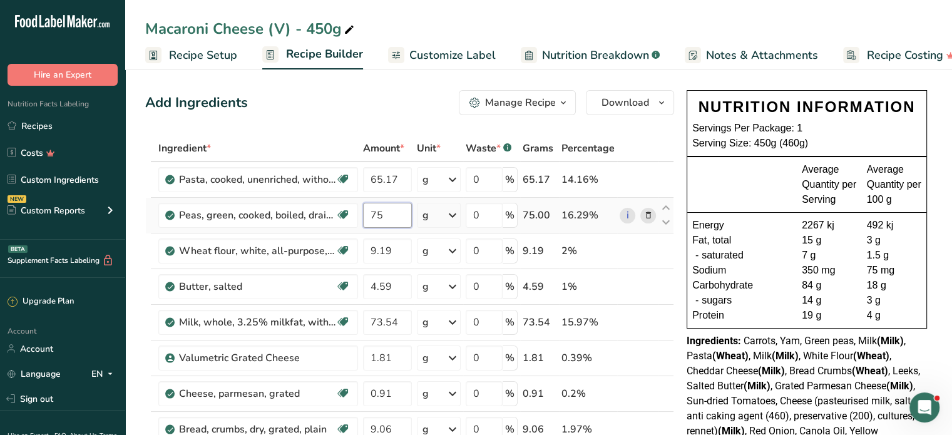
drag, startPoint x: 392, startPoint y: 213, endPoint x: 358, endPoint y: 215, distance: 34.4
click at [358, 215] on tr "Peas, green, cooked, boiled, drained, without salt Plant-based Protein Dairy fr…" at bounding box center [409, 216] width 527 height 36
click at [794, 244] on div "Fat, total" at bounding box center [746, 240] width 109 height 15
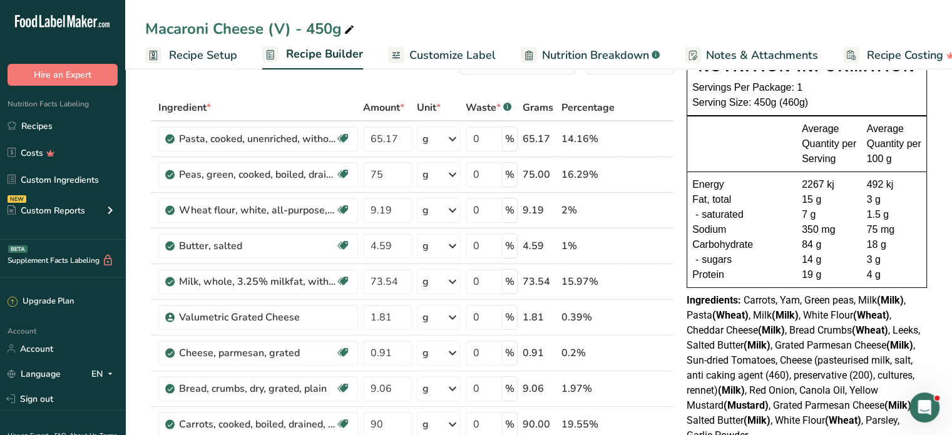
scroll to position [63, 0]
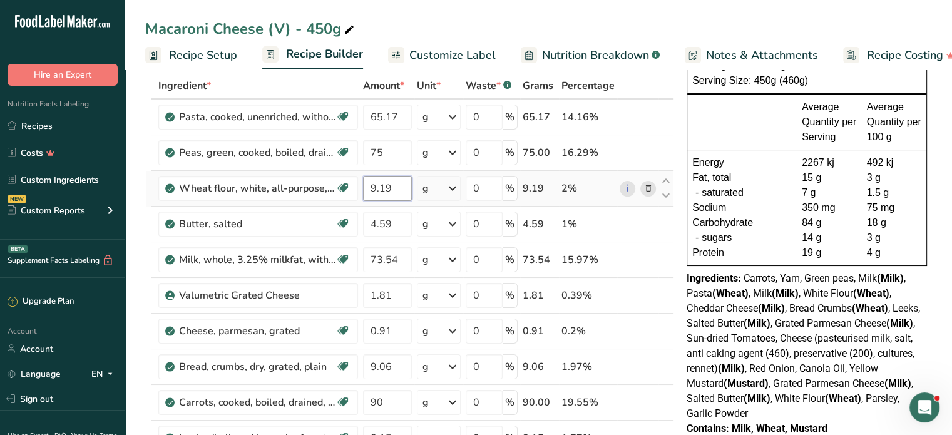
drag, startPoint x: 397, startPoint y: 186, endPoint x: 360, endPoint y: 186, distance: 36.9
click at [360, 186] on td "9.19" at bounding box center [387, 189] width 54 height 36
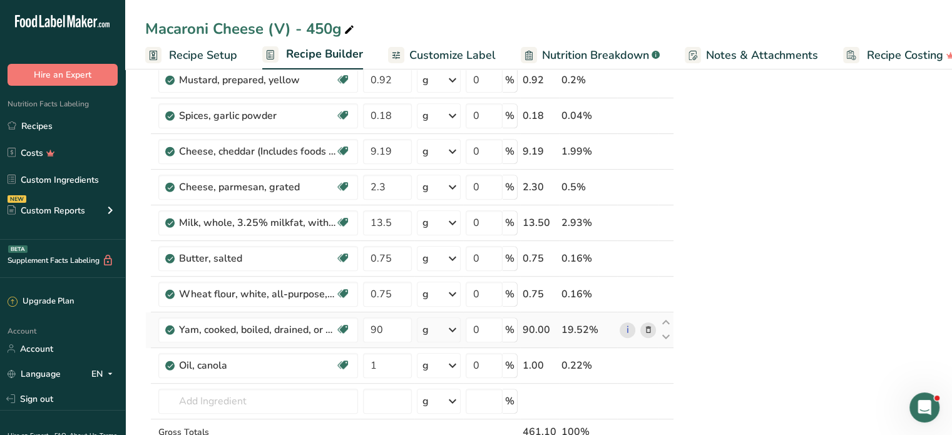
scroll to position [626, 0]
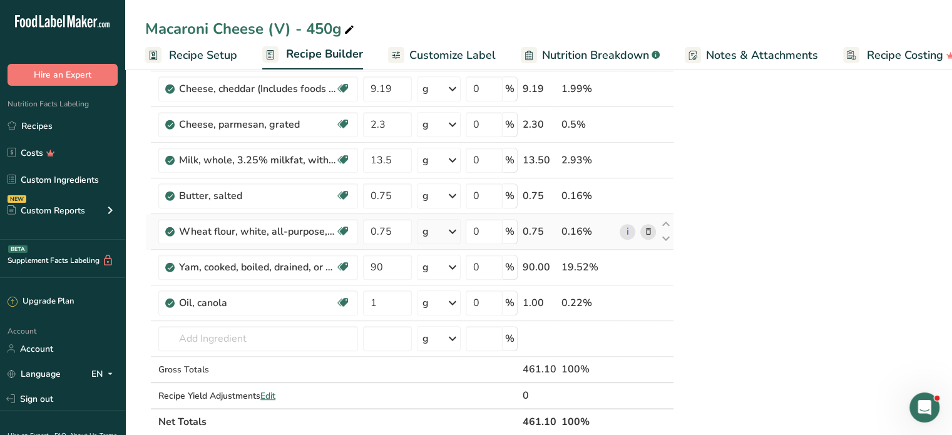
click at [646, 227] on icon at bounding box center [647, 231] width 9 height 13
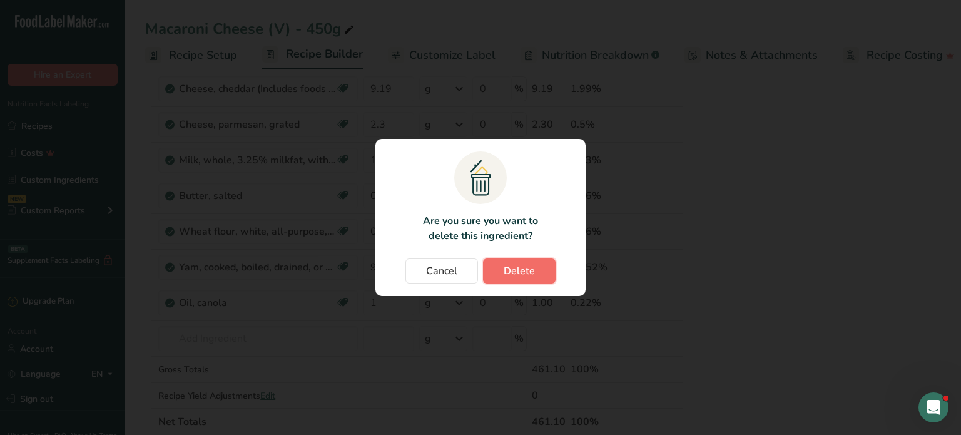
click at [518, 263] on span "Delete" at bounding box center [519, 270] width 31 height 15
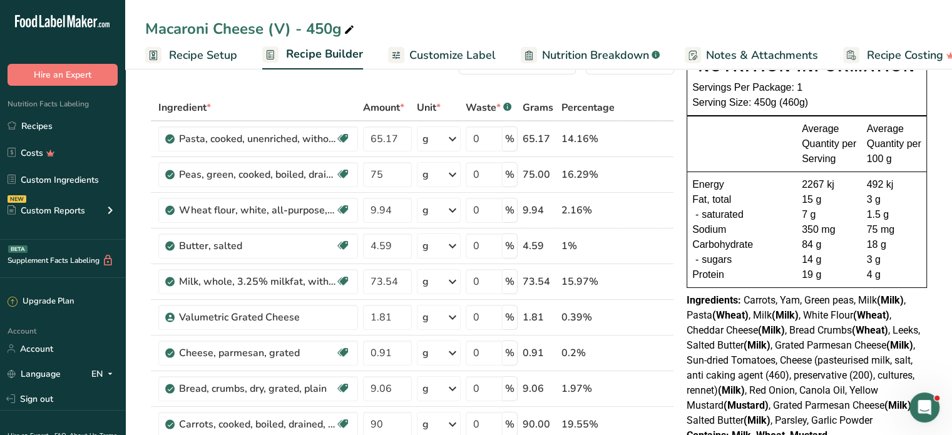
scroll to position [63, 0]
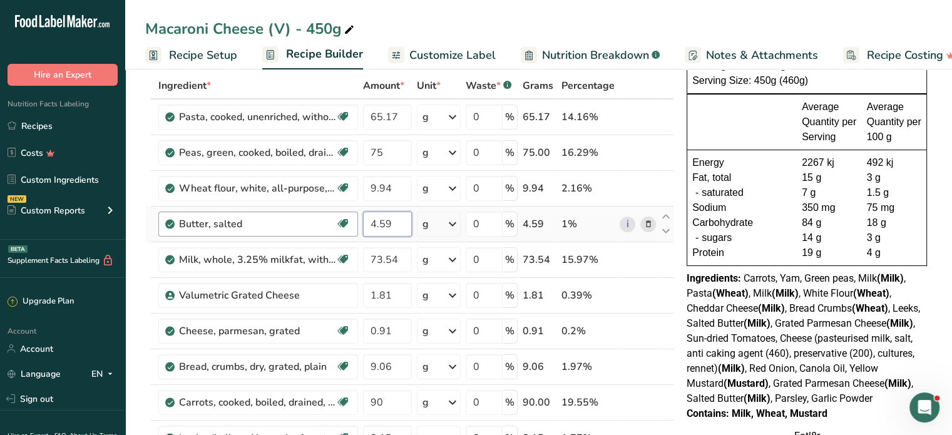
drag, startPoint x: 400, startPoint y: 218, endPoint x: 343, endPoint y: 211, distance: 58.0
click at [343, 211] on tr "Butter, salted Gluten free Vegetarian Soy free 4.59 g Portions 1 pat (1" sq, 1/…" at bounding box center [409, 224] width 527 height 36
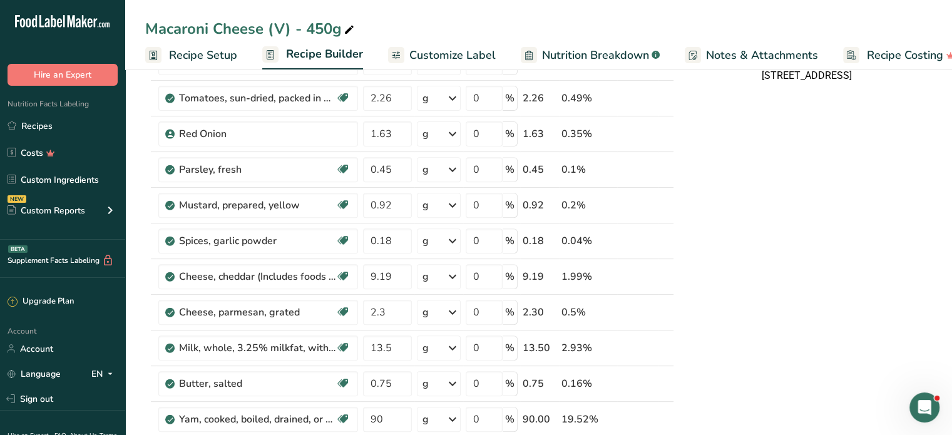
scroll to position [500, 0]
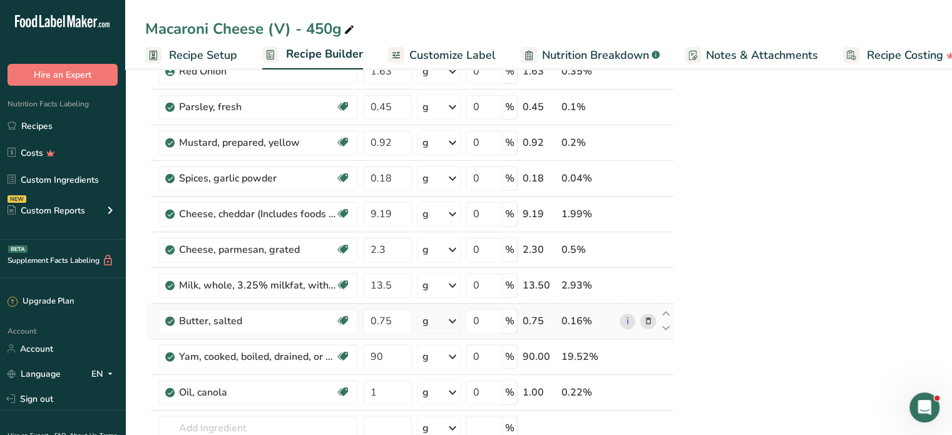
click at [652, 316] on icon at bounding box center [647, 321] width 9 height 13
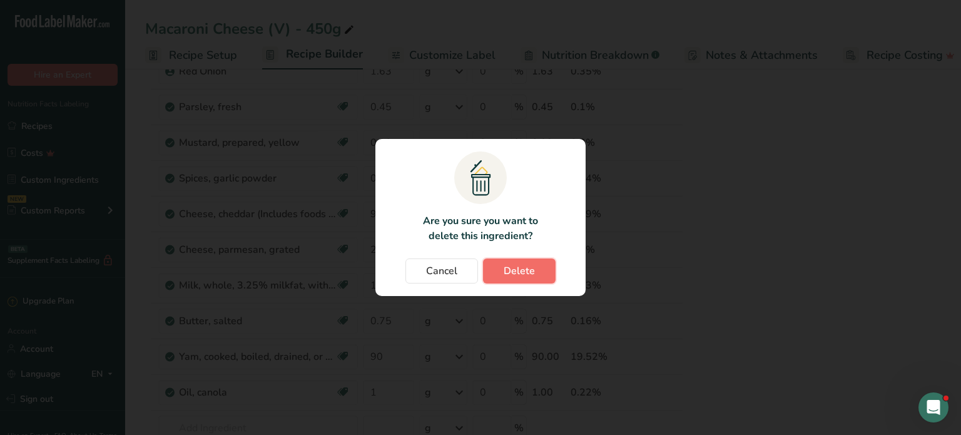
click at [517, 266] on span "Delete" at bounding box center [519, 270] width 31 height 15
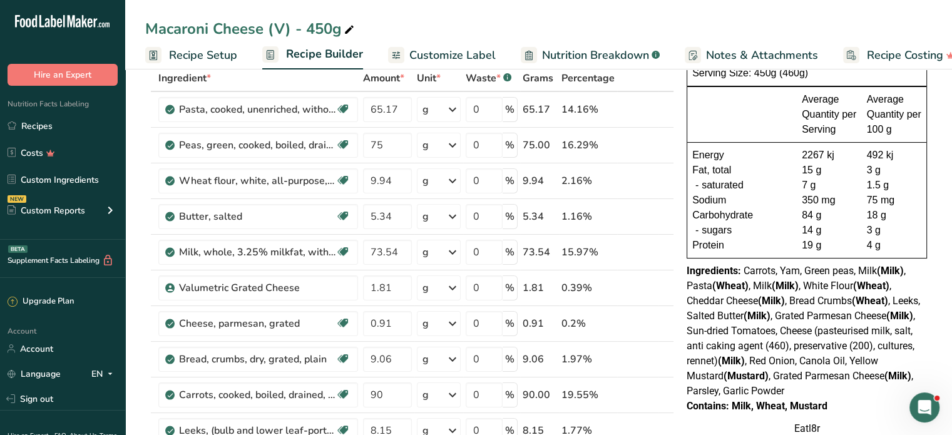
scroll to position [63, 0]
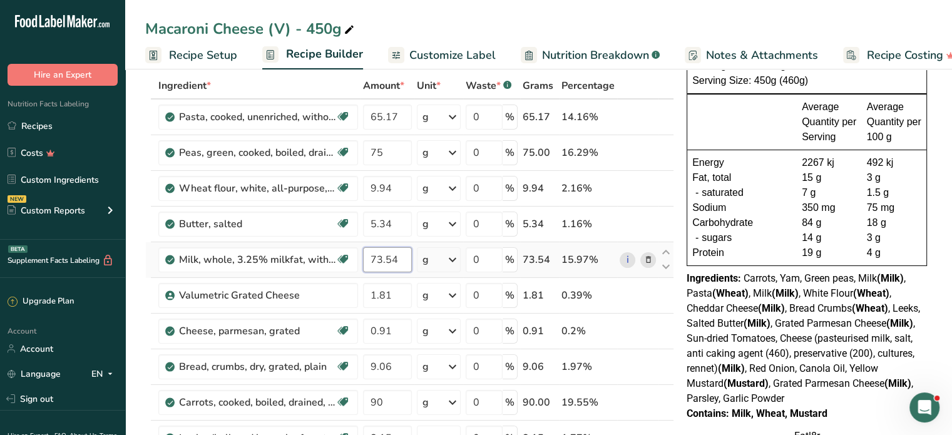
drag, startPoint x: 399, startPoint y: 255, endPoint x: 364, endPoint y: 256, distance: 34.4
click at [364, 256] on input "73.54" at bounding box center [387, 259] width 49 height 25
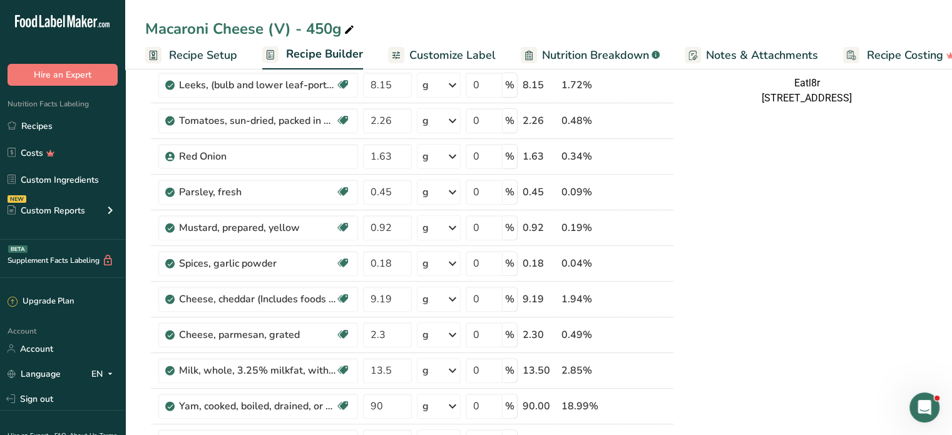
scroll to position [438, 0]
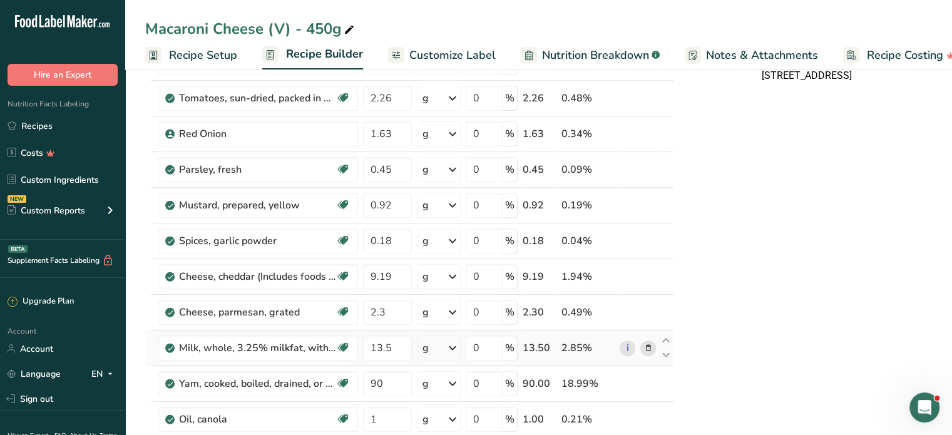
click at [649, 342] on icon at bounding box center [647, 348] width 9 height 13
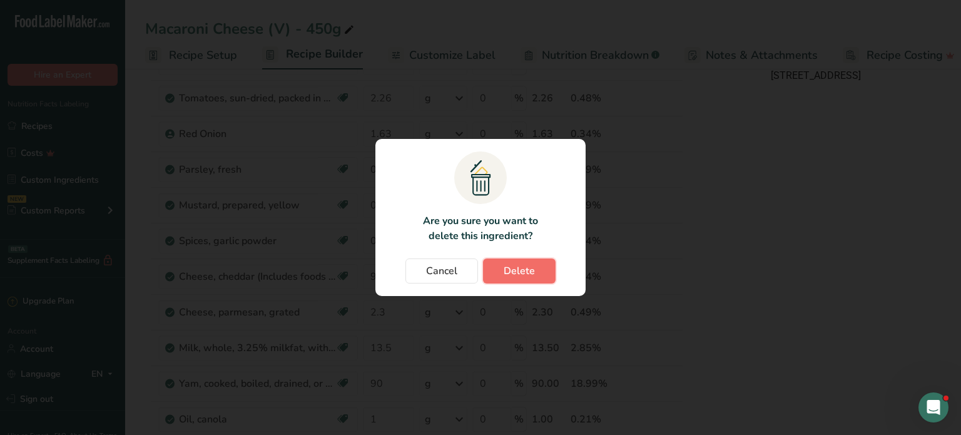
click at [517, 273] on span "Delete" at bounding box center [519, 270] width 31 height 15
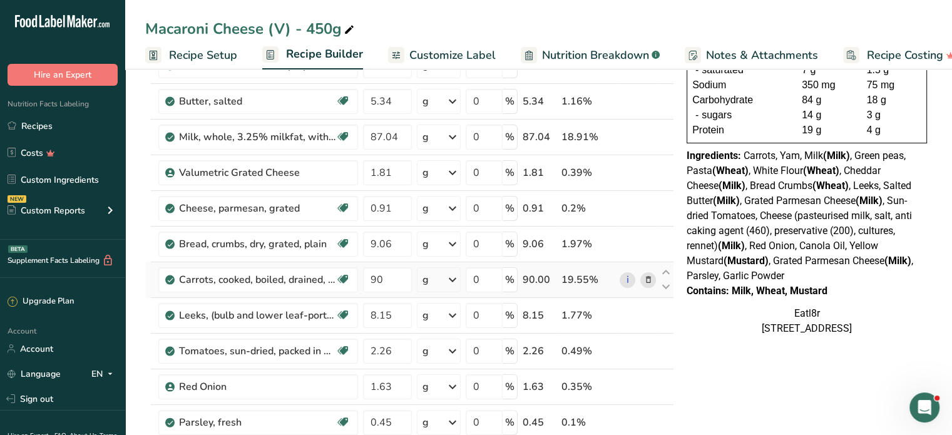
scroll to position [188, 0]
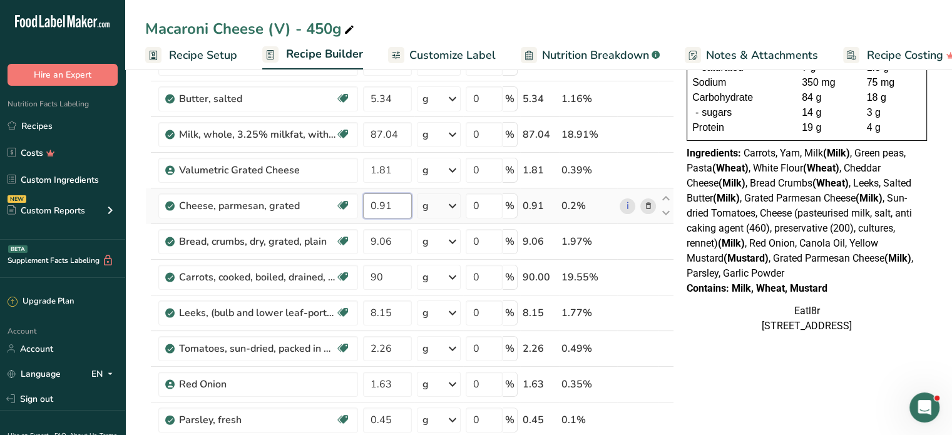
drag, startPoint x: 395, startPoint y: 205, endPoint x: 368, endPoint y: 206, distance: 27.5
click at [368, 206] on input "0.91" at bounding box center [387, 205] width 49 height 25
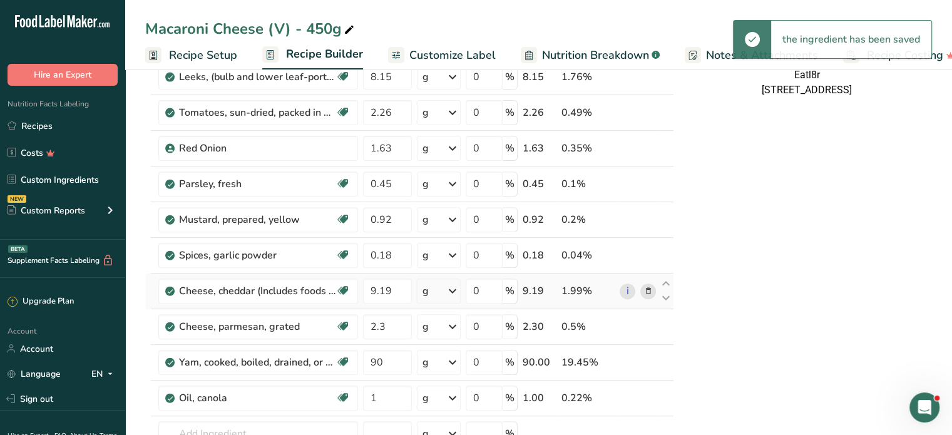
scroll to position [438, 0]
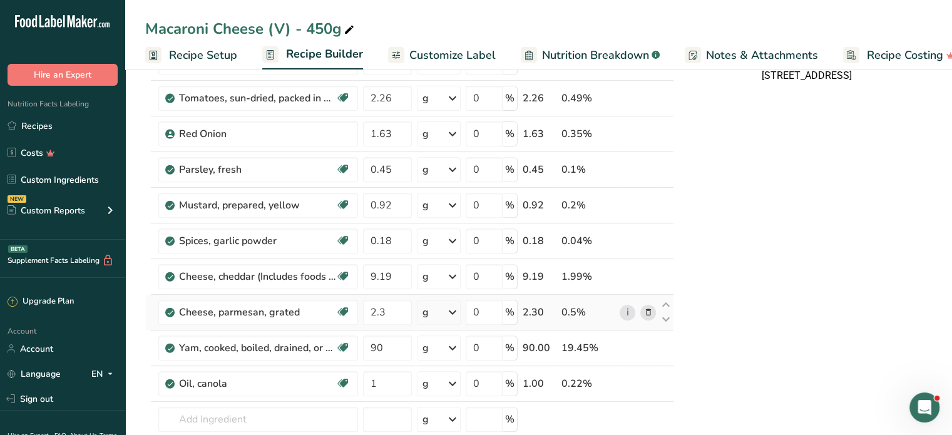
click at [648, 307] on icon at bounding box center [647, 312] width 9 height 13
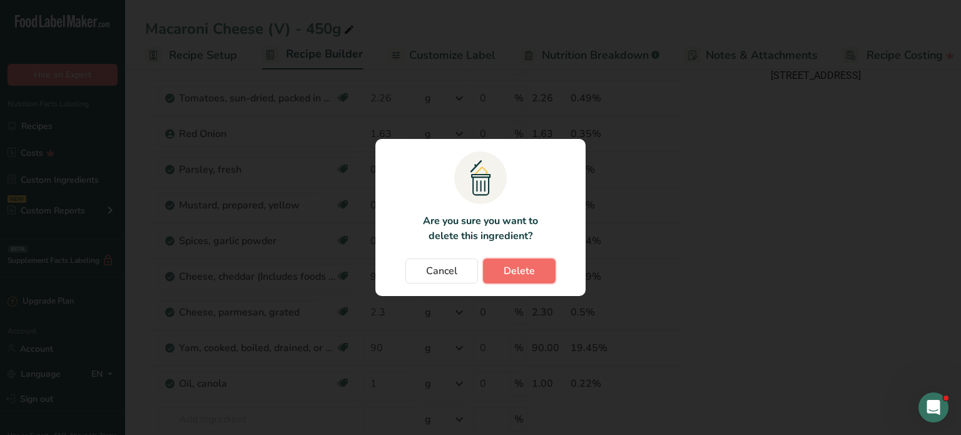
click at [520, 269] on span "Delete" at bounding box center [519, 270] width 31 height 15
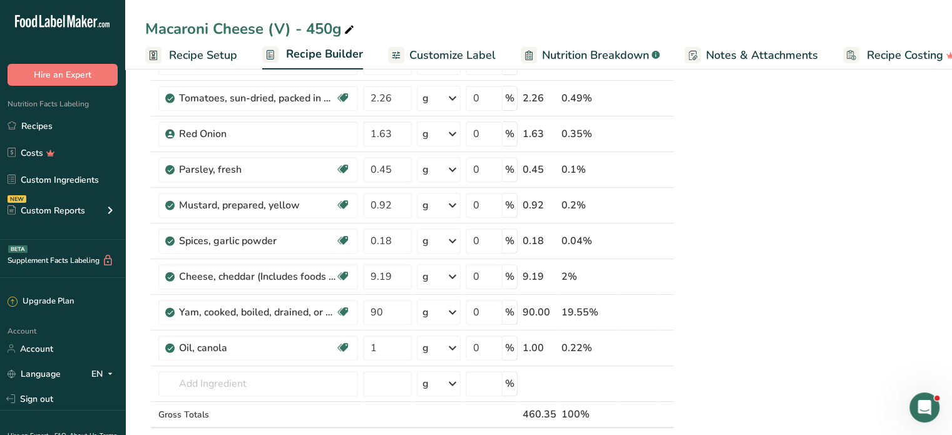
click at [759, 315] on div "NUTRITION INFORMATION Servings Per Package: 1 Serving Size: 450g (460g) Average…" at bounding box center [806, 331] width 250 height 1368
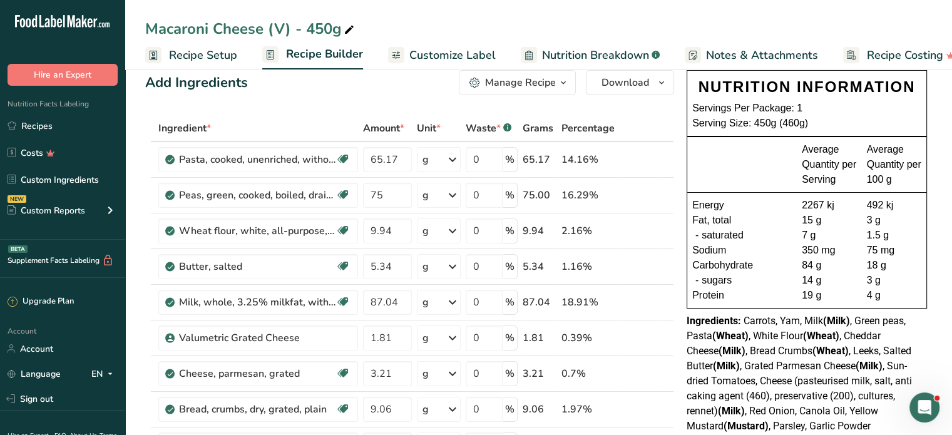
scroll to position [0, 0]
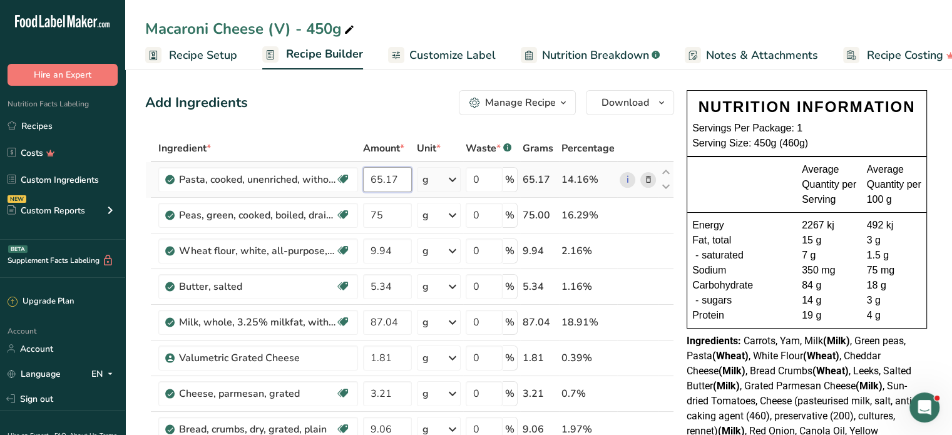
click at [402, 180] on input "65.17" at bounding box center [387, 179] width 49 height 25
click at [771, 308] on div "Protein" at bounding box center [746, 315] width 109 height 15
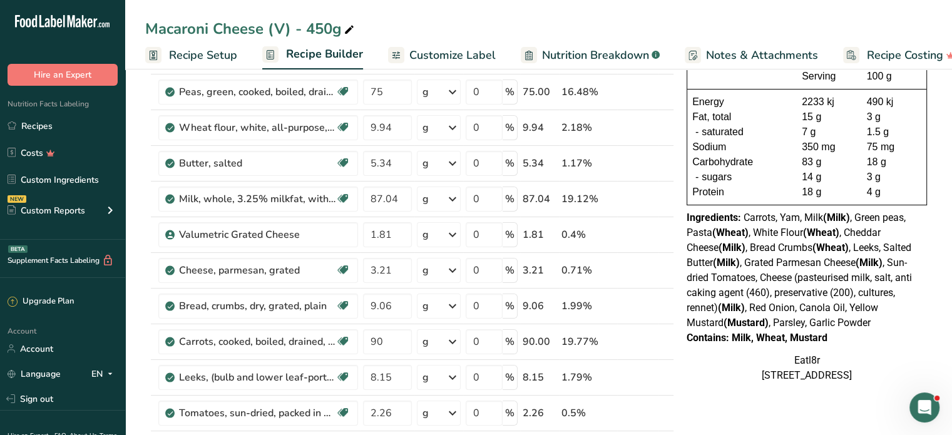
scroll to position [125, 0]
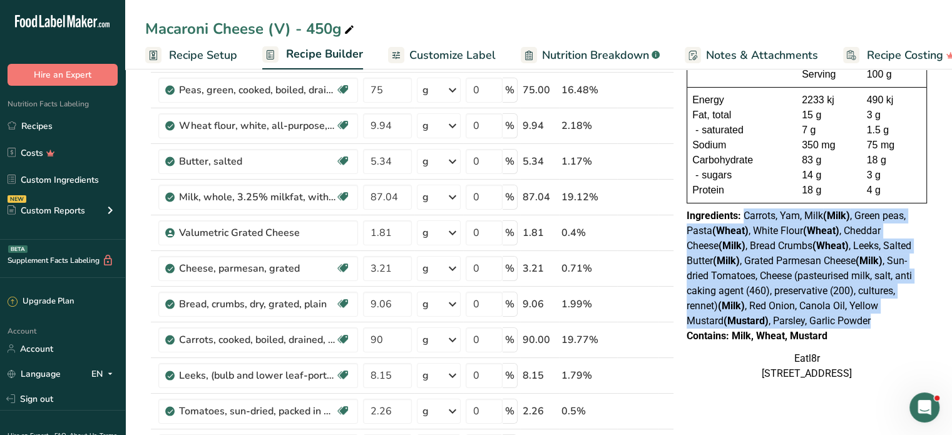
drag, startPoint x: 744, startPoint y: 217, endPoint x: 862, endPoint y: 319, distance: 155.7
click at [862, 319] on div "Ingredients: Carrots, Yam, Milk (Milk) , Green peas, Pasta (Wheat) , White Flou…" at bounding box center [806, 268] width 240 height 120
copy span "Carrots, Yam, Milk (Milk) , Green peas, Pasta (Wheat) , White Flour (Wheat) , C…"
click at [781, 252] on div "Ingredients: Carrots, Yam, Milk (Milk) , Green peas, Pasta (Wheat) , White Flou…" at bounding box center [806, 268] width 240 height 120
drag, startPoint x: 746, startPoint y: 215, endPoint x: 856, endPoint y: 325, distance: 155.7
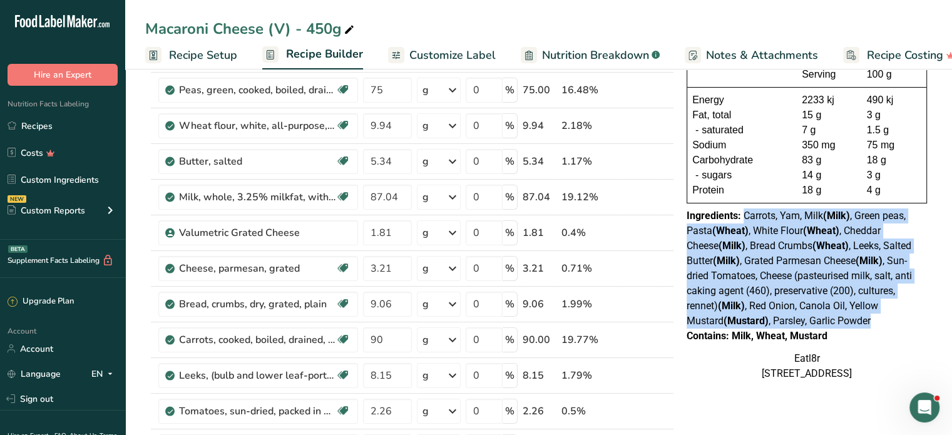
click at [856, 325] on div "Ingredients: Carrots, Yam, Milk (Milk) , Green peas, Pasta (Wheat) , White Flou…" at bounding box center [806, 268] width 240 height 120
copy span "Carrots, Yam, Milk (Milk) , Green peas, Pasta (Wheat) , White Flour (Wheat) , C…"
drag, startPoint x: 733, startPoint y: 332, endPoint x: 840, endPoint y: 334, distance: 107.6
click at [840, 334] on div "Contains: Milk, Wheat, Mustard" at bounding box center [806, 335] width 240 height 15
copy div "Milk, Wheat, Mustard"
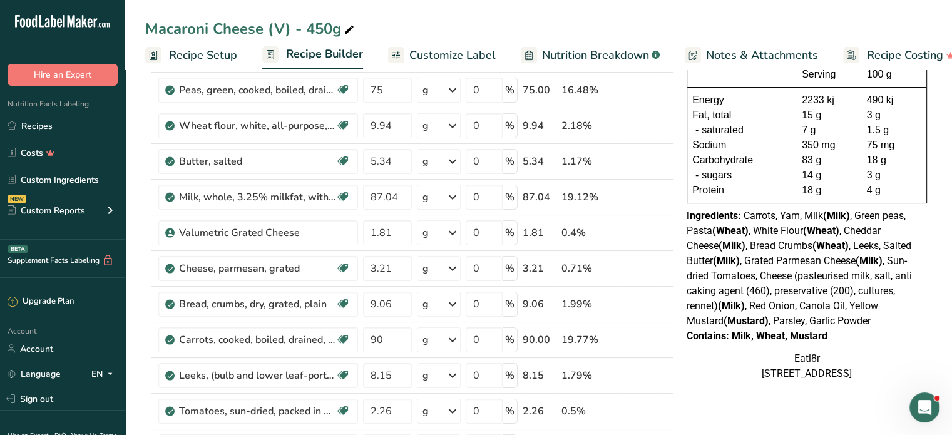
click at [860, 320] on div "Ingredients: Carrots, Yam, Milk (Milk) , Green peas, Pasta (Wheat) , White Flou…" at bounding box center [806, 268] width 240 height 120
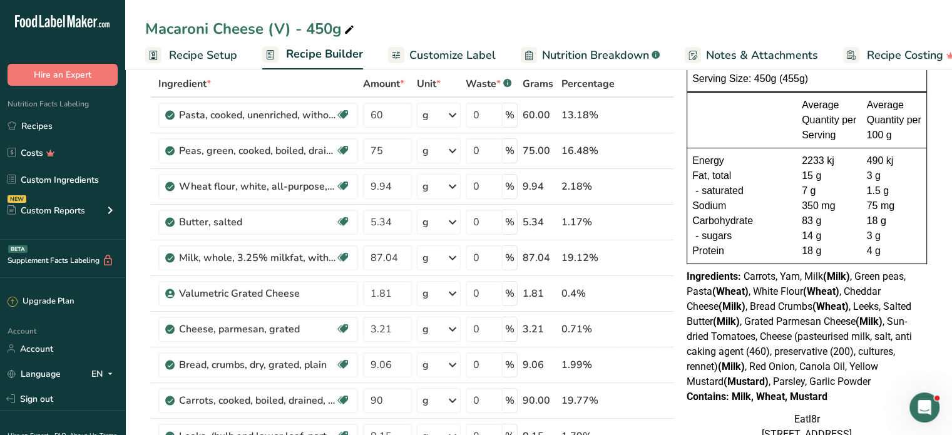
scroll to position [0, 0]
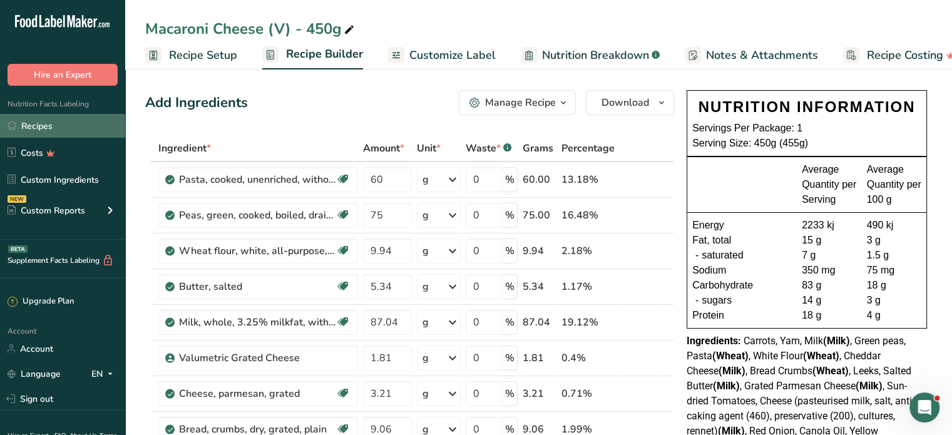
click at [46, 123] on link "Recipes" at bounding box center [62, 126] width 125 height 24
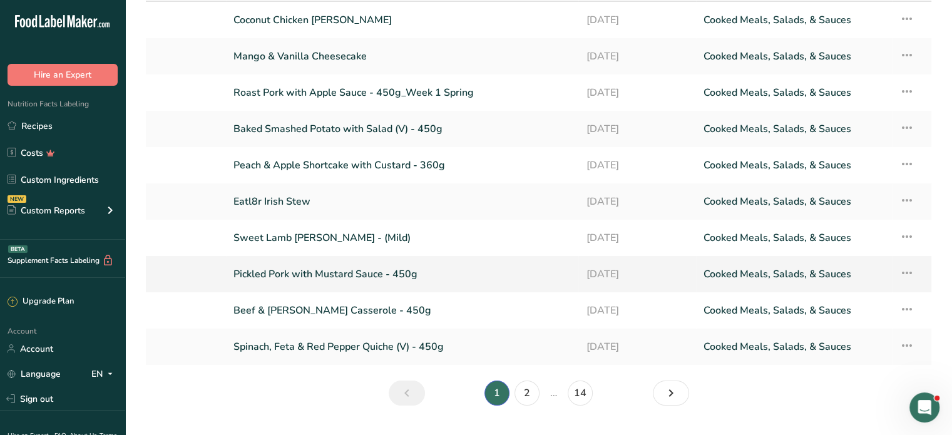
scroll to position [125, 0]
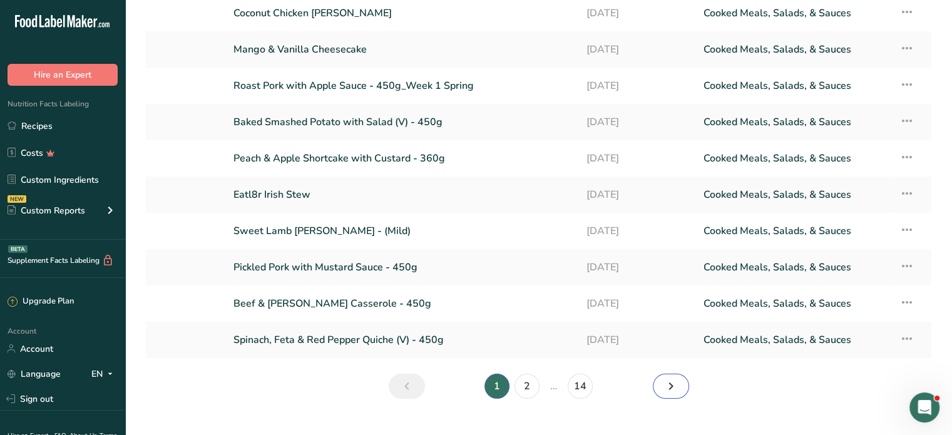
click at [678, 383] on link "Next page" at bounding box center [670, 385] width 36 height 25
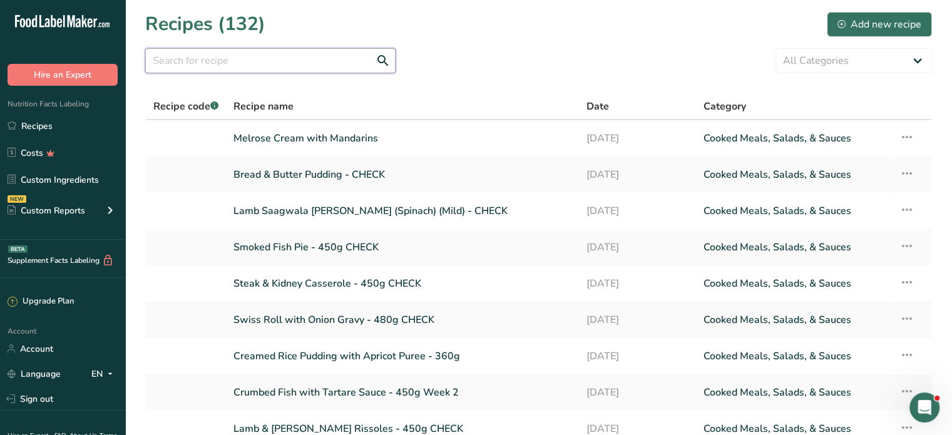
click at [237, 52] on input "text" at bounding box center [270, 60] width 250 height 25
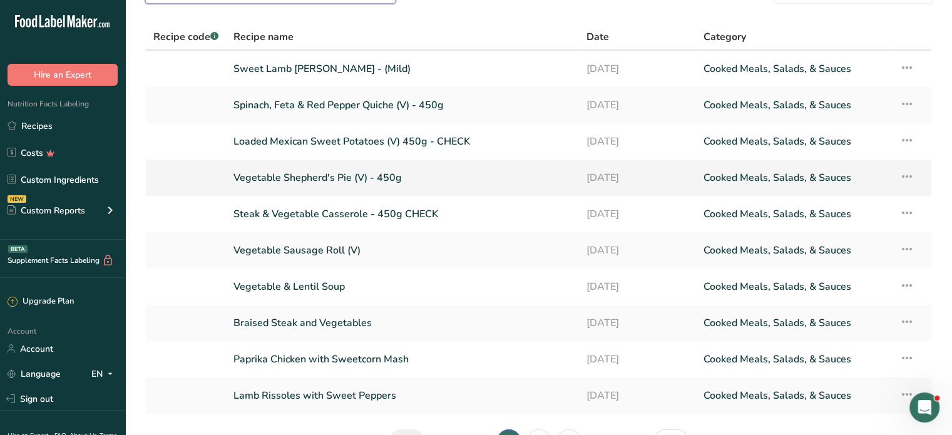
scroll to position [148, 0]
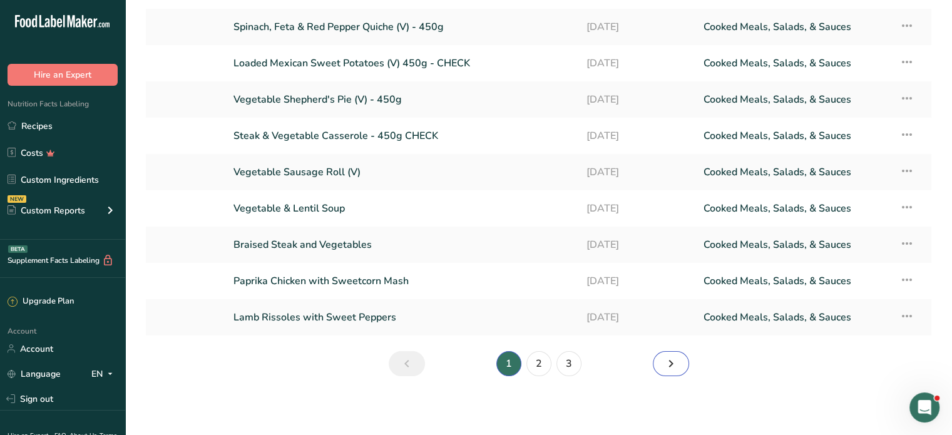
click at [671, 363] on icon "Page 2." at bounding box center [670, 363] width 15 height 23
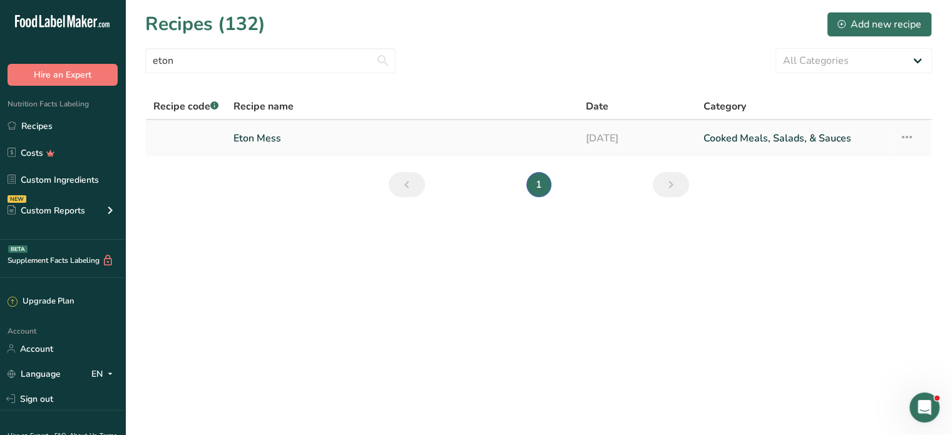
click at [266, 139] on link "Eton Mess" at bounding box center [401, 138] width 337 height 26
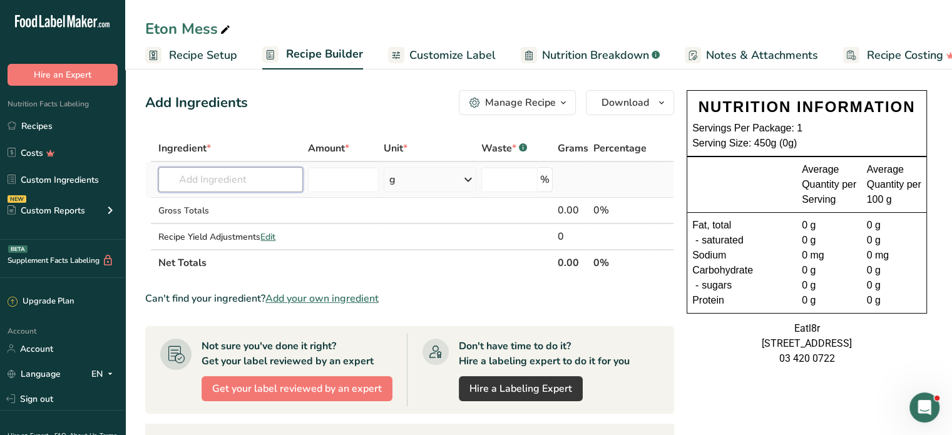
drag, startPoint x: 220, startPoint y: 175, endPoint x: 235, endPoint y: 180, distance: 15.6
click at [220, 175] on input "text" at bounding box center [230, 179] width 144 height 25
click at [230, 205] on p "WHIP [PERSON_NAME] NAFNAC" at bounding box center [241, 204] width 146 height 13
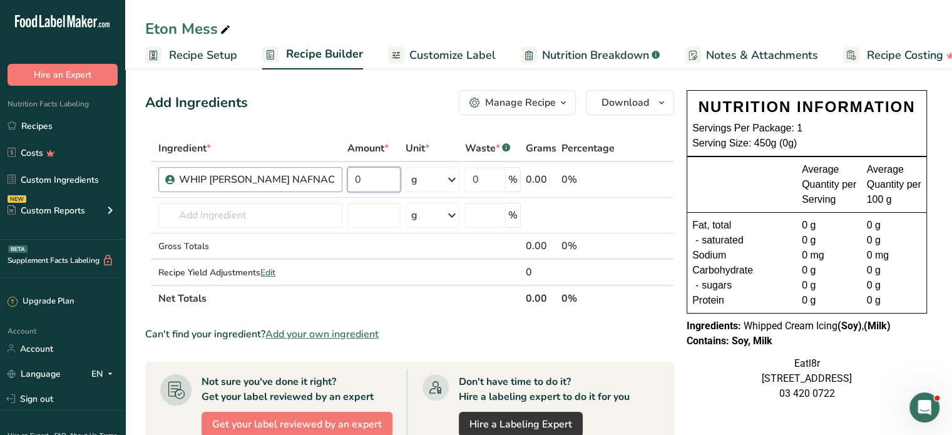
drag, startPoint x: 343, startPoint y: 183, endPoint x: 302, endPoint y: 183, distance: 41.3
click at [302, 183] on tr "WHIP [PERSON_NAME] NAFNAC 0 g Weight Units g kg mg See more Volume Units l Volu…" at bounding box center [409, 180] width 527 height 36
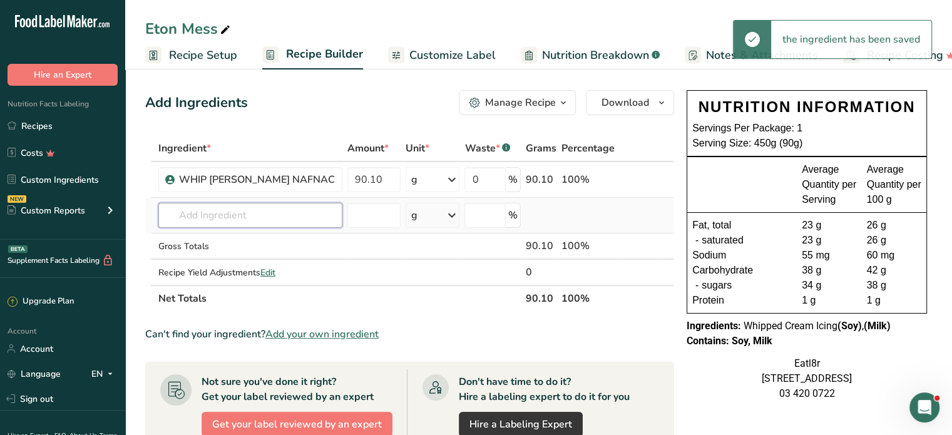
click at [195, 215] on input "text" at bounding box center [250, 215] width 184 height 25
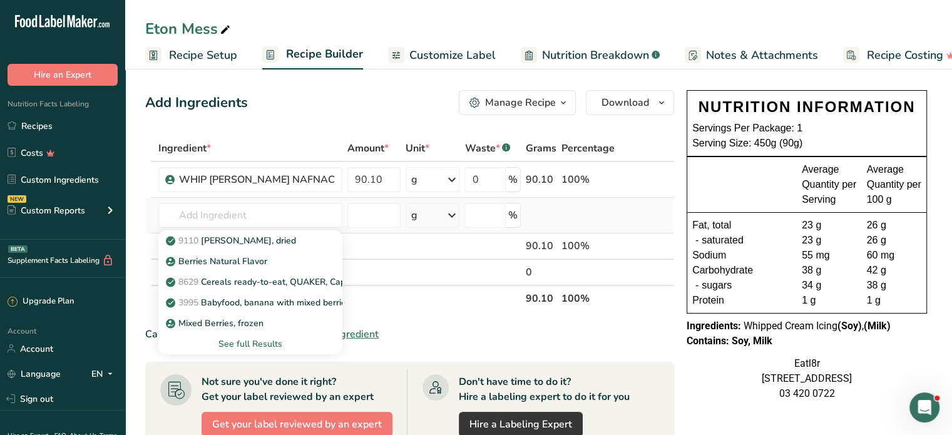
click at [230, 345] on div "See full Results" at bounding box center [250, 343] width 164 height 13
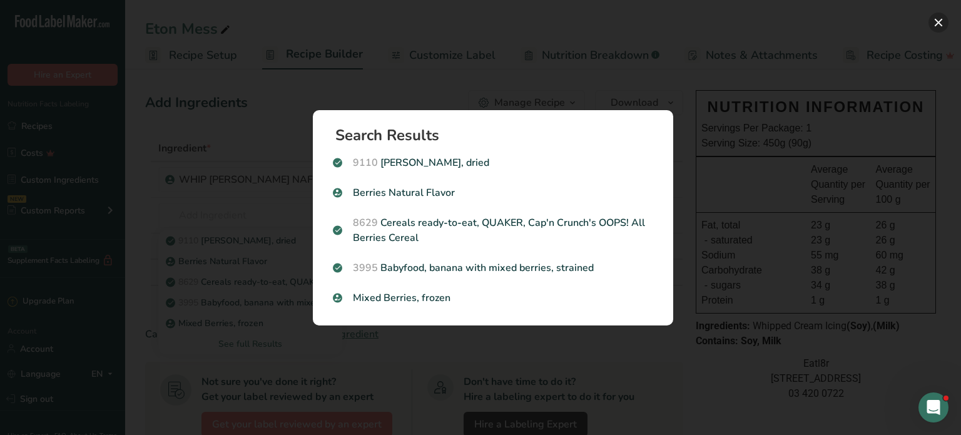
click at [937, 16] on button "Search results modal" at bounding box center [938, 23] width 20 height 20
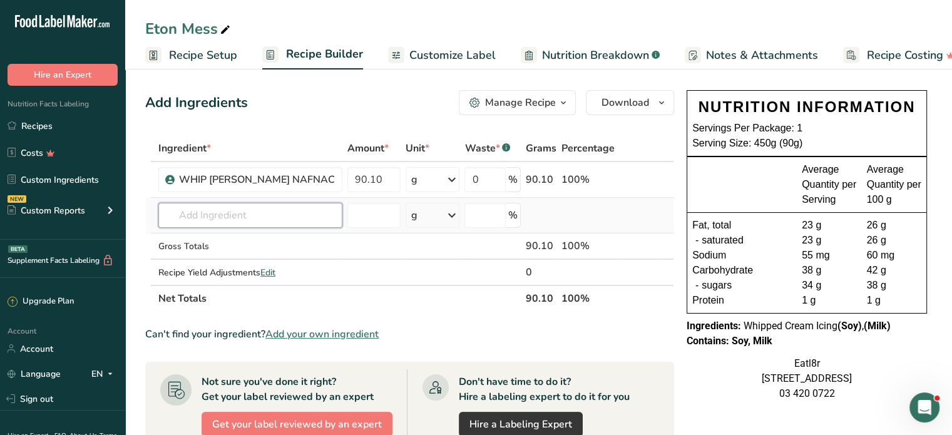
click at [218, 212] on input "text" at bounding box center [250, 215] width 184 height 25
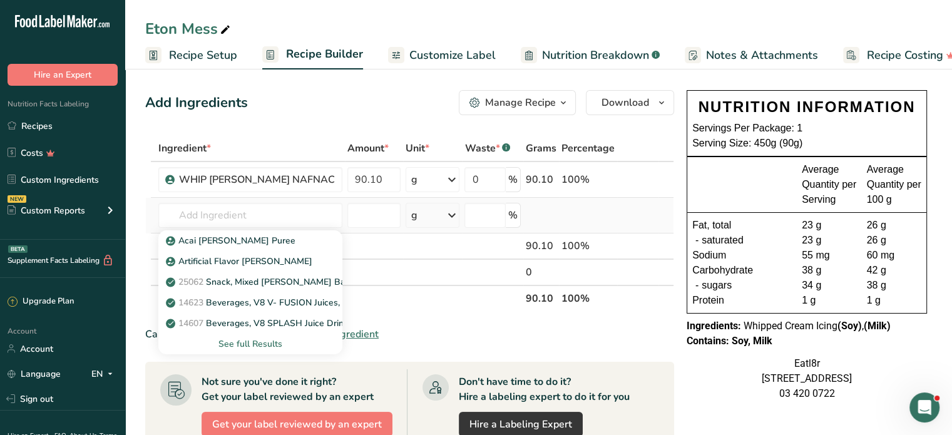
click at [238, 338] on div "See full Results" at bounding box center [250, 343] width 164 height 13
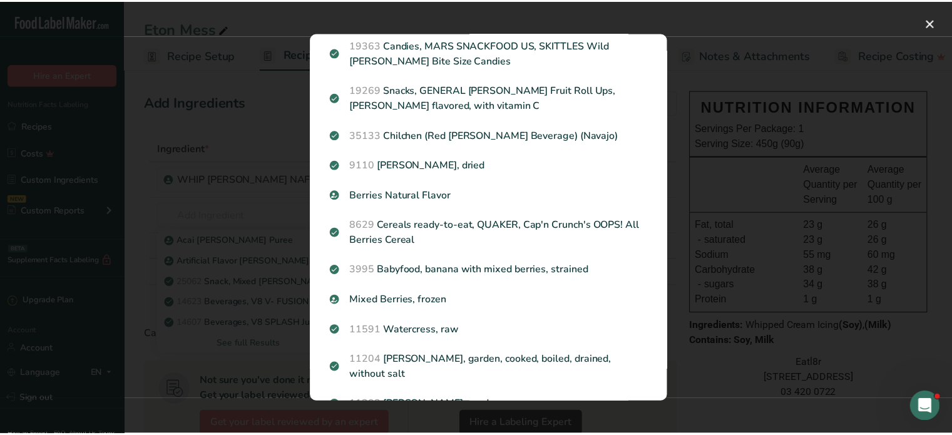
scroll to position [626, 0]
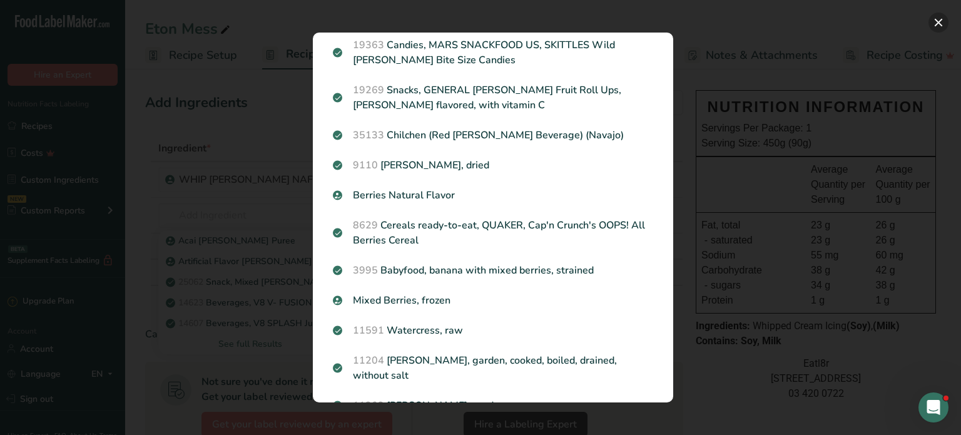
drag, startPoint x: 940, startPoint y: 25, endPoint x: 913, endPoint y: 43, distance: 32.4
click at [940, 25] on button "Search results modal" at bounding box center [938, 23] width 20 height 20
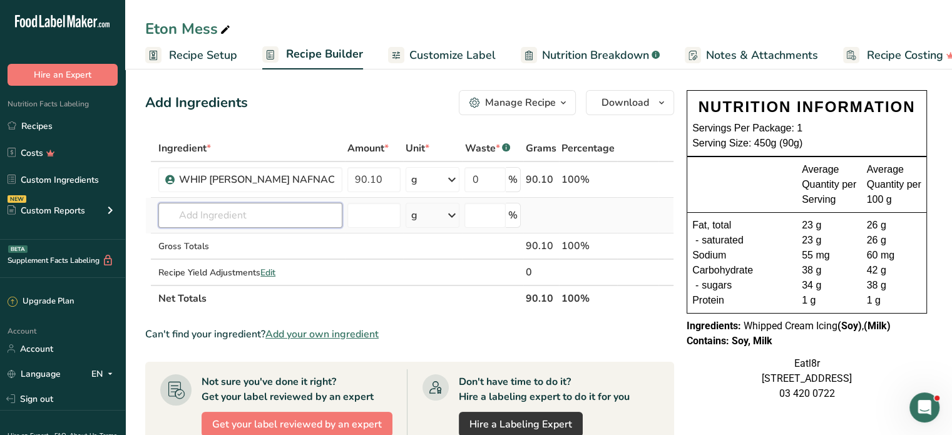
click at [240, 216] on input "text" at bounding box center [250, 215] width 184 height 25
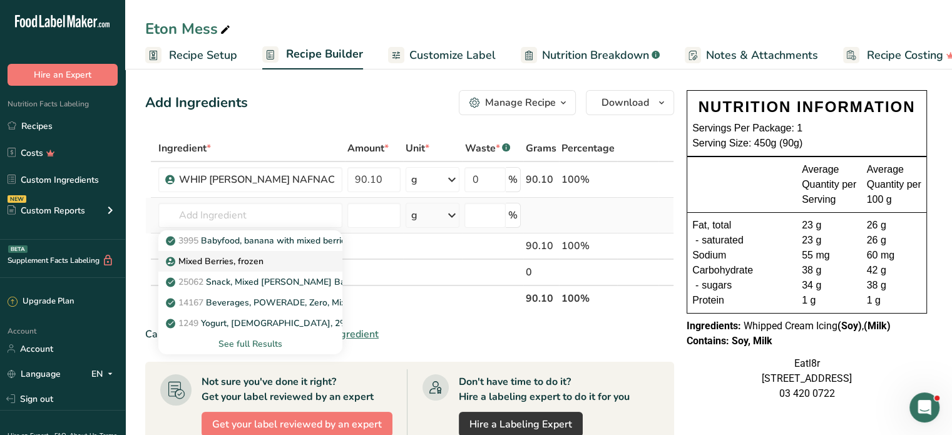
click at [225, 257] on p "Mixed Berries, frozen" at bounding box center [215, 261] width 95 height 13
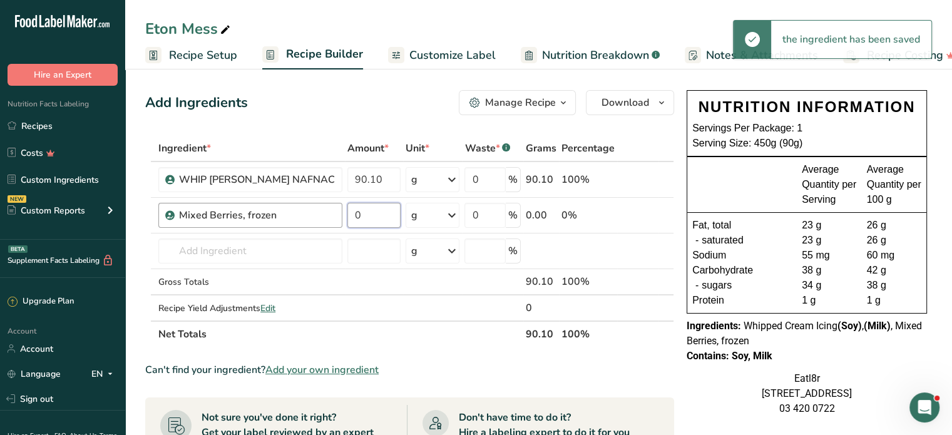
drag, startPoint x: 339, startPoint y: 217, endPoint x: 282, endPoint y: 202, distance: 59.5
click at [282, 202] on tr "Mixed Berries, frozen 0 g Weight Units g kg mg See more Volume Units l Volume u…" at bounding box center [409, 216] width 527 height 36
click at [172, 252] on input "text" at bounding box center [250, 250] width 184 height 25
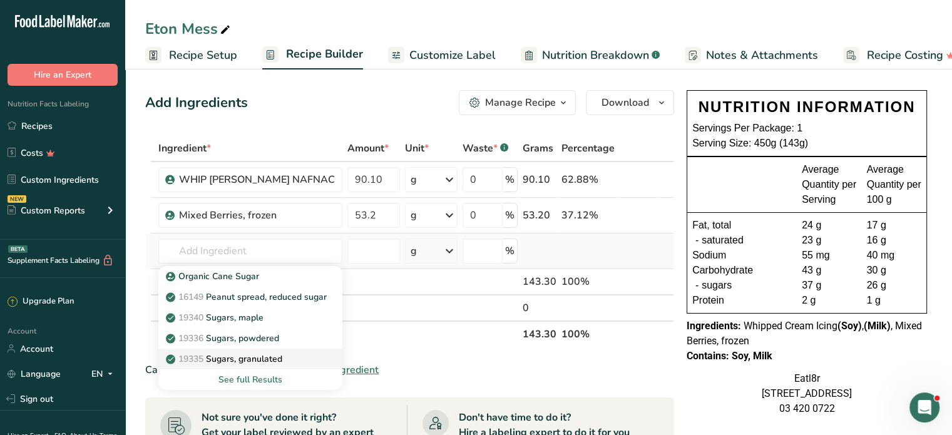
click at [225, 355] on p "19335 [GEOGRAPHIC_DATA], granulated" at bounding box center [225, 358] width 114 height 13
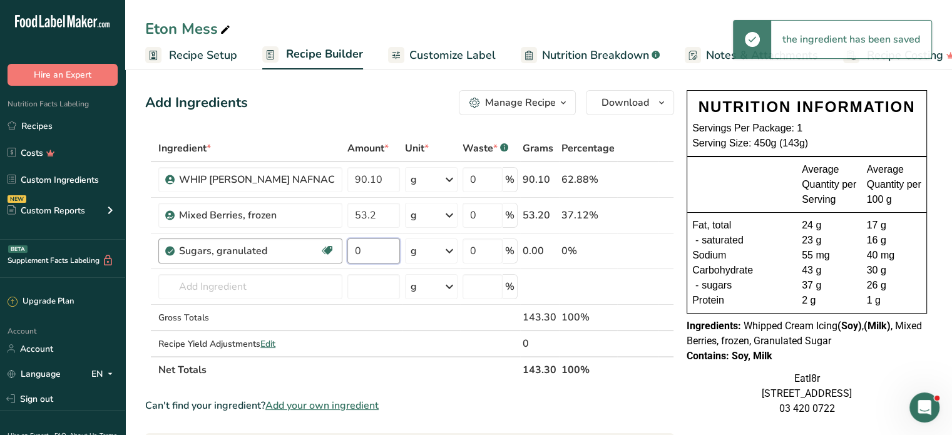
drag, startPoint x: 350, startPoint y: 248, endPoint x: 281, endPoint y: 245, distance: 69.5
click at [281, 245] on tr "Sugars, granulated Dairy free Gluten free Vegan Vegetarian Soy free 0 g Portion…" at bounding box center [409, 251] width 527 height 36
click at [231, 293] on input "text" at bounding box center [250, 286] width 184 height 25
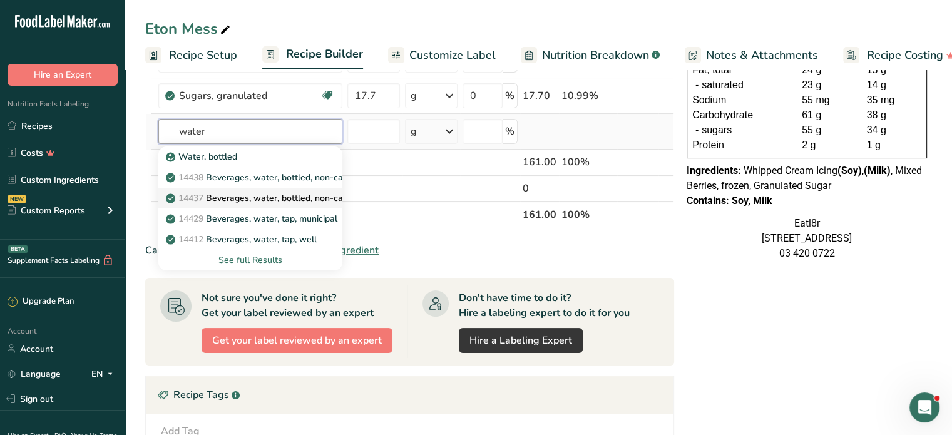
scroll to position [125, 0]
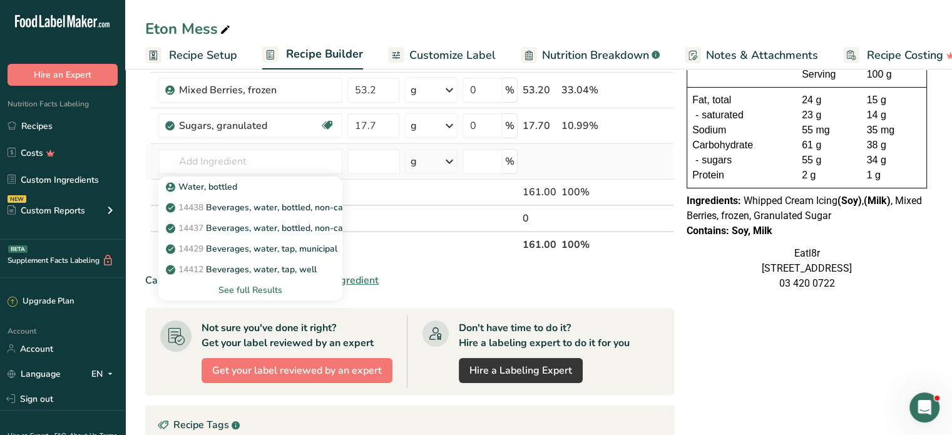
click at [240, 287] on div "See full Results" at bounding box center [250, 289] width 164 height 13
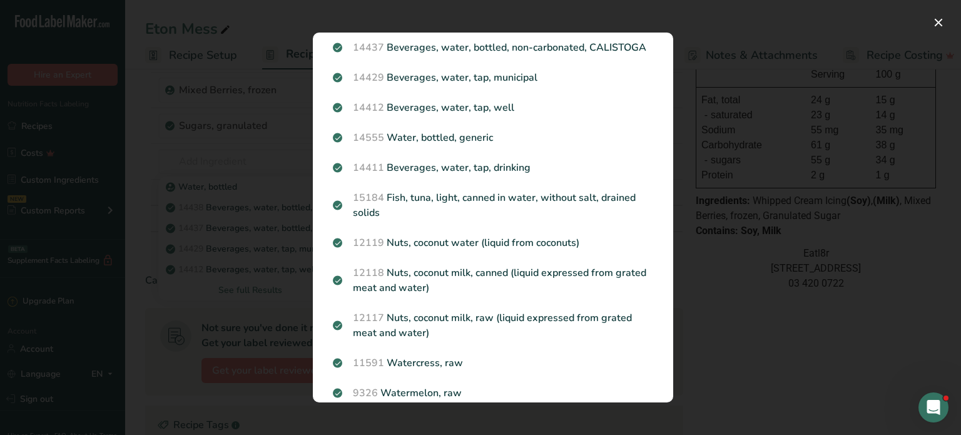
scroll to position [0, 0]
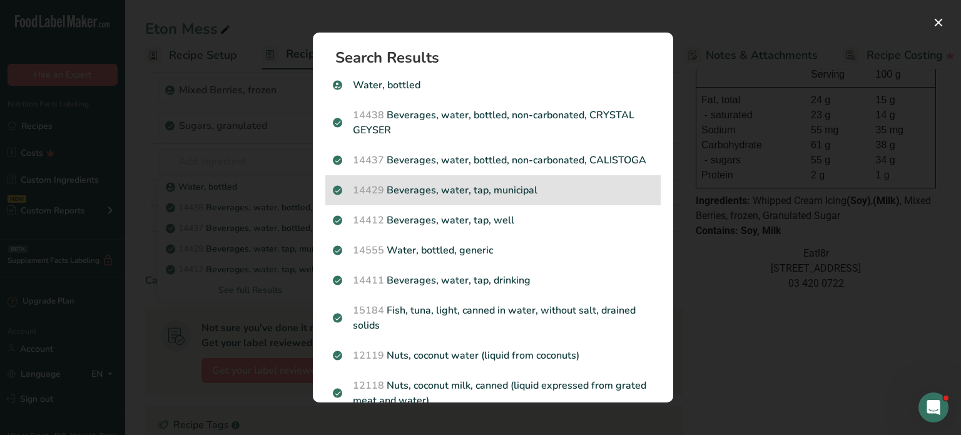
click at [494, 198] on p "14429 [GEOGRAPHIC_DATA], water, tap, municipal" at bounding box center [493, 190] width 320 height 15
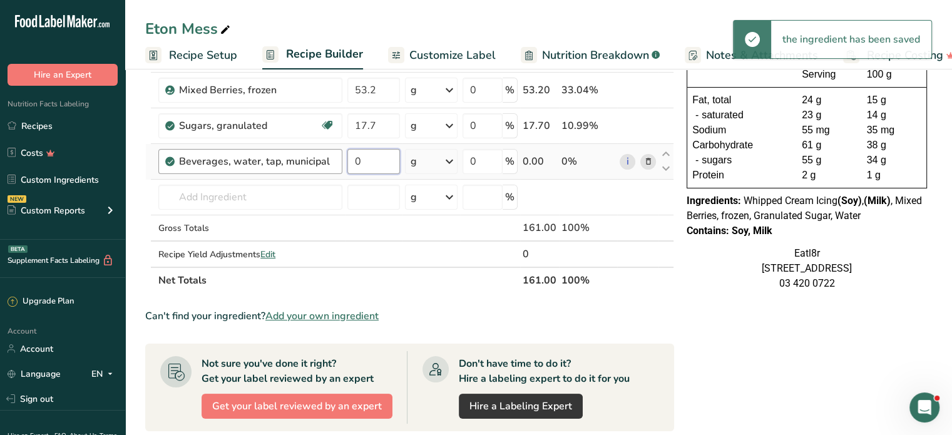
drag, startPoint x: 379, startPoint y: 159, endPoint x: 328, endPoint y: 157, distance: 51.3
click at [328, 157] on tr "Beverages, water, tap, municipal 0 g Portions 1 fl oz 1 bottle 8 fl oz 1 liter …" at bounding box center [409, 162] width 527 height 36
click at [243, 191] on input "text" at bounding box center [250, 197] width 184 height 25
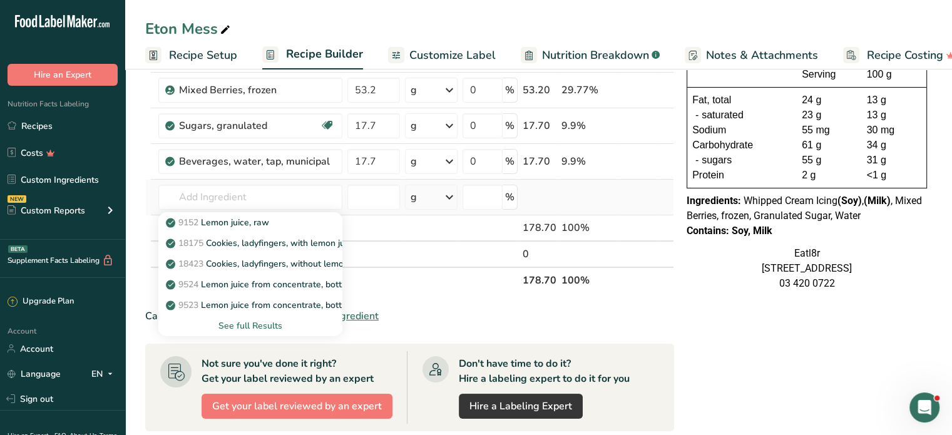
click at [246, 325] on div "See full Results" at bounding box center [250, 325] width 164 height 13
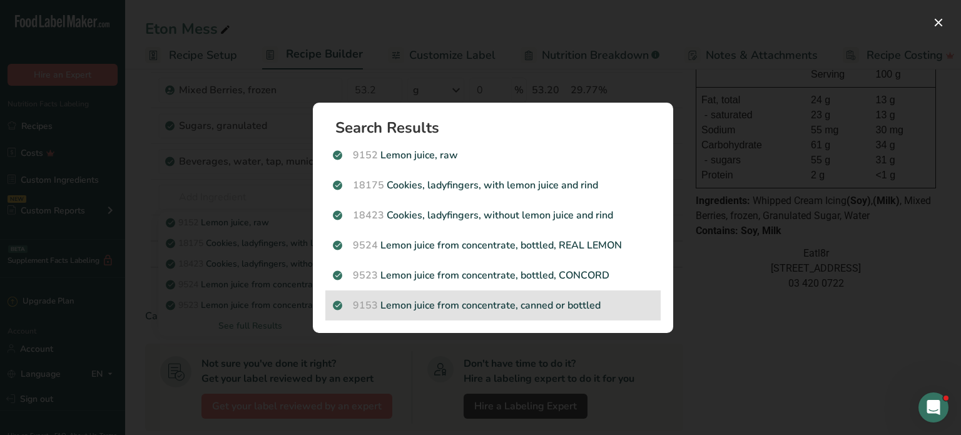
click at [498, 307] on p "9153 Lemon juice from concentrate, canned or bottled" at bounding box center [493, 305] width 320 height 15
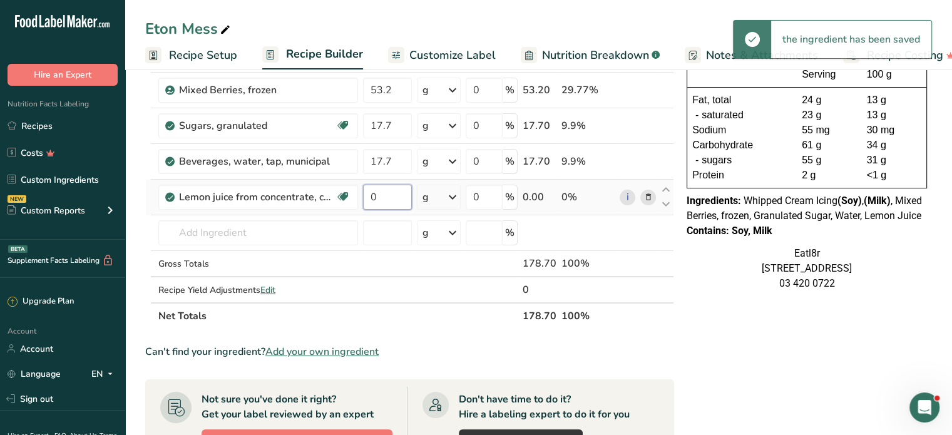
drag, startPoint x: 390, startPoint y: 195, endPoint x: 362, endPoint y: 193, distance: 28.8
click at [362, 193] on td "0" at bounding box center [387, 198] width 54 height 36
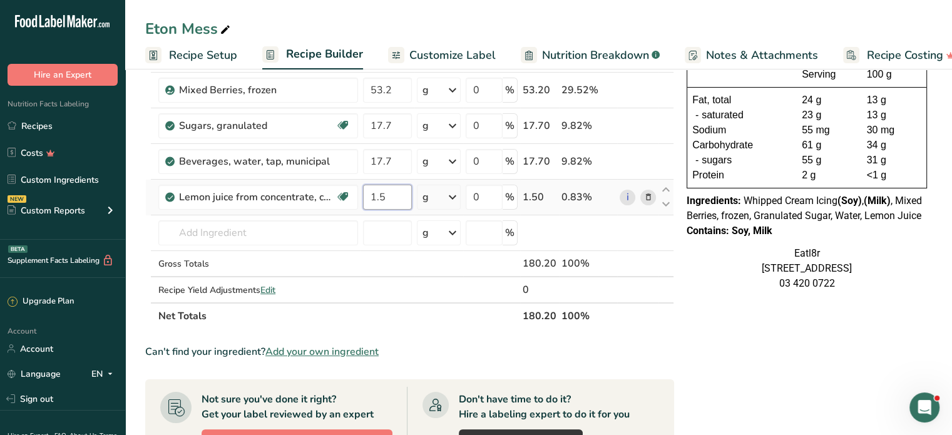
click at [386, 197] on input "1.5" at bounding box center [387, 197] width 49 height 25
click at [216, 221] on input "text" at bounding box center [258, 232] width 200 height 25
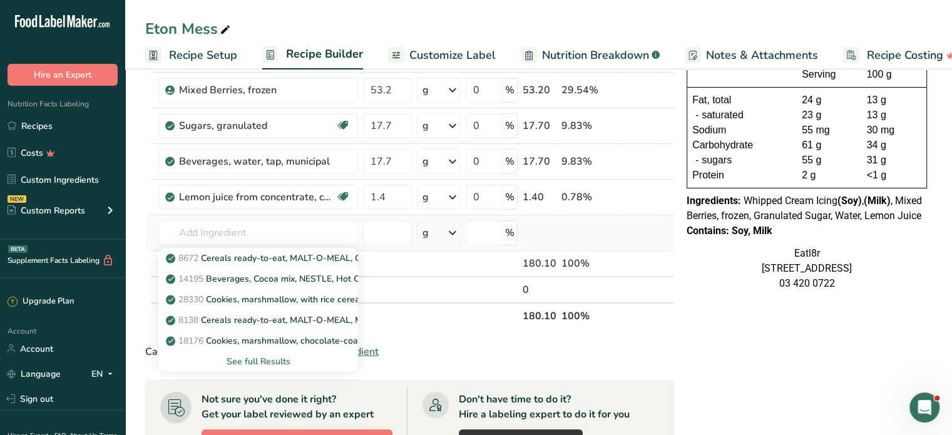
click at [255, 355] on div "See full Results" at bounding box center [258, 361] width 180 height 13
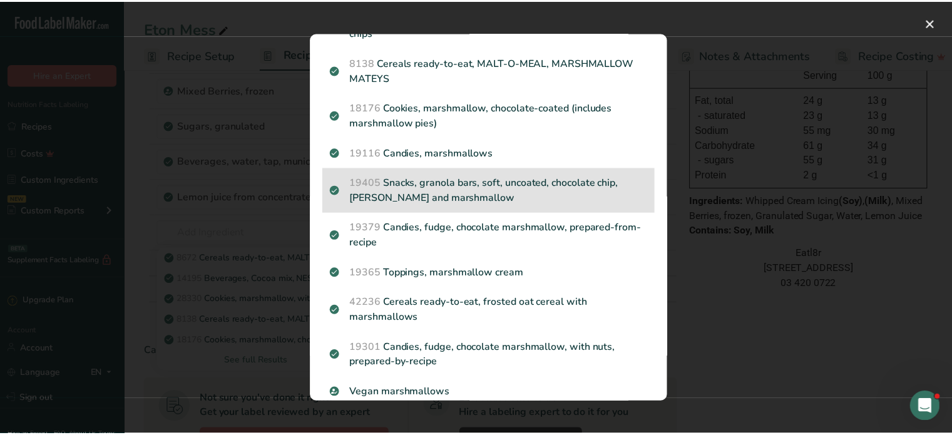
scroll to position [175, 0]
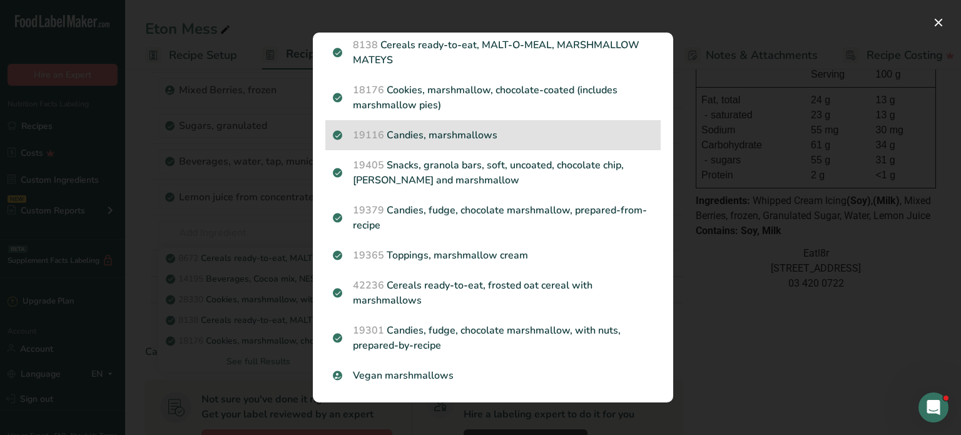
click at [459, 137] on p "19116 Candies, marshmallows" at bounding box center [493, 135] width 320 height 15
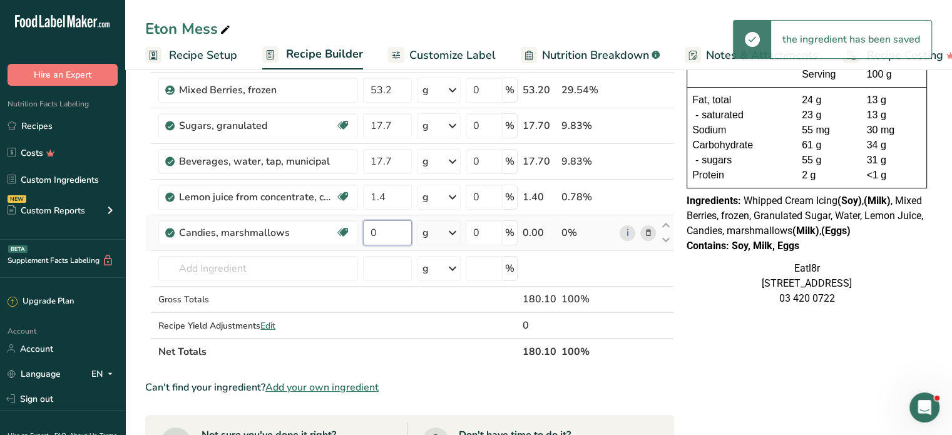
drag, startPoint x: 383, startPoint y: 232, endPoint x: 374, endPoint y: 236, distance: 9.8
click at [374, 236] on input "0" at bounding box center [387, 232] width 49 height 25
drag, startPoint x: 374, startPoint y: 226, endPoint x: 366, endPoint y: 232, distance: 10.3
click at [366, 232] on input "0" at bounding box center [387, 232] width 49 height 25
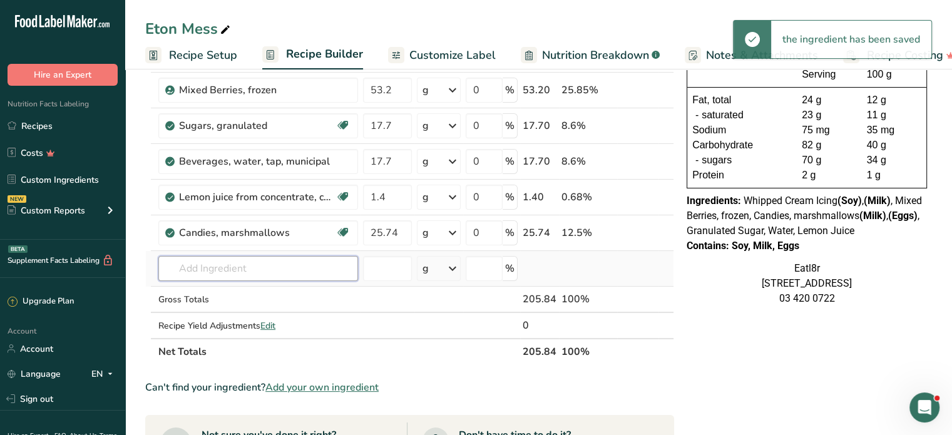
click at [236, 266] on input "text" at bounding box center [258, 268] width 200 height 25
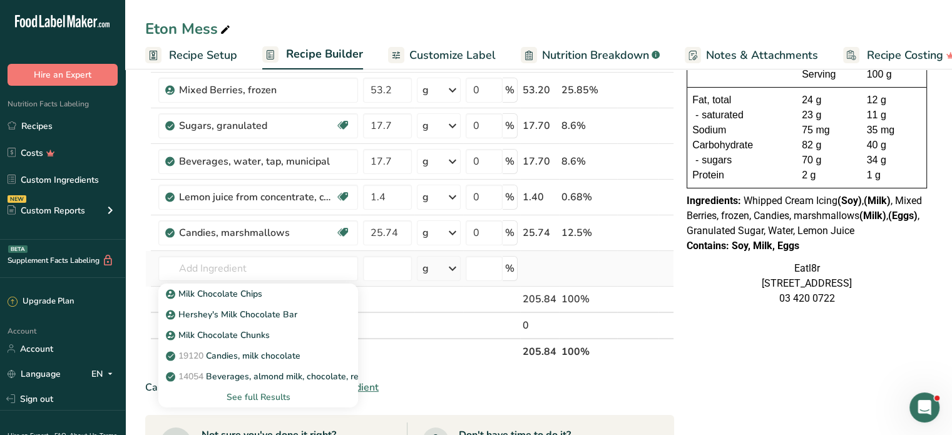
click at [263, 396] on div "See full Results" at bounding box center [258, 396] width 180 height 13
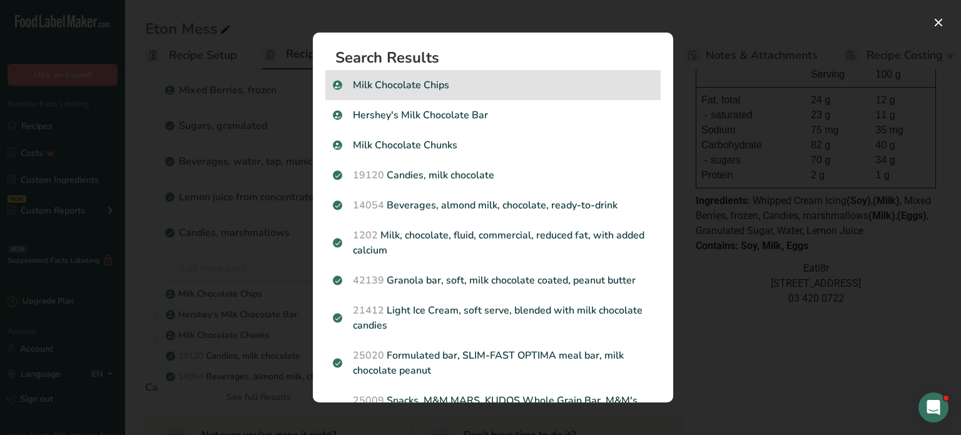
click at [435, 74] on div "Milk Chocolate Chips" at bounding box center [492, 85] width 335 height 30
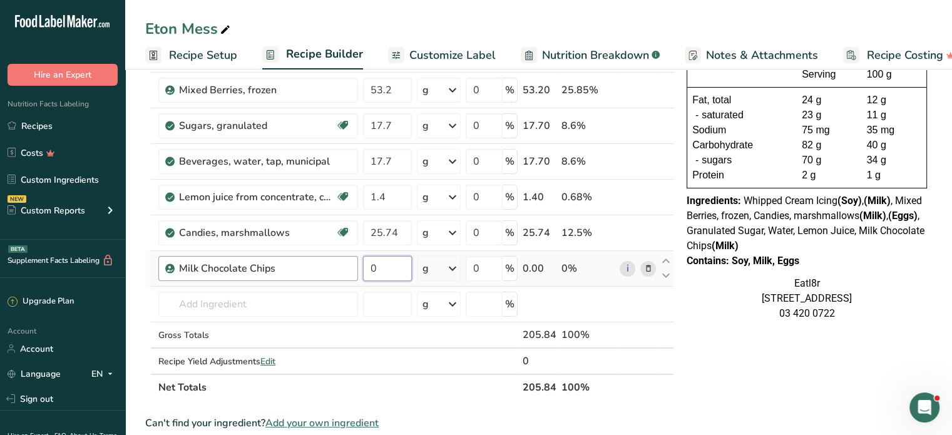
drag, startPoint x: 388, startPoint y: 266, endPoint x: 345, endPoint y: 266, distance: 43.2
click at [345, 266] on tr "Milk Chocolate Chips 0 g Weight Units g kg mg See more Volume Units l Volume un…" at bounding box center [409, 269] width 527 height 36
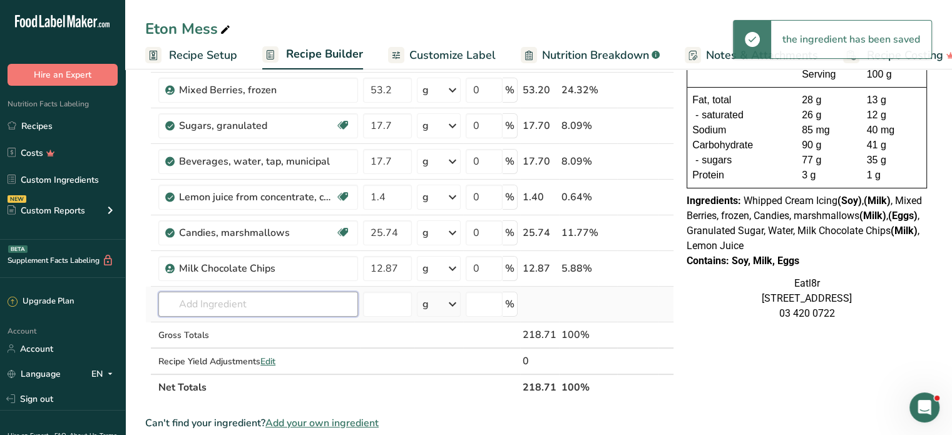
click at [248, 301] on input "text" at bounding box center [258, 304] width 200 height 25
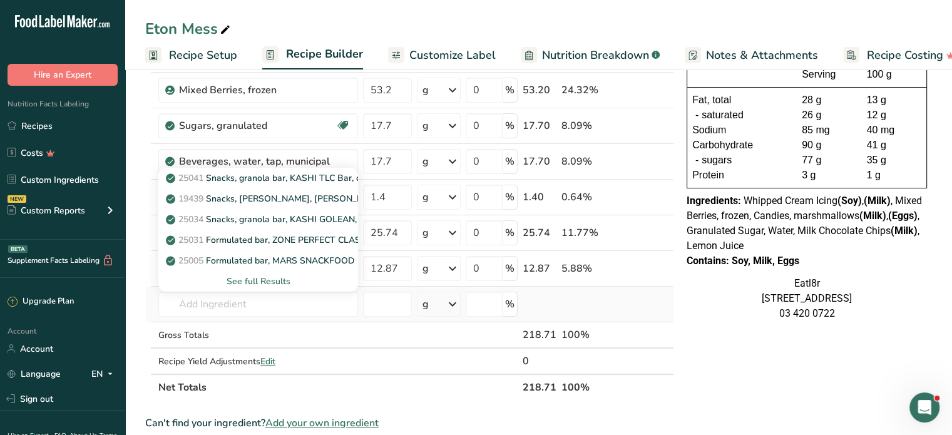
click at [255, 280] on div "See full Results" at bounding box center [258, 281] width 180 height 13
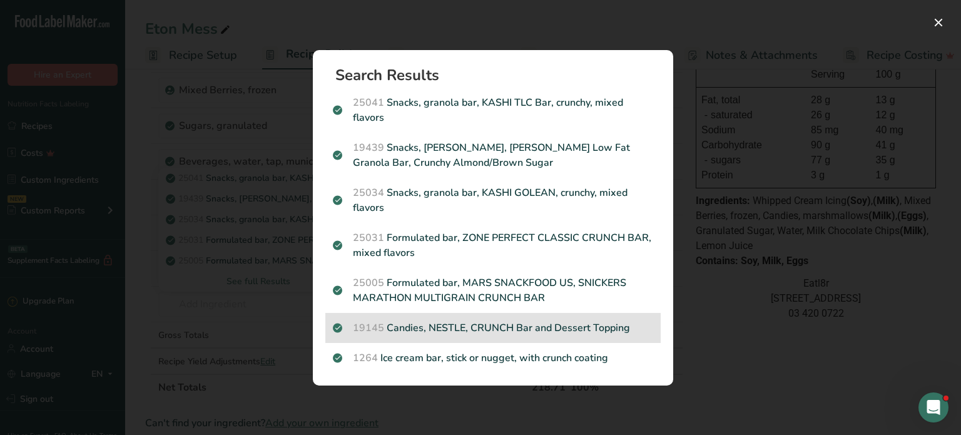
click at [487, 318] on div "19145 Candies, NESTLE, CRUNCH Bar and Dessert Topping" at bounding box center [492, 328] width 335 height 30
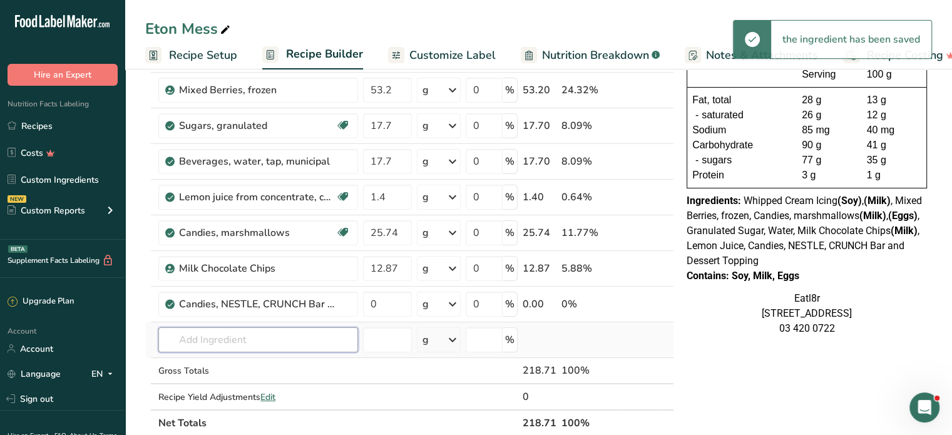
click at [221, 338] on input "text" at bounding box center [258, 339] width 200 height 25
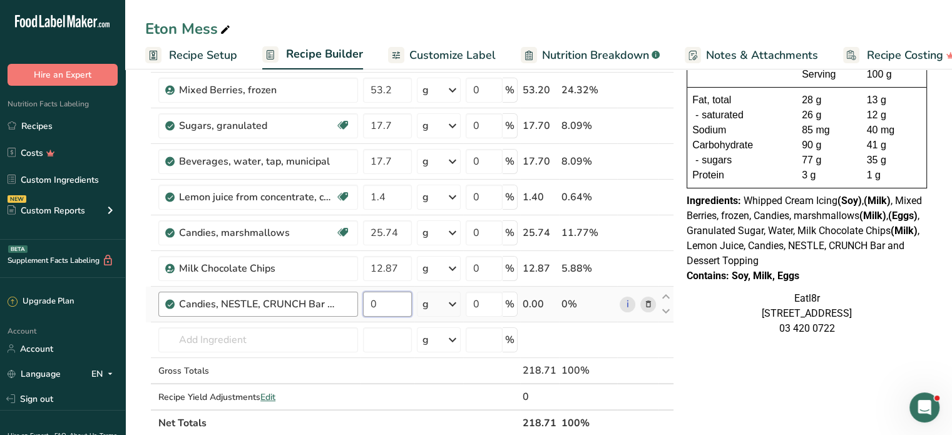
drag, startPoint x: 387, startPoint y: 305, endPoint x: 345, endPoint y: 297, distance: 42.7
click at [345, 297] on tr "Candies, NESTLE, CRUNCH Bar and Dessert Topping 0 g Portions 1 bar 1.55 oz 1 ba…" at bounding box center [409, 305] width 527 height 36
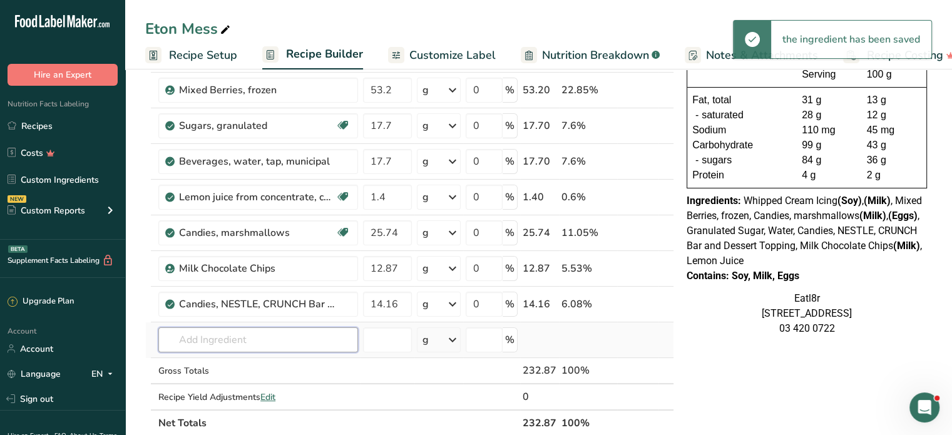
click at [223, 329] on input "text" at bounding box center [258, 339] width 200 height 25
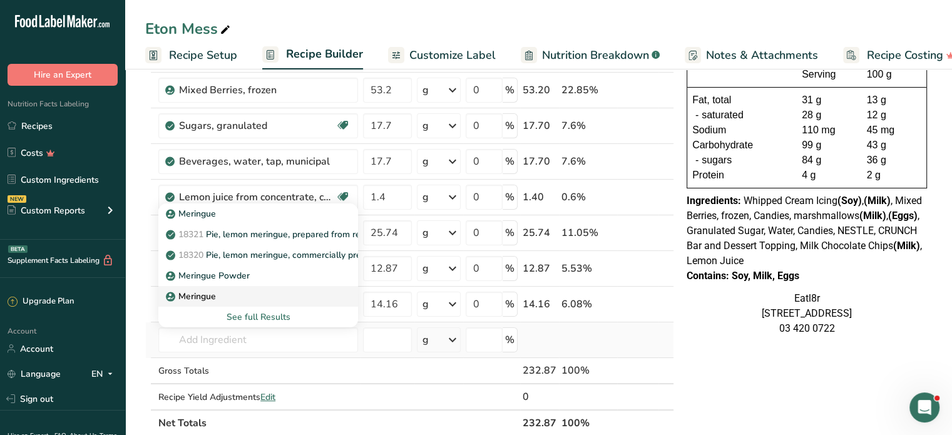
click at [201, 220] on p "Meringue" at bounding box center [192, 213] width 48 height 13
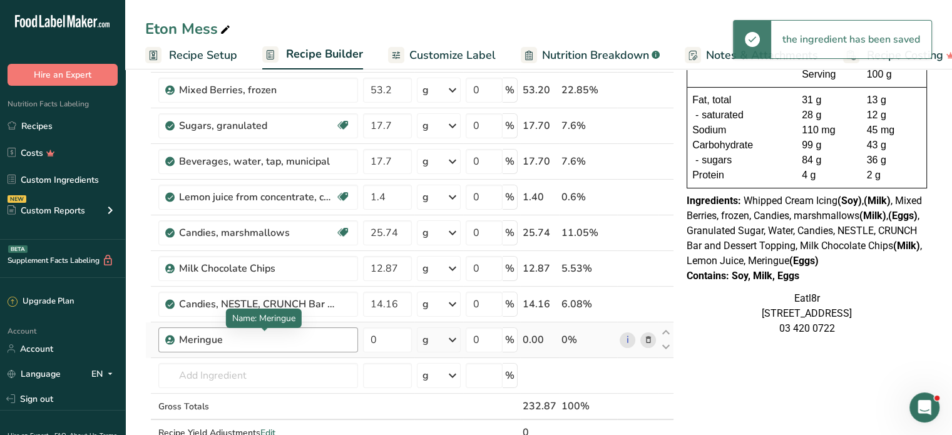
click at [241, 335] on div "Meringue" at bounding box center [257, 339] width 156 height 15
click at [644, 337] on icon at bounding box center [647, 339] width 9 height 13
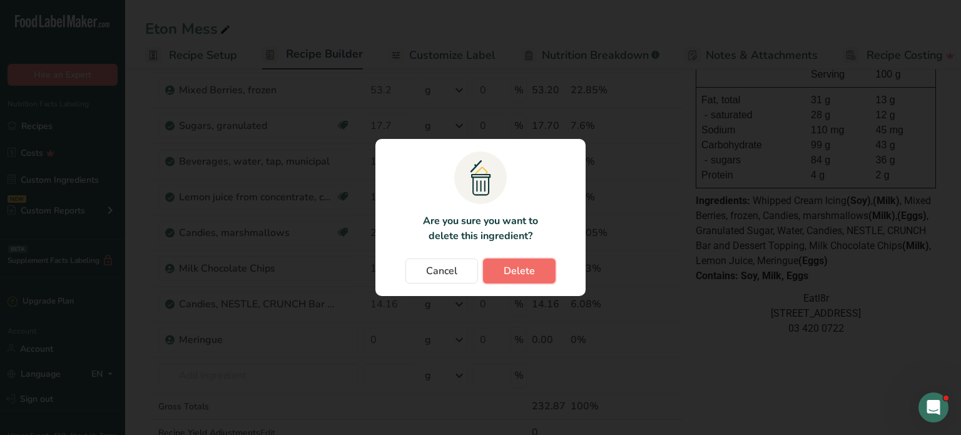
click at [523, 261] on button "Delete" at bounding box center [519, 270] width 73 height 25
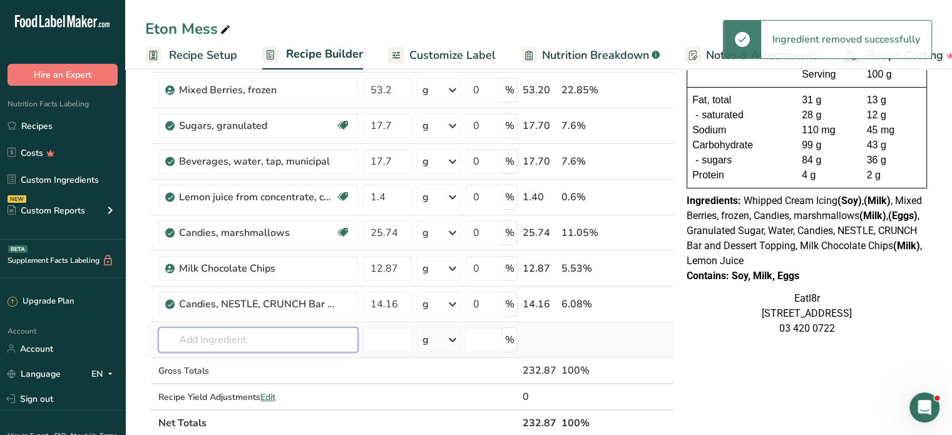
click at [218, 340] on input "text" at bounding box center [258, 339] width 200 height 25
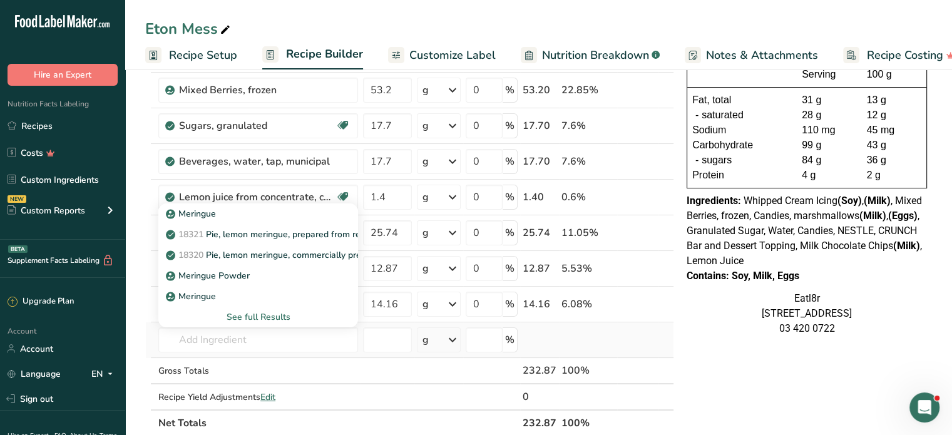
click at [251, 318] on div "See full Results" at bounding box center [258, 316] width 180 height 13
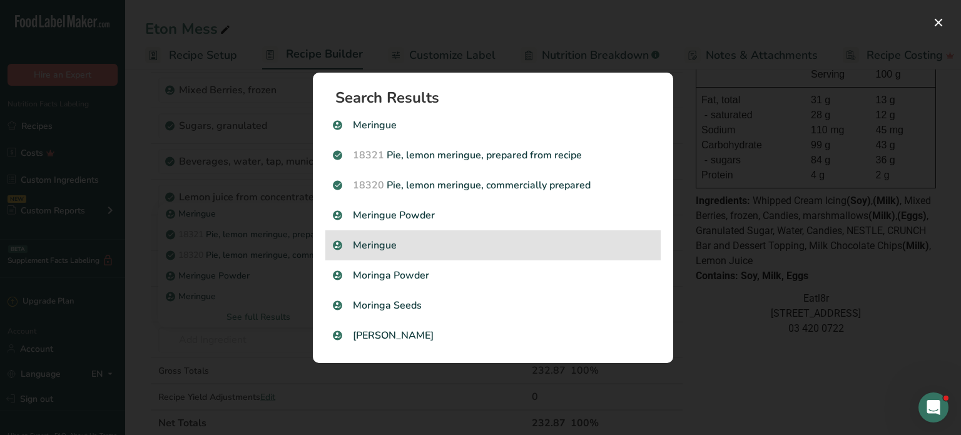
click at [390, 243] on p "Meringue" at bounding box center [493, 245] width 320 height 15
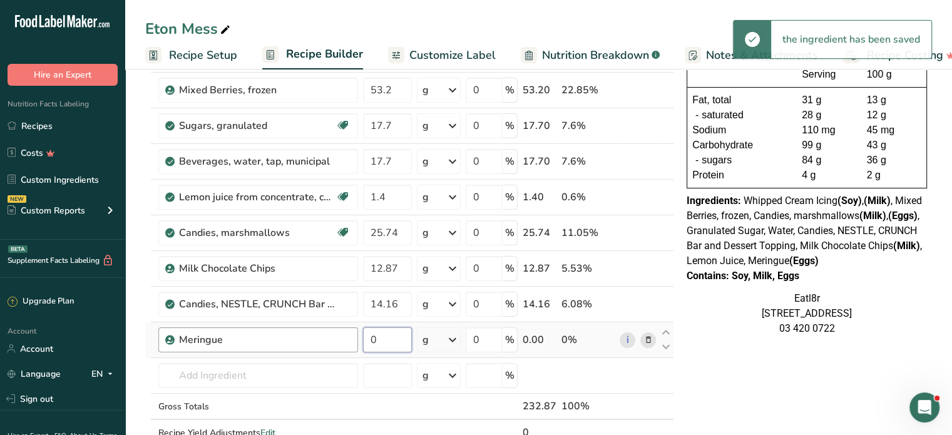
drag, startPoint x: 385, startPoint y: 343, endPoint x: 345, endPoint y: 338, distance: 41.1
click at [345, 338] on tr "Meringue 0 g Weight Units g kg mg See more Volume Units l Volume units require …" at bounding box center [409, 340] width 527 height 36
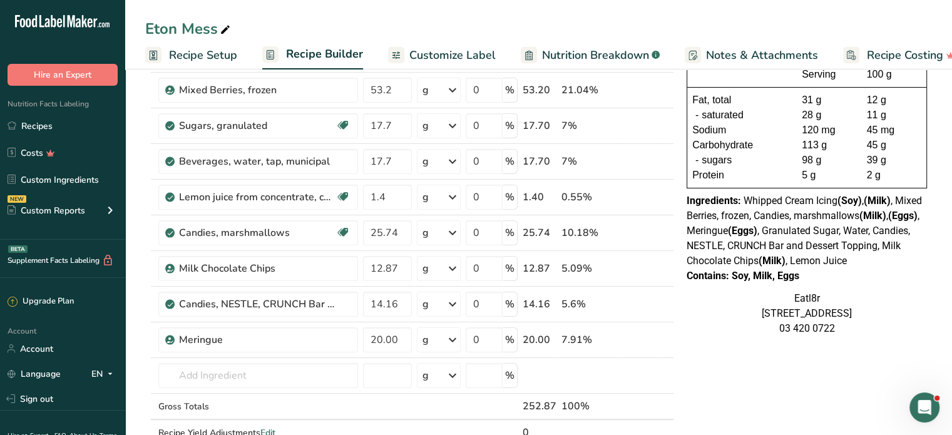
scroll to position [63, 0]
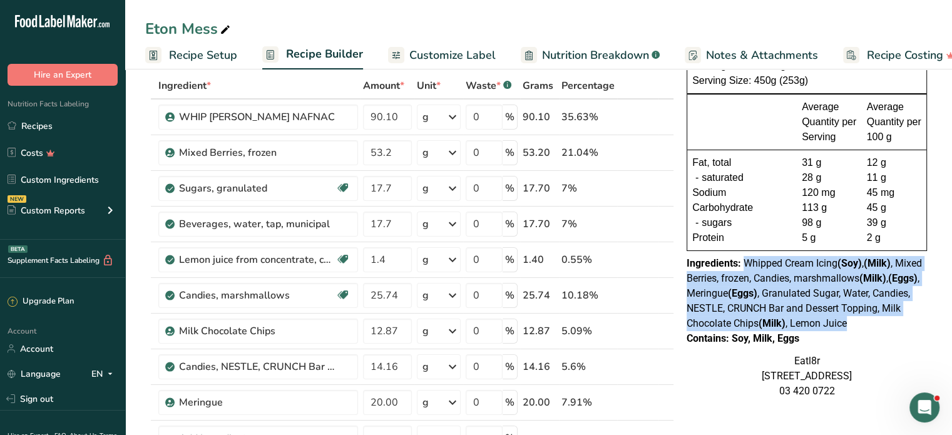
drag, startPoint x: 743, startPoint y: 261, endPoint x: 858, endPoint y: 320, distance: 129.5
click at [858, 320] on div "Ingredients: Whipped Cream Icing (Soy) , (Milk) , Mixed Berries, frozen, Candie…" at bounding box center [806, 293] width 240 height 75
copy span "Whipped Cream Icing (Soy) , (Milk) , Mixed Berries, frozen, Candies, marshmallo…"
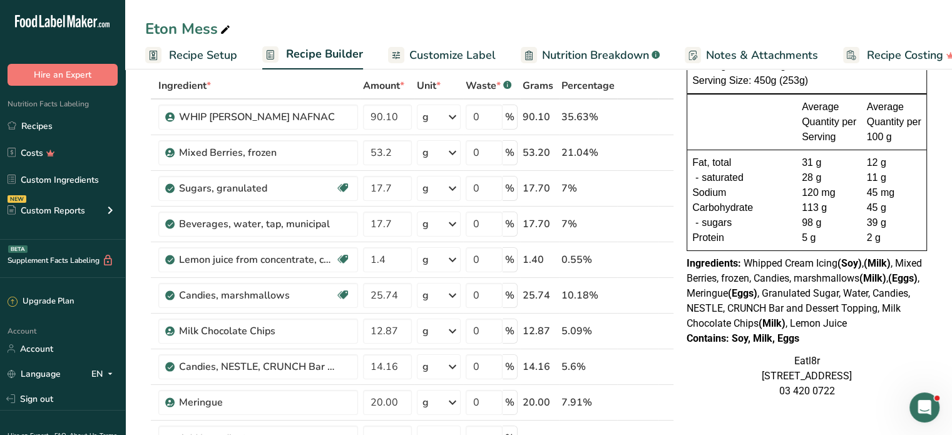
click at [829, 344] on div "Contains: Soy, Milk, Eggs" at bounding box center [806, 338] width 240 height 15
drag, startPoint x: 733, startPoint y: 338, endPoint x: 801, endPoint y: 340, distance: 67.6
click at [801, 340] on div "Contains: Soy, Milk, Eggs" at bounding box center [806, 338] width 240 height 15
copy div "Soy, Milk, Eggs"
click at [846, 339] on div "Contains: Soy, Milk, Eggs" at bounding box center [806, 338] width 240 height 15
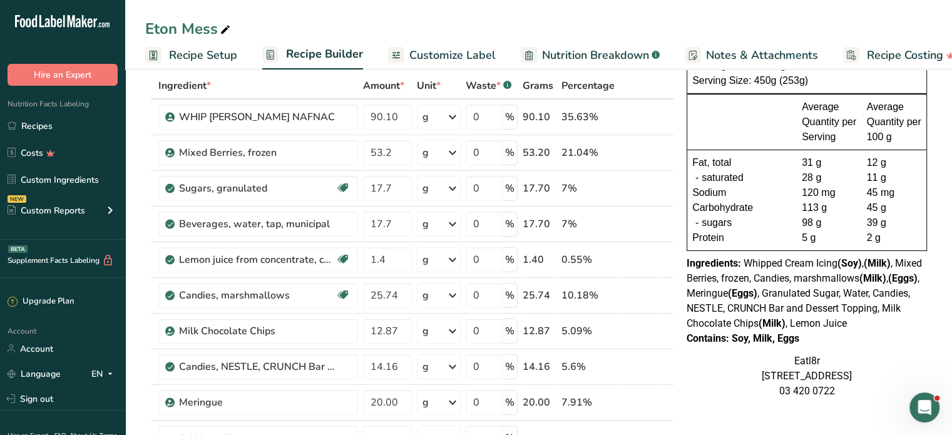
click at [848, 332] on div "Contains: Soy, Milk, Eggs" at bounding box center [806, 338] width 240 height 15
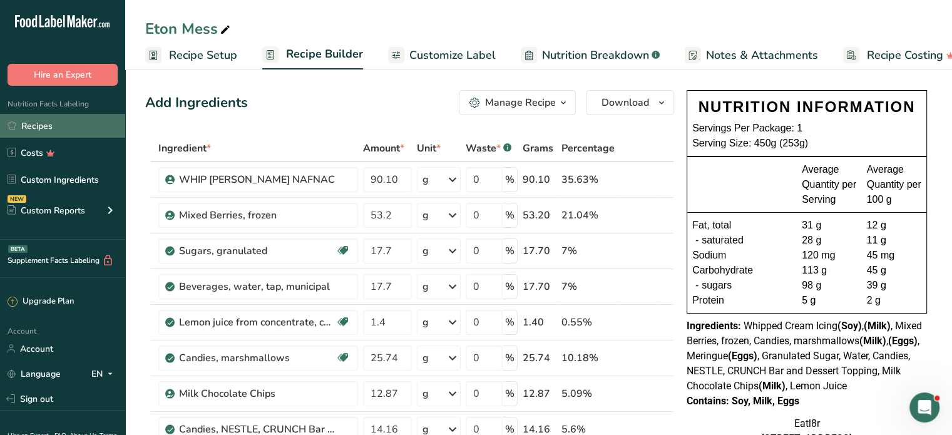
click at [23, 119] on link "Recipes" at bounding box center [62, 126] width 125 height 24
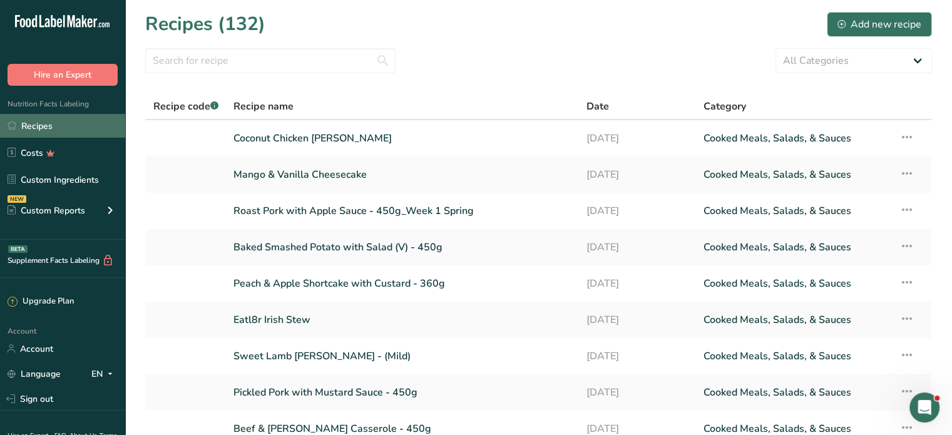
click at [23, 123] on link "Recipes" at bounding box center [62, 126] width 125 height 24
click at [220, 57] on input "text" at bounding box center [270, 60] width 250 height 25
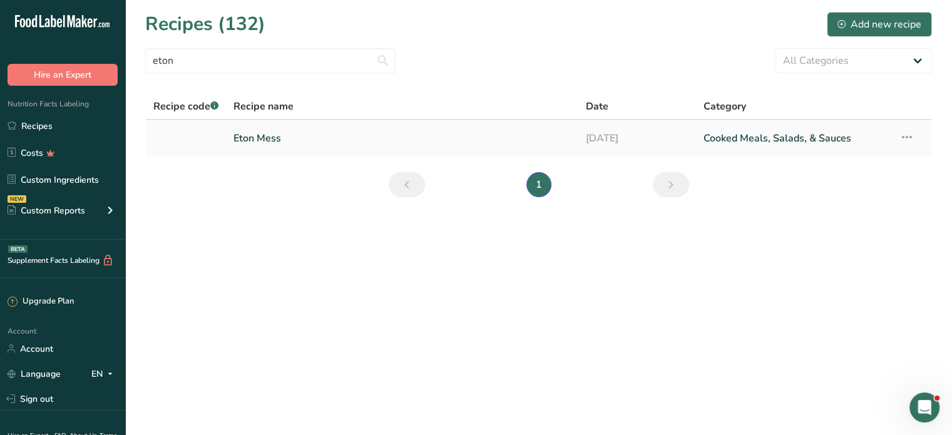
click at [268, 135] on link "Eton Mess" at bounding box center [401, 138] width 337 height 26
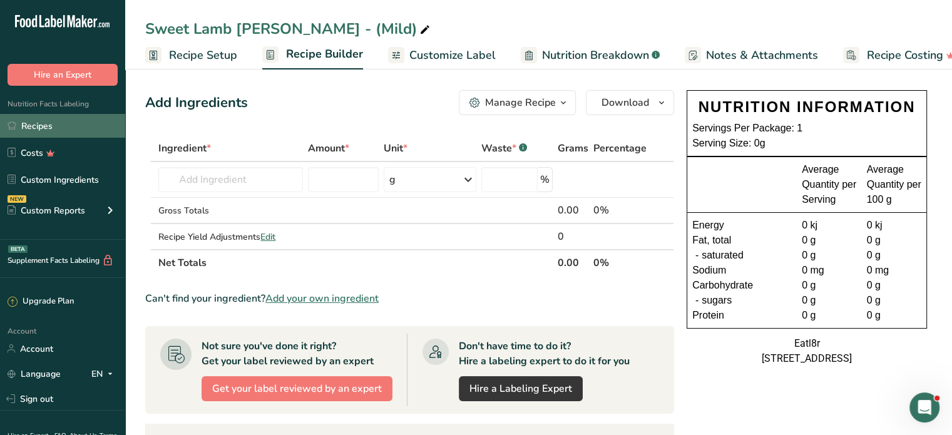
click at [34, 121] on link "Recipes" at bounding box center [62, 126] width 125 height 24
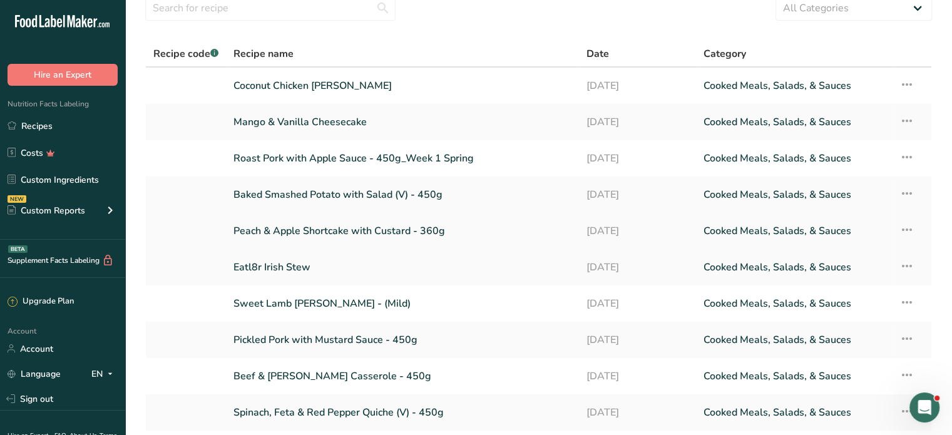
scroll to position [125, 0]
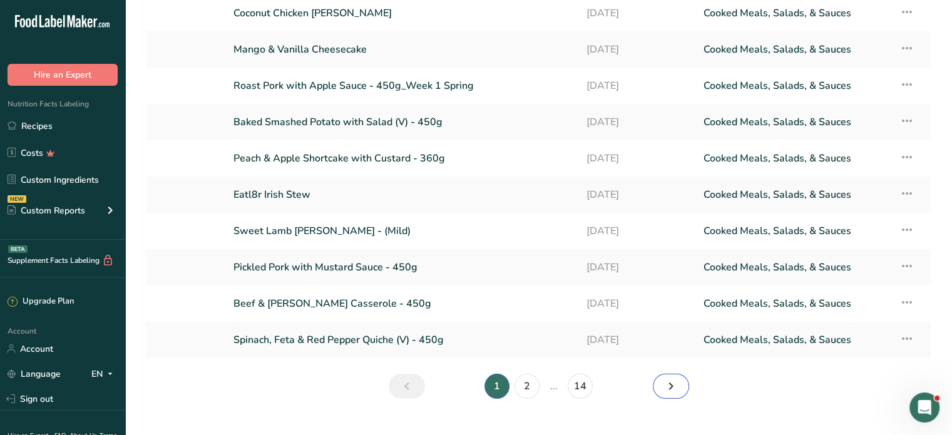
click at [663, 385] on icon "Next page" at bounding box center [670, 386] width 15 height 23
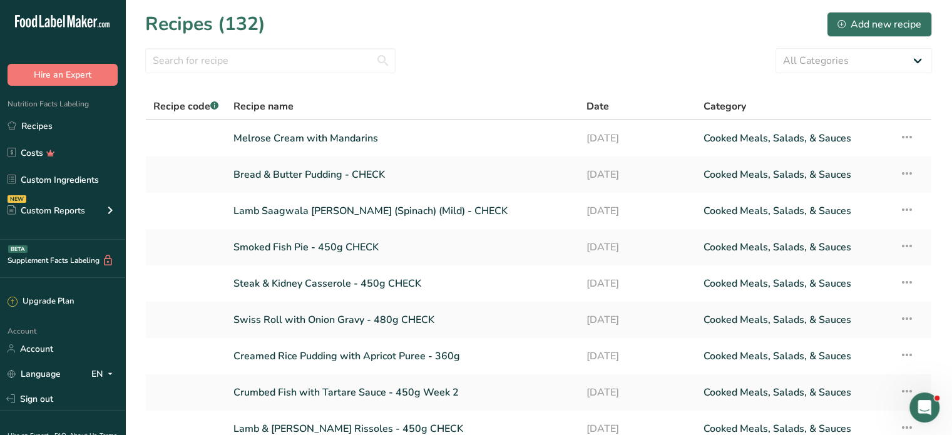
scroll to position [125, 0]
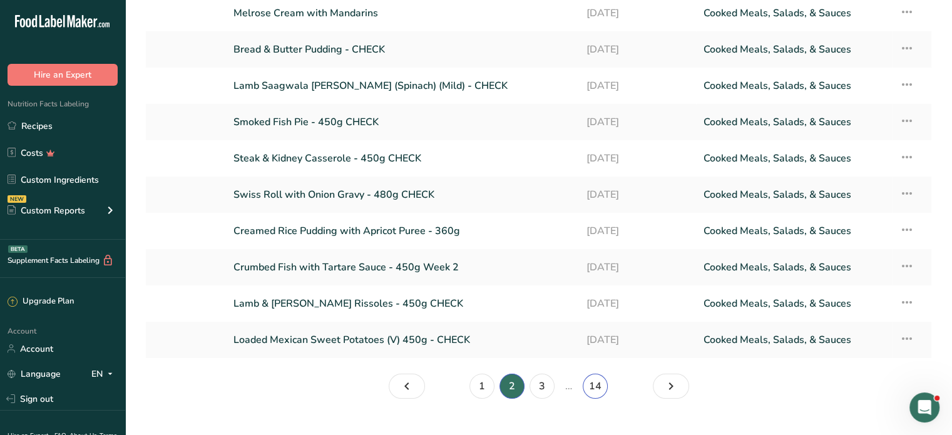
click at [599, 385] on link "14" at bounding box center [594, 385] width 25 height 25
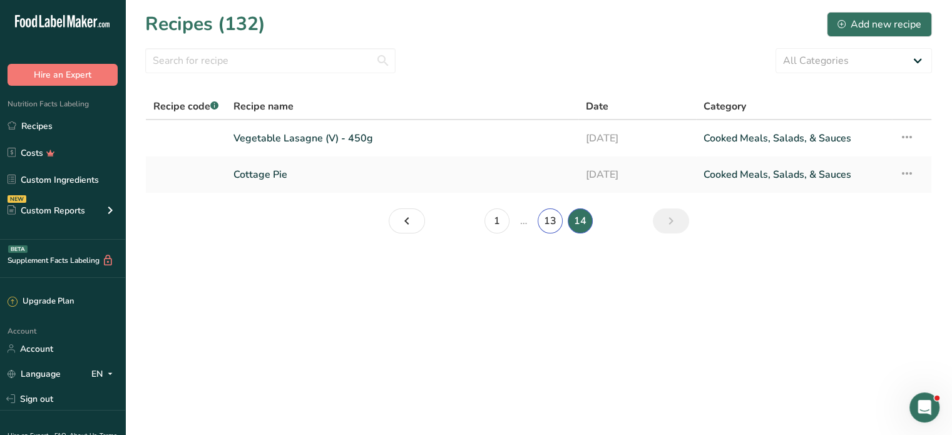
click at [553, 210] on link "13" at bounding box center [549, 220] width 25 height 25
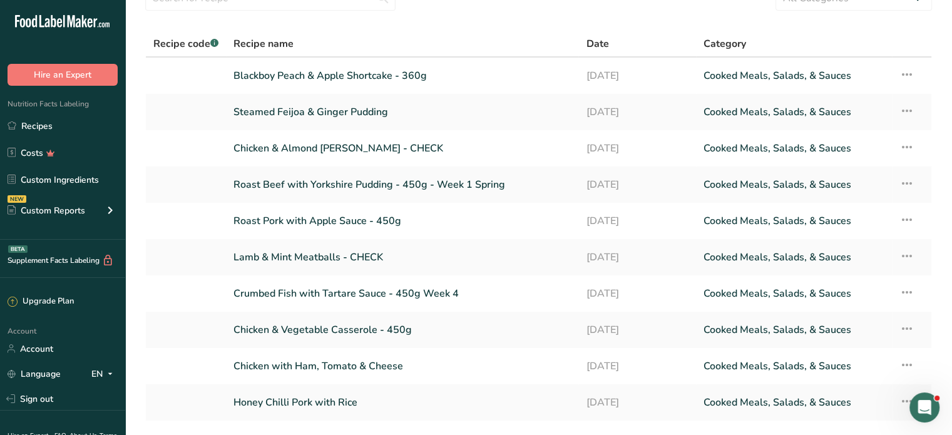
scroll to position [125, 0]
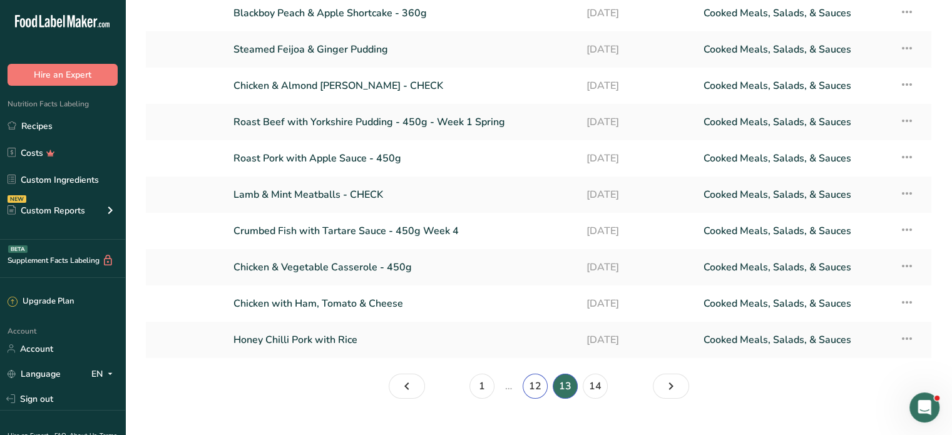
click at [537, 382] on link "12" at bounding box center [534, 385] width 25 height 25
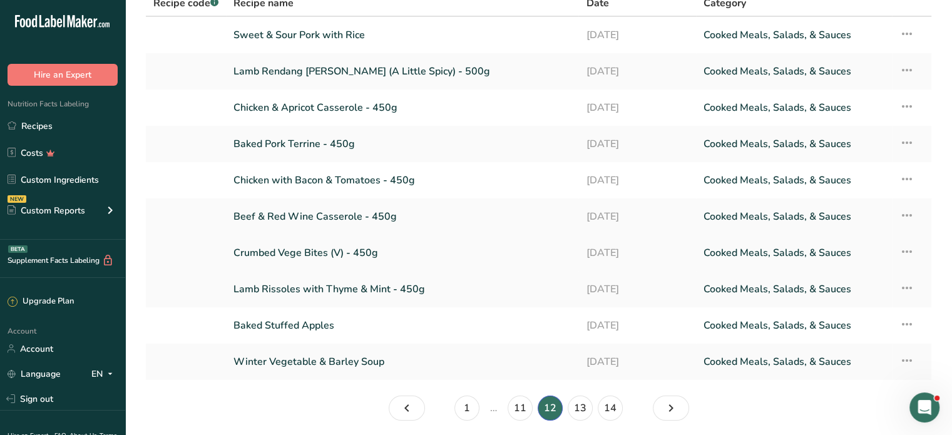
scroll to position [125, 0]
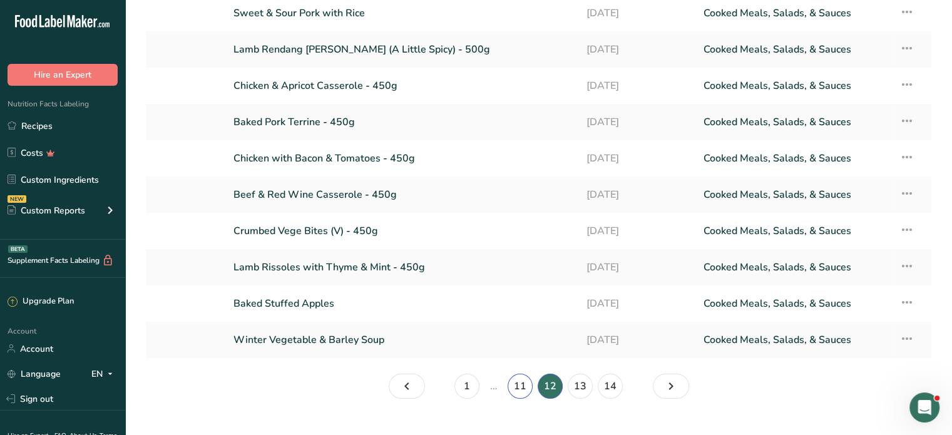
click at [515, 385] on link "11" at bounding box center [519, 385] width 25 height 25
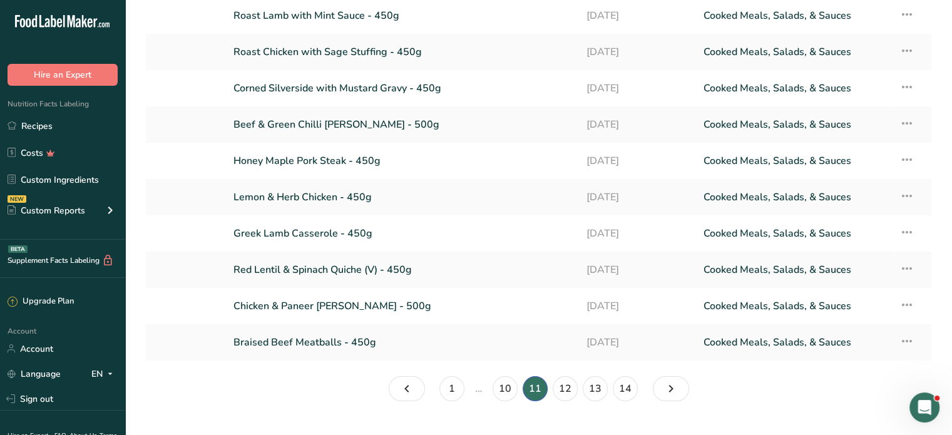
scroll to position [125, 0]
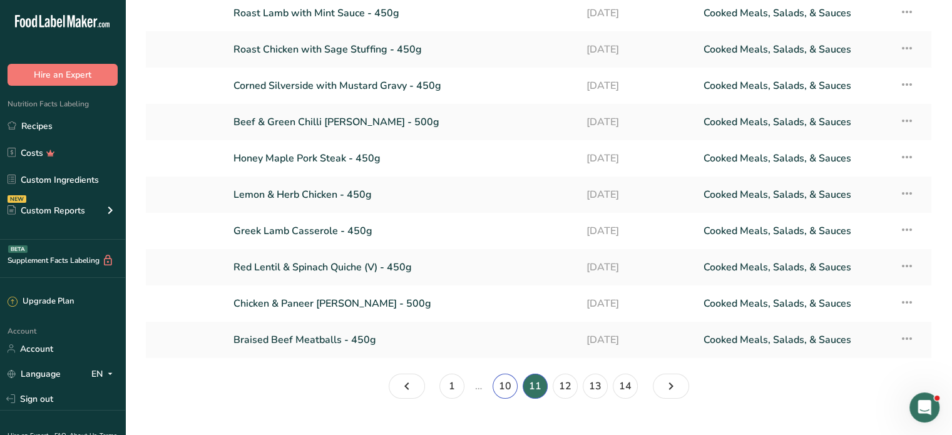
click at [501, 389] on link "10" at bounding box center [504, 385] width 25 height 25
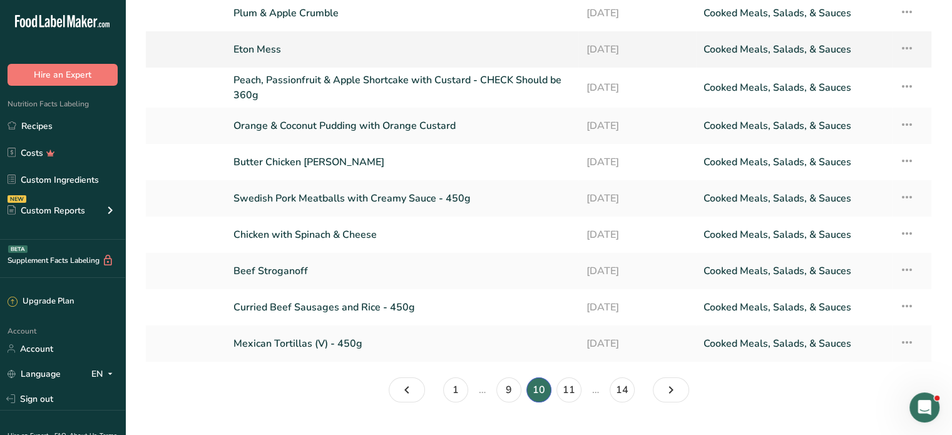
click at [267, 39] on link "Eton Mess" at bounding box center [401, 49] width 337 height 26
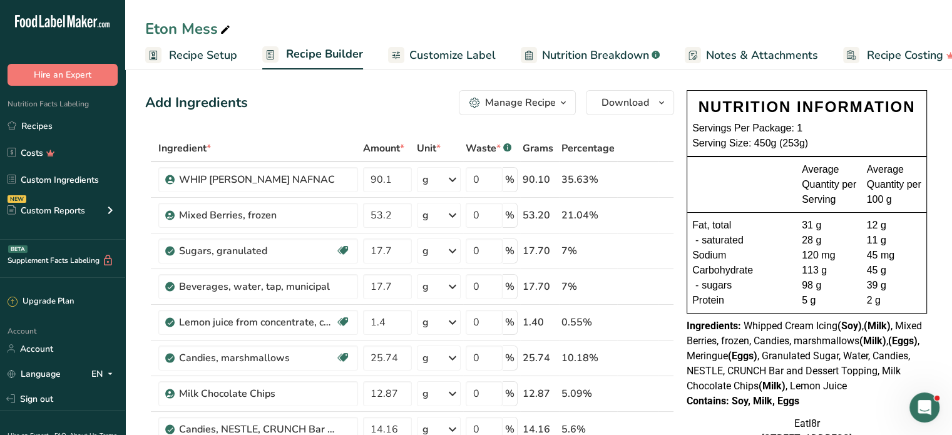
click at [564, 101] on icon "button" at bounding box center [563, 103] width 10 height 16
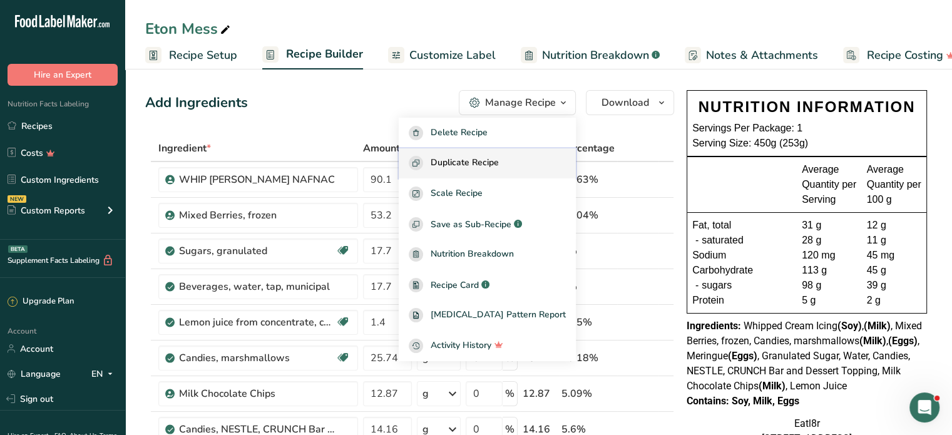
click at [475, 160] on span "Duplicate Recipe" at bounding box center [464, 163] width 68 height 14
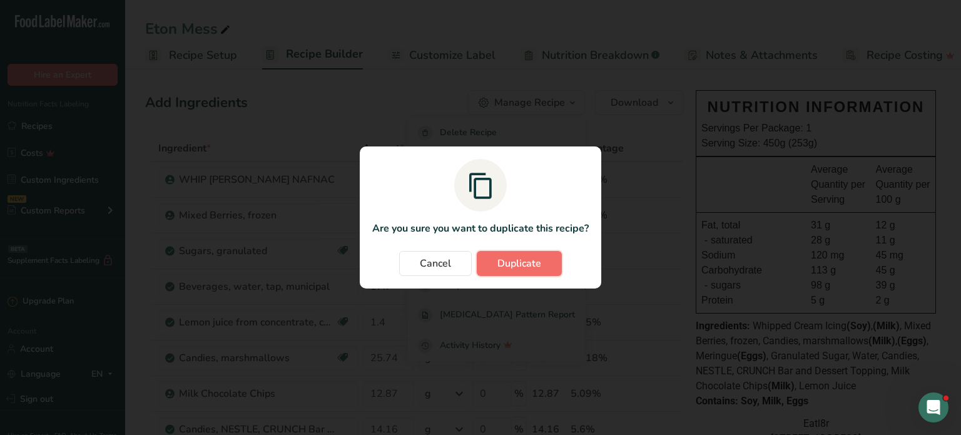
click at [518, 261] on span "Duplicate" at bounding box center [519, 263] width 44 height 15
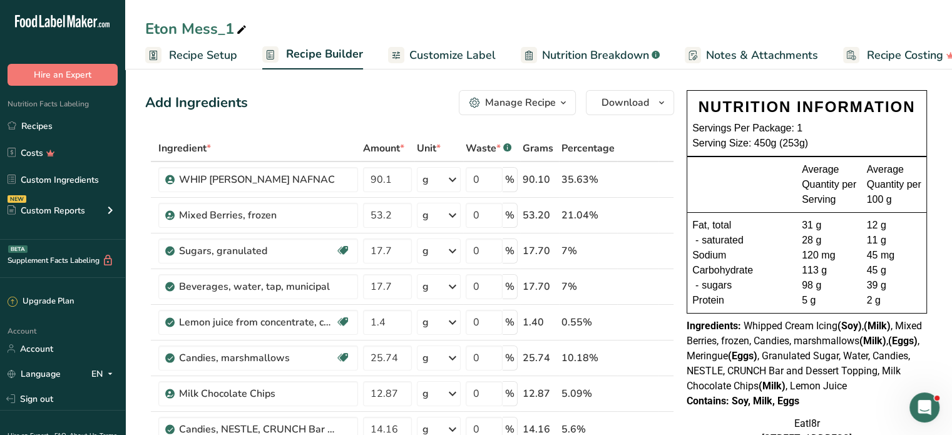
click at [561, 97] on icon "button" at bounding box center [563, 103] width 10 height 16
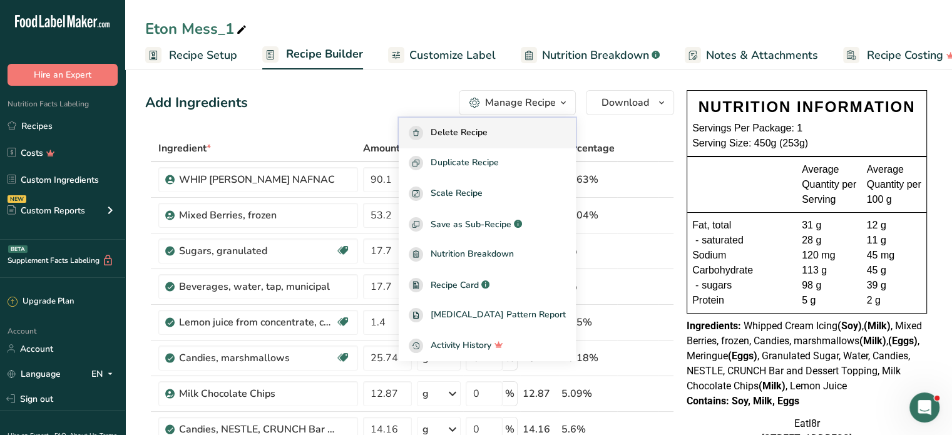
click at [485, 131] on span "Delete Recipe" at bounding box center [458, 133] width 57 height 14
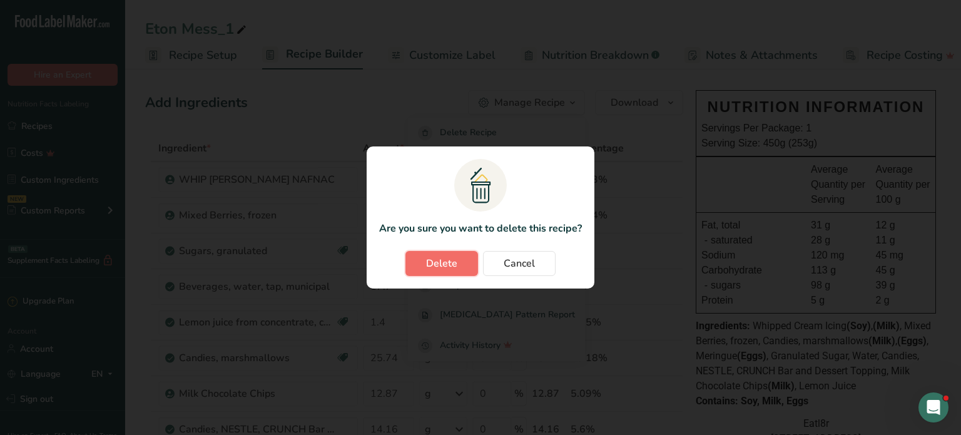
click at [435, 261] on span "Delete" at bounding box center [441, 263] width 31 height 15
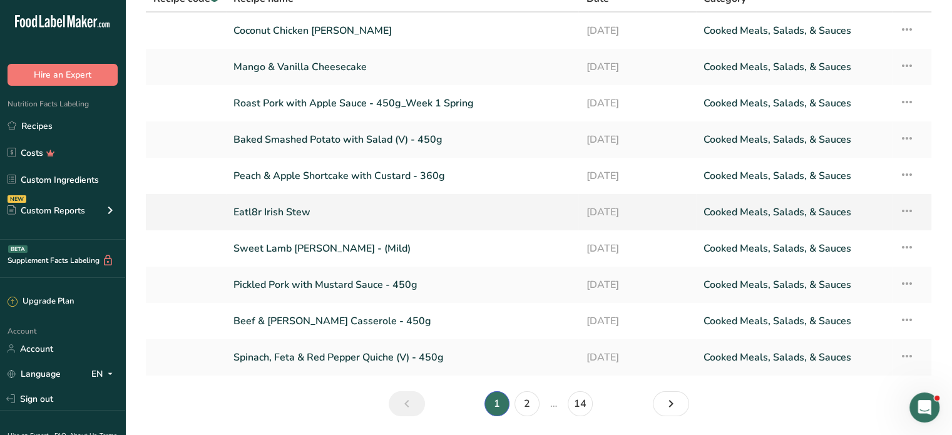
scroll to position [125, 0]
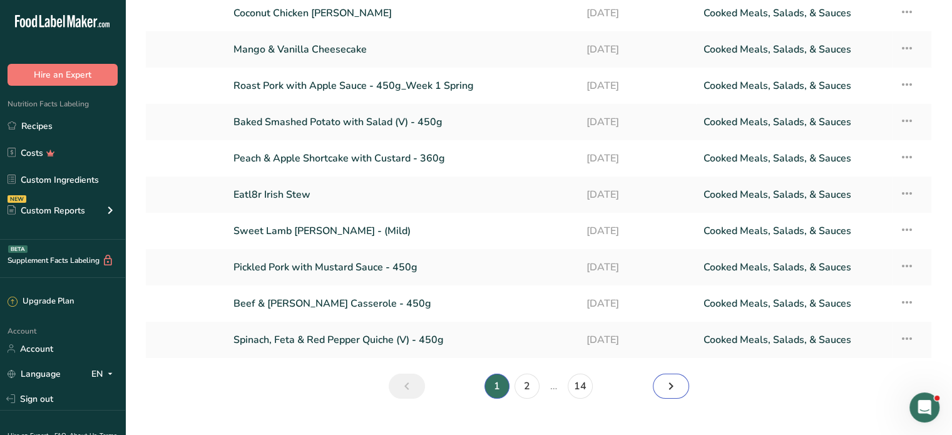
click at [676, 384] on icon "Next page" at bounding box center [670, 386] width 15 height 23
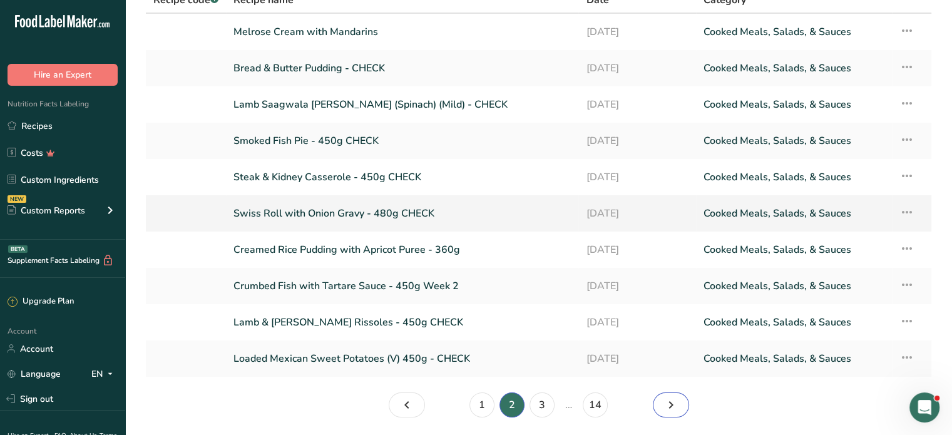
scroll to position [125, 0]
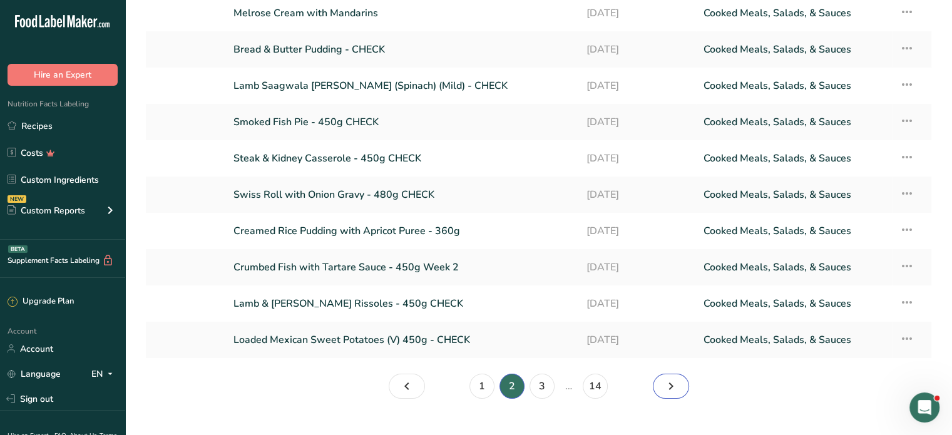
click at [668, 380] on icon "Page 3." at bounding box center [670, 386] width 15 height 23
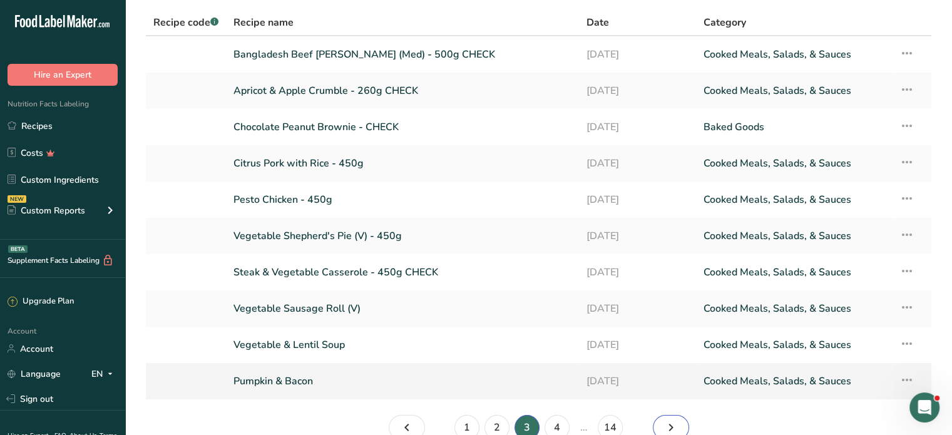
scroll to position [63, 0]
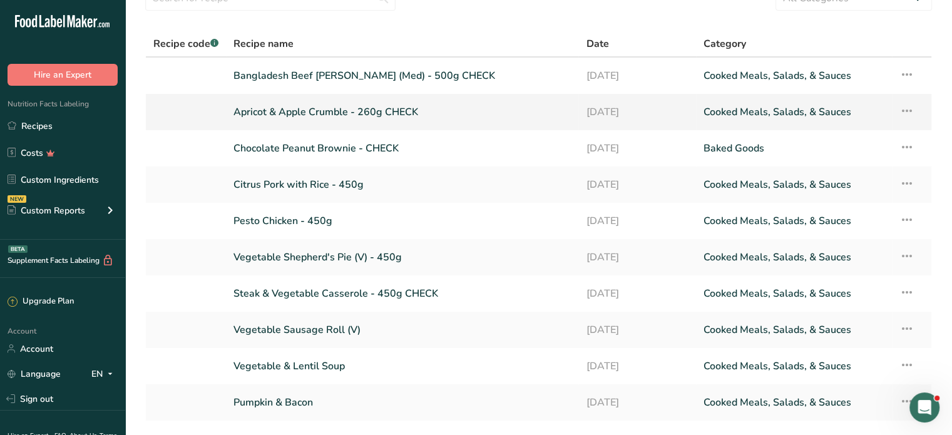
click at [322, 109] on link "Apricot & Apple Crumble - 260g CHECK" at bounding box center [401, 112] width 337 height 26
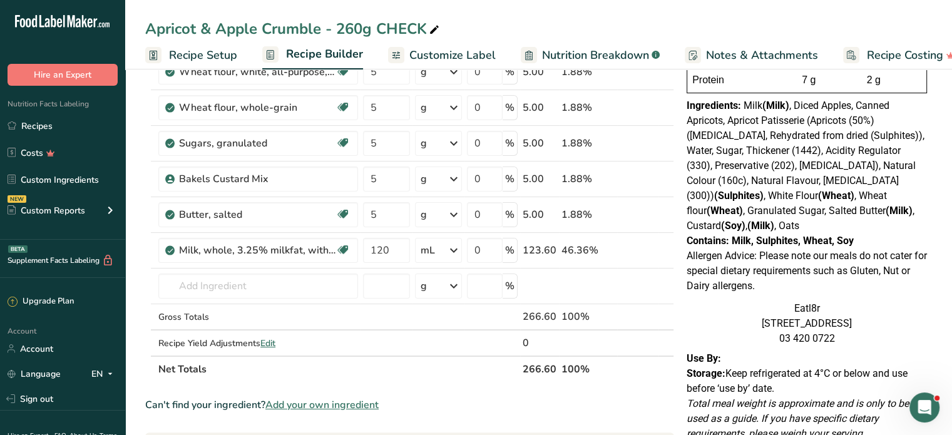
scroll to position [188, 0]
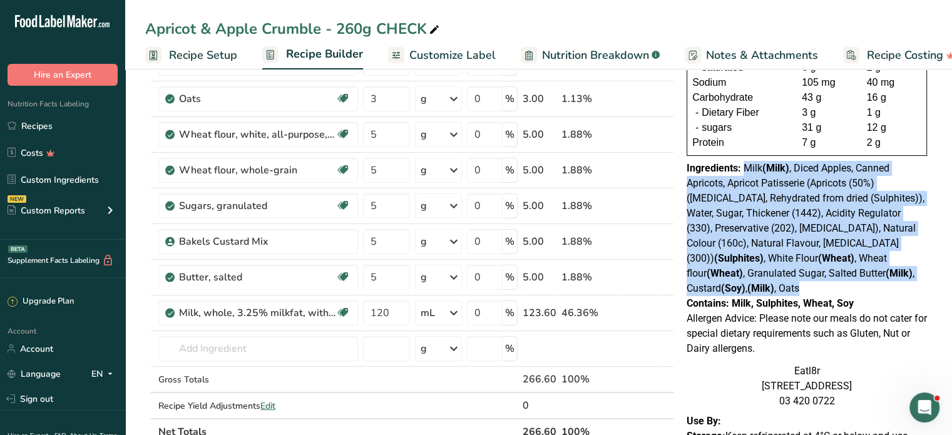
drag, startPoint x: 743, startPoint y: 167, endPoint x: 850, endPoint y: 290, distance: 162.3
click at [850, 290] on div "Ingredients: Milk (Milk) , Diced Apples, Canned Apricots, Apricot Patisserie (A…" at bounding box center [806, 228] width 240 height 135
copy span "Milk (Milk) , Diced Apples, Canned Apricots, Apricot Patisserie (Apricots (50%)…"
drag, startPoint x: 732, startPoint y: 300, endPoint x: 873, endPoint y: 307, distance: 141.6
click at [873, 307] on div "Contains: Milk, Sulphites, Wheat, Soy" at bounding box center [806, 303] width 240 height 15
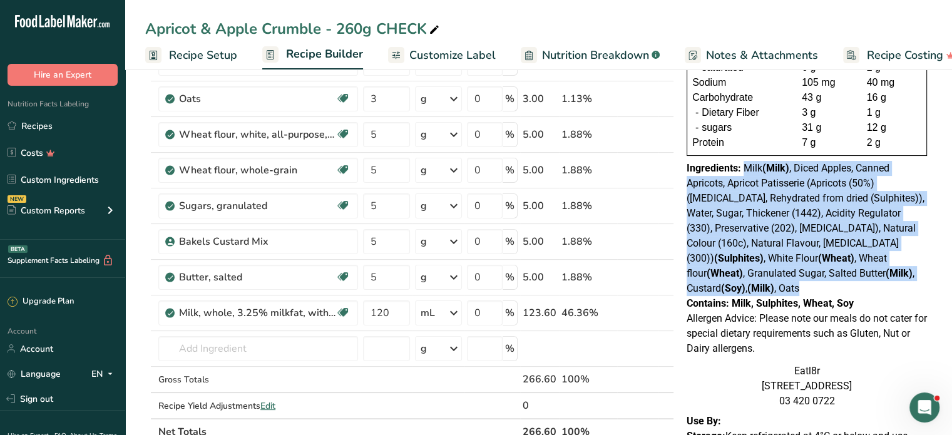
copy div "Milk, Sulphites, Wheat, Soy"
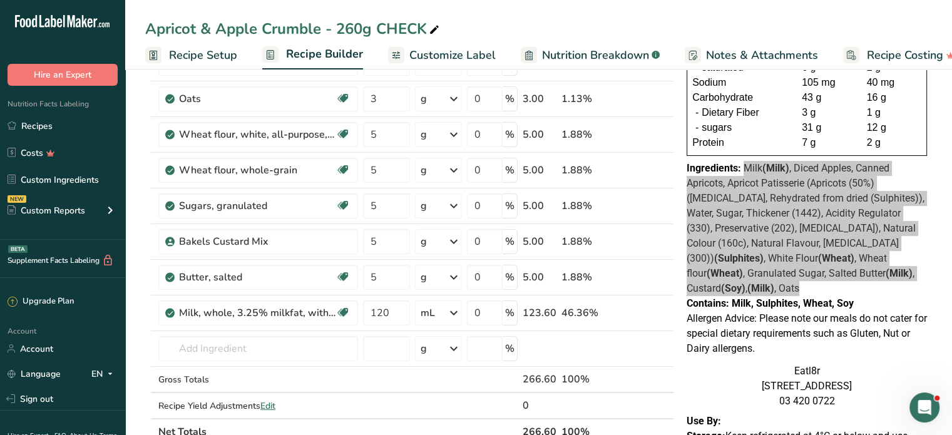
scroll to position [63, 0]
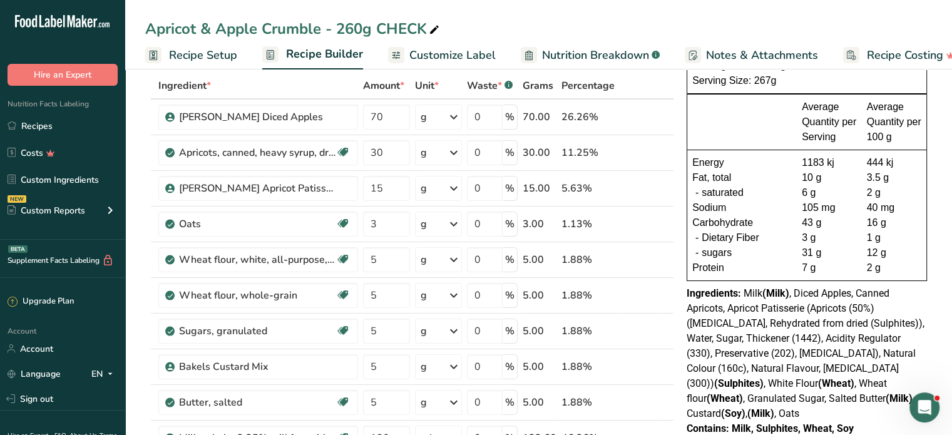
click at [805, 298] on span "Milk (Milk) , Diced Apples, Canned Apricots, Apricot Patisserie (Apricots (50%)…" at bounding box center [805, 353] width 238 height 132
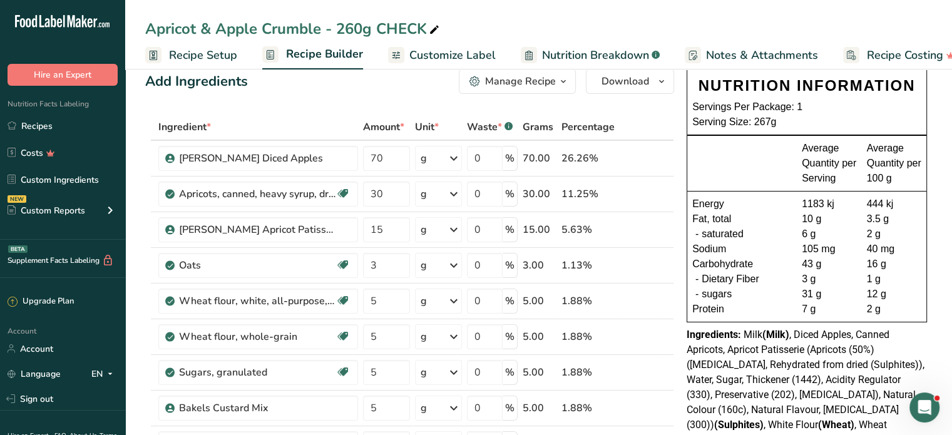
scroll to position [0, 0]
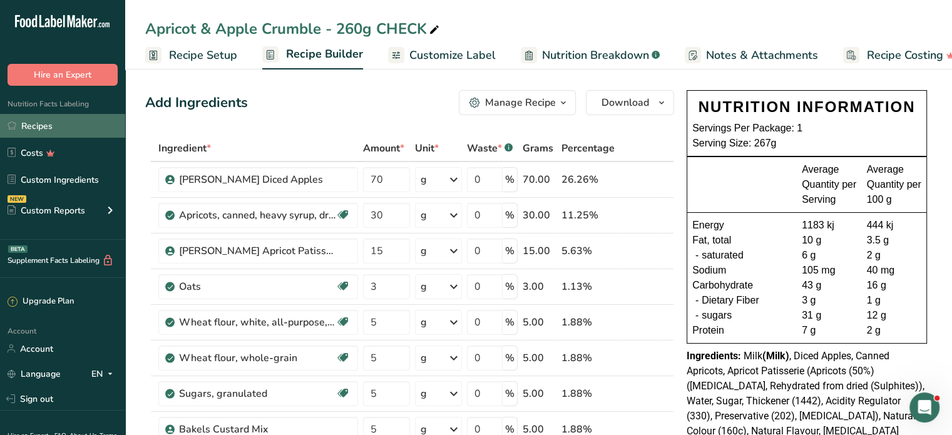
click at [45, 119] on link "Recipes" at bounding box center [62, 126] width 125 height 24
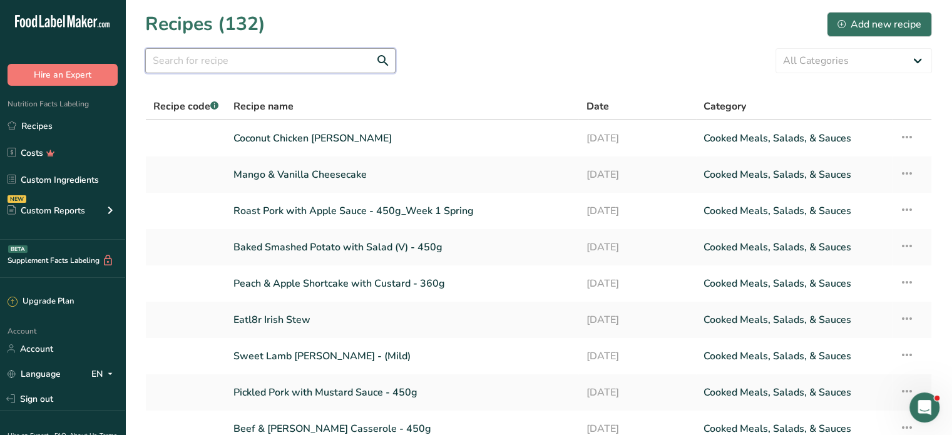
click at [173, 56] on input "text" at bounding box center [270, 60] width 250 height 25
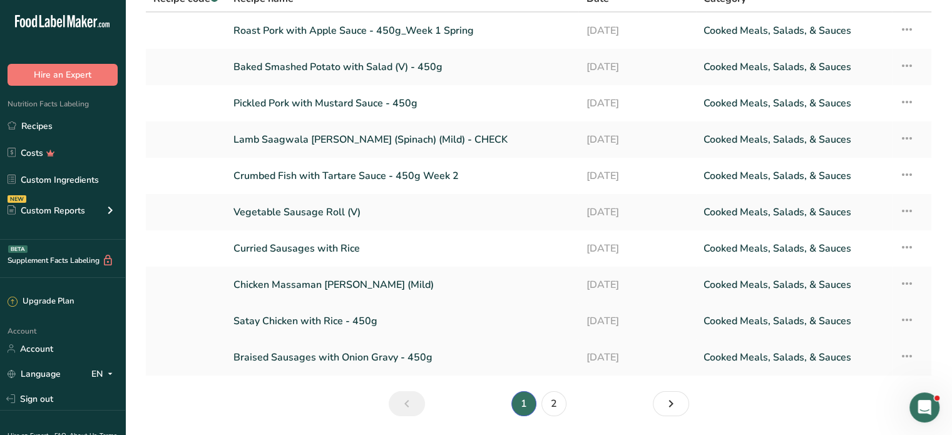
scroll to position [148, 0]
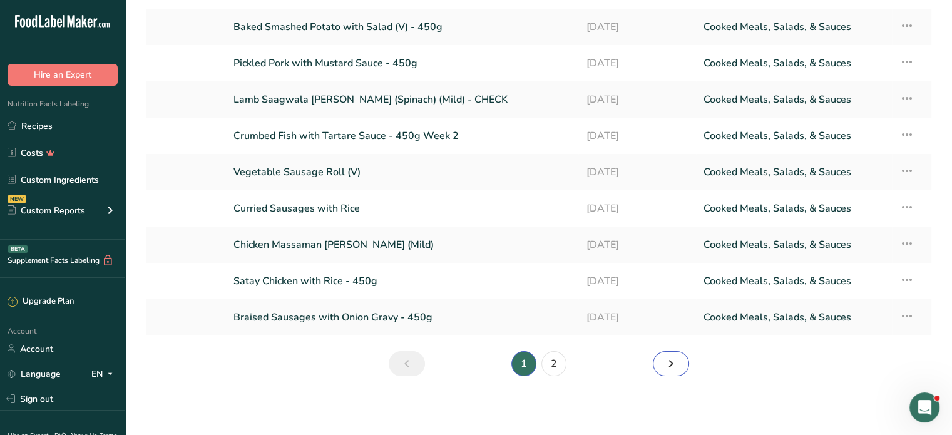
click at [670, 361] on icon "Next page" at bounding box center [670, 363] width 15 height 23
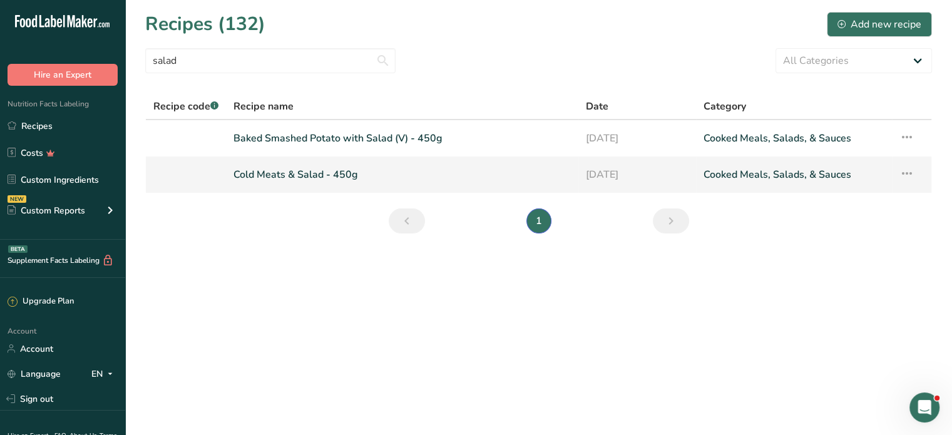
click at [319, 165] on link "Cold Meats & Salad - 450g" at bounding box center [401, 174] width 337 height 26
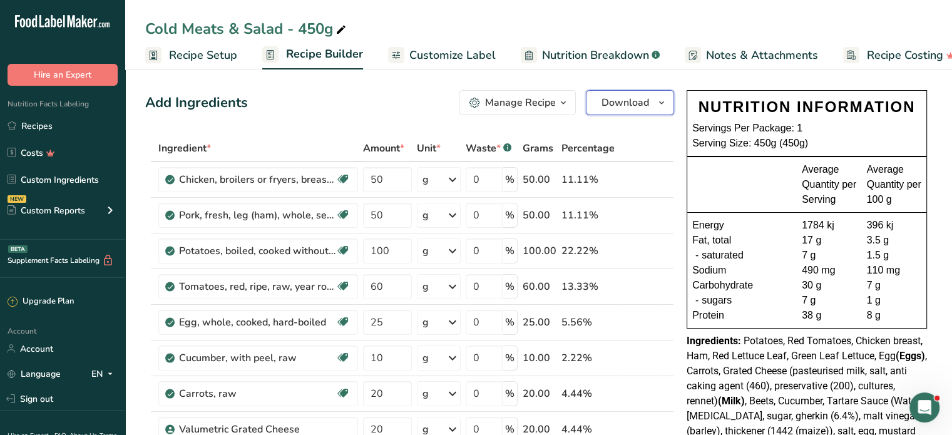
click at [656, 103] on icon "button" at bounding box center [661, 103] width 10 height 16
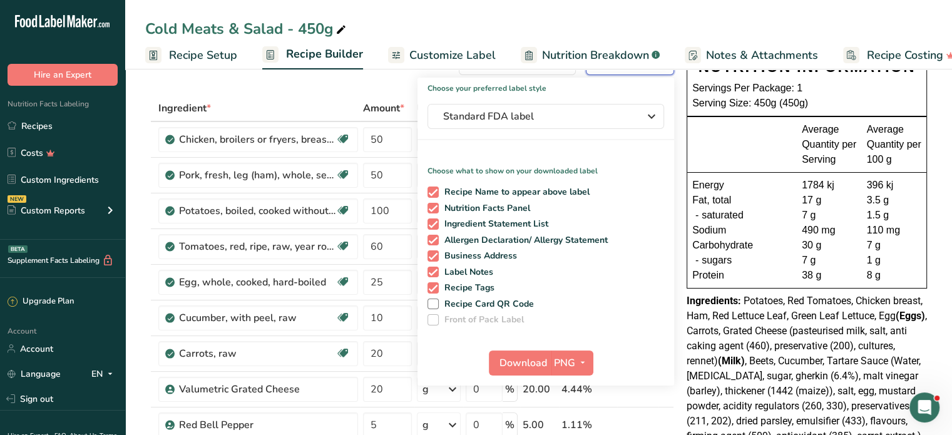
scroll to position [125, 0]
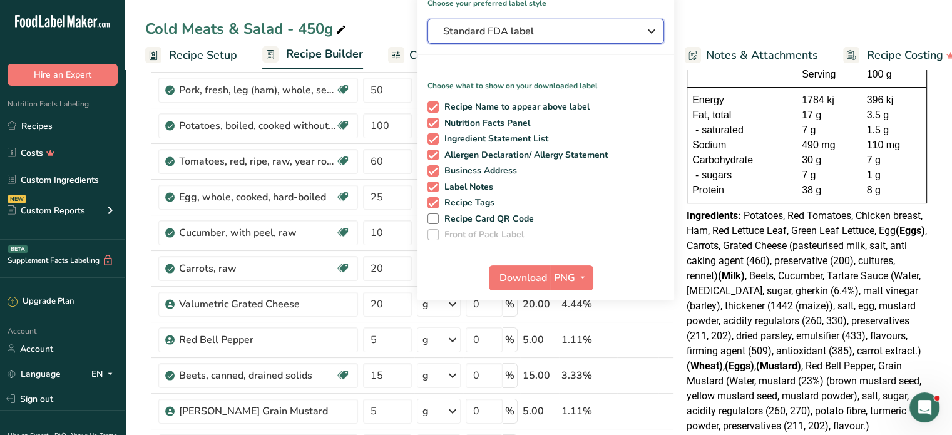
click at [546, 33] on span "Standard FDA label" at bounding box center [537, 31] width 188 height 15
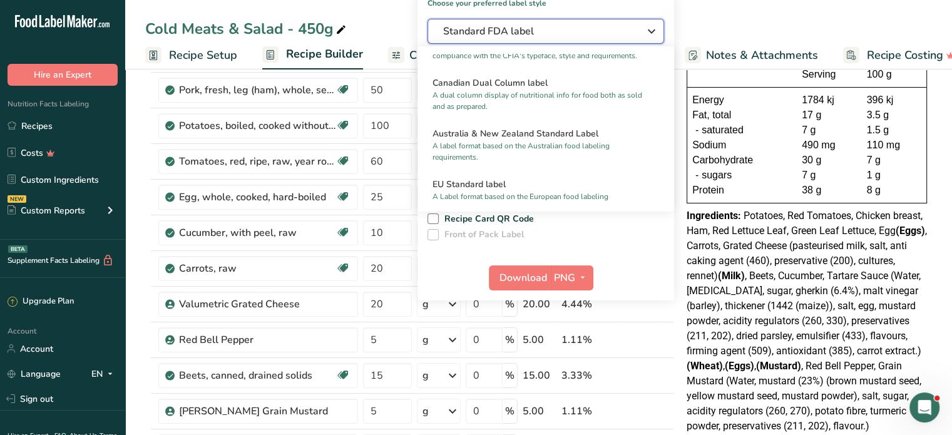
scroll to position [563, 0]
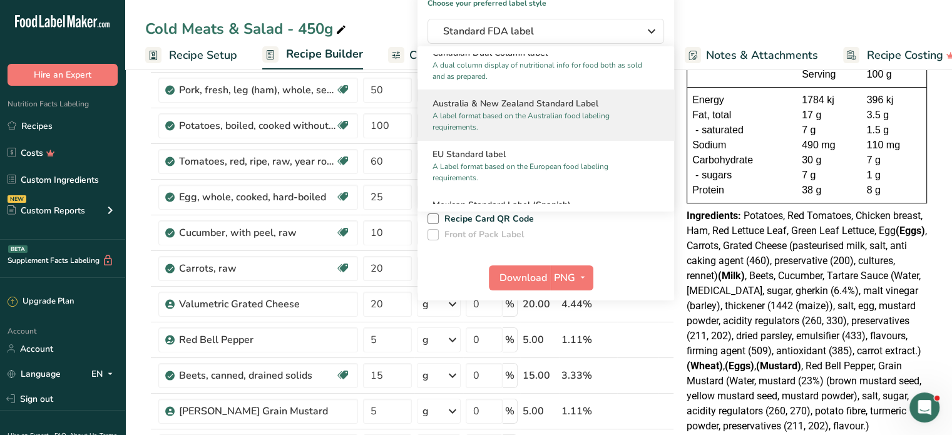
click at [515, 121] on p "A label format based on the Australian food labeling requirements." at bounding box center [539, 121] width 215 height 23
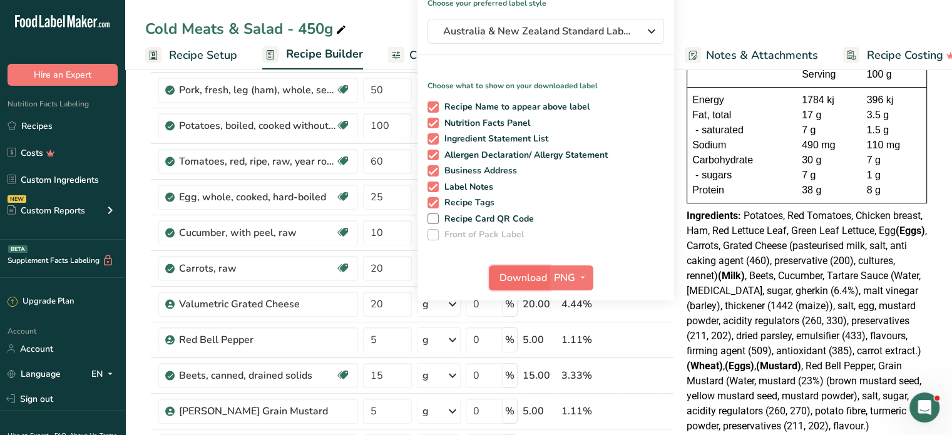
click at [523, 276] on span "Download" at bounding box center [523, 277] width 48 height 15
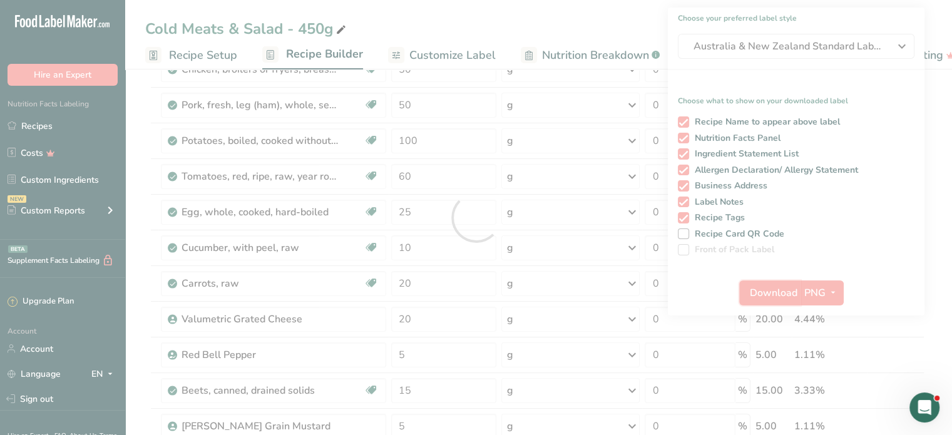
scroll to position [0, 0]
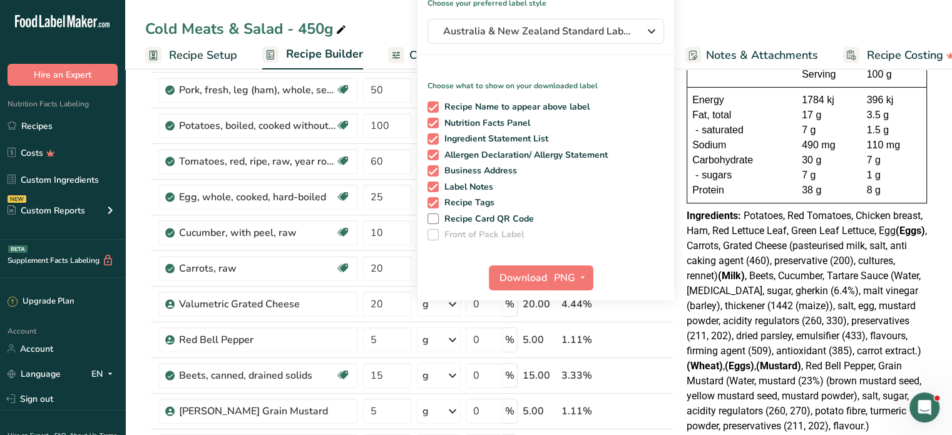
click at [816, 312] on div "Ingredients: Potatoes, Red Tomatoes, Chicken breast, Ham, Red Lettuce Leaf, Gre…" at bounding box center [806, 320] width 240 height 225
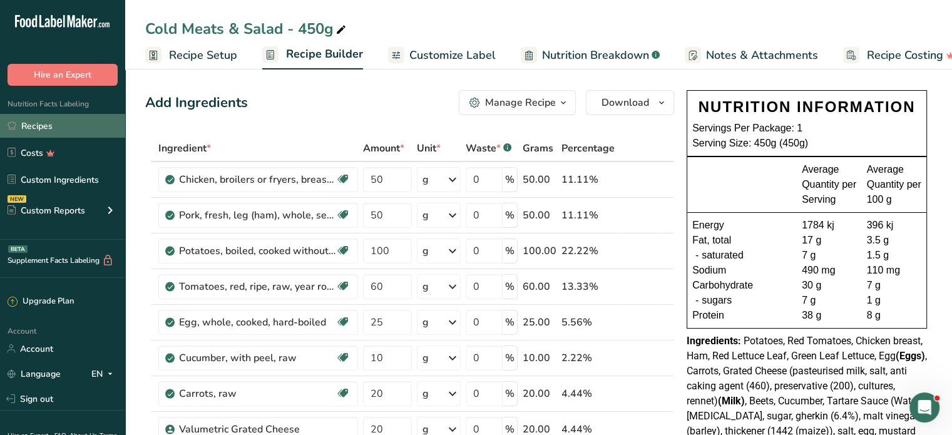
click at [23, 129] on link "Recipes" at bounding box center [62, 126] width 125 height 24
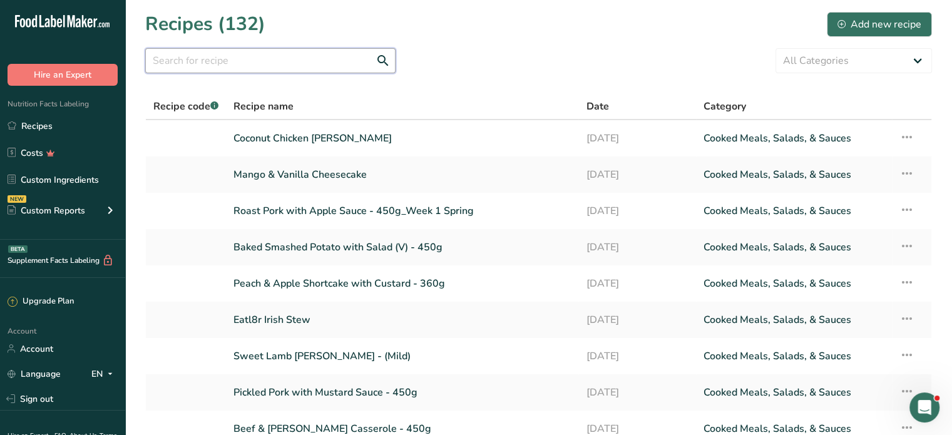
click at [238, 67] on input "text" at bounding box center [270, 60] width 250 height 25
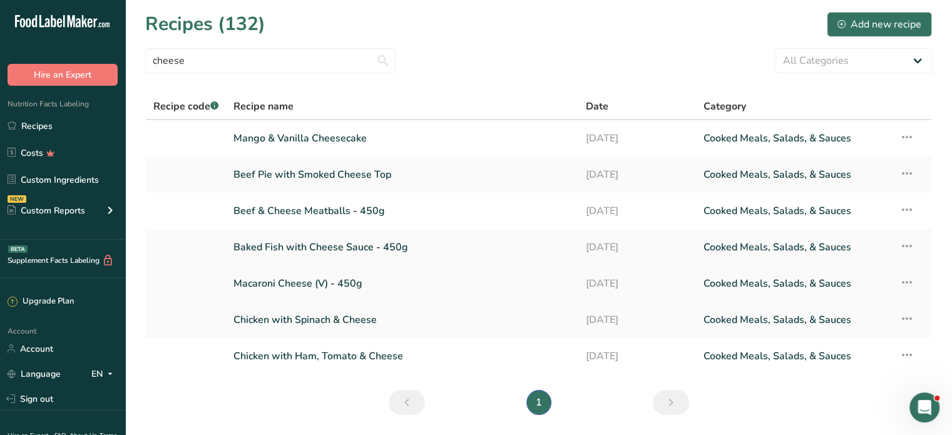
click at [289, 280] on link "Macaroni Cheese (V) - 450g" at bounding box center [401, 283] width 337 height 26
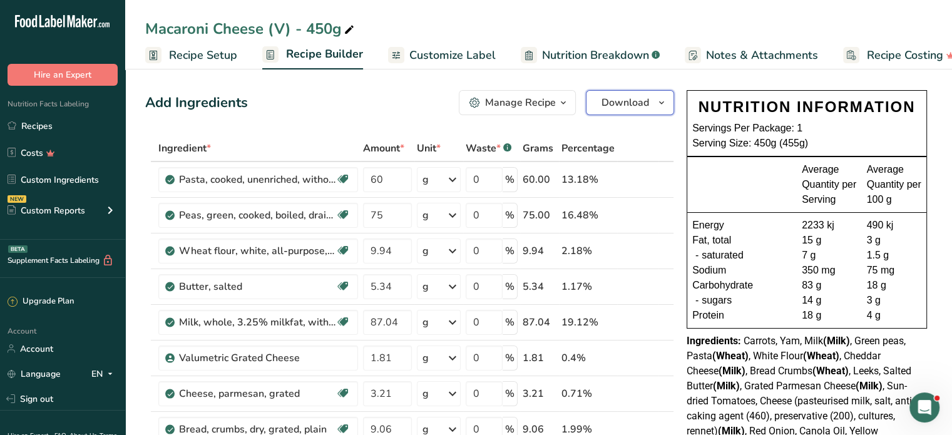
click at [657, 96] on icon "button" at bounding box center [661, 103] width 10 height 16
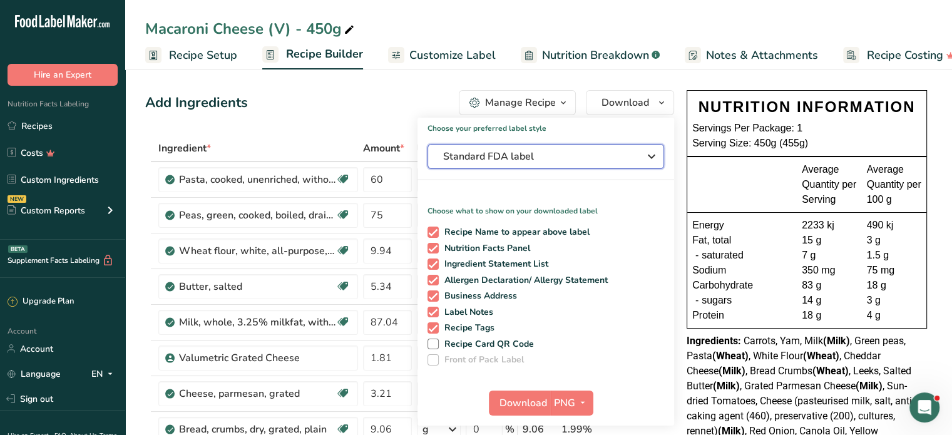
click at [571, 152] on span "Standard FDA label" at bounding box center [537, 156] width 188 height 15
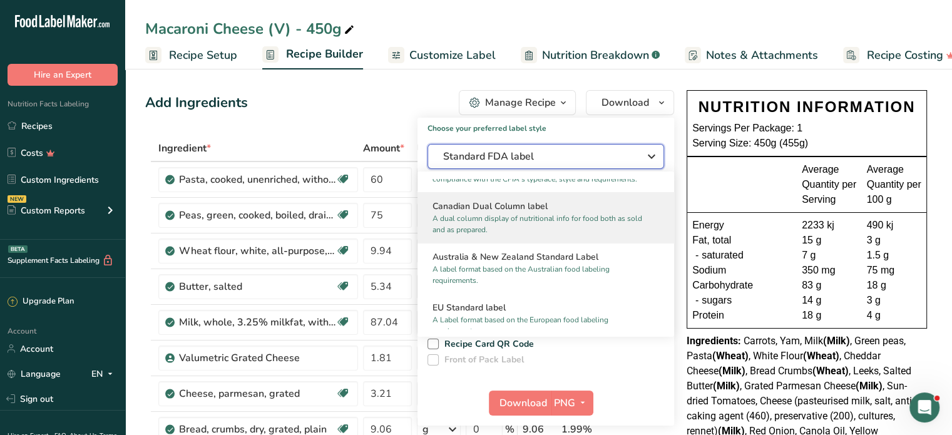
scroll to position [563, 0]
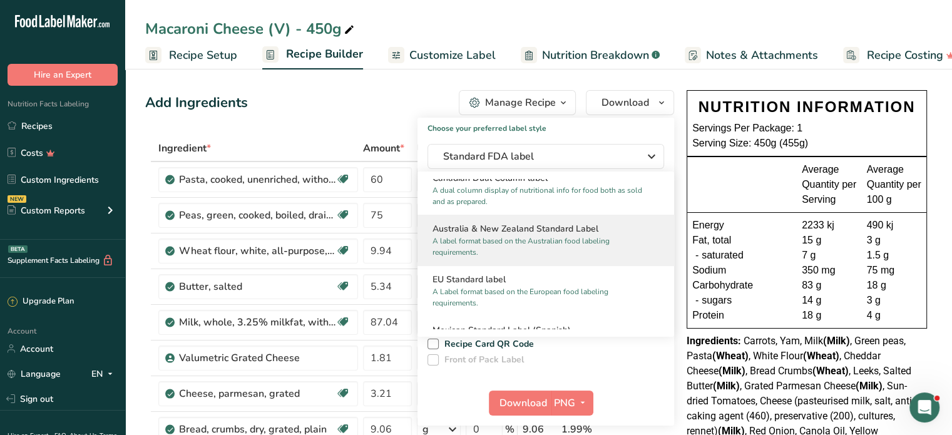
click at [530, 235] on h2 "Australia & New Zealand Standard Label" at bounding box center [545, 228] width 226 height 13
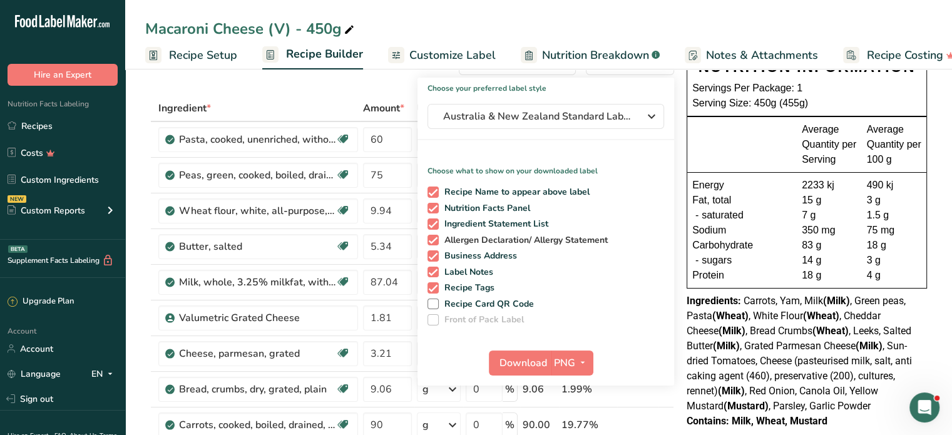
scroll to position [63, 0]
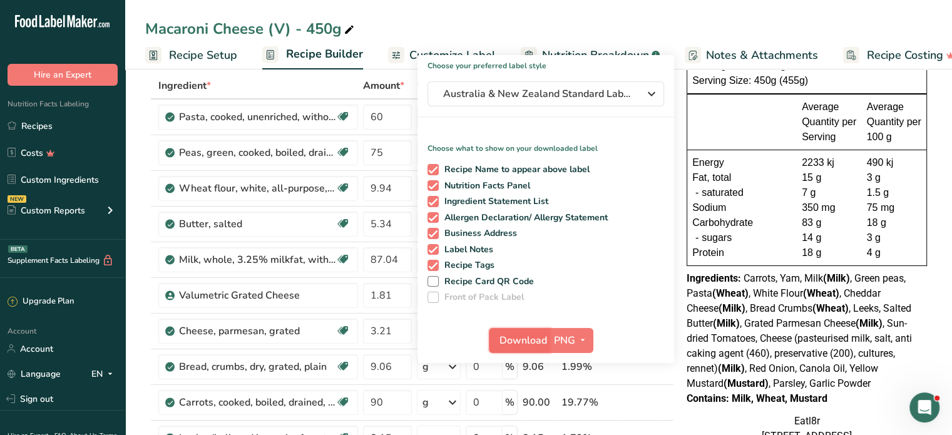
click at [532, 342] on span "Download" at bounding box center [523, 340] width 48 height 15
